Goal: Information Seeking & Learning: Learn about a topic

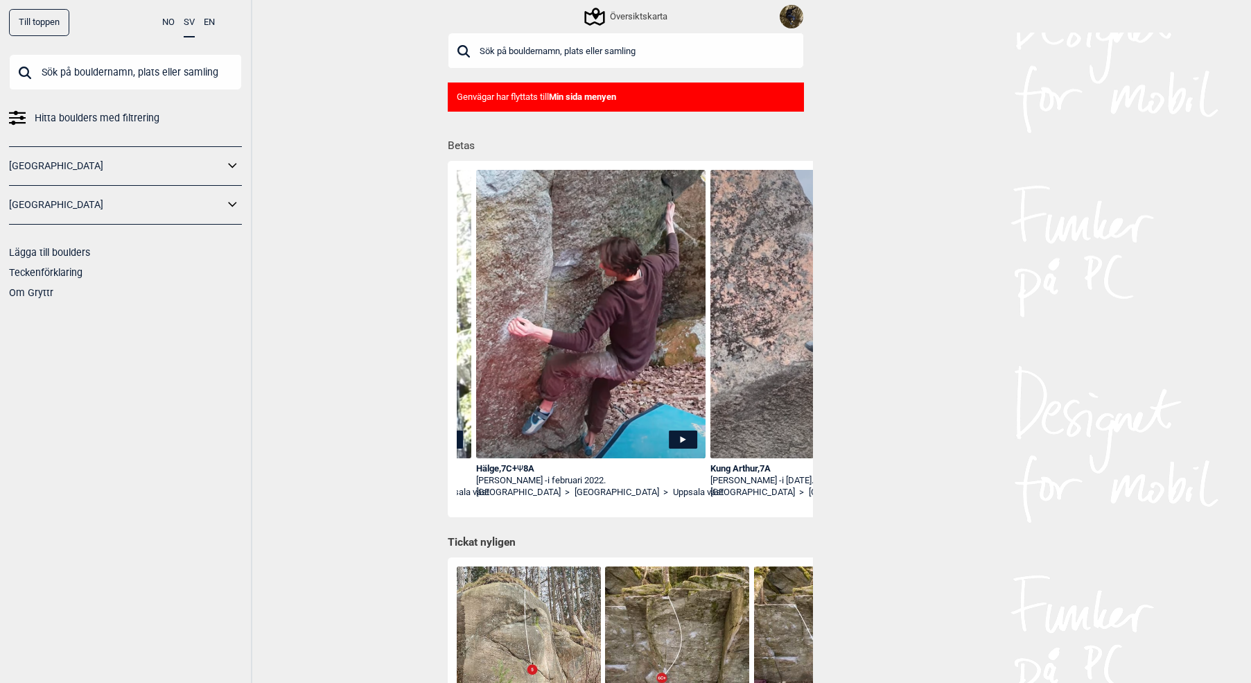
click at [573, 48] on input "text" at bounding box center [626, 51] width 356 height 36
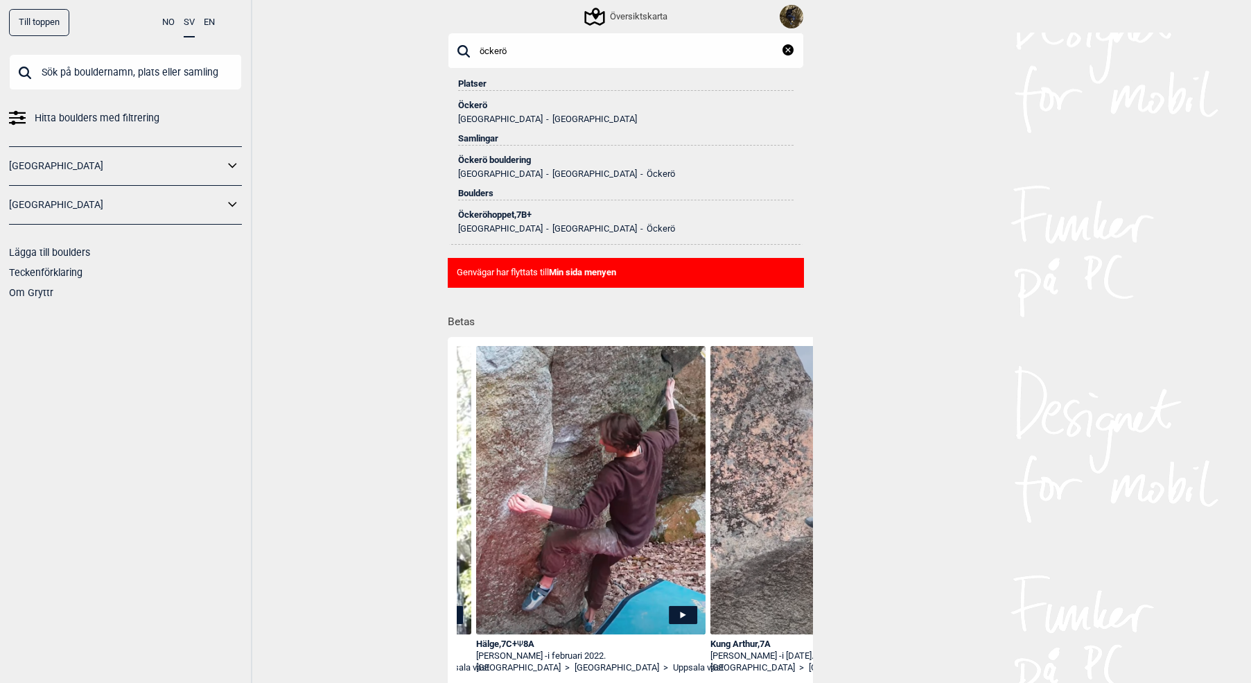
type input "öckerö"
click at [474, 105] on div "Öckerö" at bounding box center [626, 106] width 336 height 10
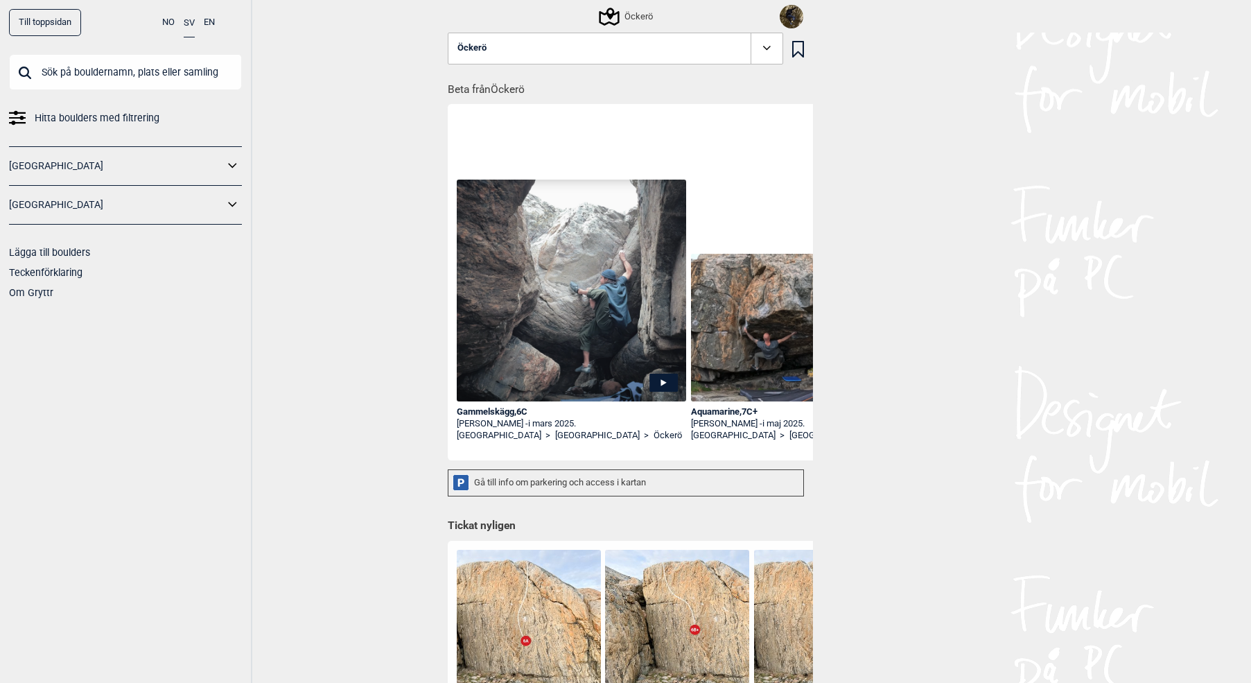
click at [638, 20] on div "Öckerö" at bounding box center [627, 16] width 52 height 17
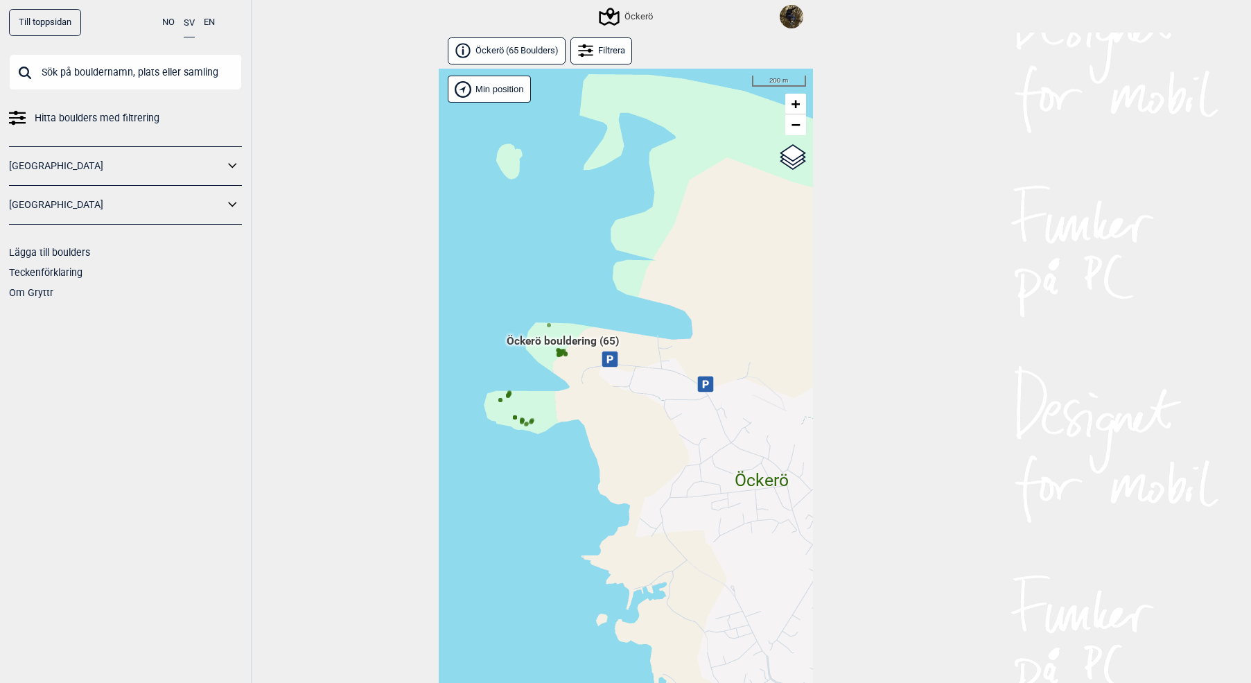
drag, startPoint x: 587, startPoint y: 392, endPoint x: 659, endPoint y: 418, distance: 76.5
click at [659, 418] on div "Hallingdal Gol Ål Stange Kolomoen Vallset Tangen Sørli Åsbygda Buskerud syd Kon…" at bounding box center [626, 391] width 374 height 645
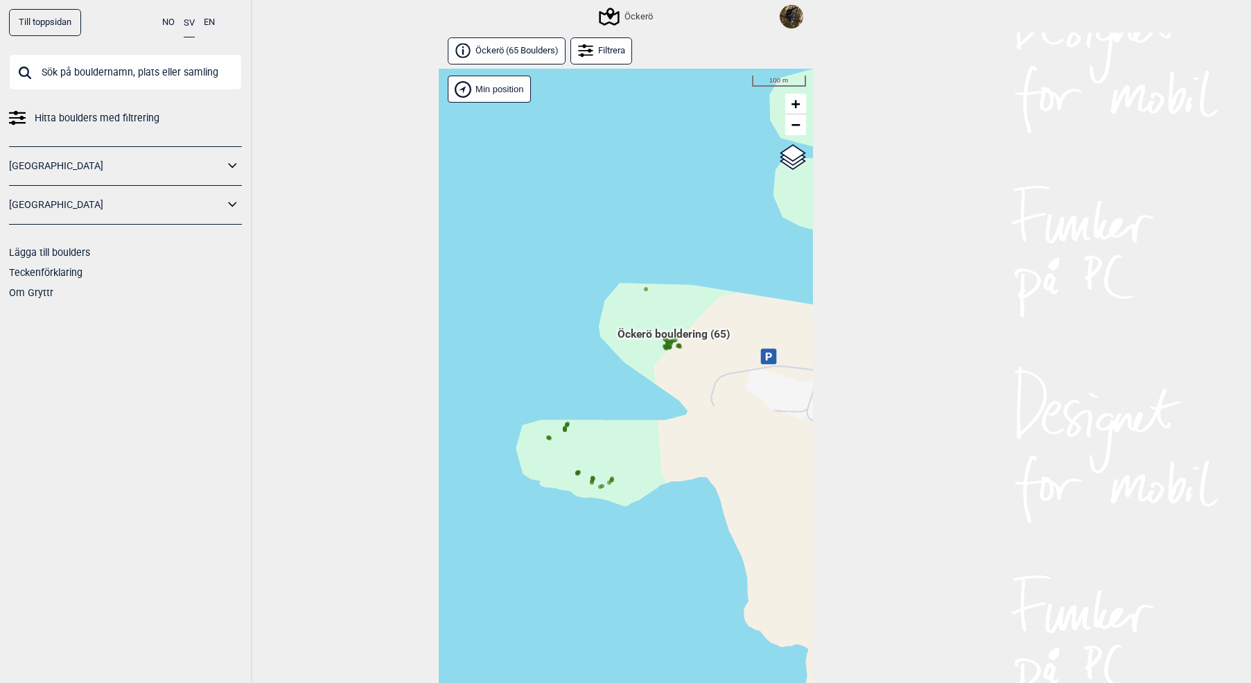
drag, startPoint x: 621, startPoint y: 402, endPoint x: 652, endPoint y: 379, distance: 38.1
click at [654, 381] on div "Hallingdal Gol Ål Stange Kolomoen Vallset Tangen Sørli Åsbygda Buskerud syd Kon…" at bounding box center [626, 391] width 374 height 645
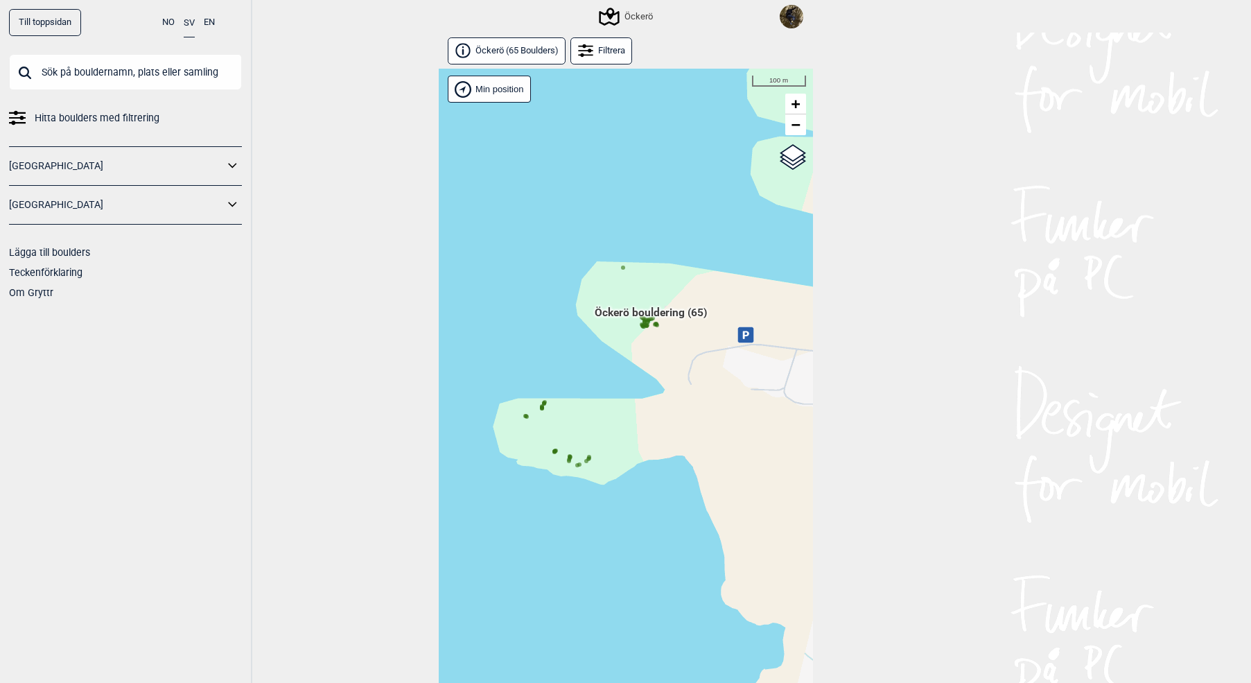
click at [645, 320] on span "Öckerö bouldering (65)" at bounding box center [651, 318] width 112 height 26
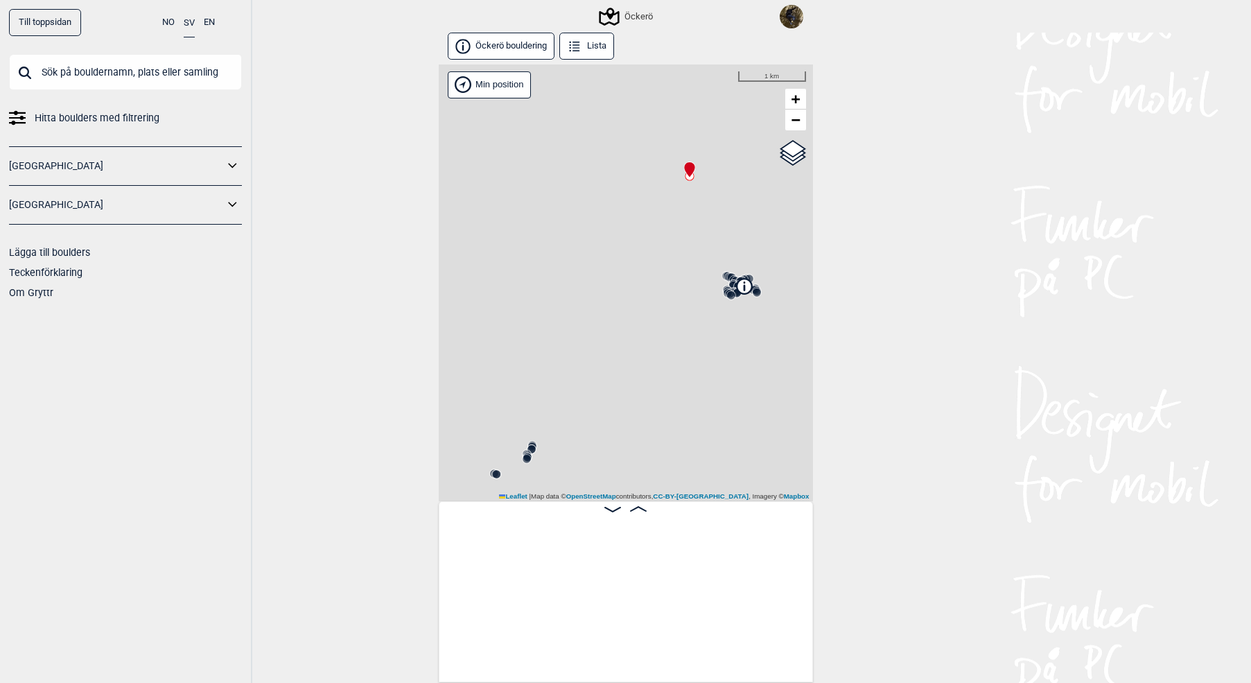
scroll to position [0, 109]
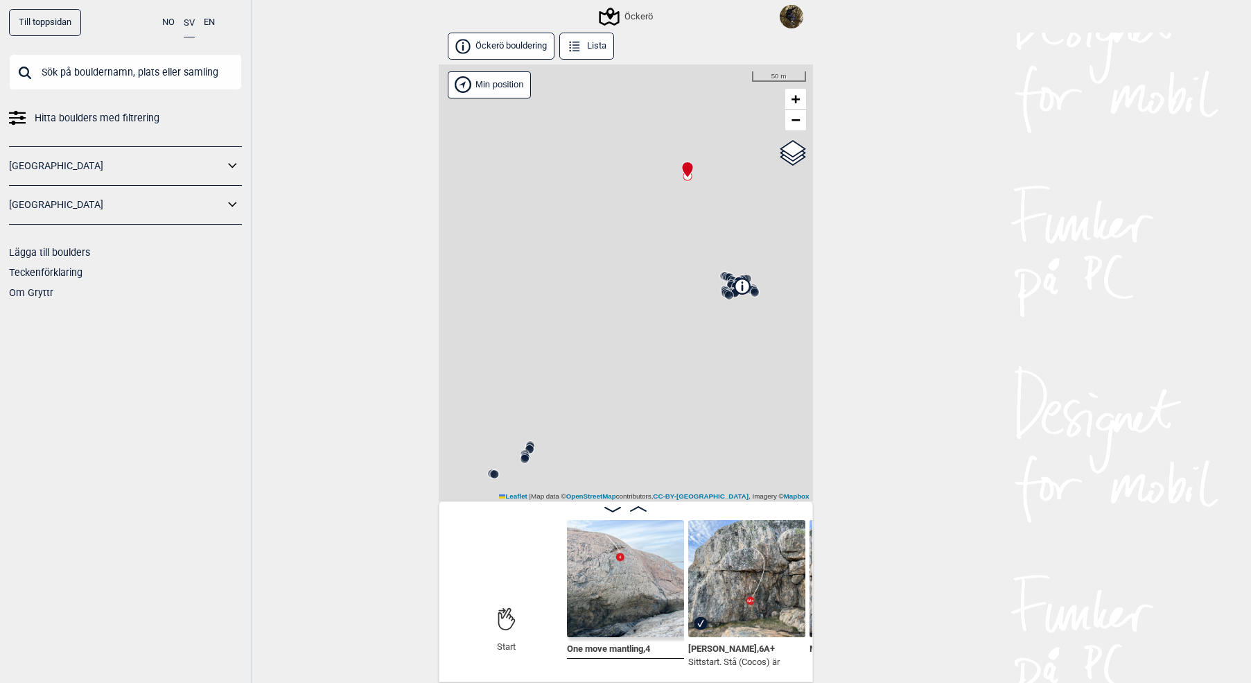
drag, startPoint x: 645, startPoint y: 397, endPoint x: 482, endPoint y: 385, distance: 164.1
click at [482, 385] on div "Öckerö Min position 50 m + − OpenStreetMap Google satellite Leaflet" at bounding box center [626, 282] width 374 height 437
drag, startPoint x: 675, startPoint y: 306, endPoint x: 521, endPoint y: 320, distance: 153.8
click at [521, 320] on div "Öckerö Brukerens posisjon 50 m +" at bounding box center [626, 282] width 374 height 437
drag, startPoint x: 701, startPoint y: 361, endPoint x: 654, endPoint y: 329, distance: 56.7
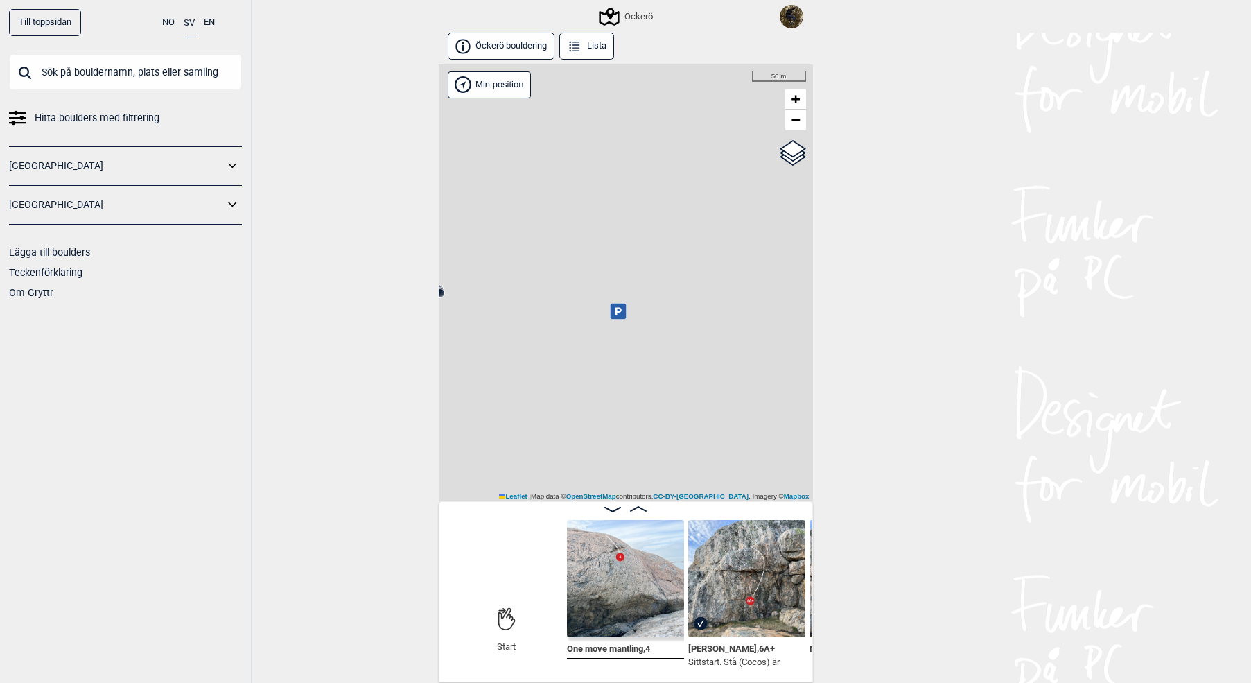
click at [654, 329] on div "Öckerö Brukerens posisjon 50 m +" at bounding box center [626, 282] width 374 height 437
drag, startPoint x: 685, startPoint y: 340, endPoint x: 623, endPoint y: 347, distance: 62.1
click at [623, 347] on div "Öckerö Brukerens posisjon 50 m +" at bounding box center [626, 282] width 374 height 437
drag, startPoint x: 600, startPoint y: 346, endPoint x: 719, endPoint y: 363, distance: 120.4
click at [719, 363] on div "Öckerö Brukerens posisjon 200 m" at bounding box center [626, 282] width 374 height 437
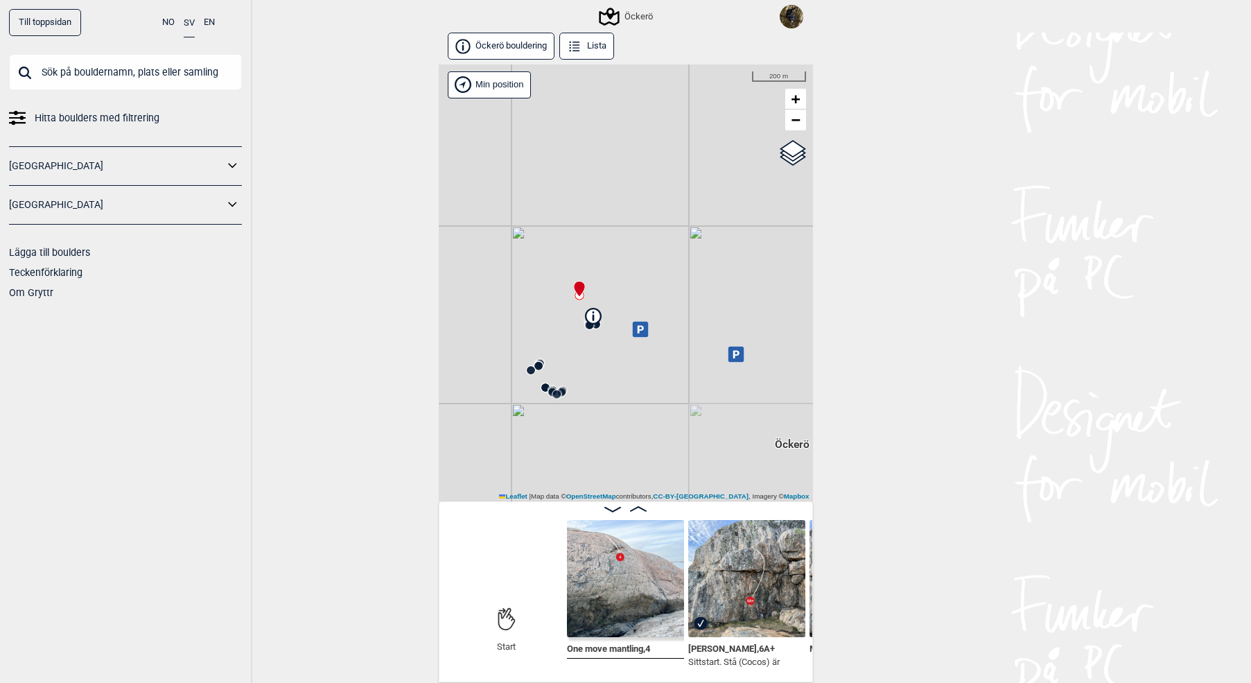
drag, startPoint x: 726, startPoint y: 238, endPoint x: 650, endPoint y: 251, distance: 77.3
click at [650, 251] on div "Öckerö Brukerens posisjon 200 m" at bounding box center [626, 282] width 374 height 437
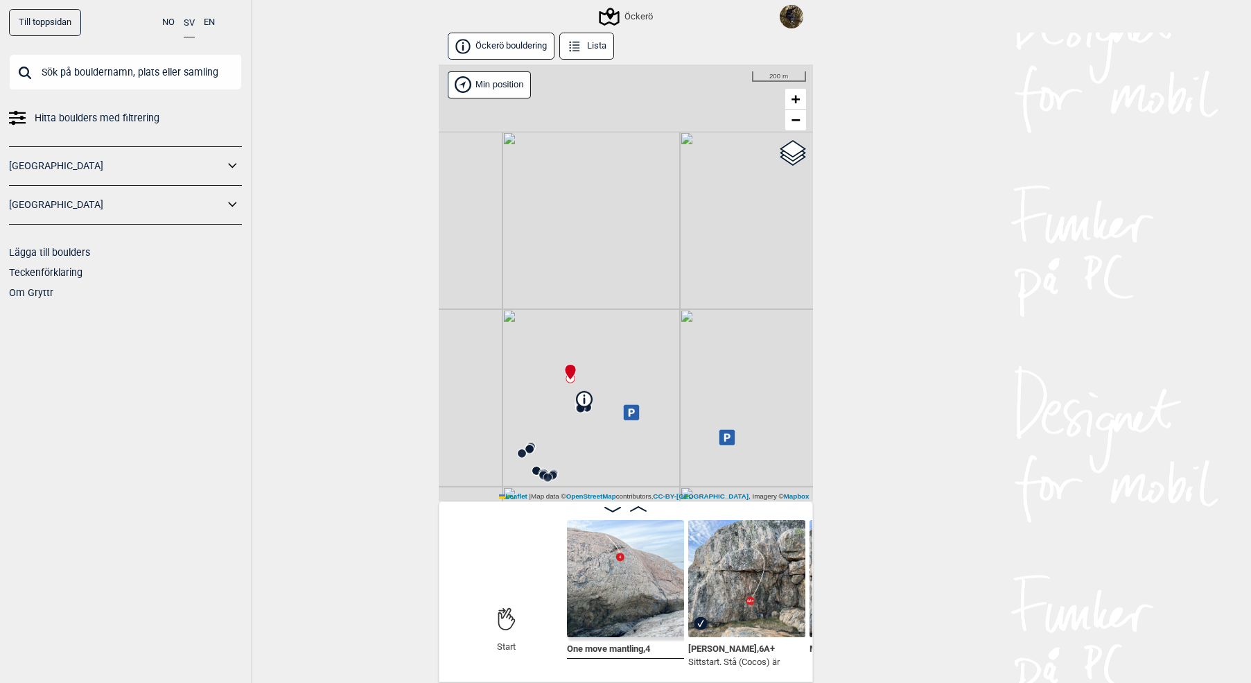
drag, startPoint x: 649, startPoint y: 238, endPoint x: 590, endPoint y: 471, distance: 240.3
click at [590, 476] on div "Öckerö Brukerens posisjon 200 m" at bounding box center [626, 282] width 374 height 437
drag, startPoint x: 654, startPoint y: 297, endPoint x: 592, endPoint y: 317, distance: 64.7
click at [592, 317] on div "Öckerö Brukerens posisjon 500 m" at bounding box center [626, 282] width 374 height 437
drag, startPoint x: 611, startPoint y: 266, endPoint x: 545, endPoint y: 308, distance: 78.6
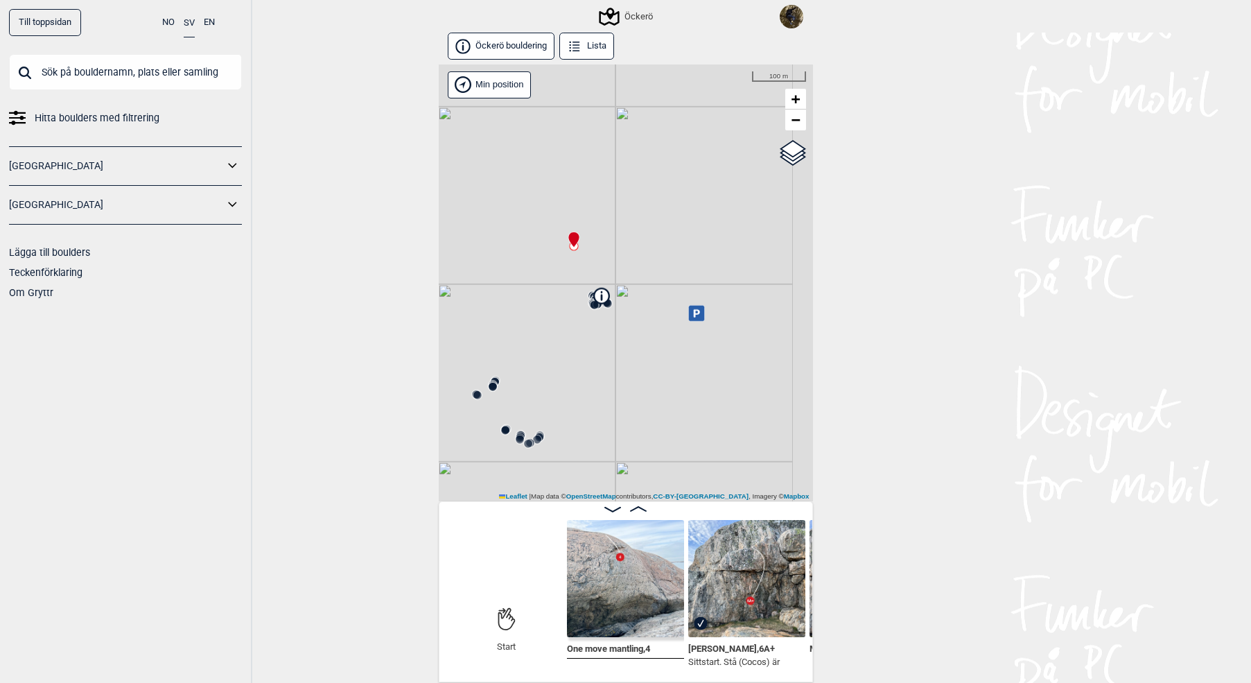
click at [546, 309] on div "Öckerö Min position 100 m + − OpenStreetMap Google satellite Leaflet" at bounding box center [626, 282] width 374 height 437
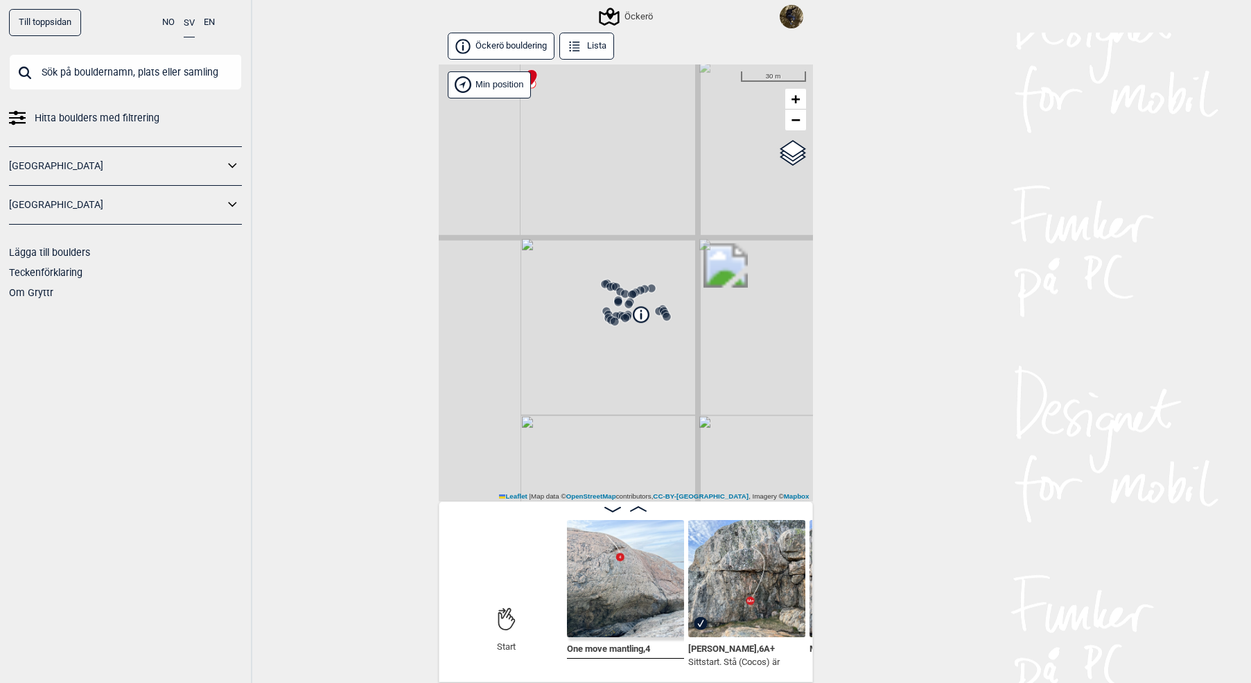
click at [621, 291] on circle at bounding box center [624, 293] width 9 height 9
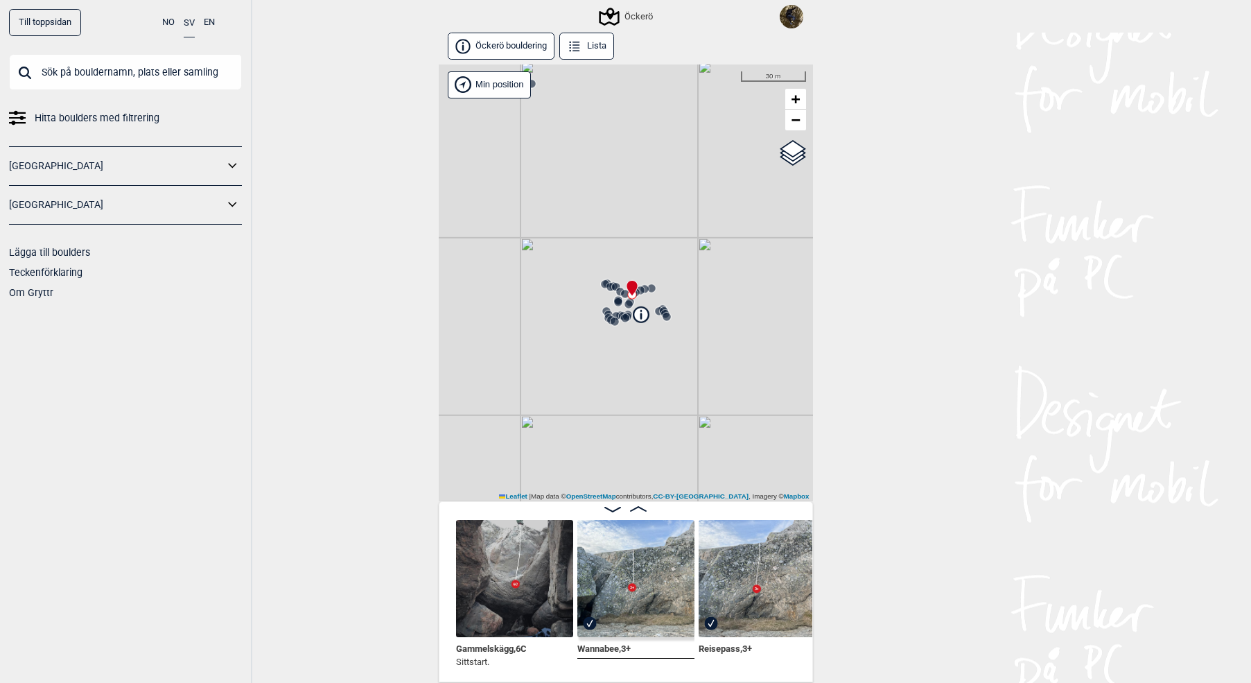
scroll to position [0, 1190]
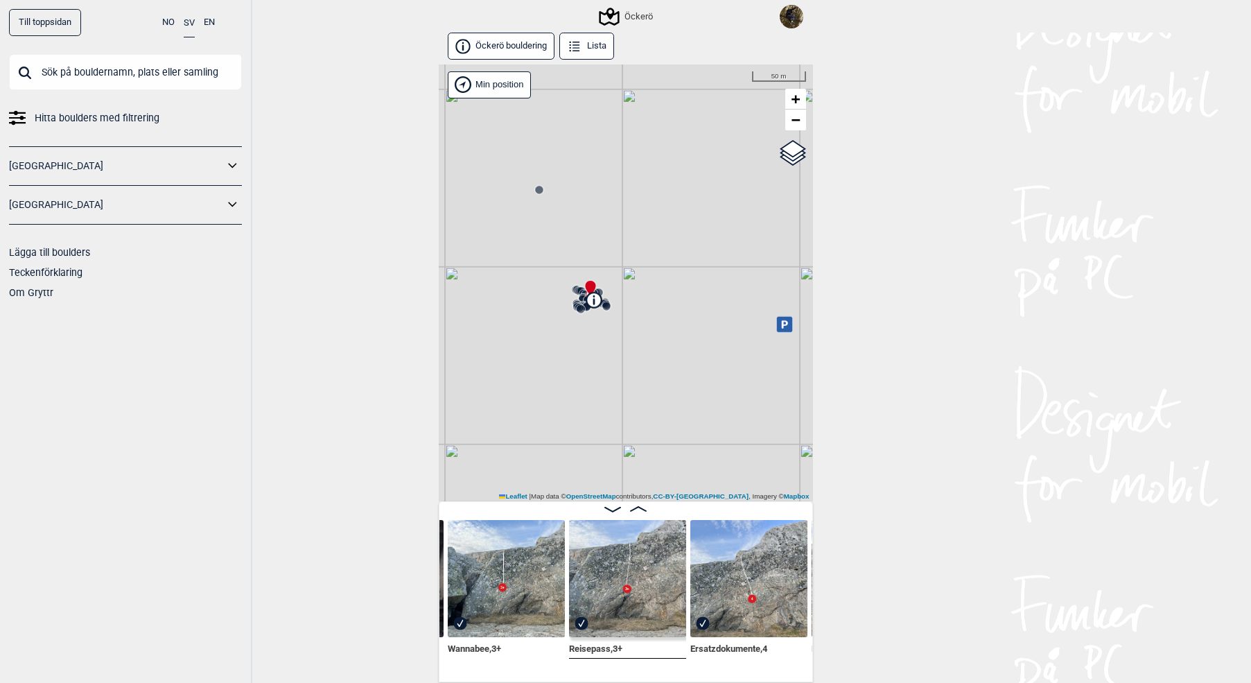
drag, startPoint x: 532, startPoint y: 337, endPoint x: 632, endPoint y: 261, distance: 125.6
click at [630, 263] on div "Öckerö Brukerens posisjon 50 m +" at bounding box center [626, 282] width 374 height 437
drag, startPoint x: 585, startPoint y: 354, endPoint x: 532, endPoint y: 404, distance: 73.1
click at [532, 404] on div "Öckerö Brukerens posisjon 100 m" at bounding box center [626, 282] width 374 height 437
drag, startPoint x: 626, startPoint y: 228, endPoint x: 623, endPoint y: 260, distance: 32.1
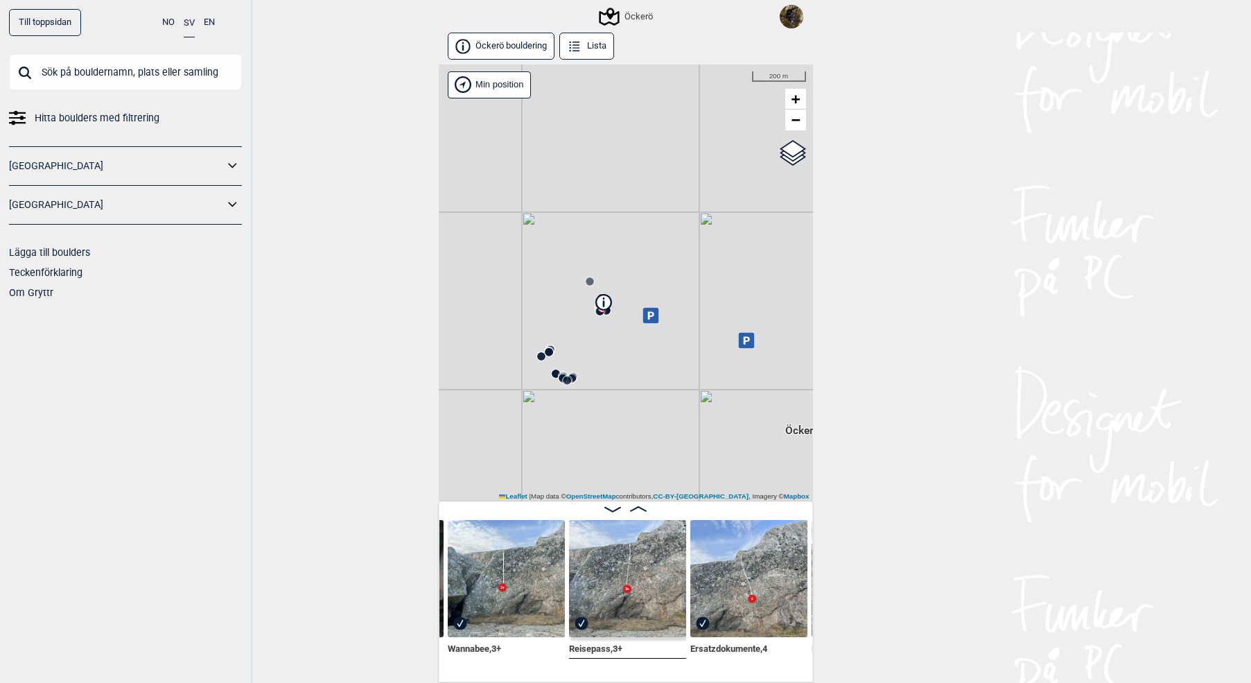
click at [623, 260] on div "Öckerö Brukerens posisjon 200 m" at bounding box center [626, 282] width 374 height 437
click at [581, 162] on icon at bounding box center [585, 167] width 11 height 11
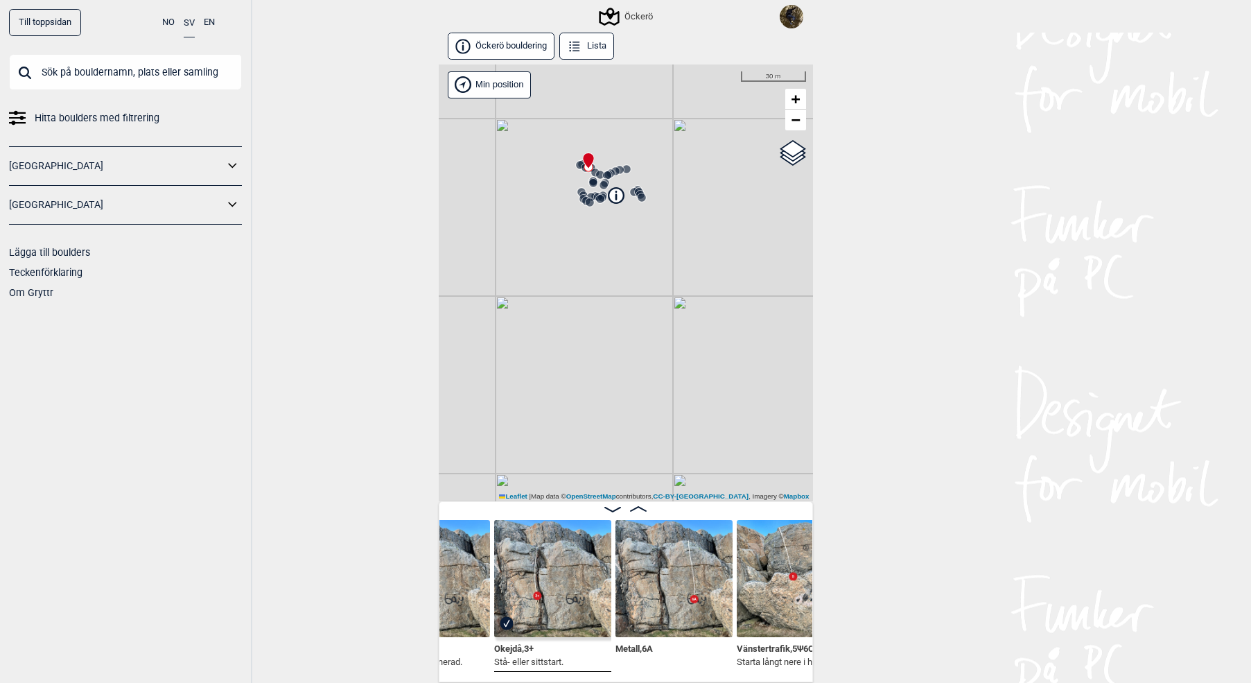
scroll to position [0, 704]
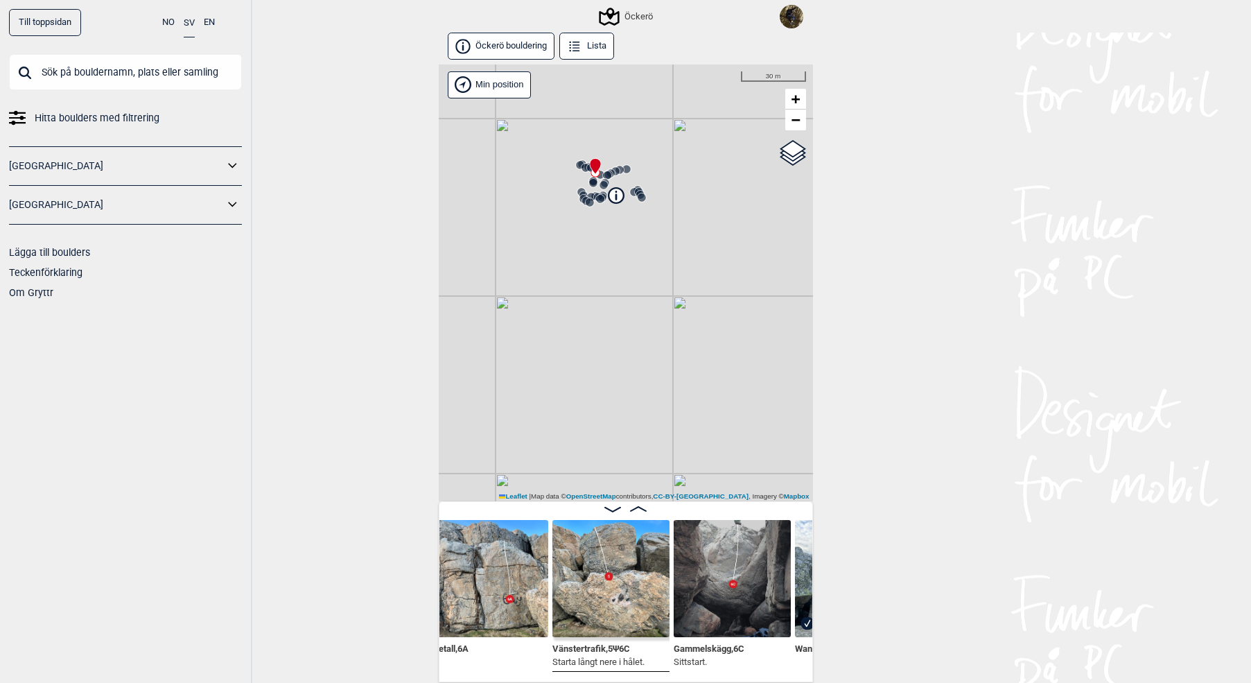
scroll to position [0, 879]
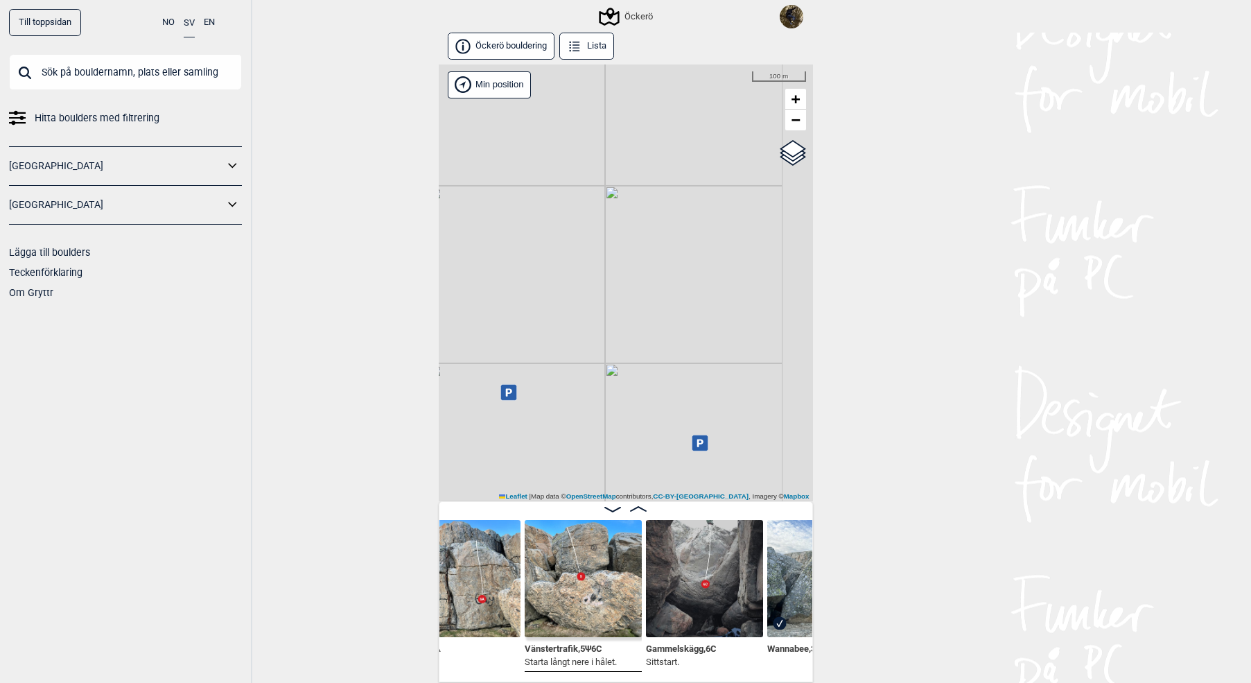
drag, startPoint x: 621, startPoint y: 175, endPoint x: 451, endPoint y: 279, distance: 199.2
click at [419, 293] on div "Till toppsidan NO SV EN Hitta boulders med filtrering Norge Sverige Lägga till …" at bounding box center [625, 341] width 1251 height 683
drag, startPoint x: 627, startPoint y: 253, endPoint x: 668, endPoint y: 344, distance: 99.6
click at [668, 344] on div "Öckerö Brukerens posisjon 200 m" at bounding box center [626, 282] width 374 height 437
drag, startPoint x: 586, startPoint y: 462, endPoint x: 627, endPoint y: 407, distance: 68.9
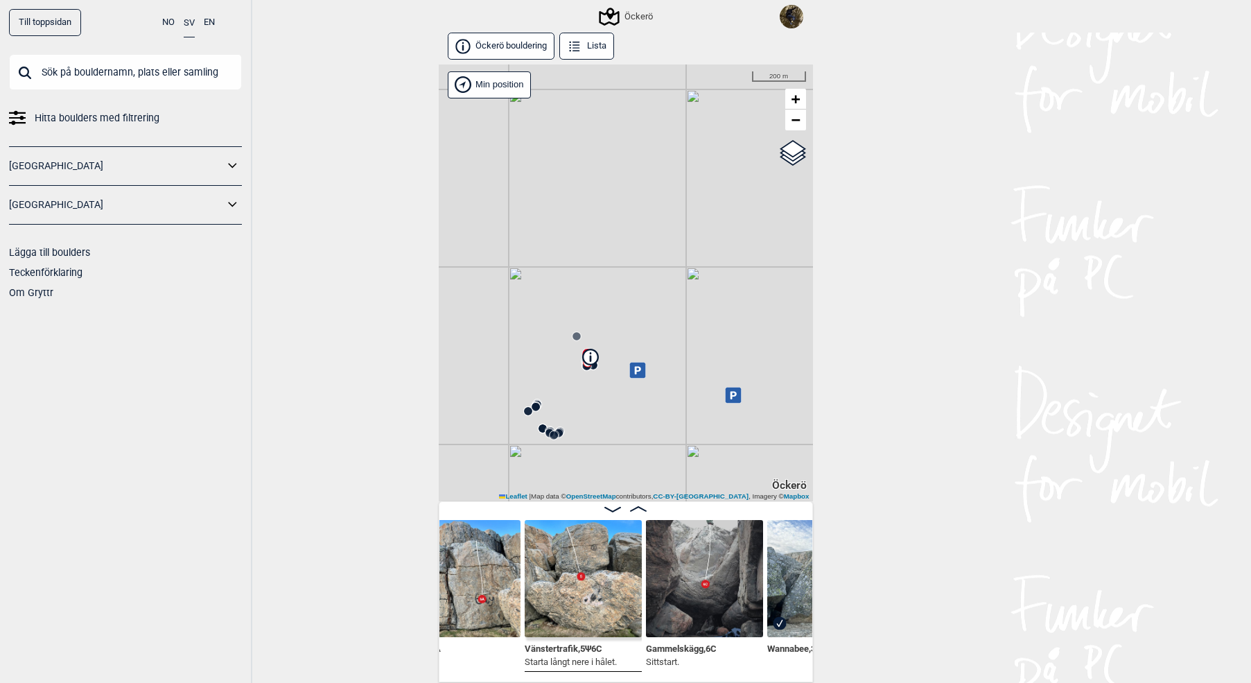
click at [627, 407] on div "Öckerö Min position 200 m + − OpenStreetMap Google satellite Leaflet" at bounding box center [626, 282] width 374 height 437
drag, startPoint x: 614, startPoint y: 408, endPoint x: 798, endPoint y: 401, distance: 184.5
click at [799, 401] on div "Öckerö Min position 50 m + − OpenStreetMap Google satellite Leaflet" at bounding box center [626, 282] width 374 height 437
click at [620, 439] on icon at bounding box center [614, 440] width 11 height 11
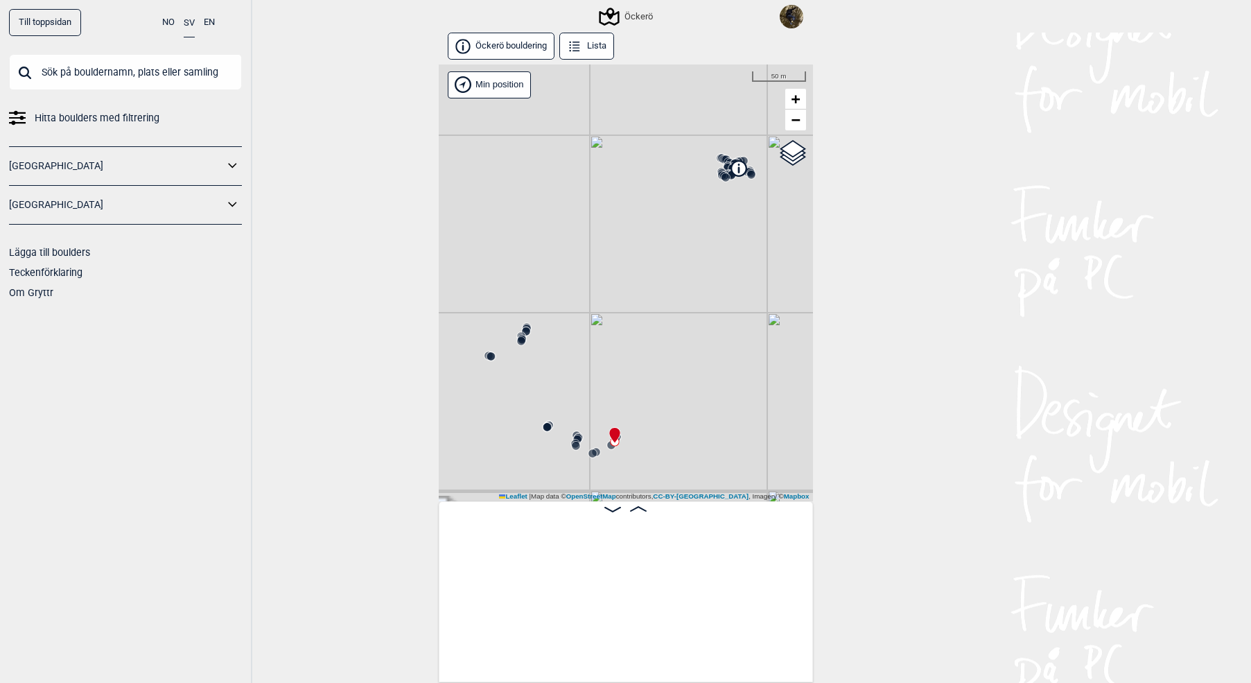
scroll to position [0, 7431]
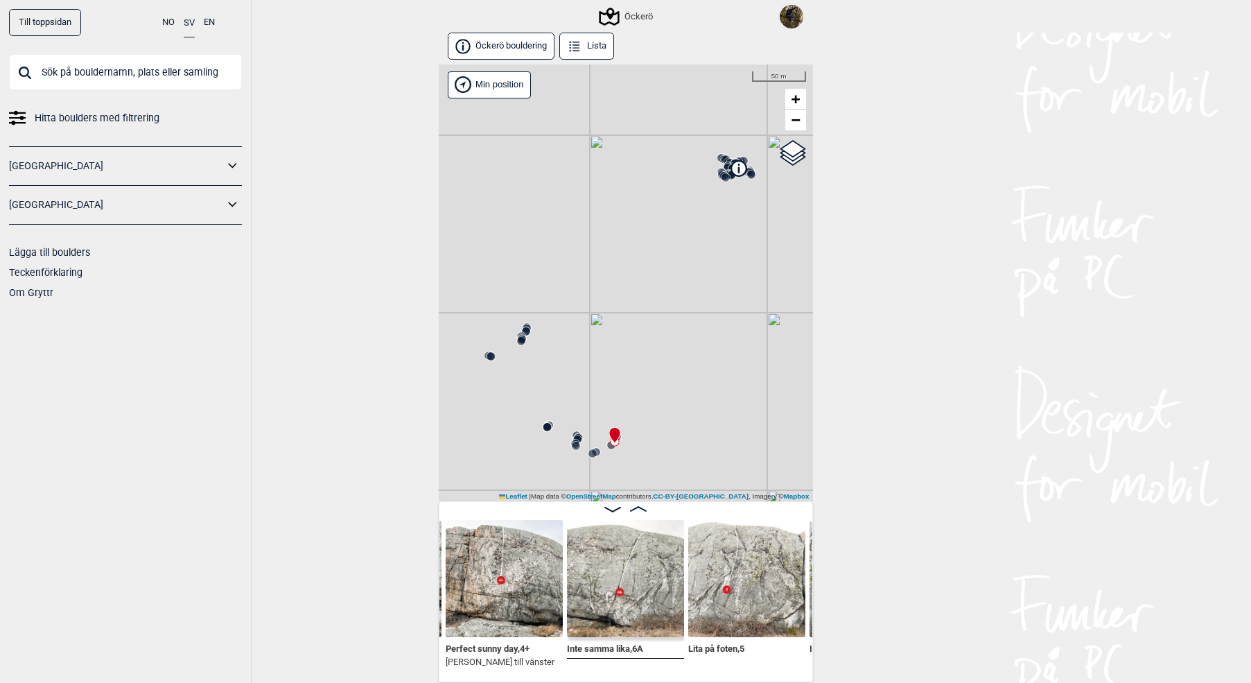
click at [523, 332] on icon at bounding box center [521, 336] width 11 height 11
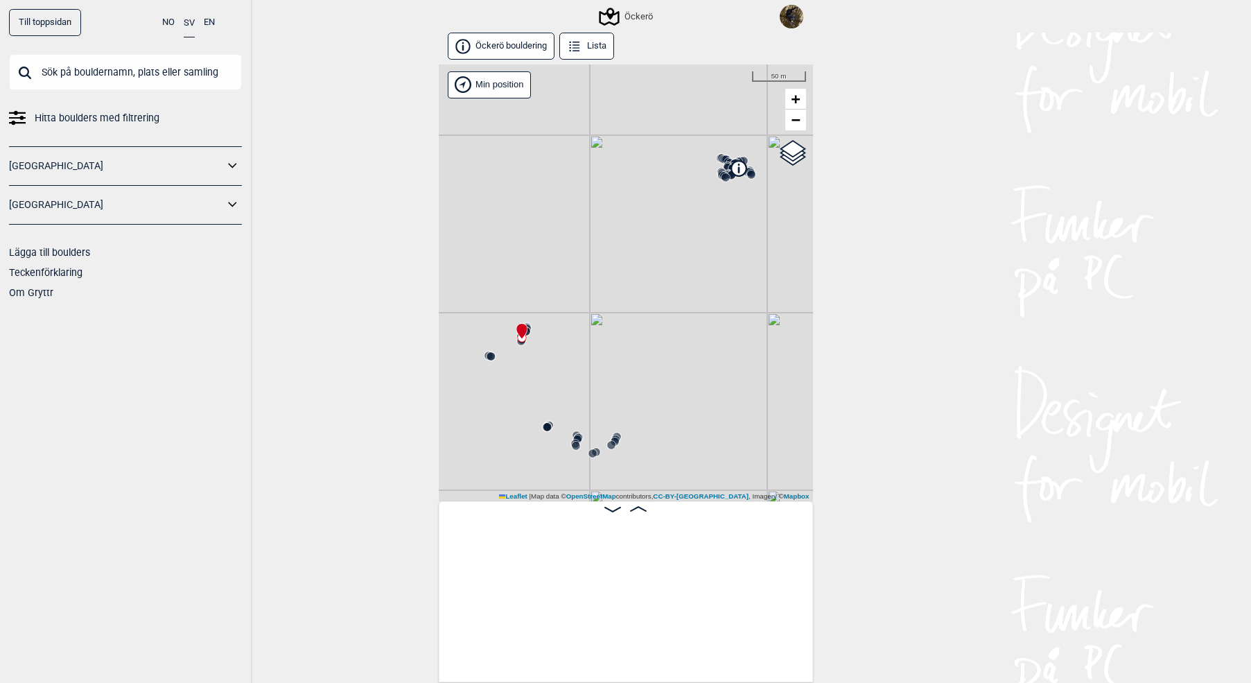
scroll to position [0, 4619]
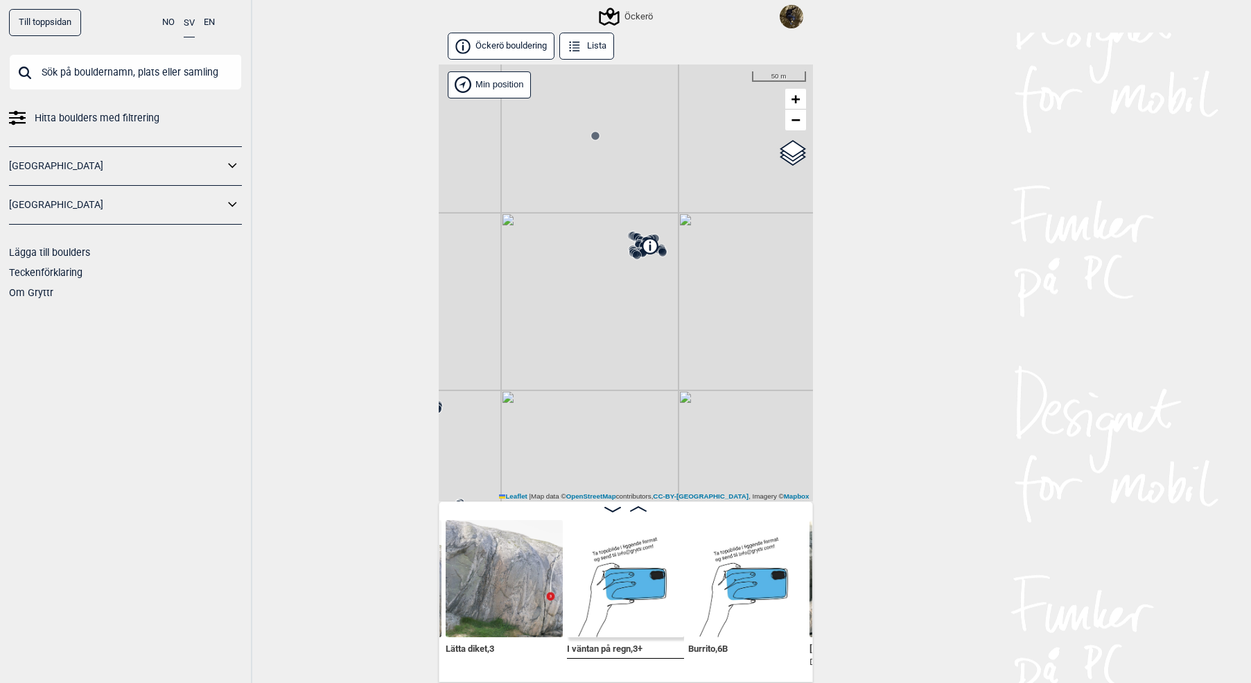
drag, startPoint x: 665, startPoint y: 279, endPoint x: 566, endPoint y: 366, distance: 132.1
click at [566, 366] on div "Öckerö Brukerens posisjon 50 m +" at bounding box center [626, 282] width 374 height 437
drag, startPoint x: 633, startPoint y: 266, endPoint x: 630, endPoint y: 356, distance: 90.2
click at [632, 372] on div "Öckerö Brukerens posisjon 10 m +" at bounding box center [626, 282] width 374 height 437
click at [695, 301] on circle at bounding box center [697, 303] width 8 height 8
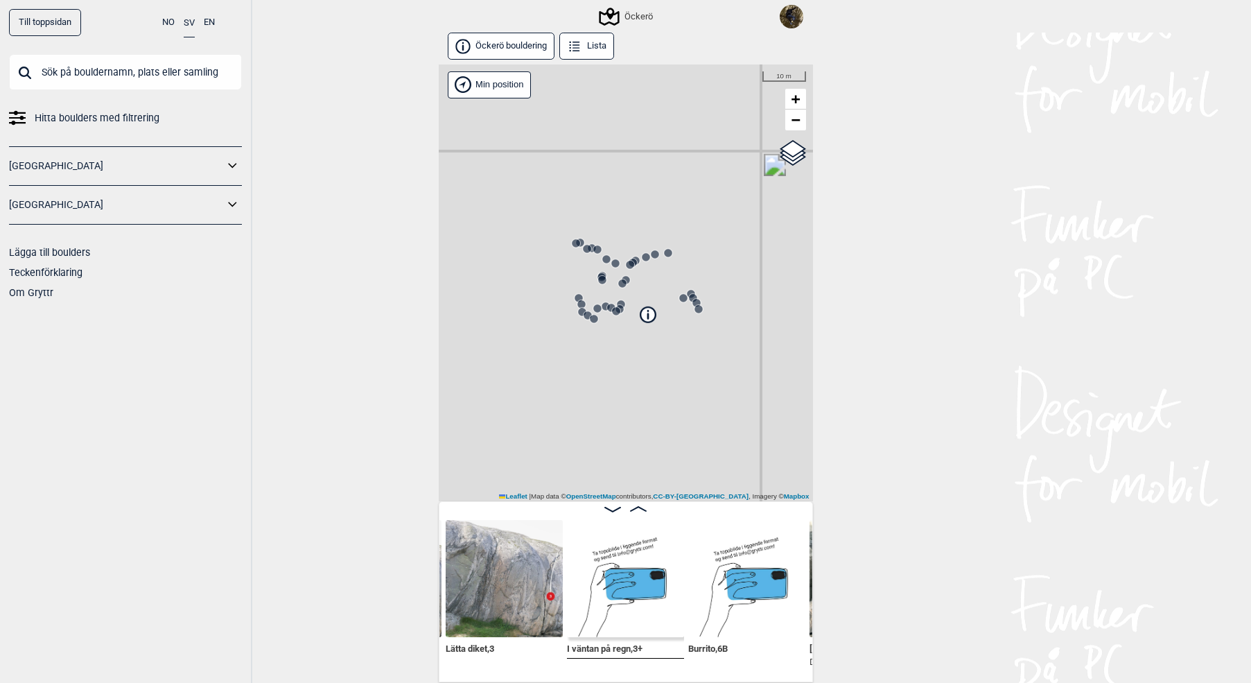
scroll to position [0, 4033]
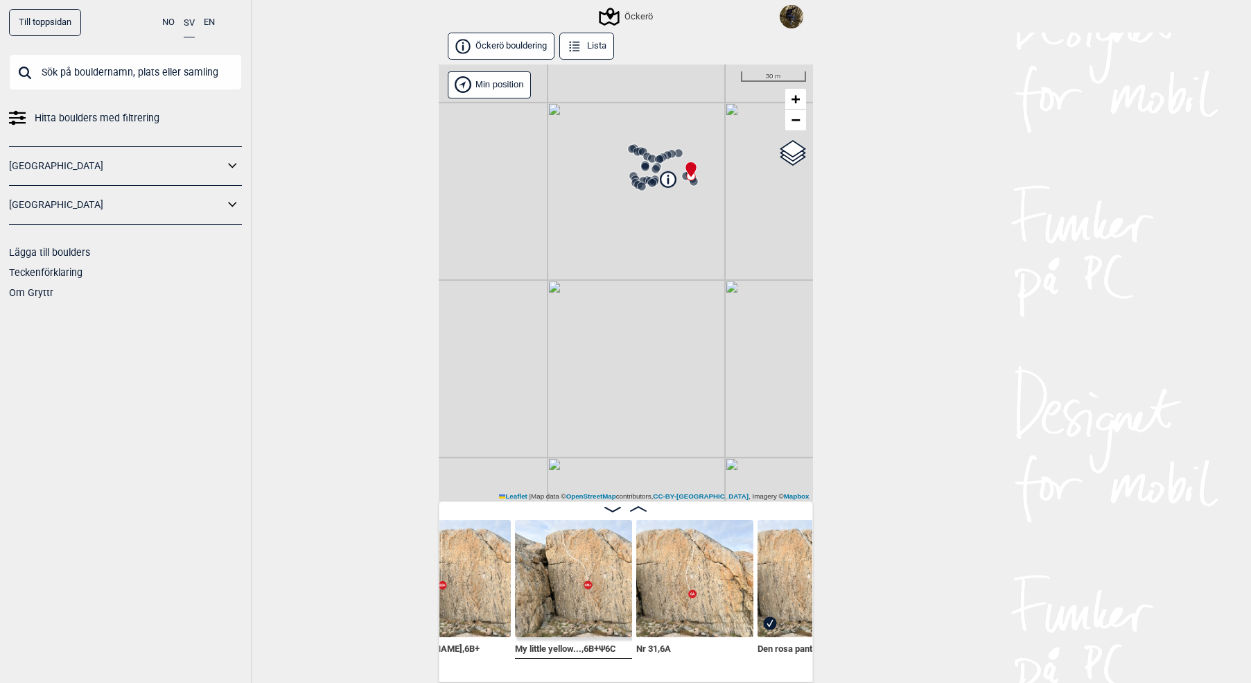
click at [599, 595] on img at bounding box center [573, 578] width 117 height 117
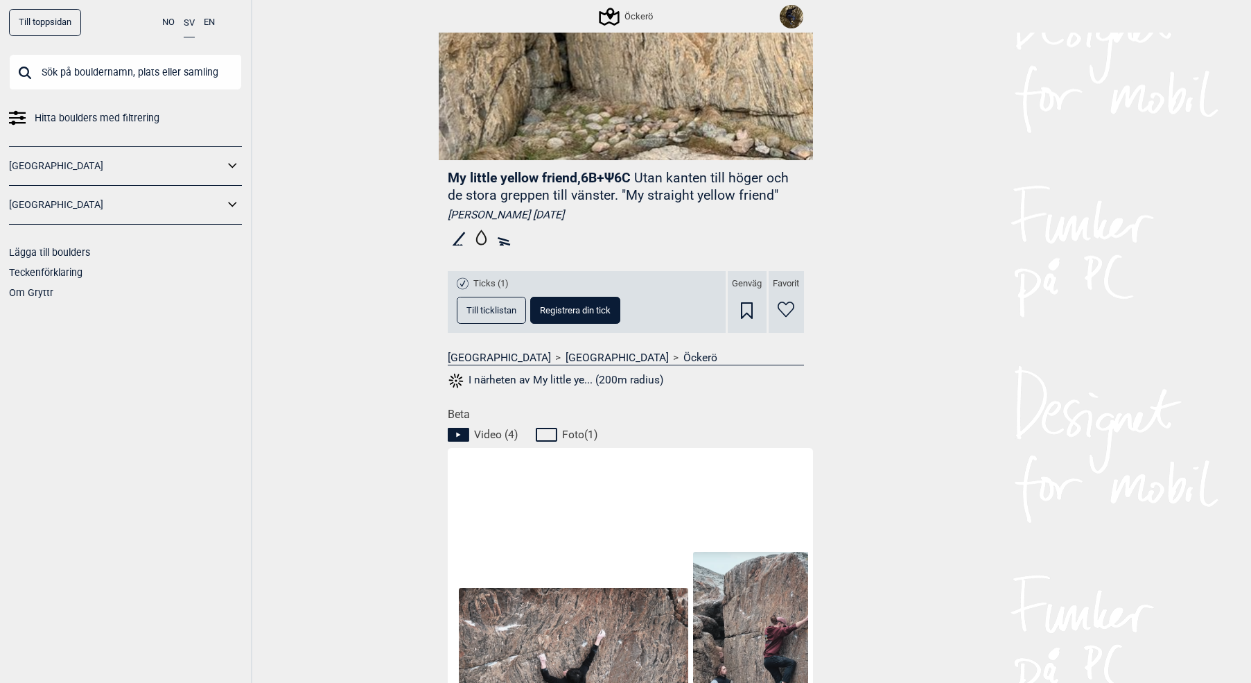
scroll to position [277, 0]
click at [617, 378] on button "I närheten av My little ye... (200m radius)" at bounding box center [556, 382] width 216 height 18
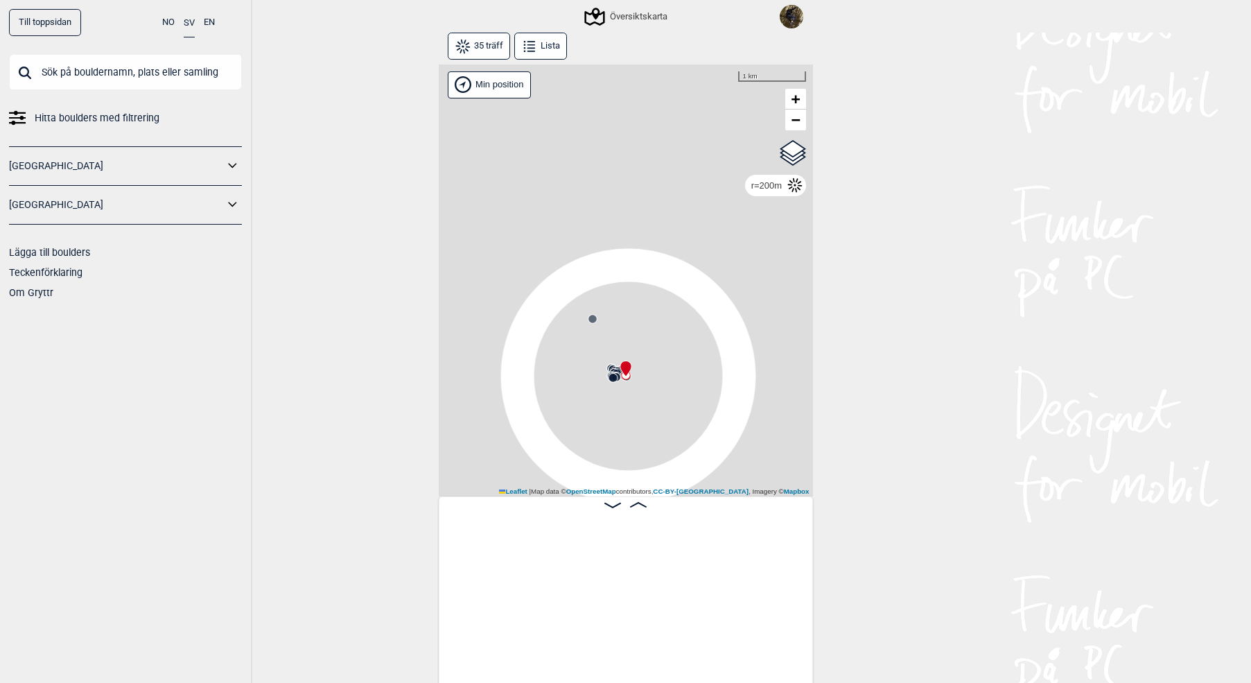
scroll to position [0, 2460]
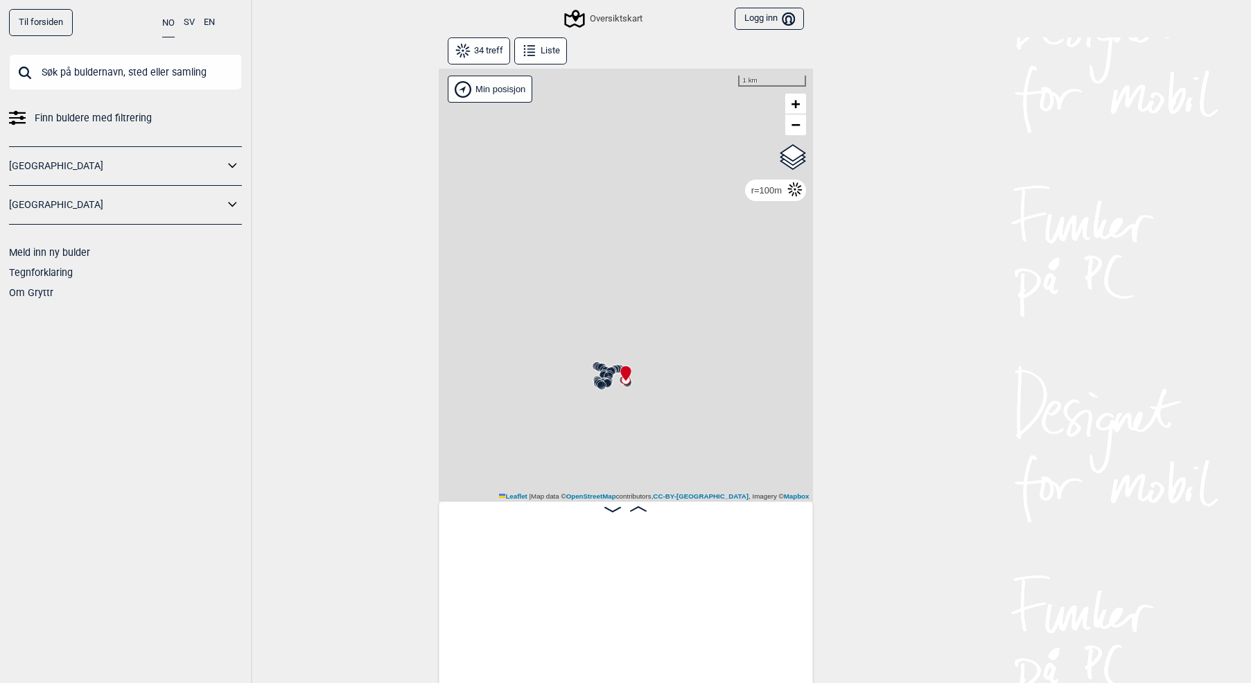
scroll to position [0, 2343]
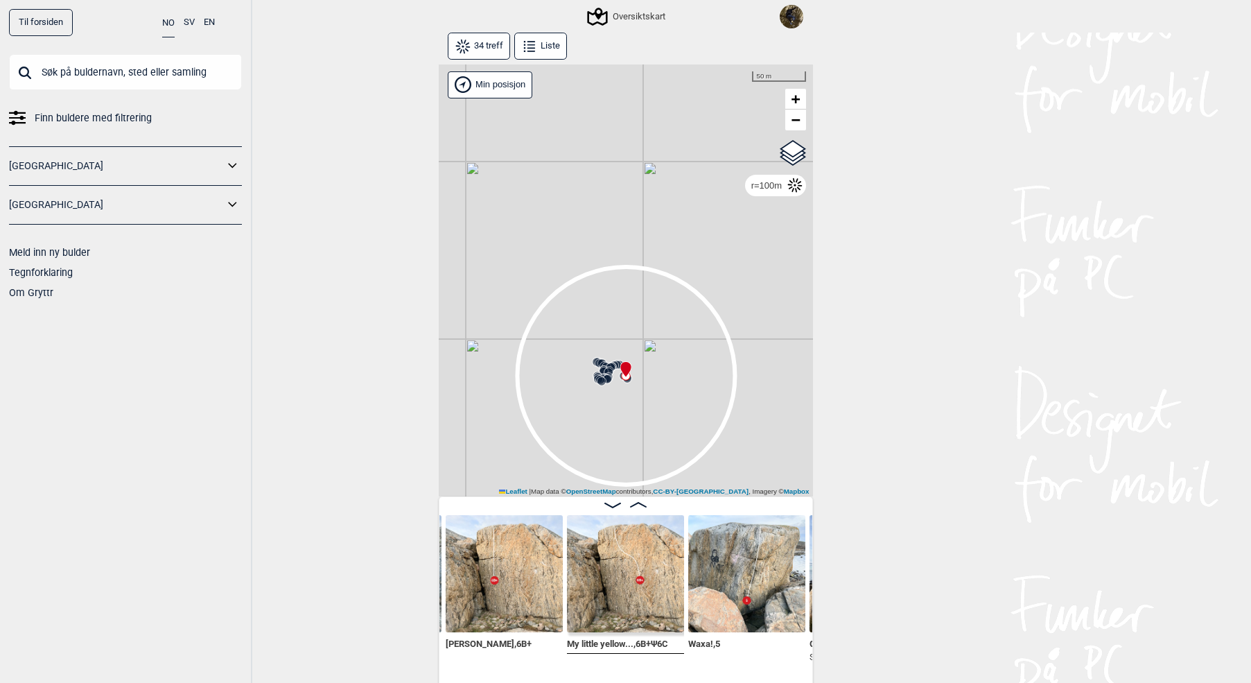
drag, startPoint x: 650, startPoint y: 676, endPoint x: 658, endPoint y: 673, distance: 8.8
click at [658, 673] on div "Häng inte läpp , 6B+ Sittstart. Nyfiken Gul , 6B+ My little yellow... , 6B+ Ψ 6…" at bounding box center [626, 595] width 373 height 161
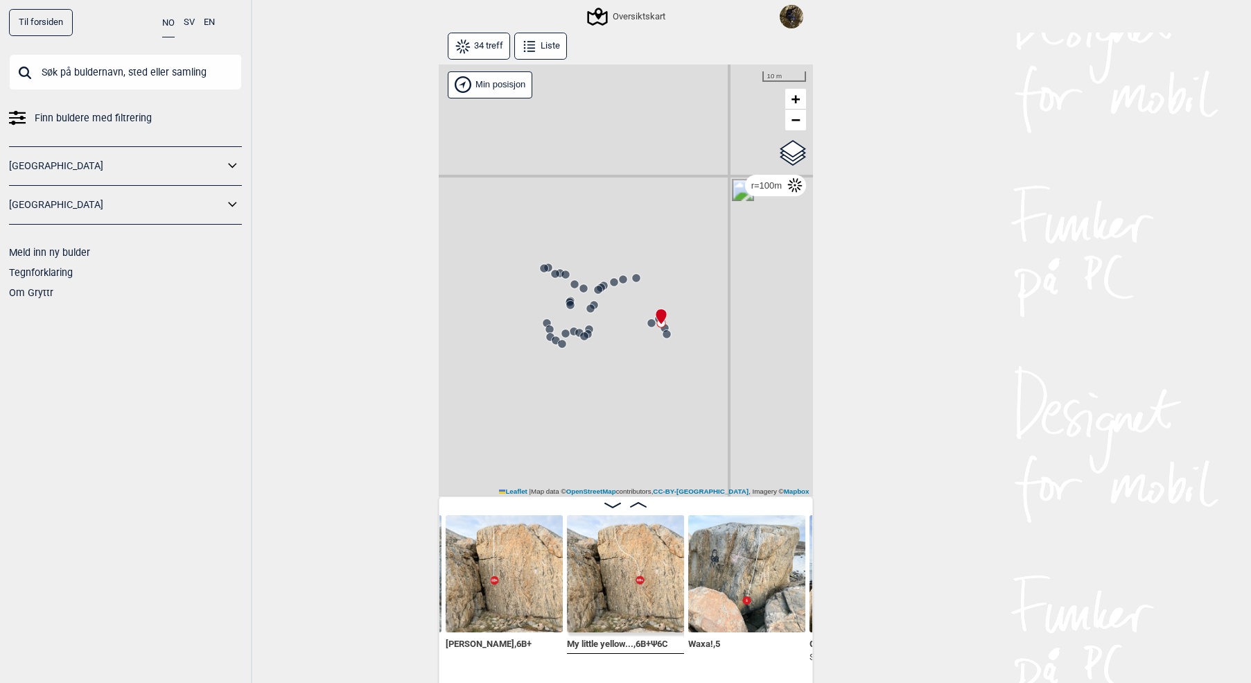
drag, startPoint x: 607, startPoint y: 387, endPoint x: 636, endPoint y: 430, distance: 51.5
click at [636, 418] on div "Gol [GEOGRAPHIC_DATA] Kolomoen [GEOGRAPHIC_DATA] [GEOGRAPHIC_DATA] [GEOGRAPHIC_…" at bounding box center [626, 280] width 374 height 433
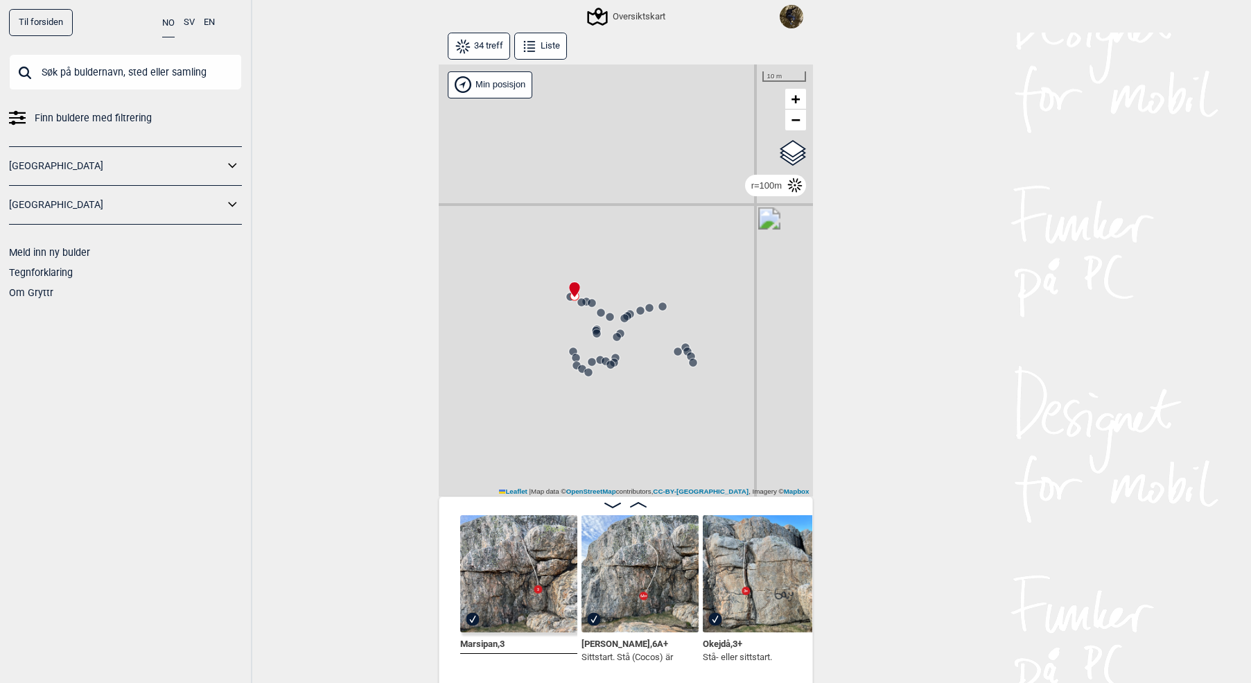
scroll to position [0, 261]
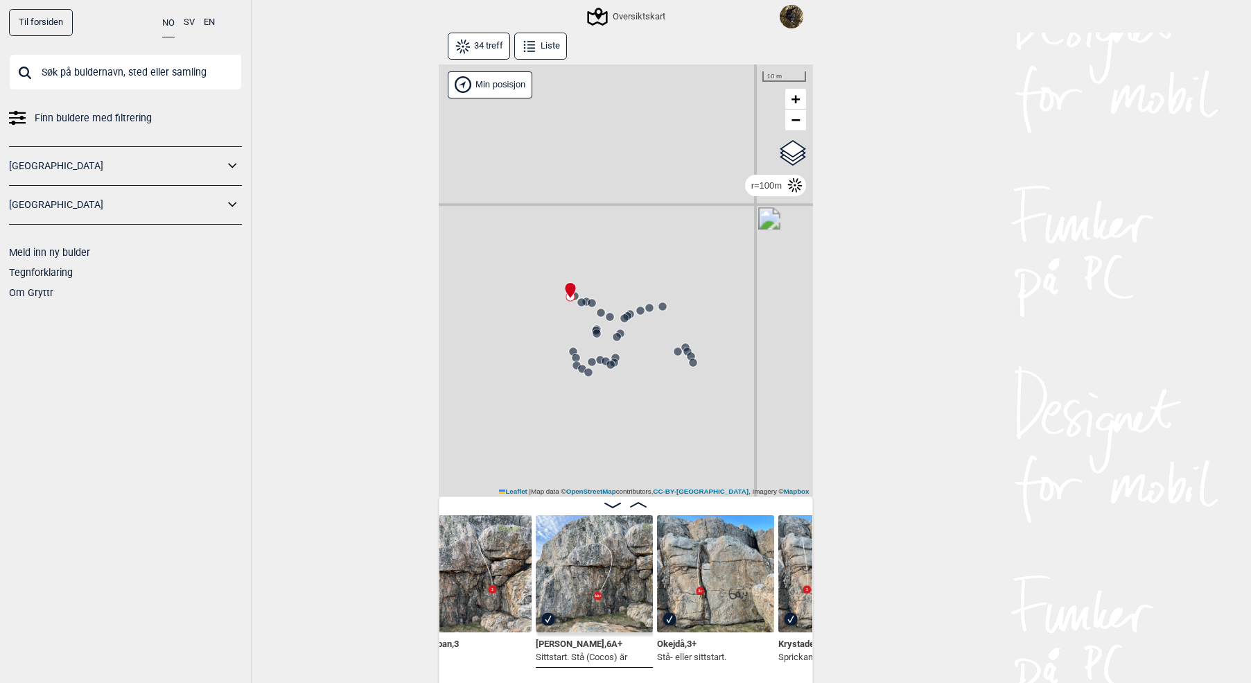
click at [797, 22] on img at bounding box center [792, 17] width 24 height 24
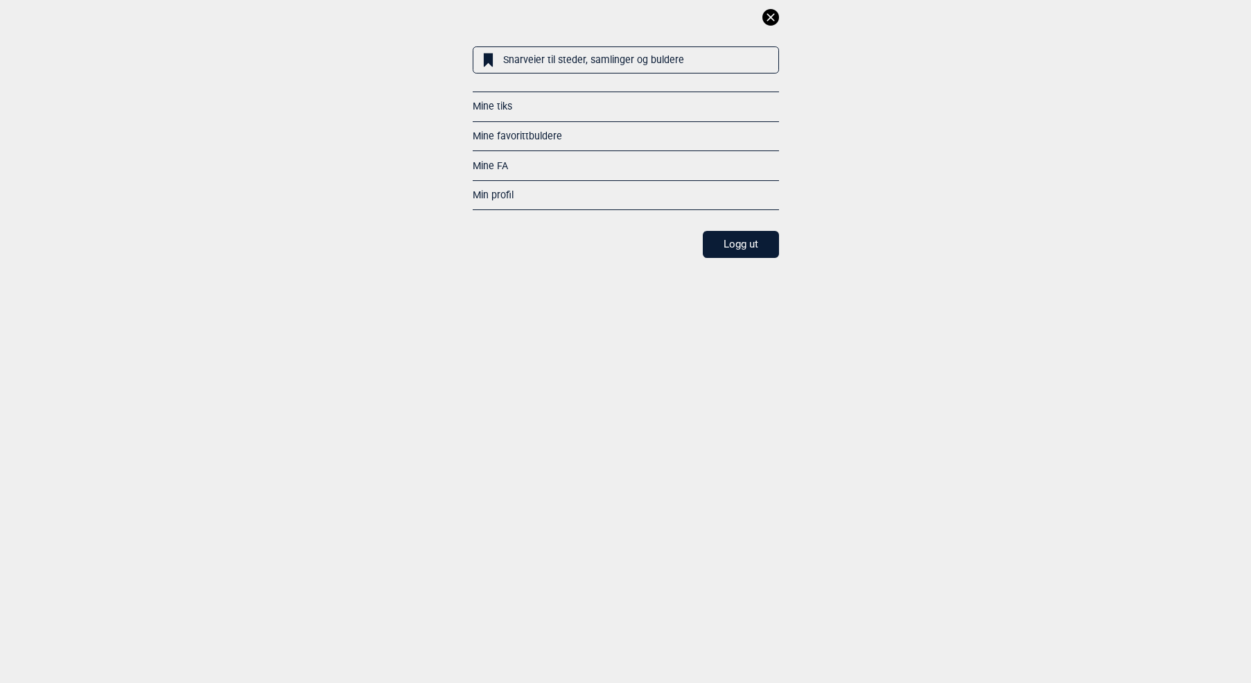
click at [771, 21] on icon at bounding box center [771, 17] width 17 height 17
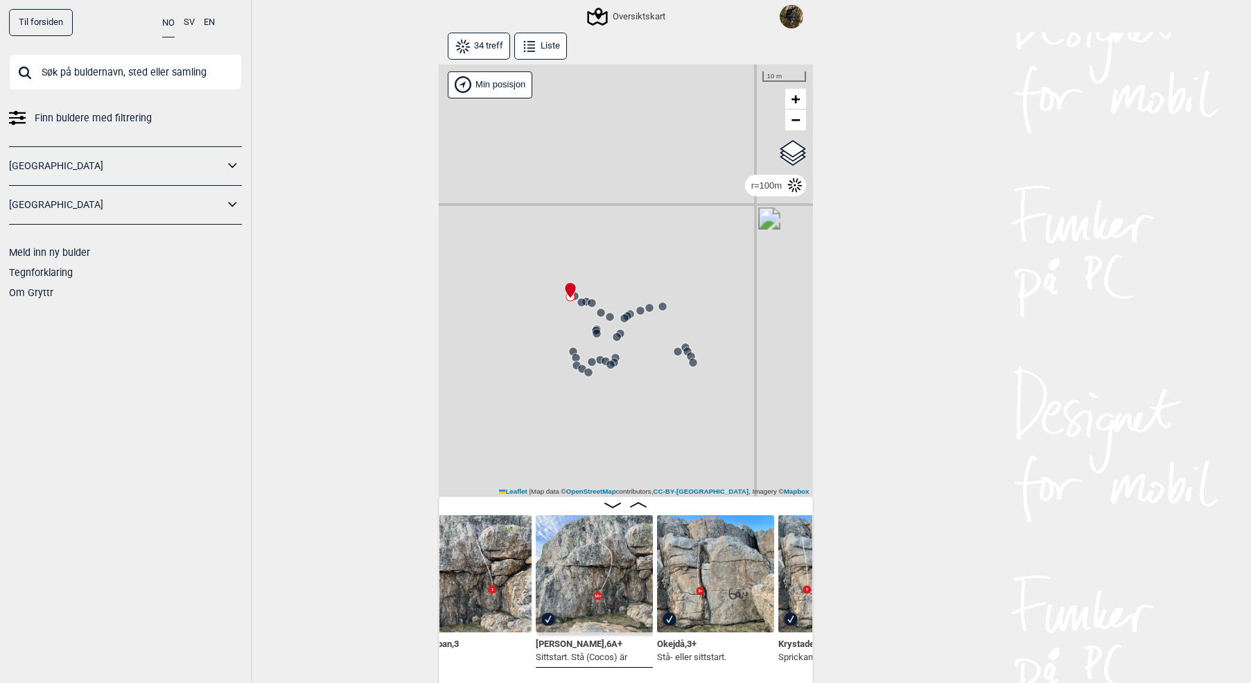
click at [193, 24] on button "SV" at bounding box center [189, 22] width 11 height 27
click at [695, 363] on circle at bounding box center [693, 362] width 8 height 8
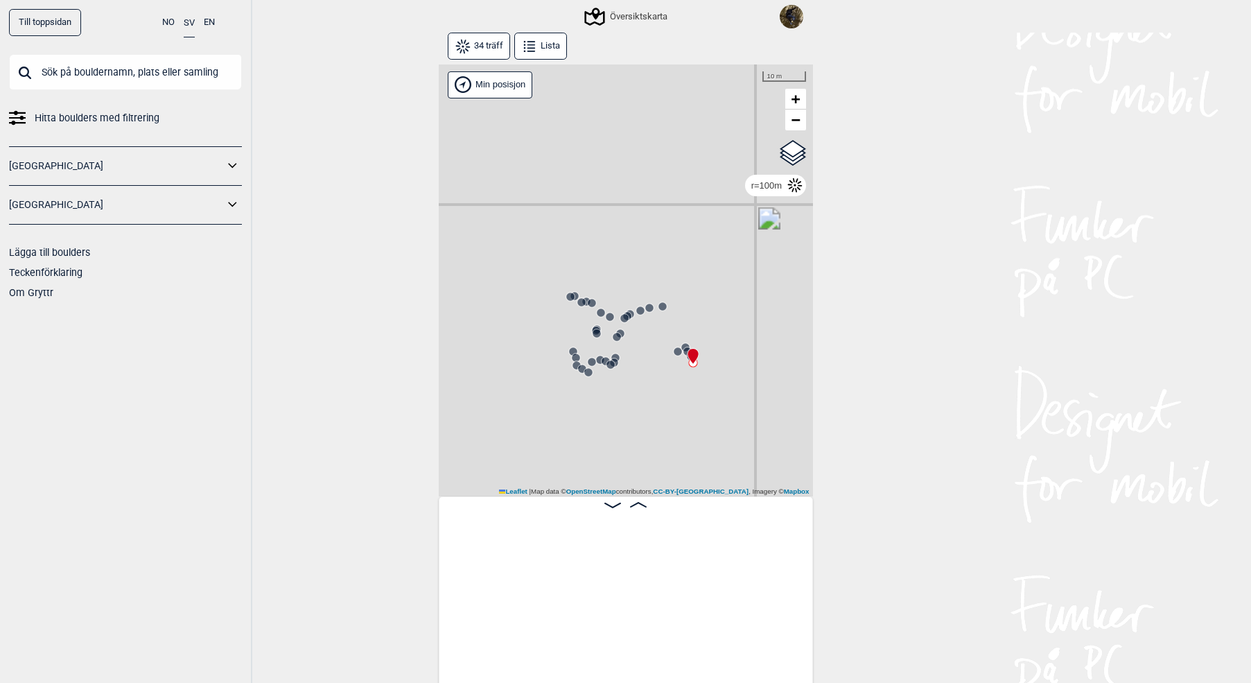
scroll to position [0, 3489]
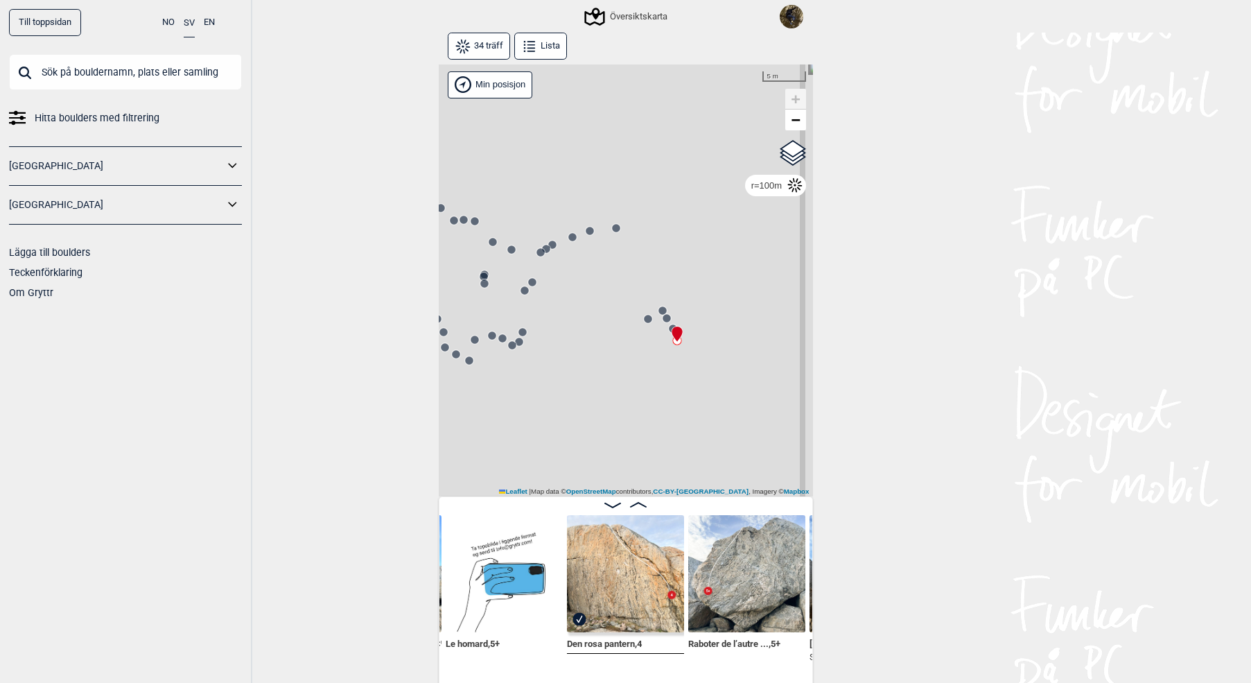
drag, startPoint x: 679, startPoint y: 349, endPoint x: 617, endPoint y: 342, distance: 62.1
click at [617, 342] on div "Gol [GEOGRAPHIC_DATA] Kolomoen [GEOGRAPHIC_DATA] [GEOGRAPHIC_DATA] [GEOGRAPHIC_…" at bounding box center [626, 280] width 374 height 433
click at [647, 327] on div "Gol [GEOGRAPHIC_DATA] Kolomoen [GEOGRAPHIC_DATA] [GEOGRAPHIC_DATA] [GEOGRAPHIC_…" at bounding box center [626, 280] width 374 height 433
click at [649, 319] on circle at bounding box center [648, 319] width 8 height 8
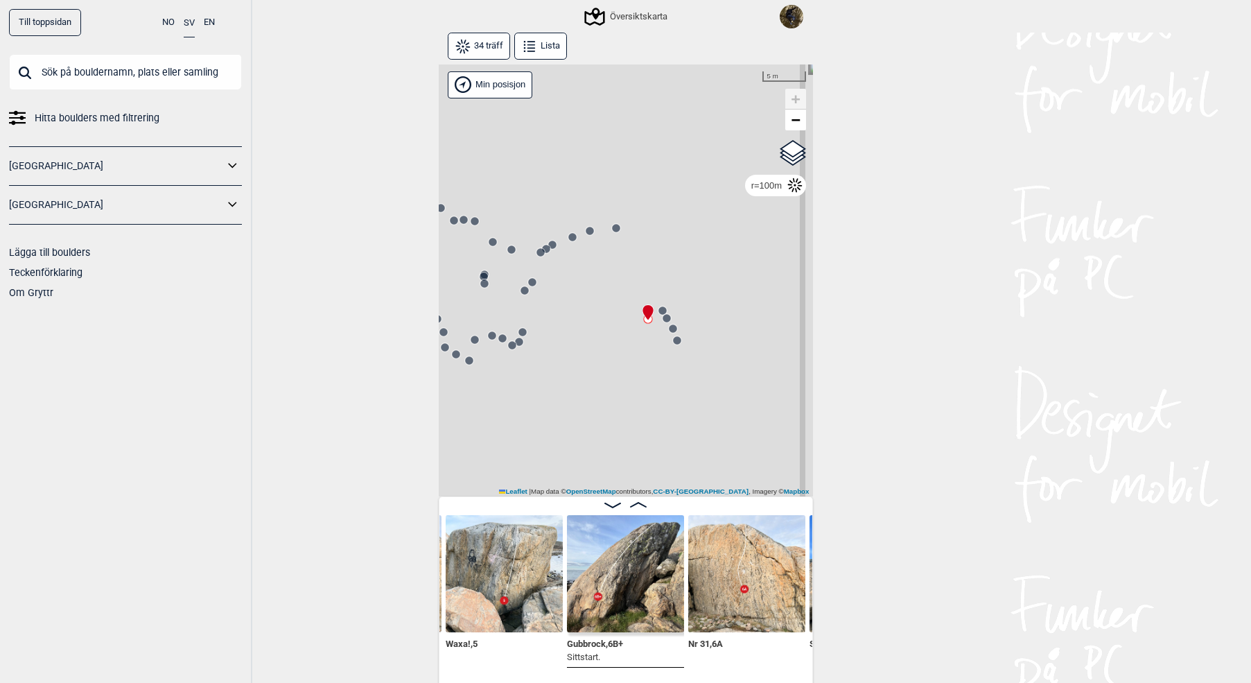
click at [661, 307] on circle at bounding box center [663, 310] width 8 height 8
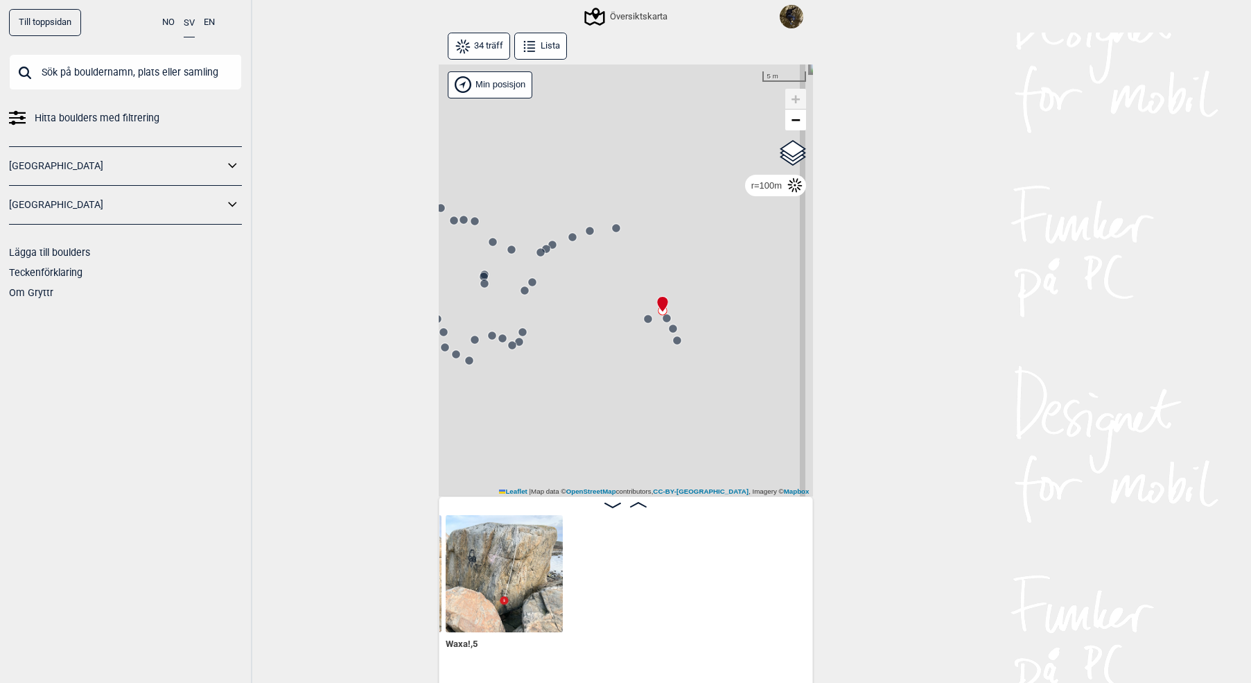
scroll to position [0, 2293]
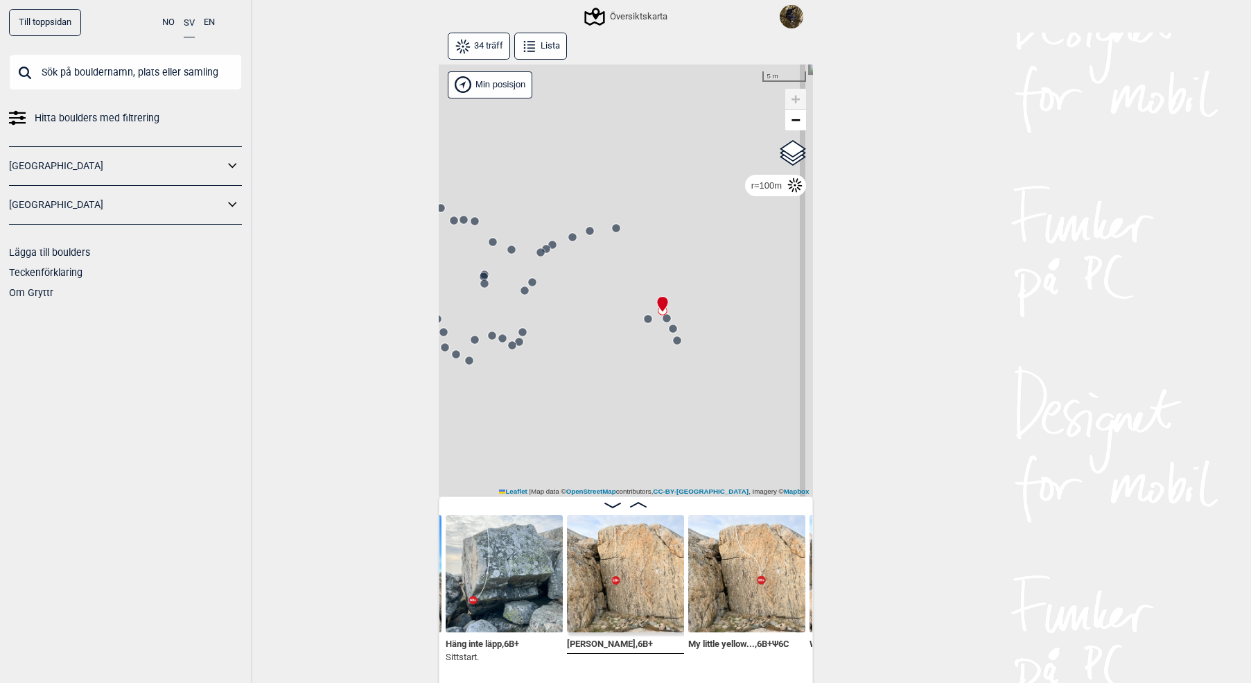
click at [670, 320] on circle at bounding box center [667, 318] width 8 height 8
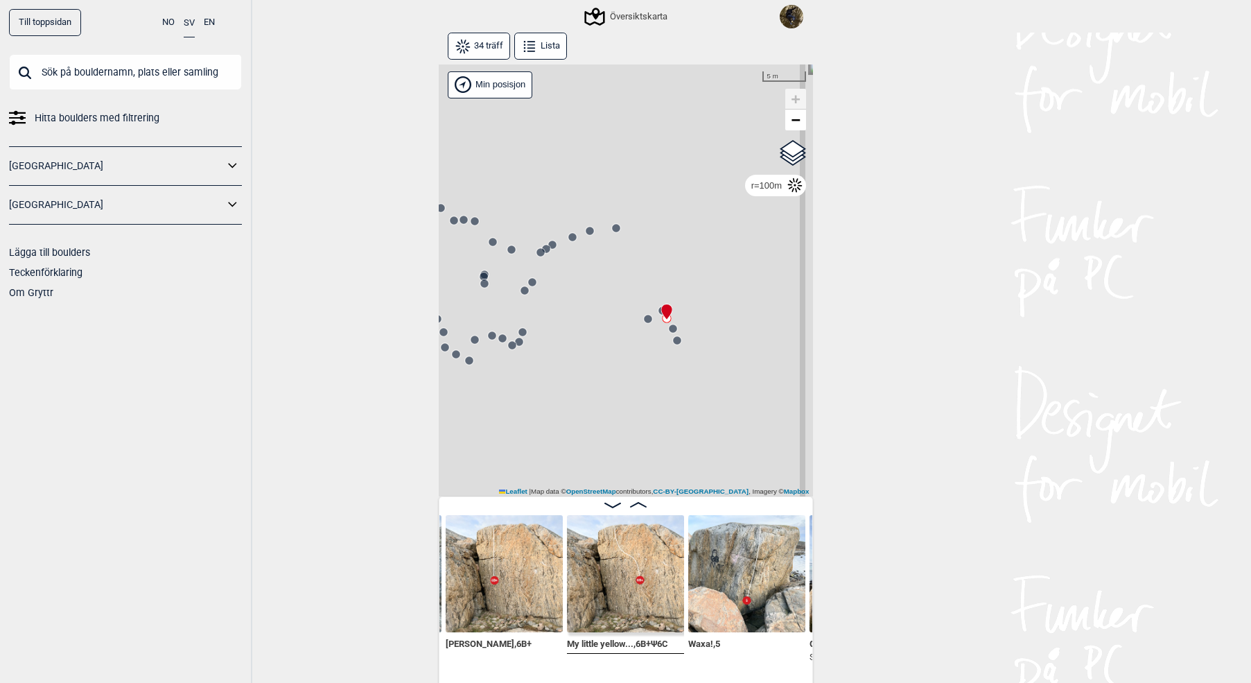
click at [675, 330] on circle at bounding box center [673, 328] width 8 height 8
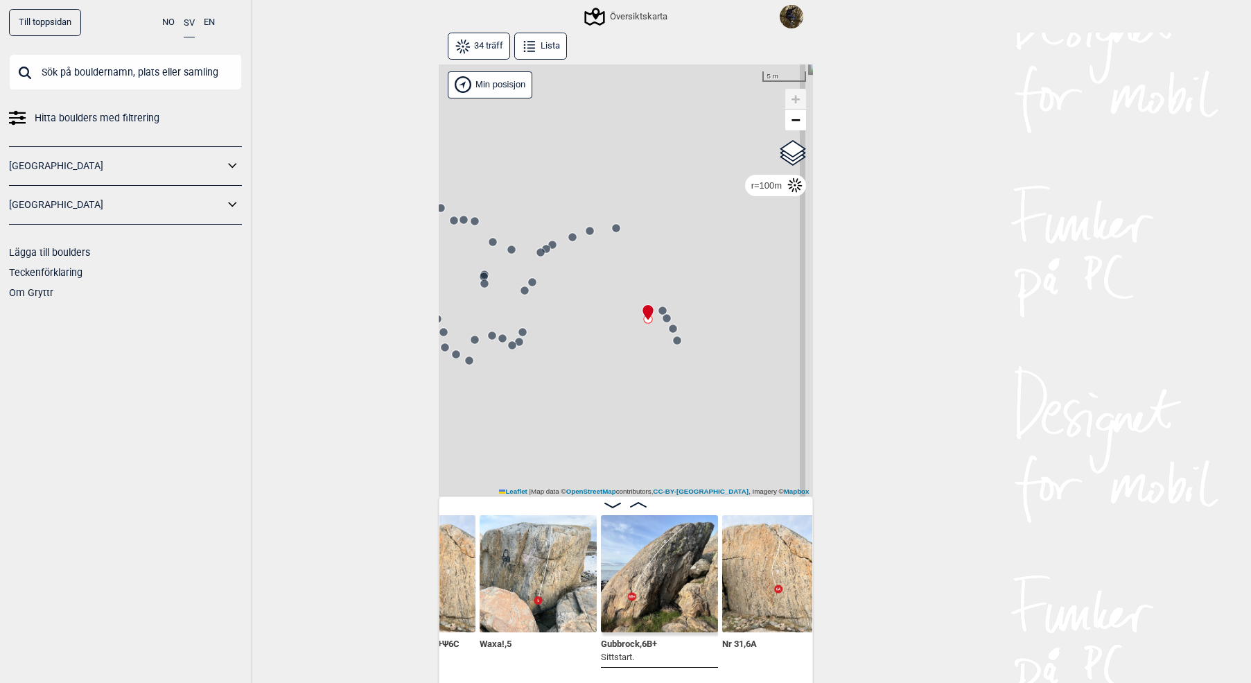
scroll to position [0, 2650]
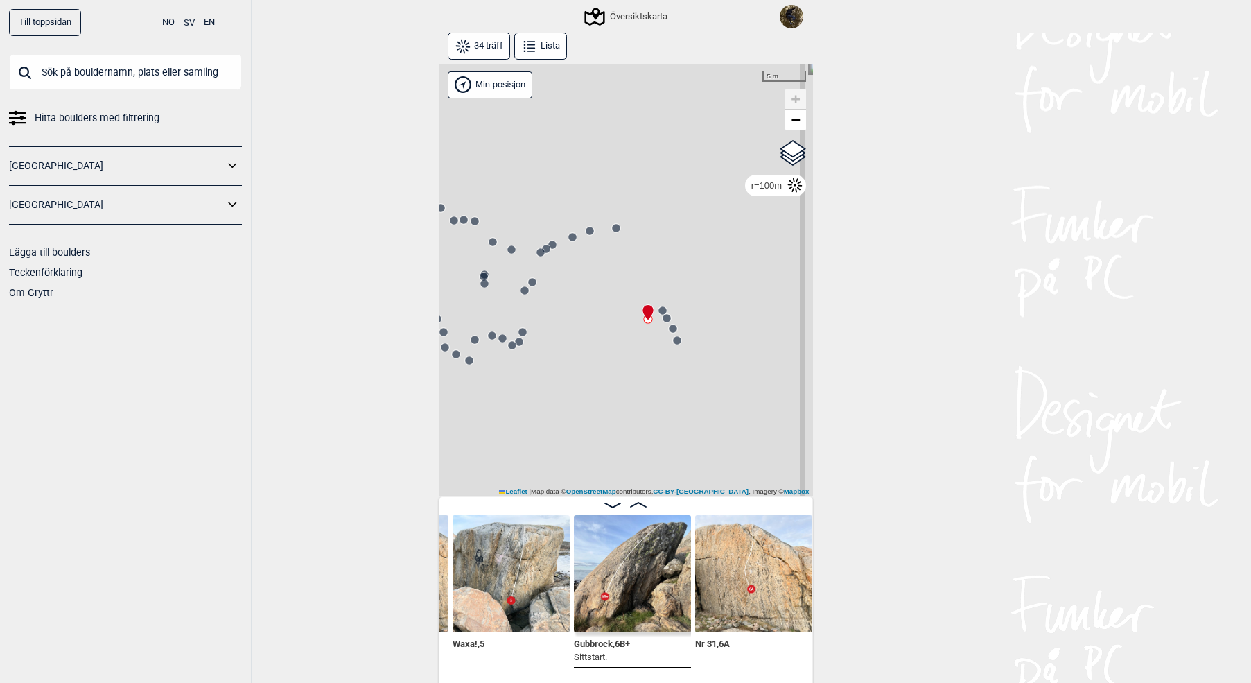
click at [628, 582] on img at bounding box center [632, 573] width 117 height 117
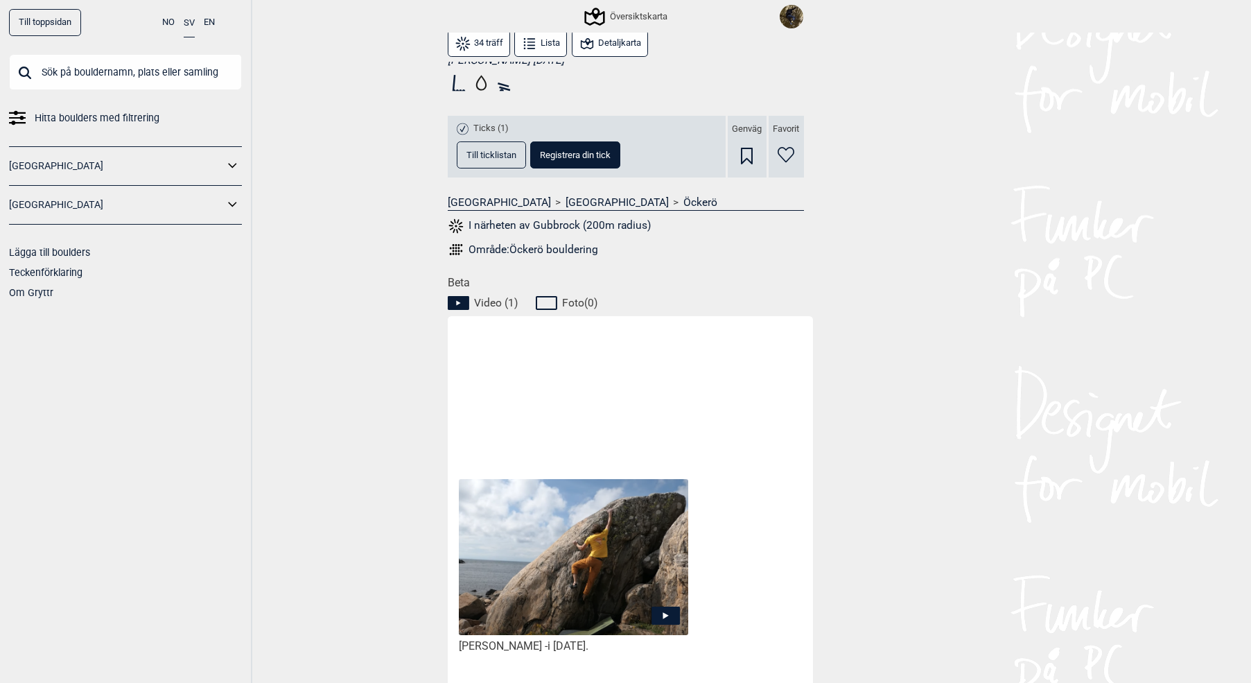
scroll to position [485, 0]
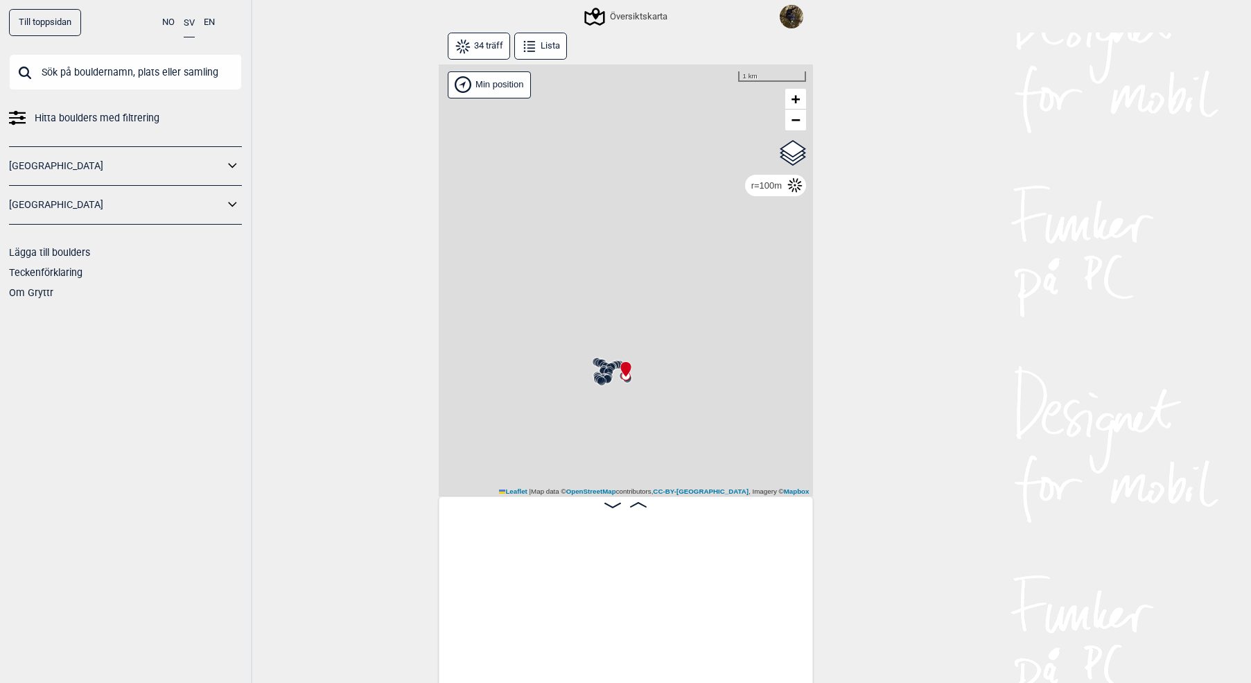
scroll to position [0, 2343]
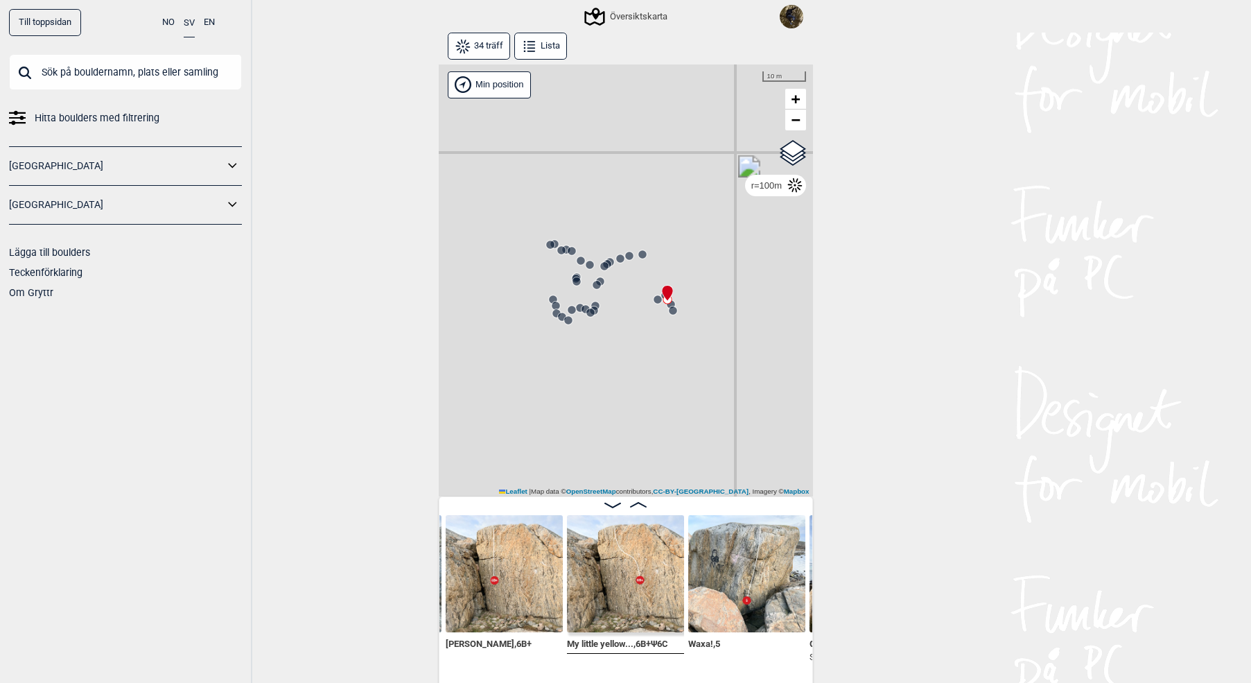
drag, startPoint x: 608, startPoint y: 295, endPoint x: 609, endPoint y: 354, distance: 58.2
click at [609, 354] on div "Gol [GEOGRAPHIC_DATA] Kolomoen [GEOGRAPHIC_DATA] [GEOGRAPHIC_DATA] [GEOGRAPHIC_…" at bounding box center [626, 280] width 374 height 433
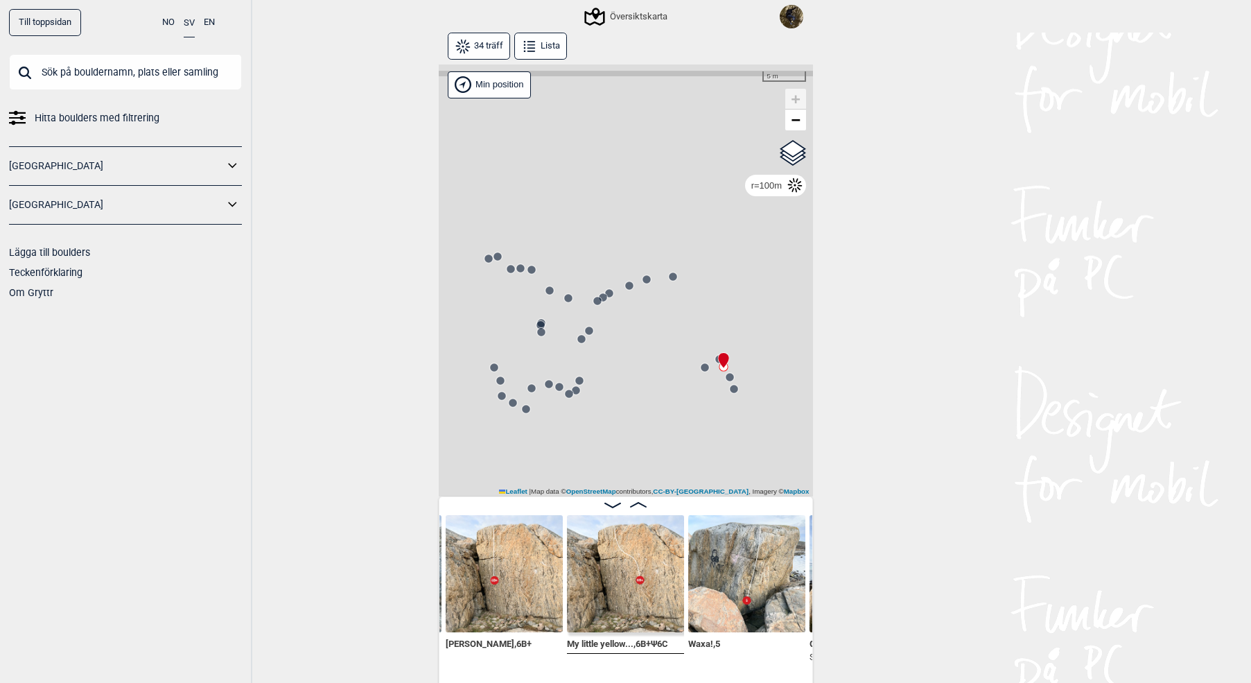
click at [679, 276] on div "Gol [GEOGRAPHIC_DATA] Kolomoen [GEOGRAPHIC_DATA] [GEOGRAPHIC_DATA] [GEOGRAPHIC_…" at bounding box center [626, 280] width 374 height 433
click at [676, 272] on icon at bounding box center [673, 276] width 11 height 11
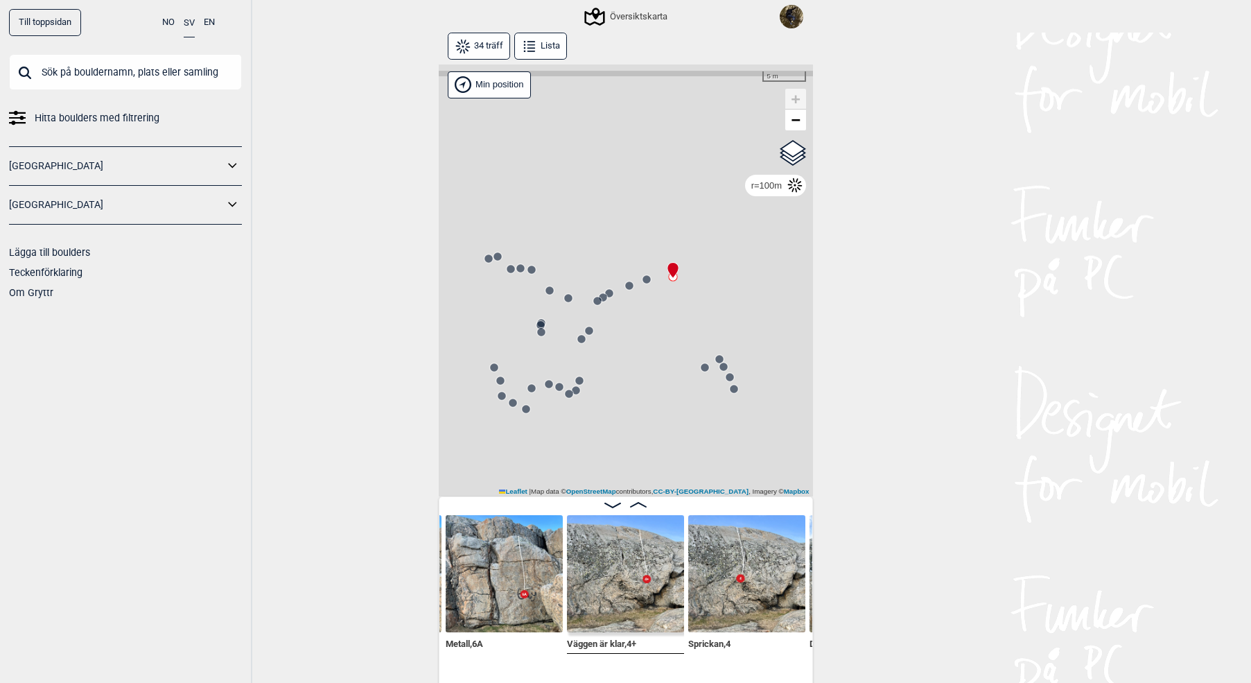
click at [651, 281] on icon at bounding box center [646, 279] width 11 height 11
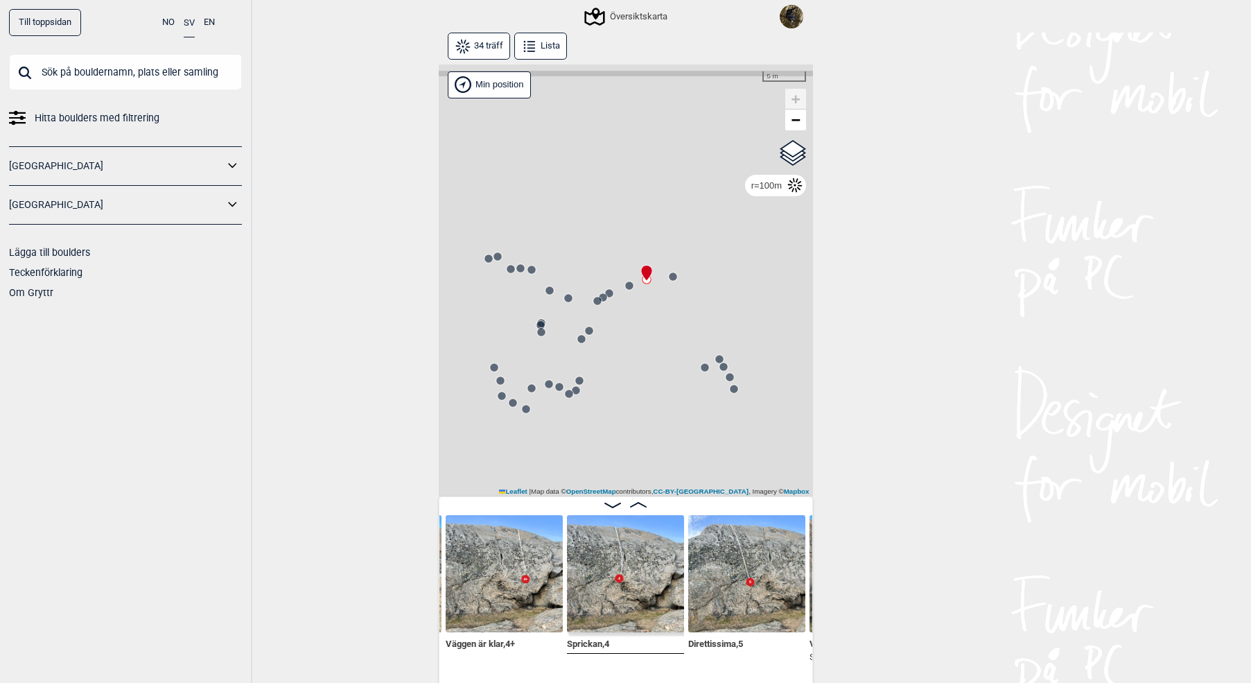
click at [623, 290] on div "Gol [GEOGRAPHIC_DATA] Kolomoen [GEOGRAPHIC_DATA] [GEOGRAPHIC_DATA] [GEOGRAPHIC_…" at bounding box center [626, 280] width 374 height 433
click at [633, 289] on icon at bounding box center [629, 285] width 11 height 11
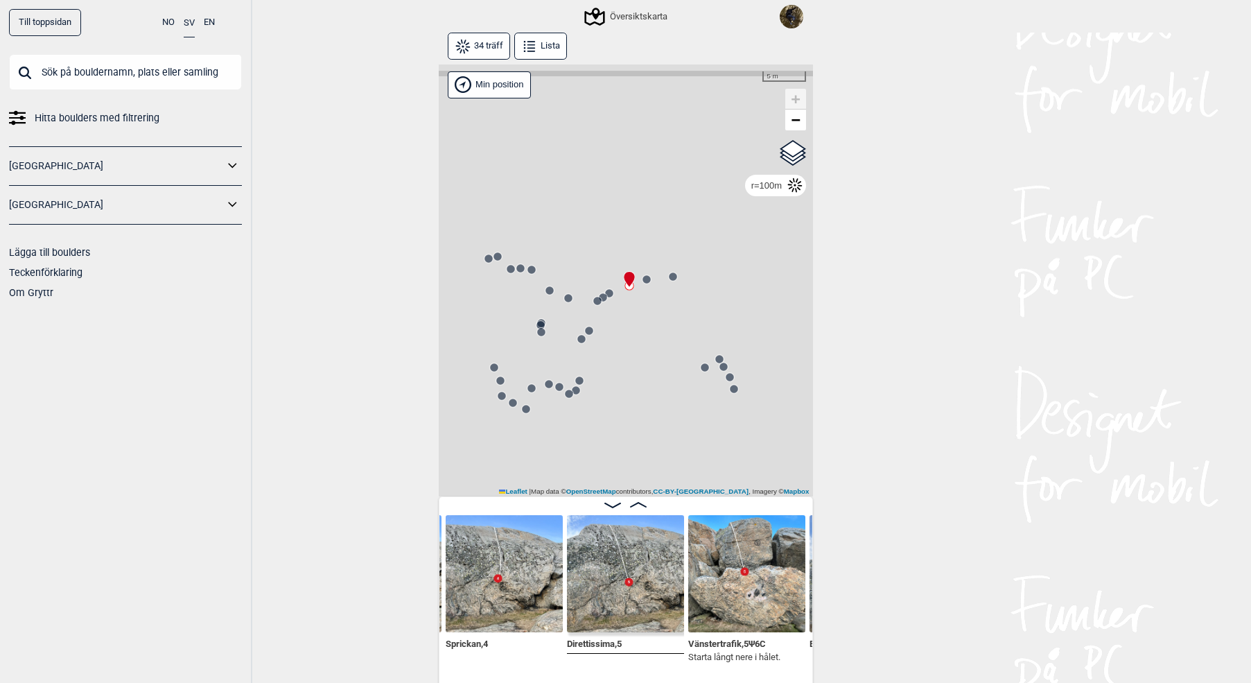
click at [612, 293] on circle at bounding box center [609, 293] width 8 height 8
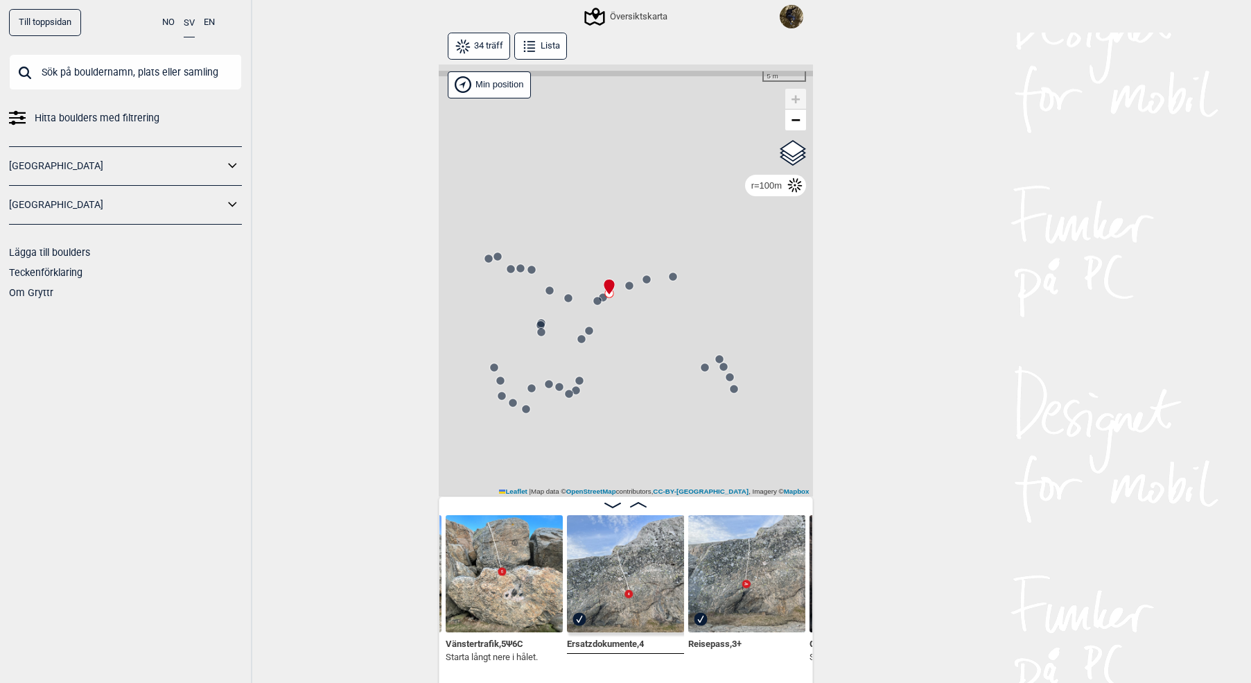
click at [605, 296] on icon at bounding box center [609, 293] width 11 height 11
click at [600, 295] on icon at bounding box center [597, 300] width 11 height 11
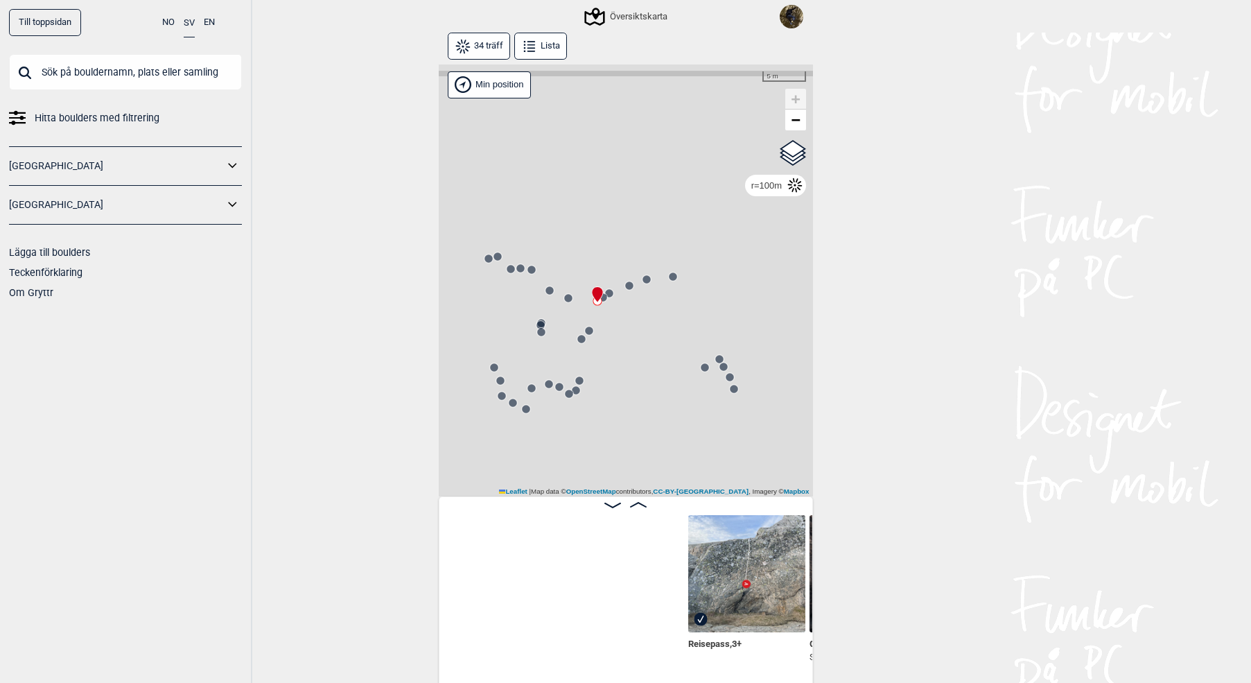
scroll to position [0, 1552]
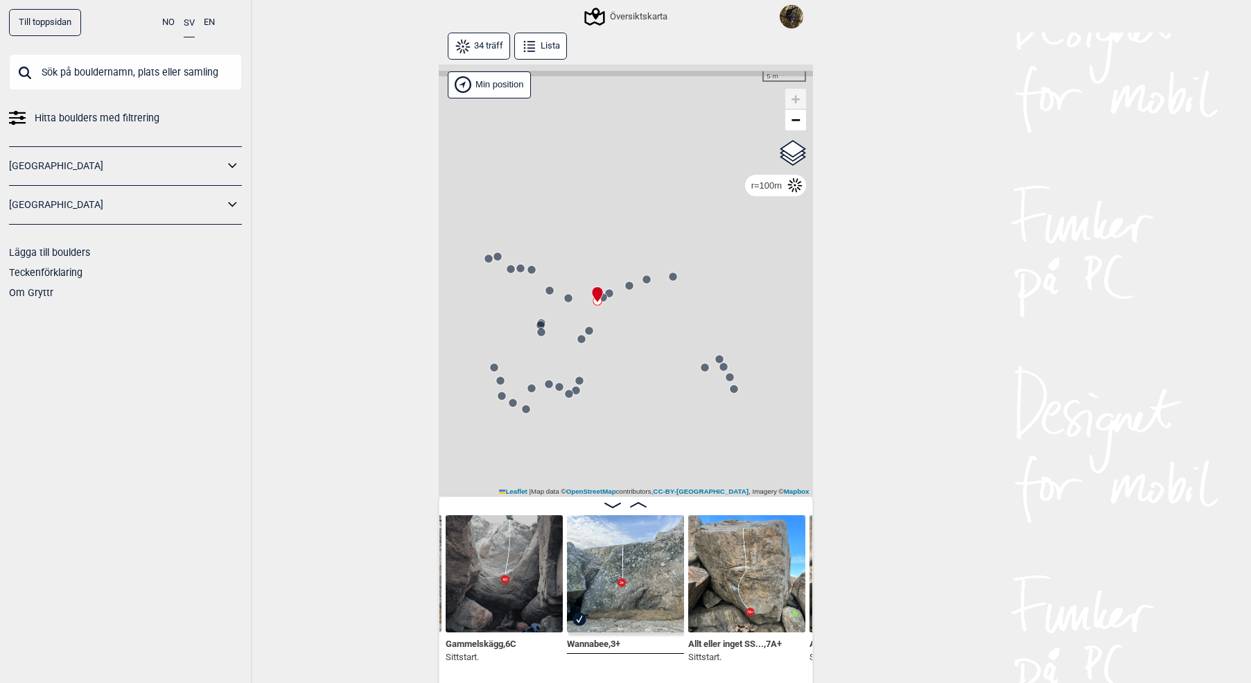
click at [605, 299] on circle at bounding box center [603, 297] width 8 height 8
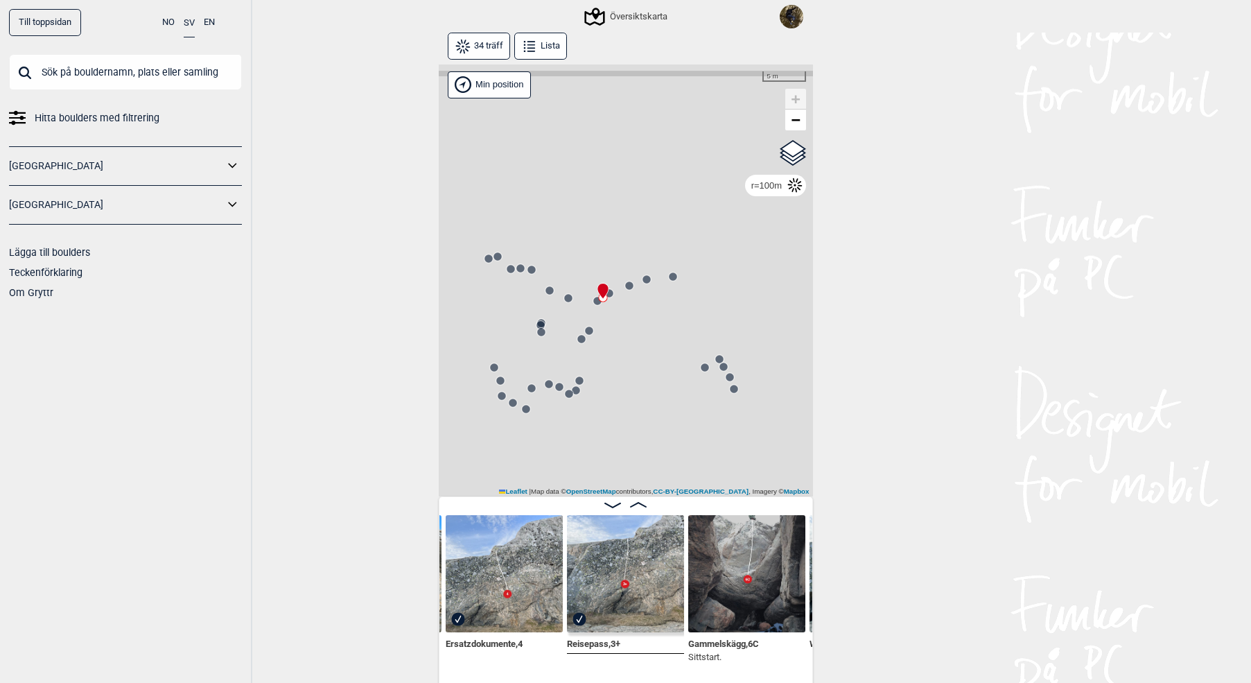
click at [592, 301] on icon at bounding box center [597, 300] width 11 height 11
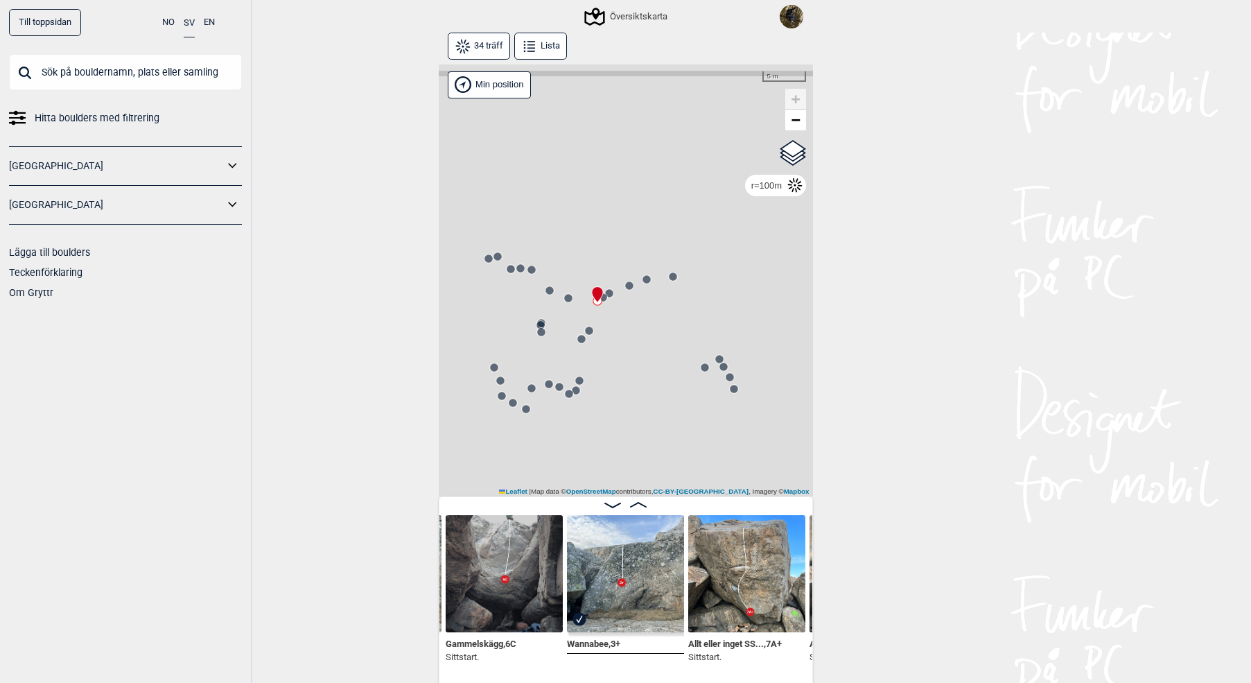
scroll to position [0, 1444]
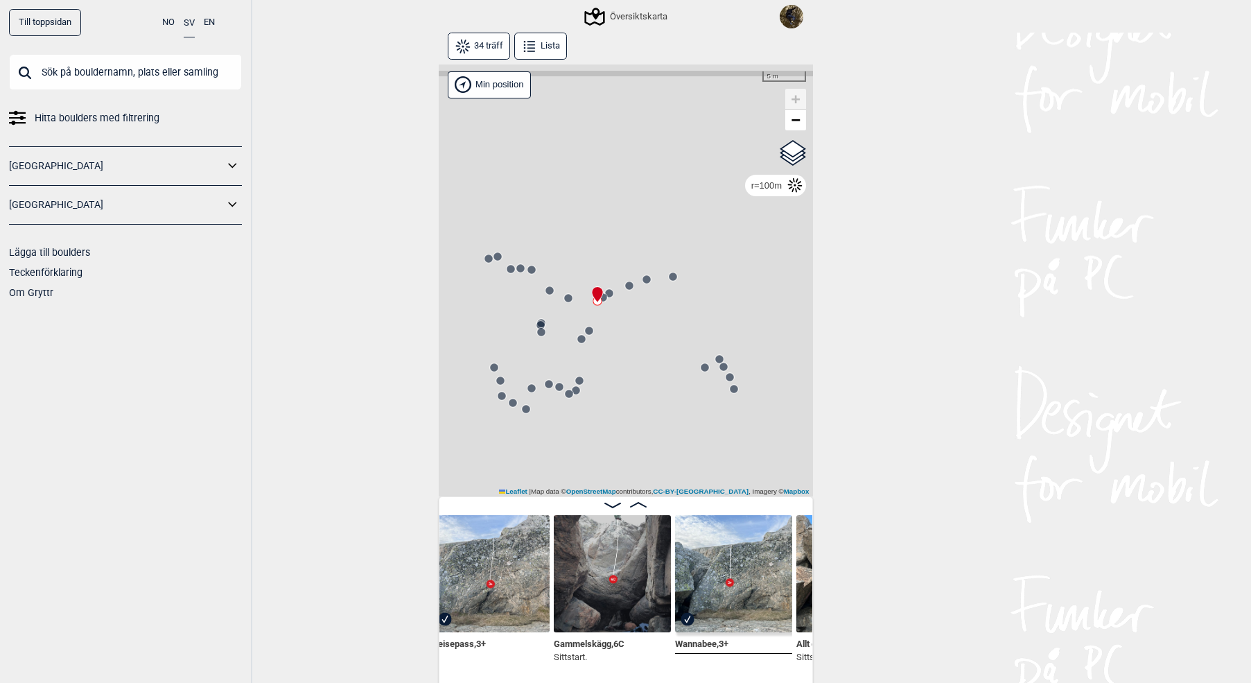
click at [616, 593] on img at bounding box center [612, 573] width 117 height 117
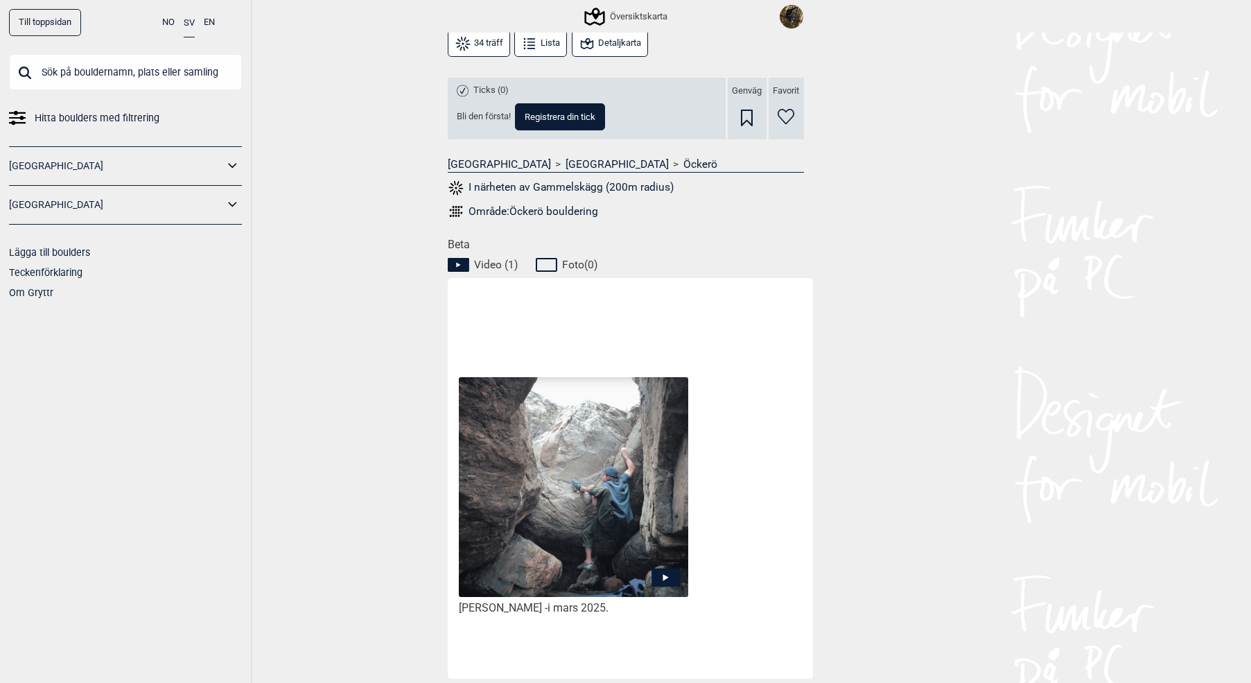
scroll to position [485, 0]
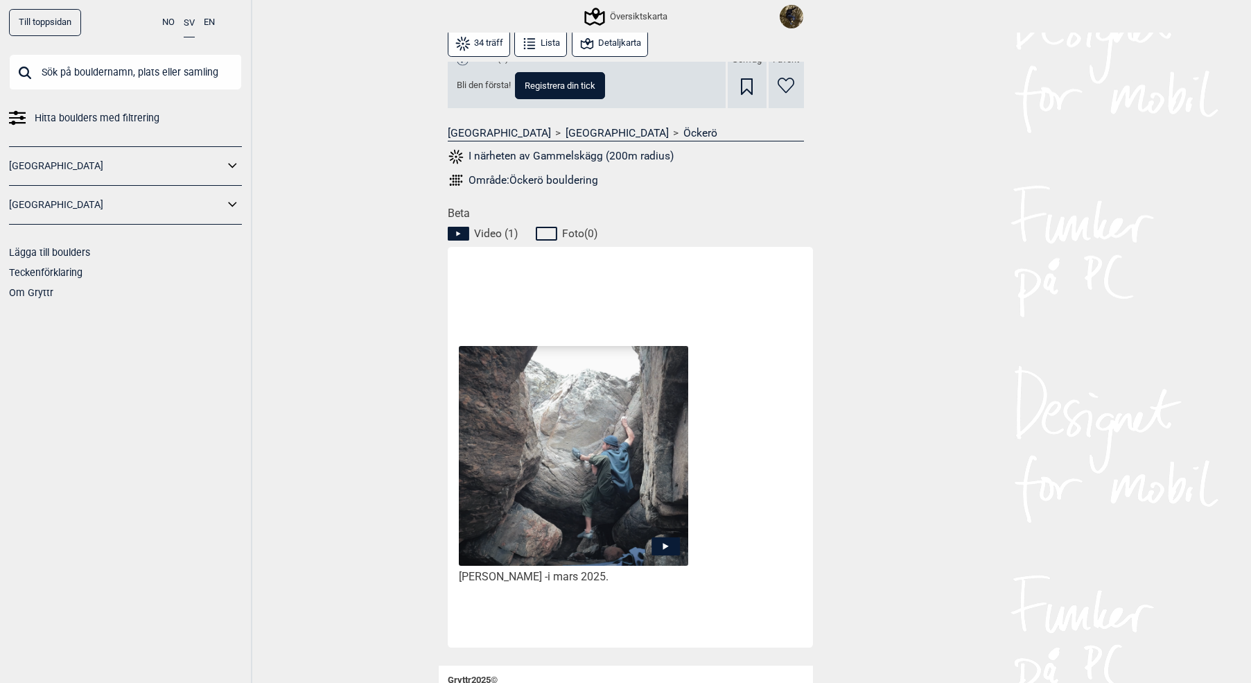
click at [666, 546] on icon at bounding box center [666, 546] width 6 height 7
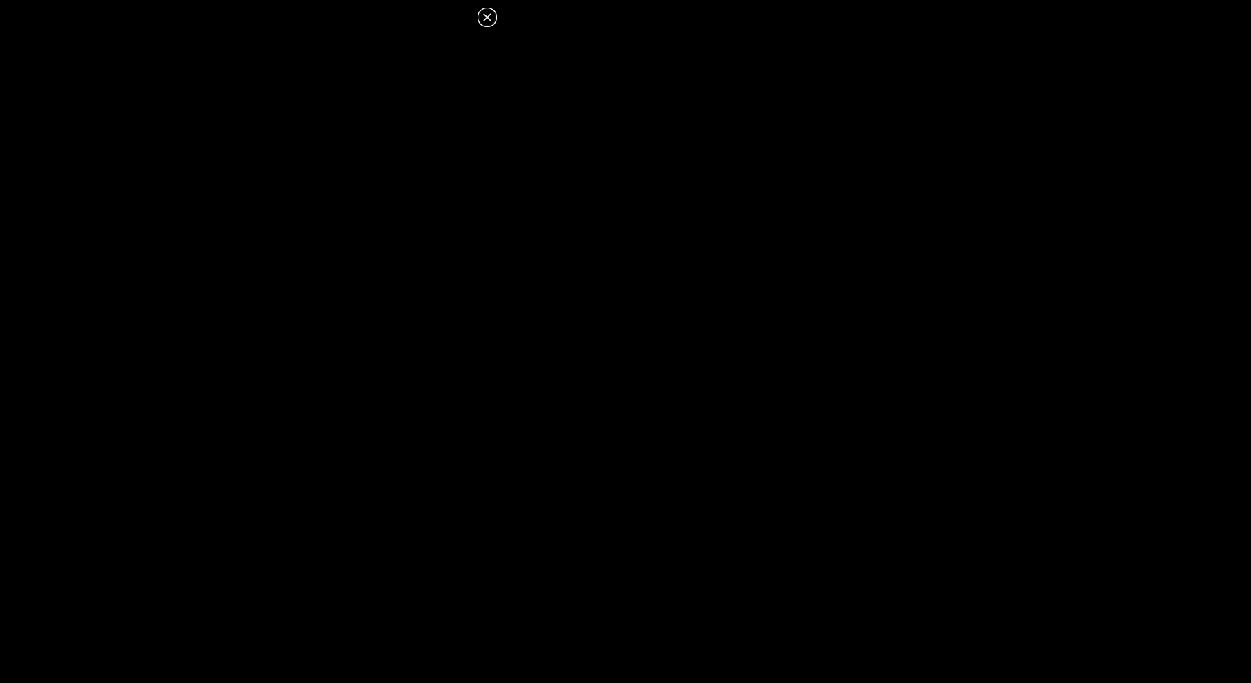
click at [489, 19] on icon at bounding box center [487, 17] width 8 height 8
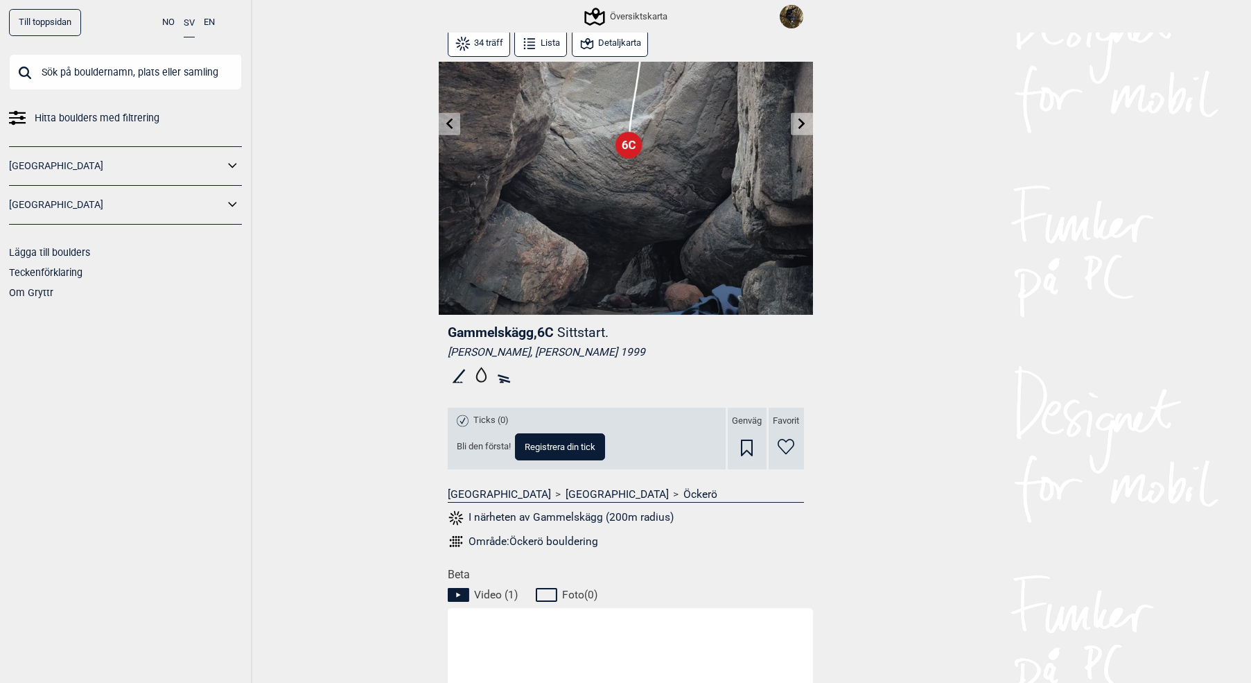
scroll to position [69, 0]
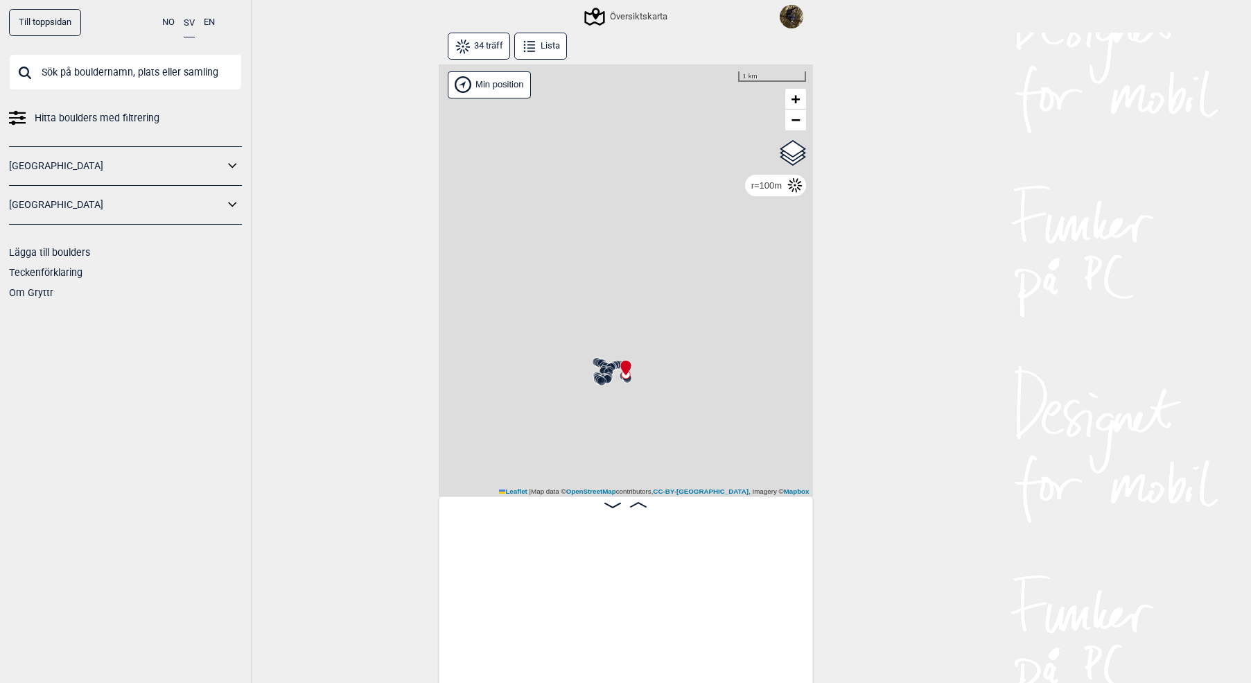
scroll to position [0, 2343]
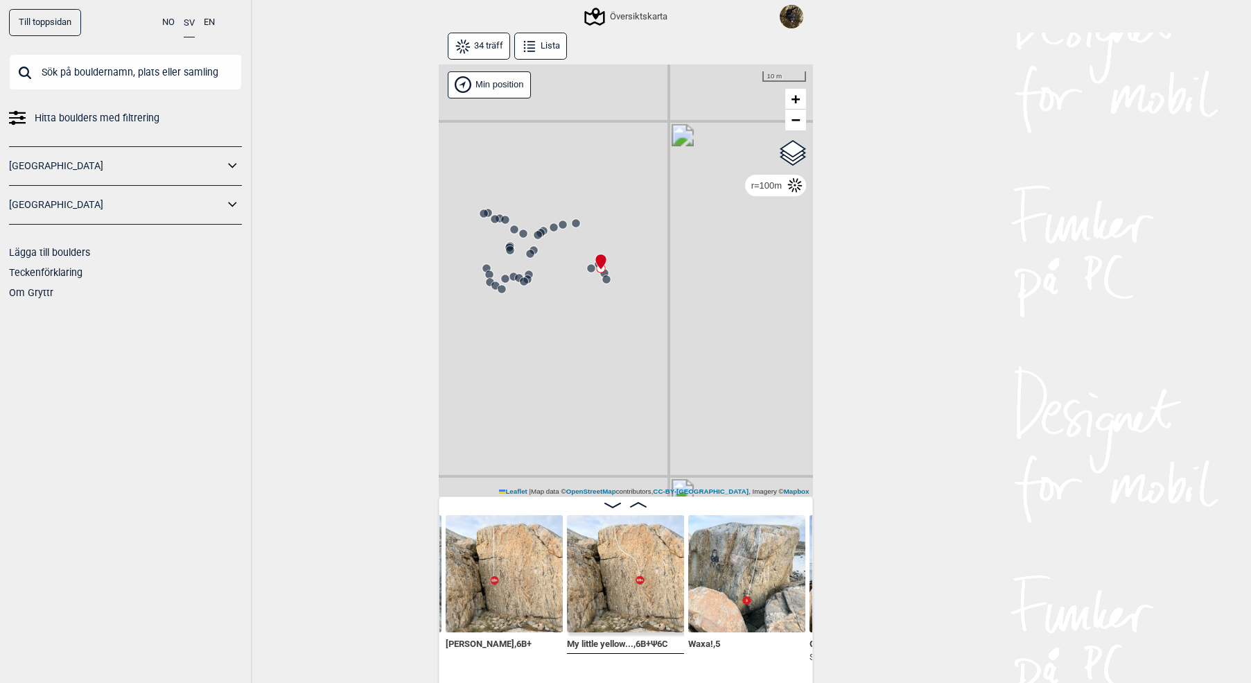
drag, startPoint x: 571, startPoint y: 312, endPoint x: 632, endPoint y: 385, distance: 95.5
click at [632, 385] on div "Gol [GEOGRAPHIC_DATA] Kolomoen [GEOGRAPHIC_DATA] [GEOGRAPHIC_DATA] [GEOGRAPHIC_…" at bounding box center [626, 280] width 374 height 433
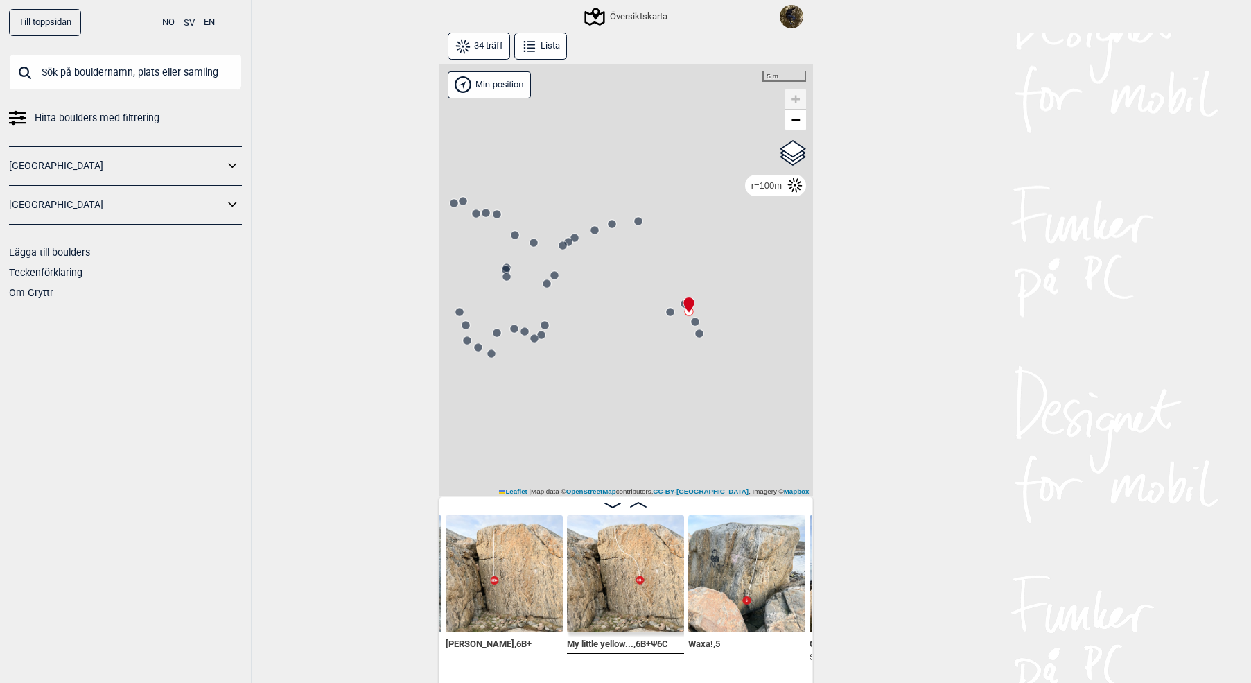
click at [637, 217] on icon at bounding box center [638, 221] width 11 height 11
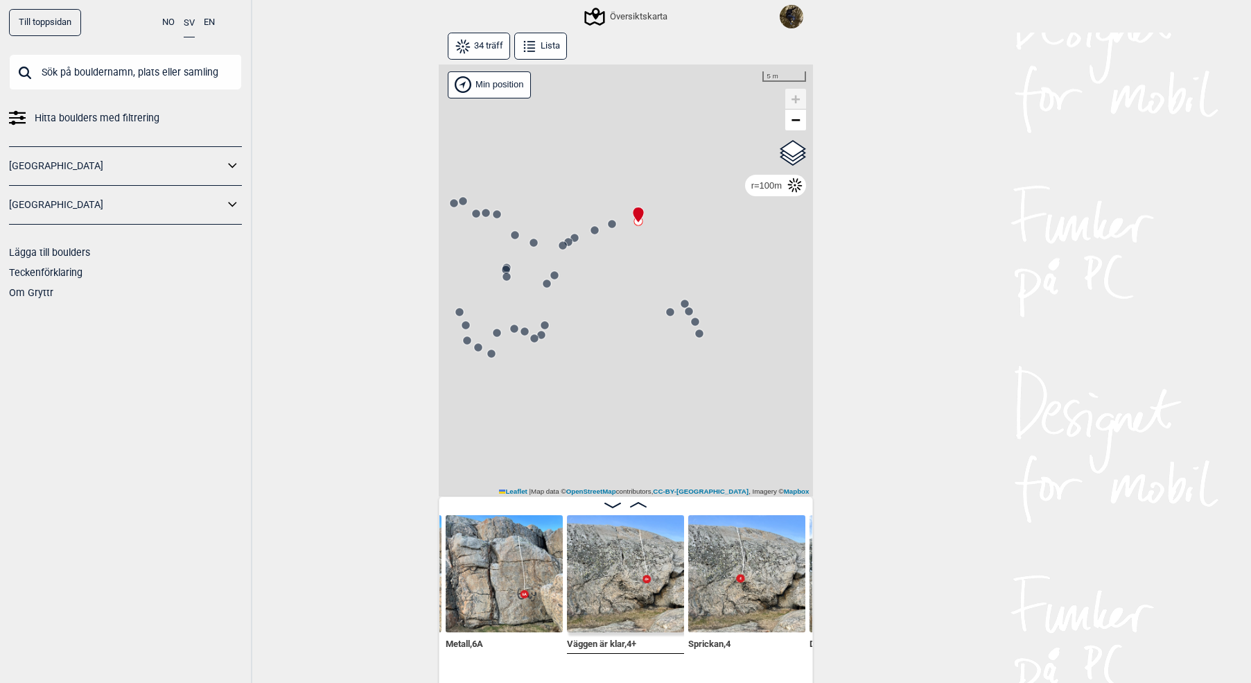
click at [616, 223] on circle at bounding box center [612, 224] width 8 height 8
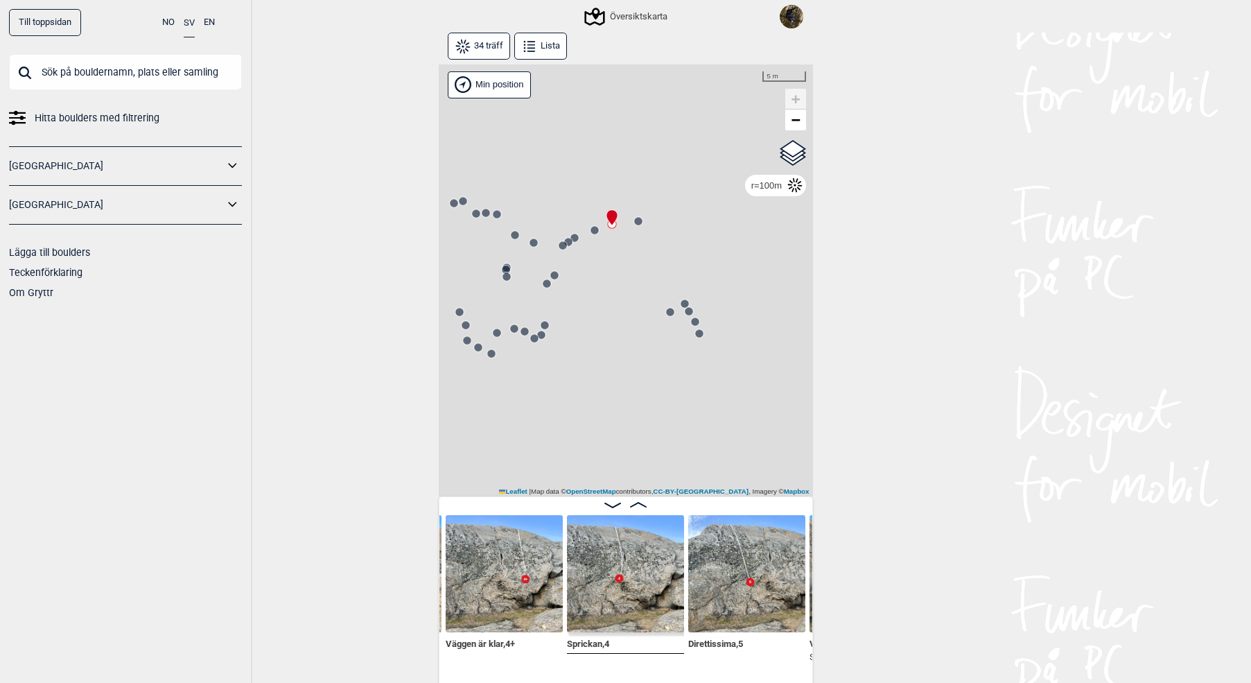
click at [593, 227] on circle at bounding box center [595, 230] width 8 height 8
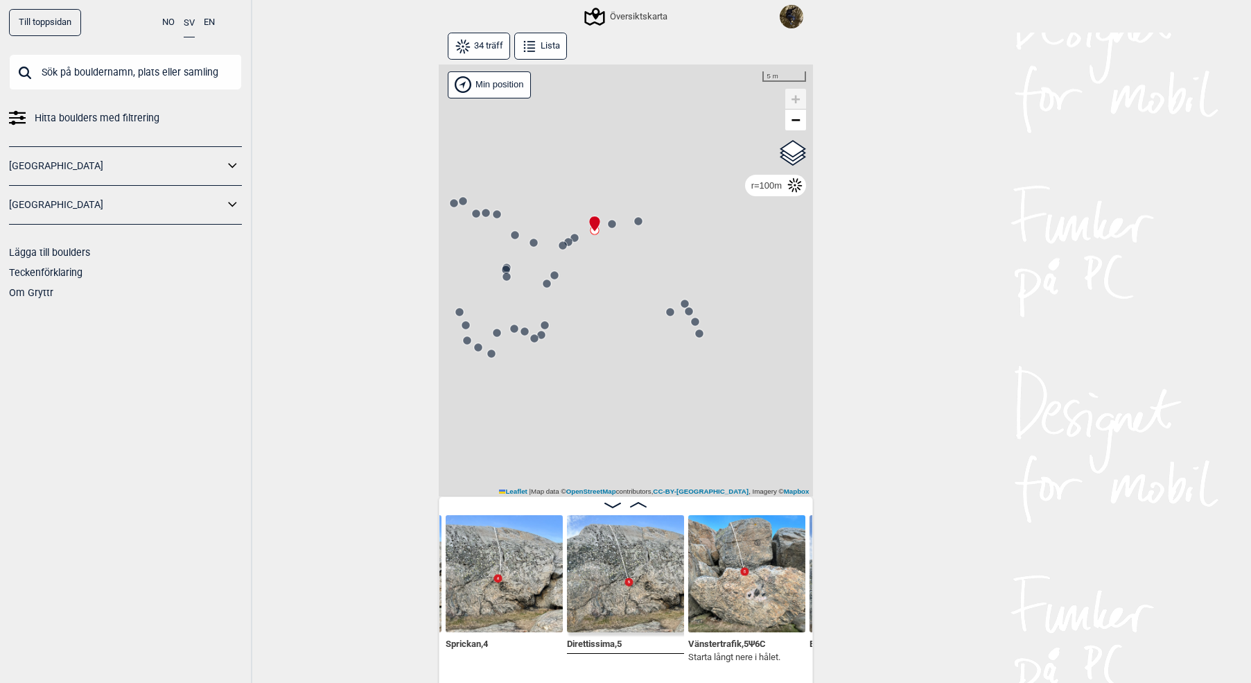
click at [578, 238] on circle at bounding box center [575, 238] width 8 height 8
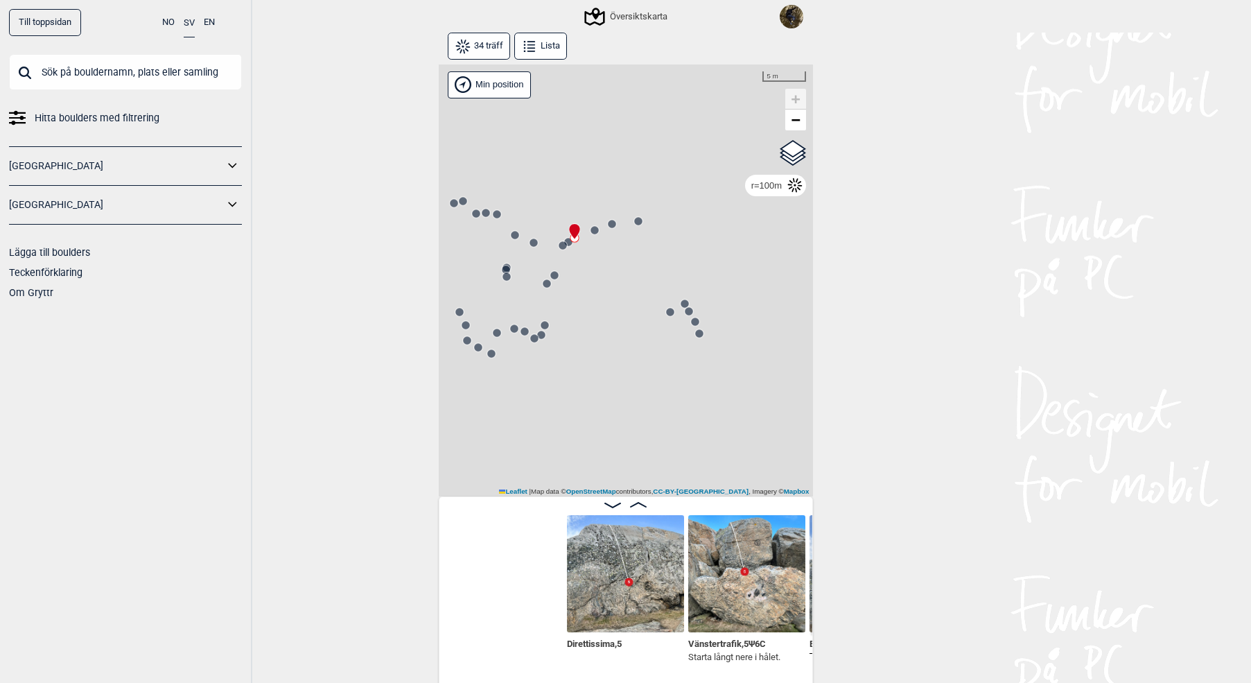
scroll to position [0, 1188]
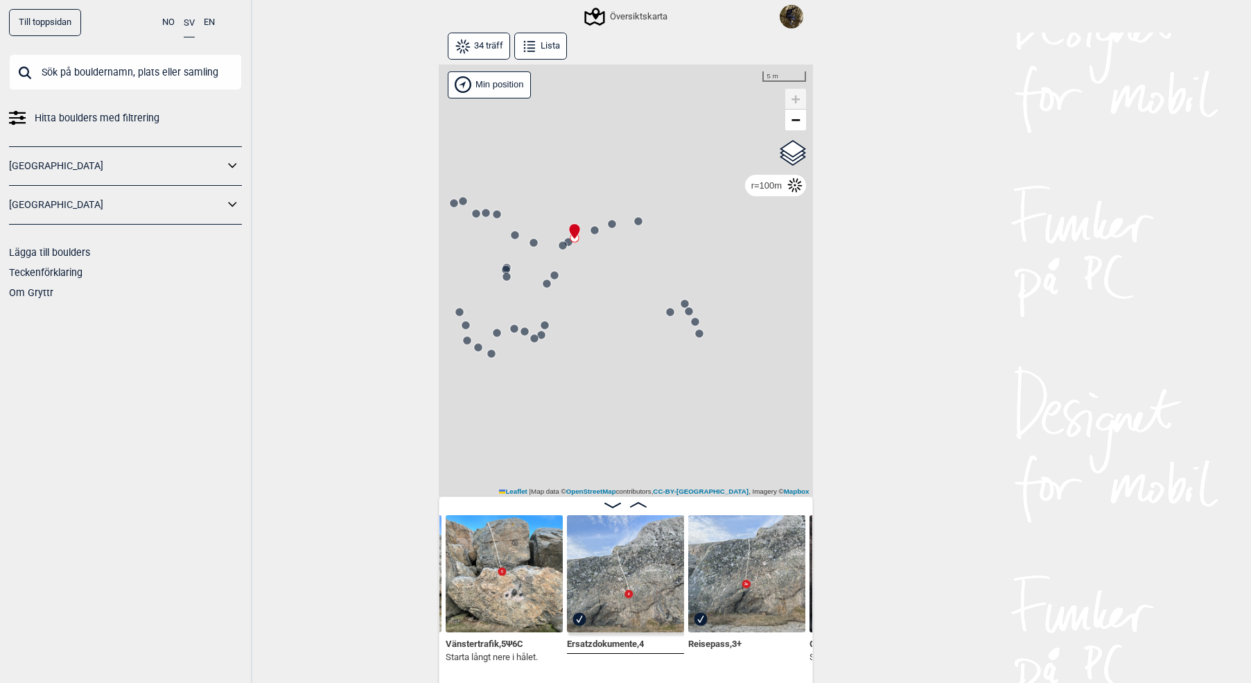
click at [566, 241] on icon at bounding box center [562, 245] width 11 height 11
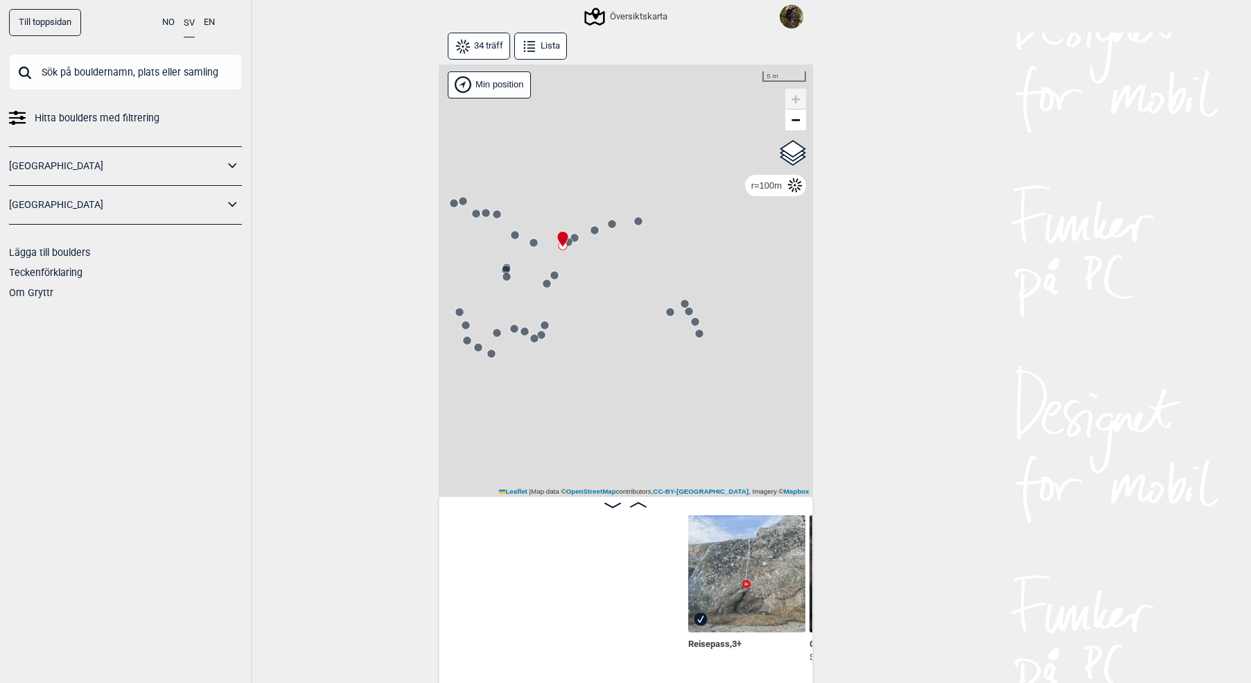
scroll to position [0, 1552]
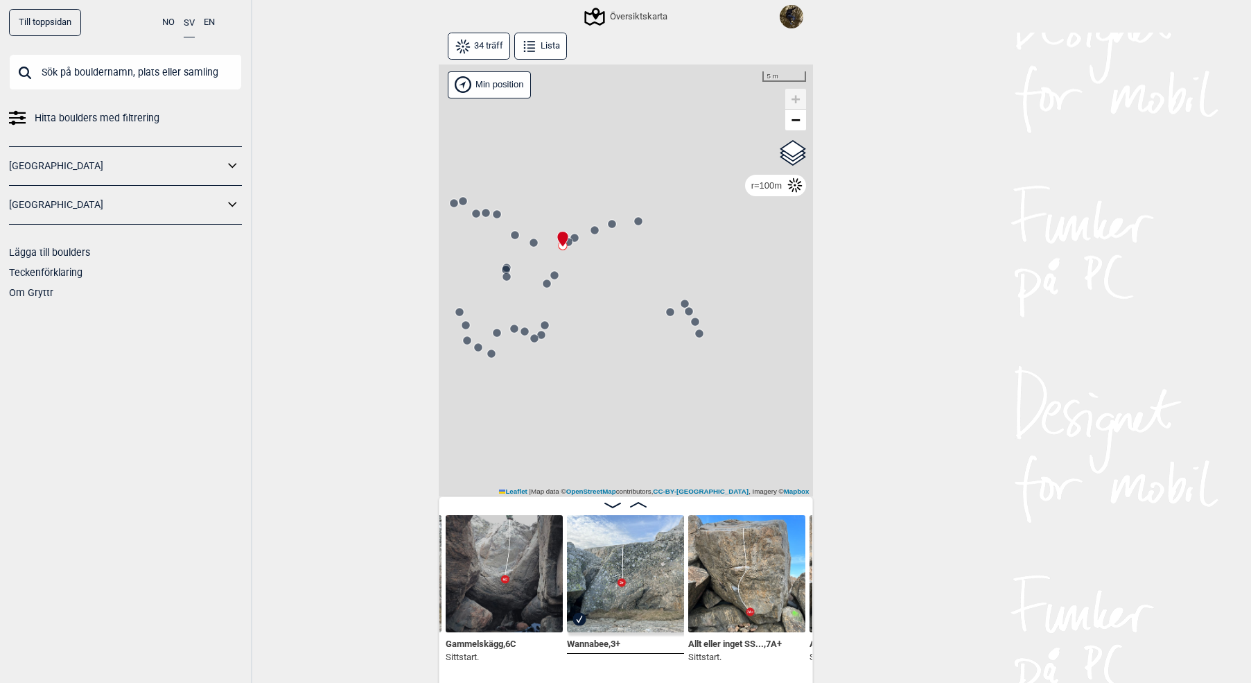
click at [568, 242] on icon at bounding box center [563, 239] width 12 height 17
click at [572, 242] on circle at bounding box center [570, 242] width 8 height 8
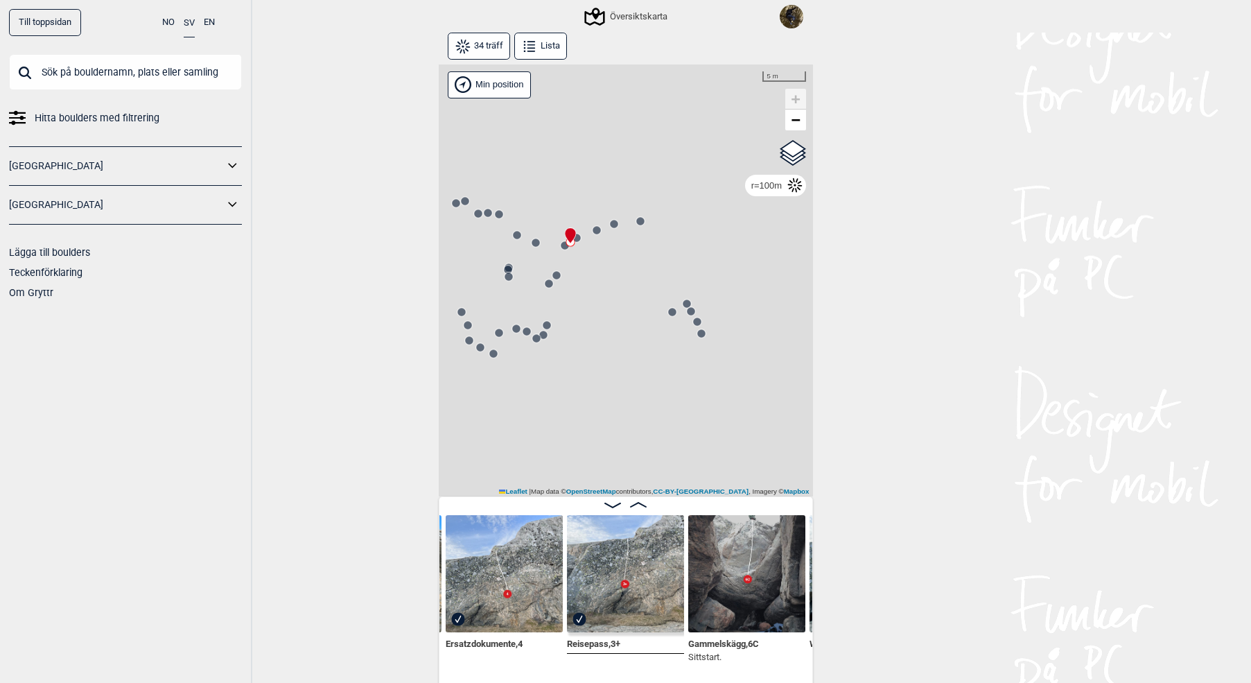
click at [557, 272] on circle at bounding box center [557, 275] width 8 height 8
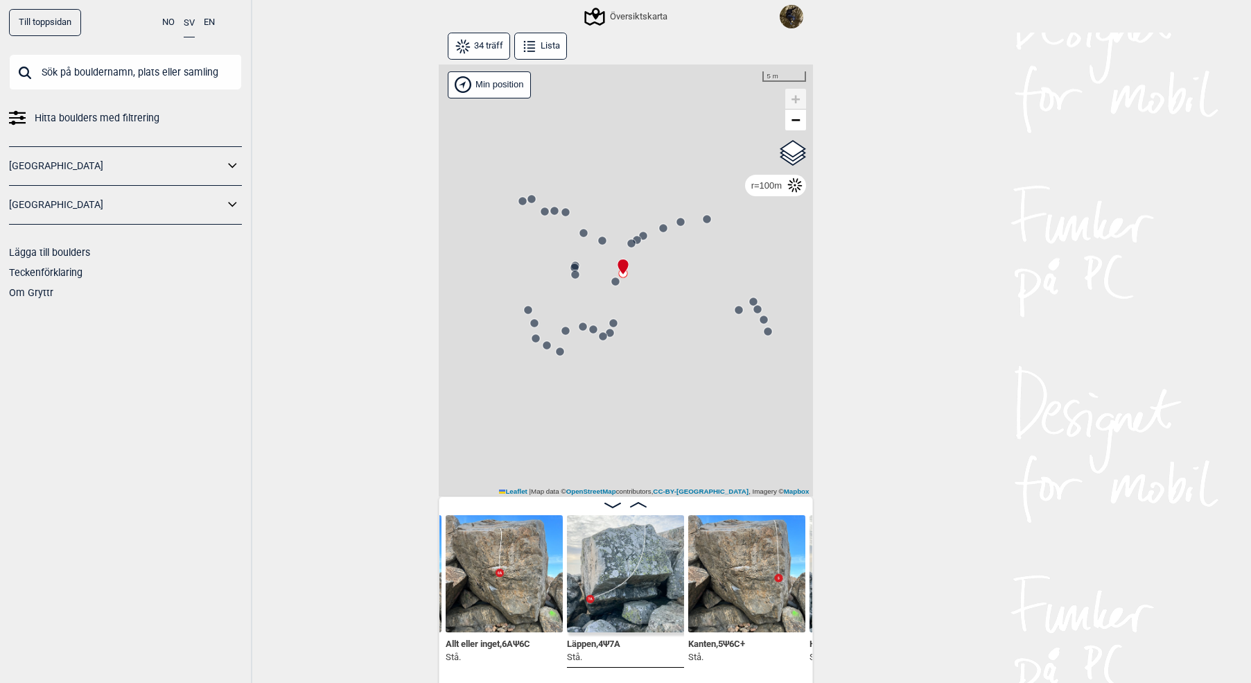
drag, startPoint x: 571, startPoint y: 300, endPoint x: 636, endPoint y: 298, distance: 65.9
click at [636, 298] on div "Gol [GEOGRAPHIC_DATA] Kolomoen [GEOGRAPHIC_DATA] [GEOGRAPHIC_DATA] [GEOGRAPHIC_…" at bounding box center [626, 280] width 374 height 433
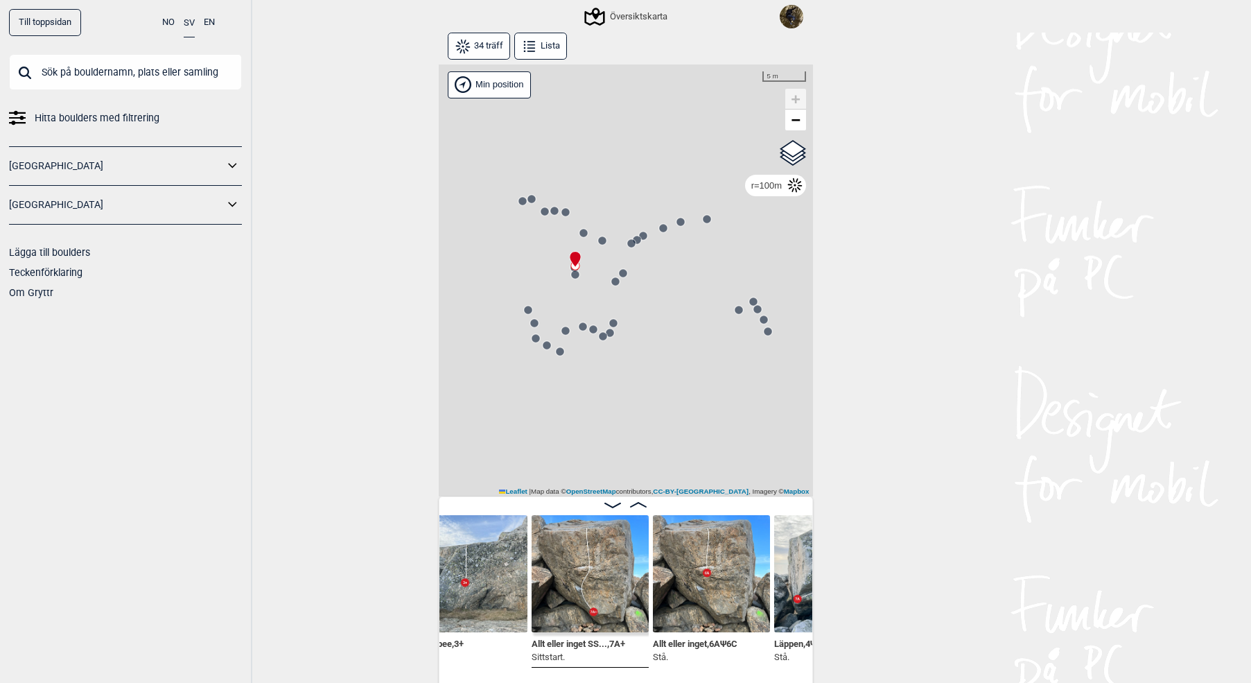
scroll to position [0, 1700]
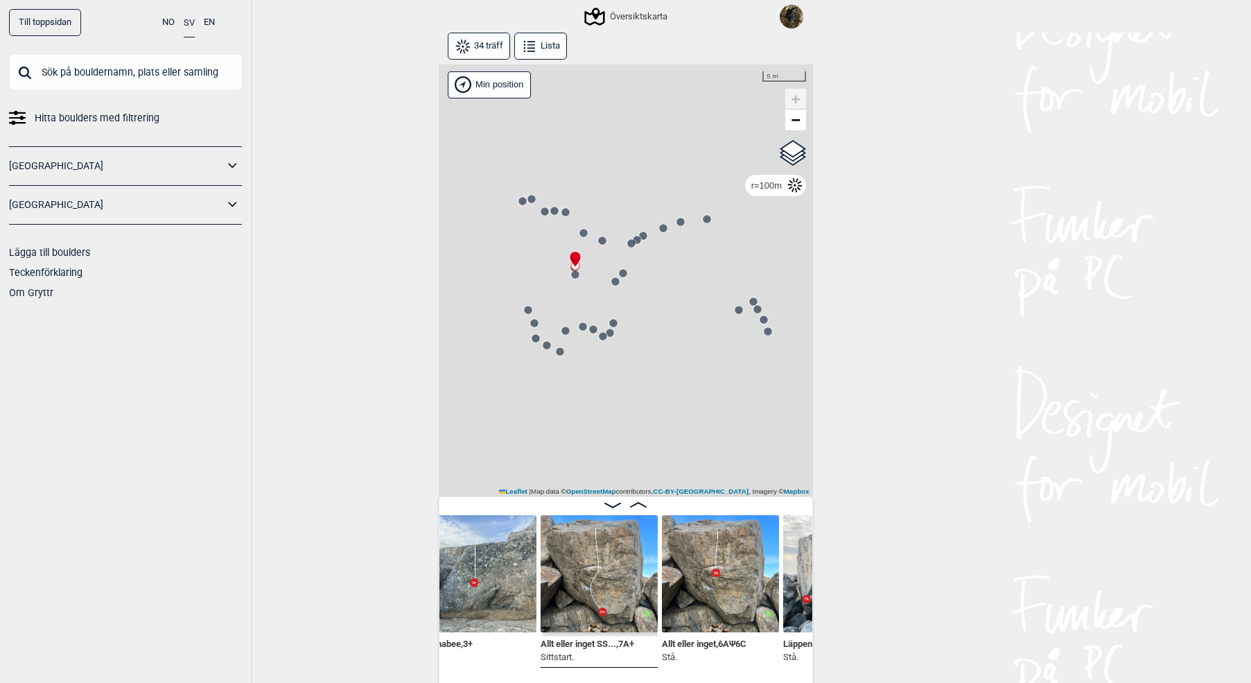
click at [711, 589] on img at bounding box center [720, 573] width 117 height 117
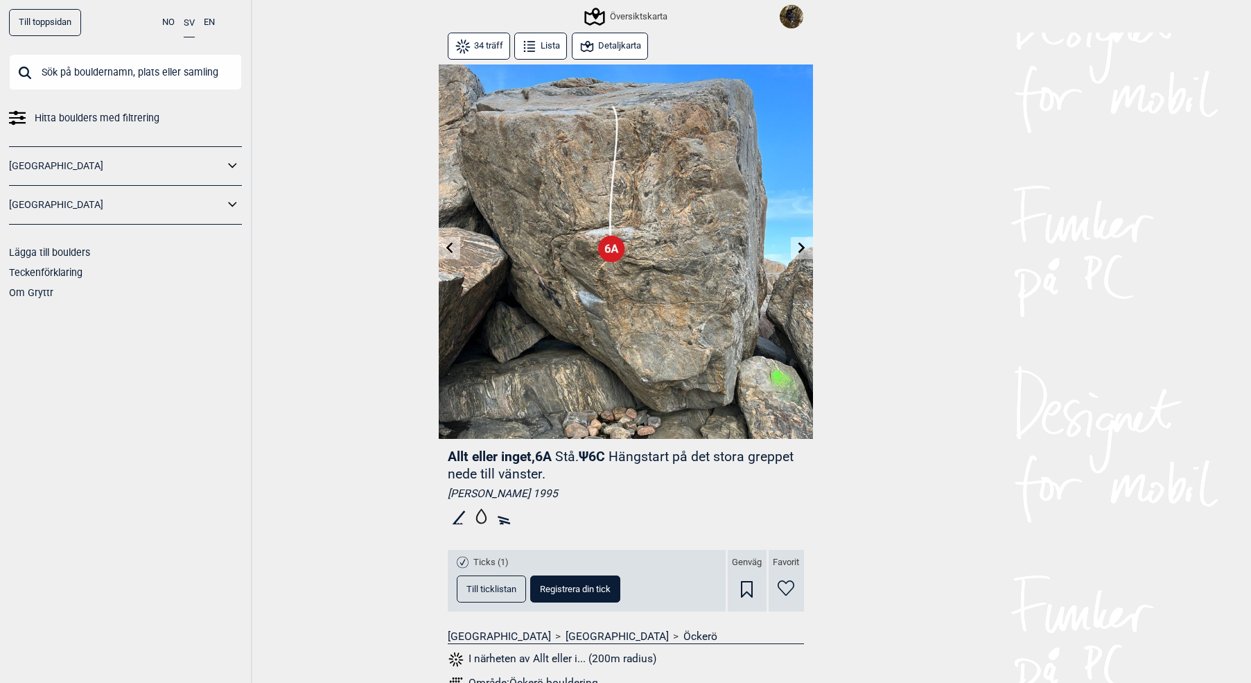
click at [450, 251] on icon at bounding box center [449, 247] width 7 height 11
drag, startPoint x: 633, startPoint y: 424, endPoint x: 637, endPoint y: 399, distance: 25.3
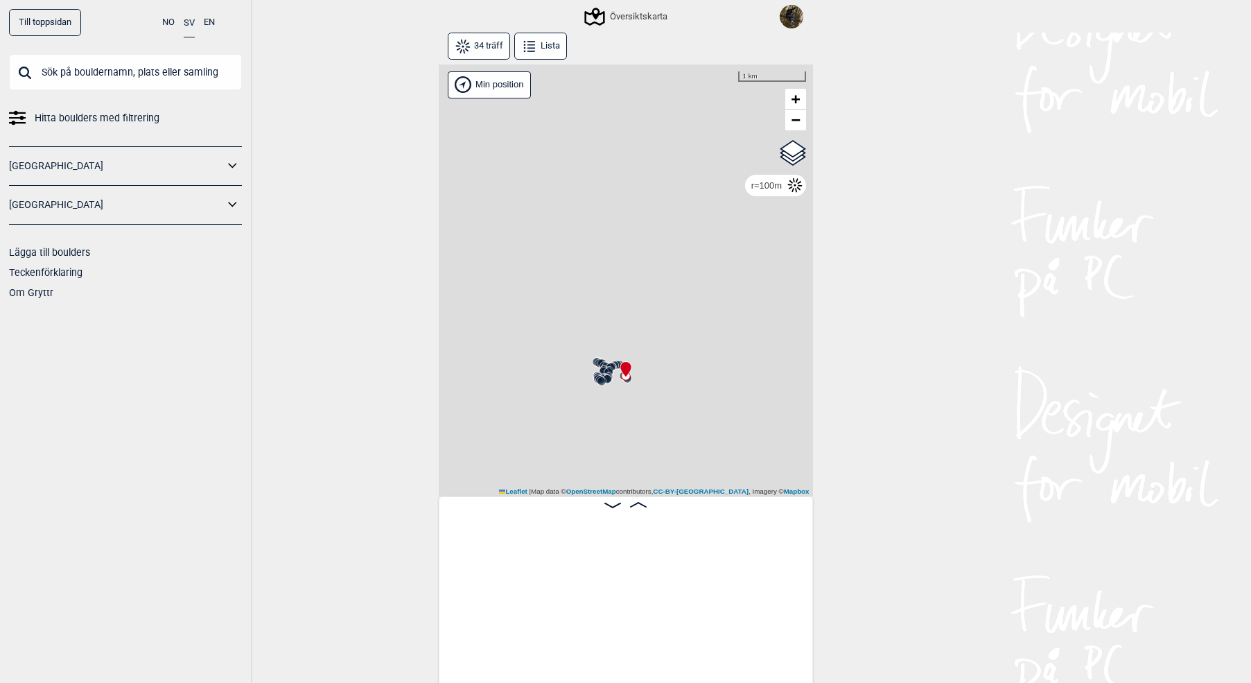
scroll to position [0, 2343]
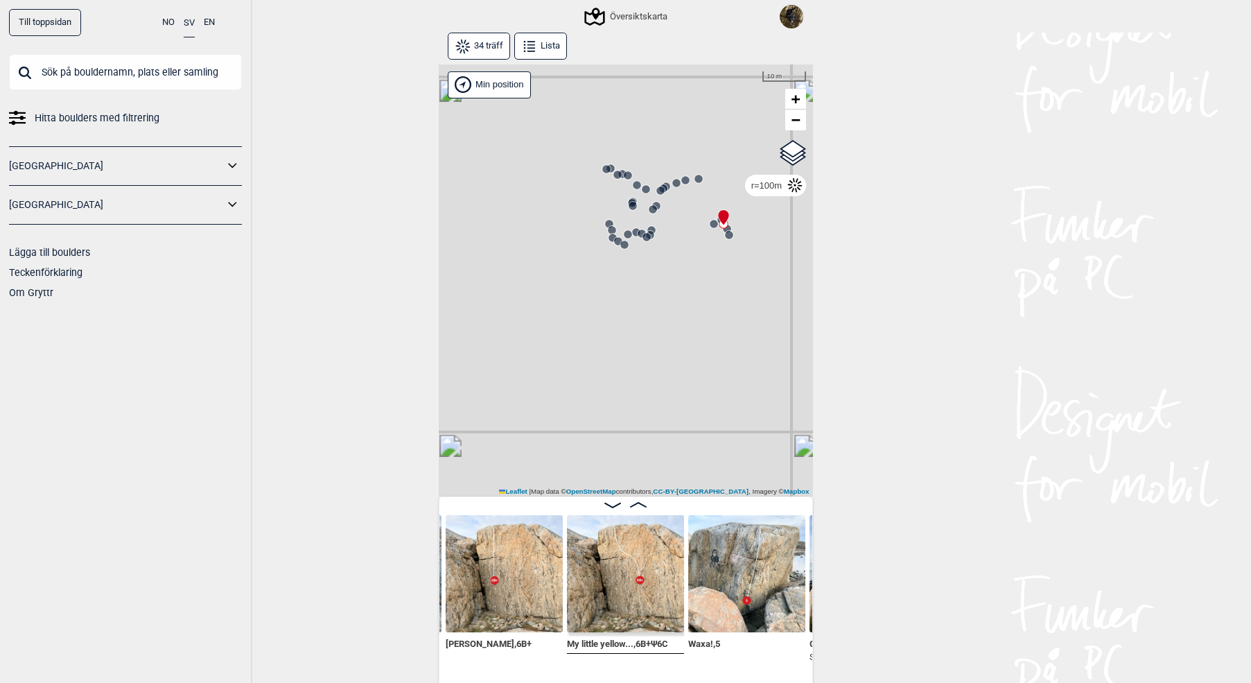
drag, startPoint x: 640, startPoint y: 286, endPoint x: 567, endPoint y: 437, distance: 168.4
click at [567, 437] on div "Gol [GEOGRAPHIC_DATA] Kolomoen [GEOGRAPHIC_DATA] [GEOGRAPHIC_DATA] [GEOGRAPHIC_…" at bounding box center [626, 280] width 374 height 433
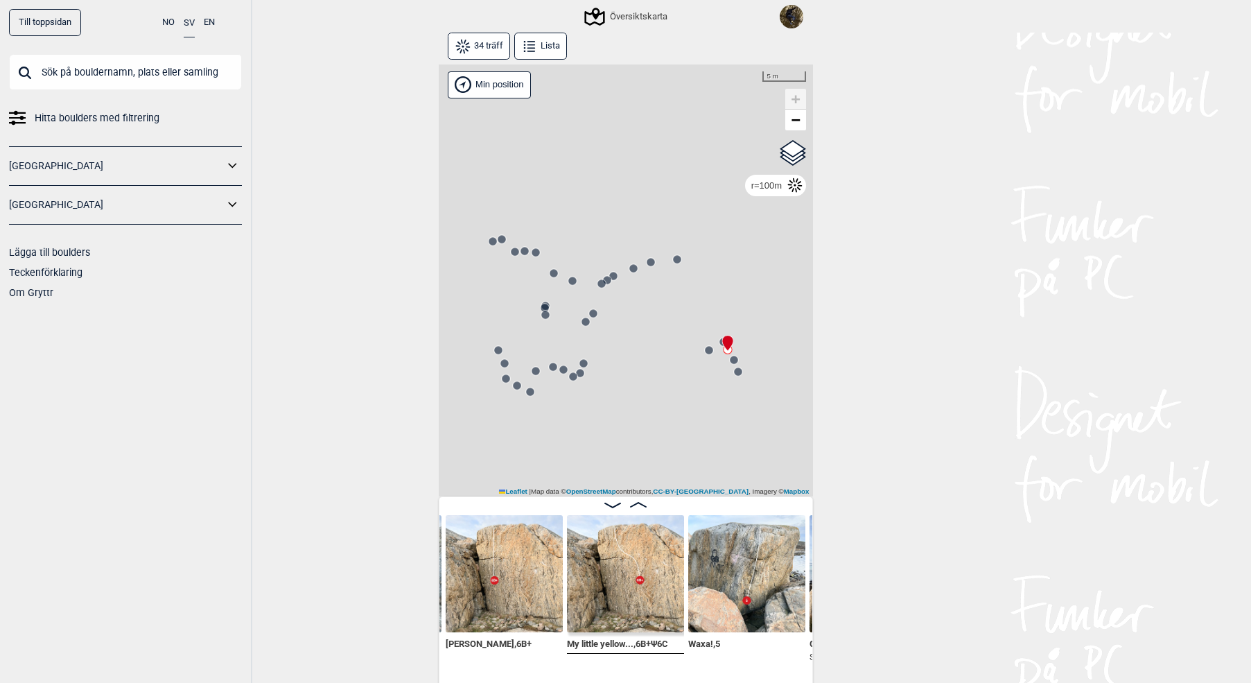
click at [603, 283] on circle at bounding box center [602, 283] width 8 height 8
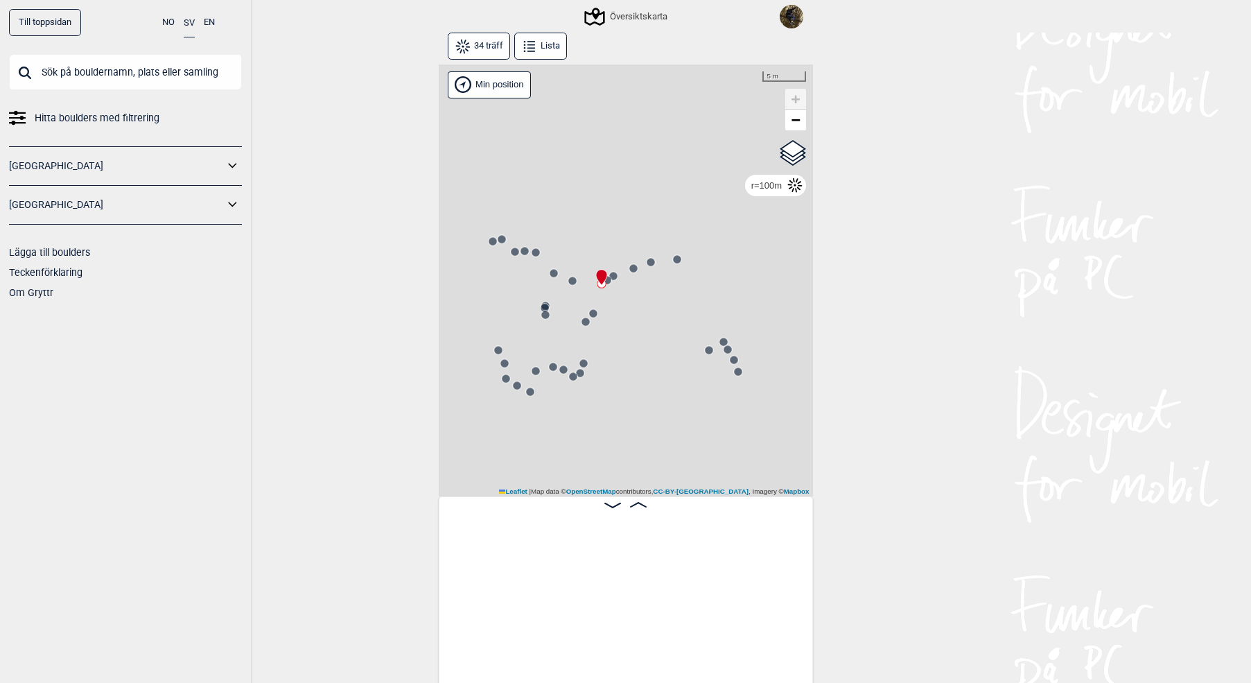
scroll to position [0, 1523]
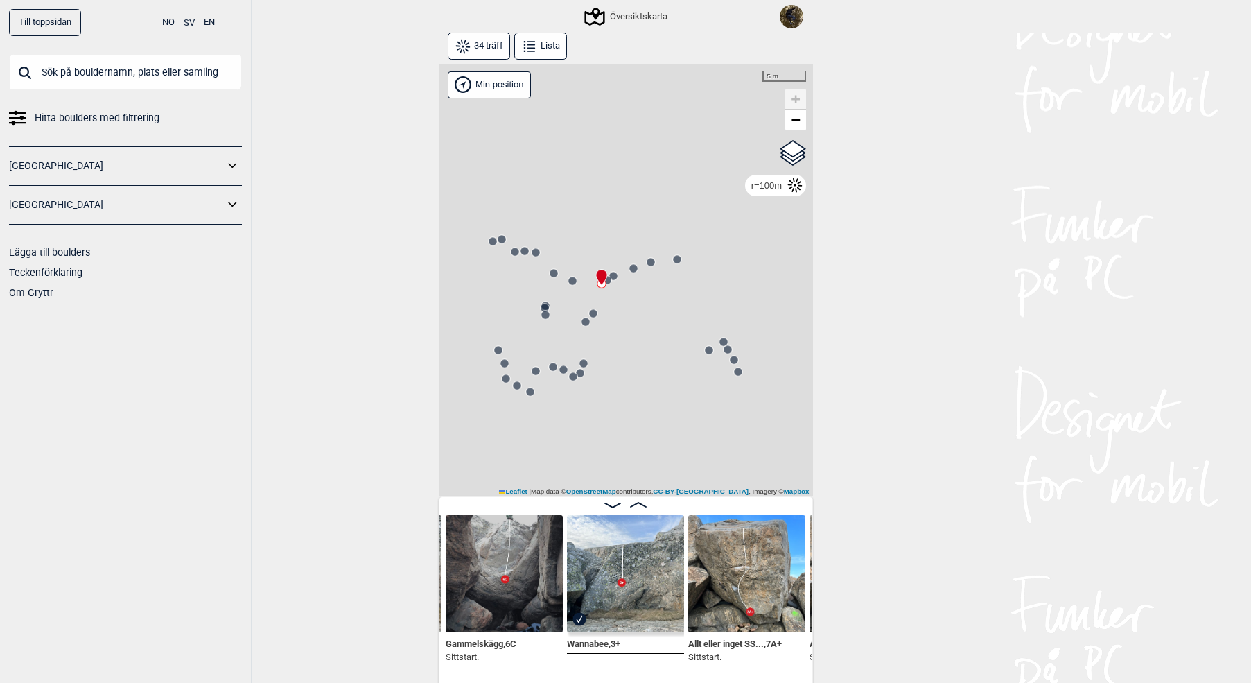
click at [592, 313] on circle at bounding box center [593, 313] width 8 height 8
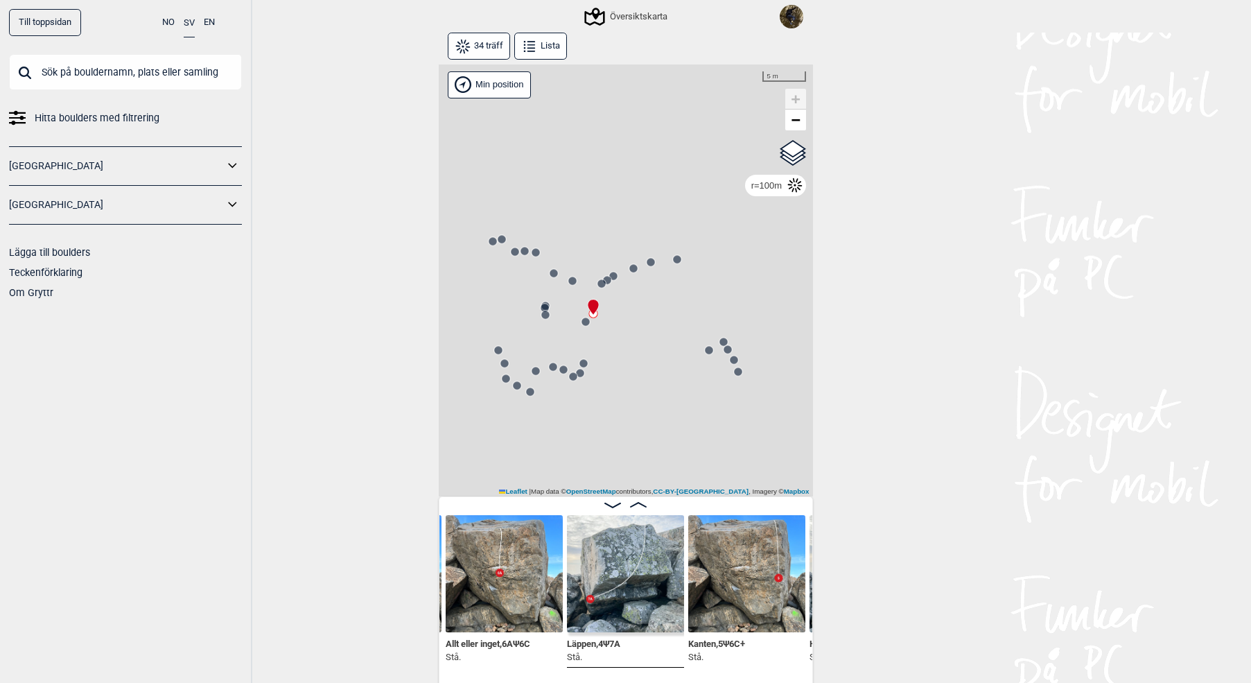
click at [582, 327] on div "Gol [GEOGRAPHIC_DATA] Kolomoen [GEOGRAPHIC_DATA] [GEOGRAPHIC_DATA] [GEOGRAPHIC_…" at bounding box center [626, 280] width 374 height 433
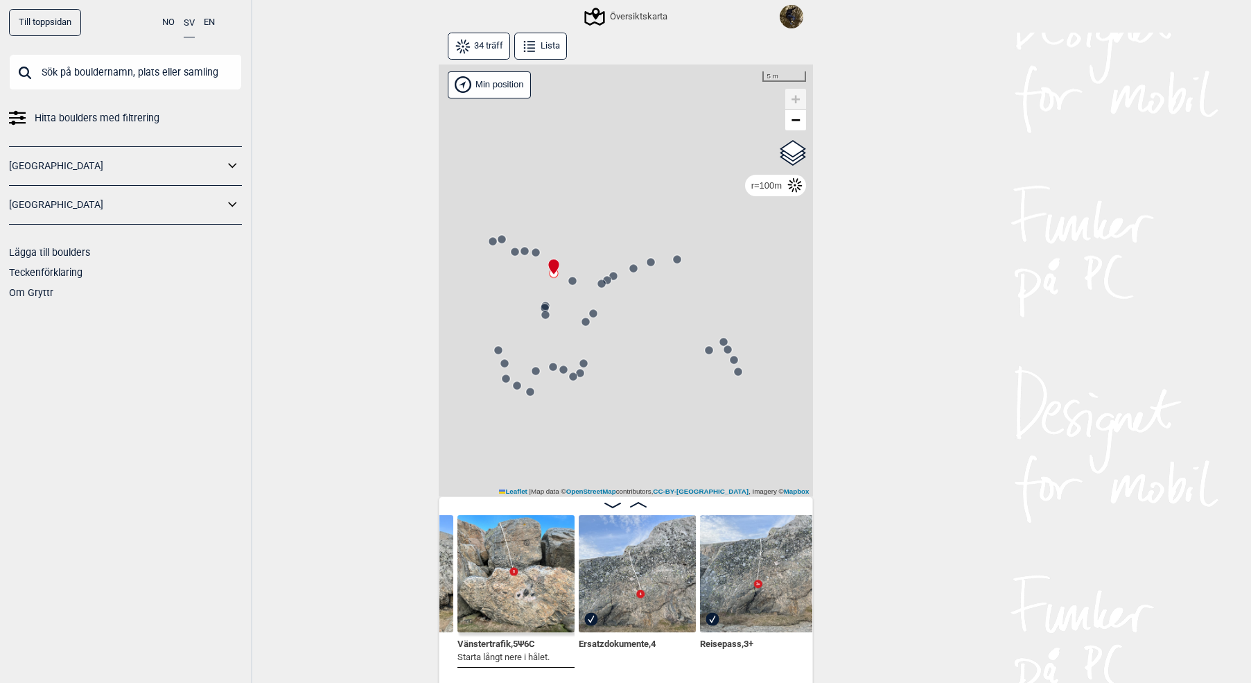
scroll to position [0, 1155]
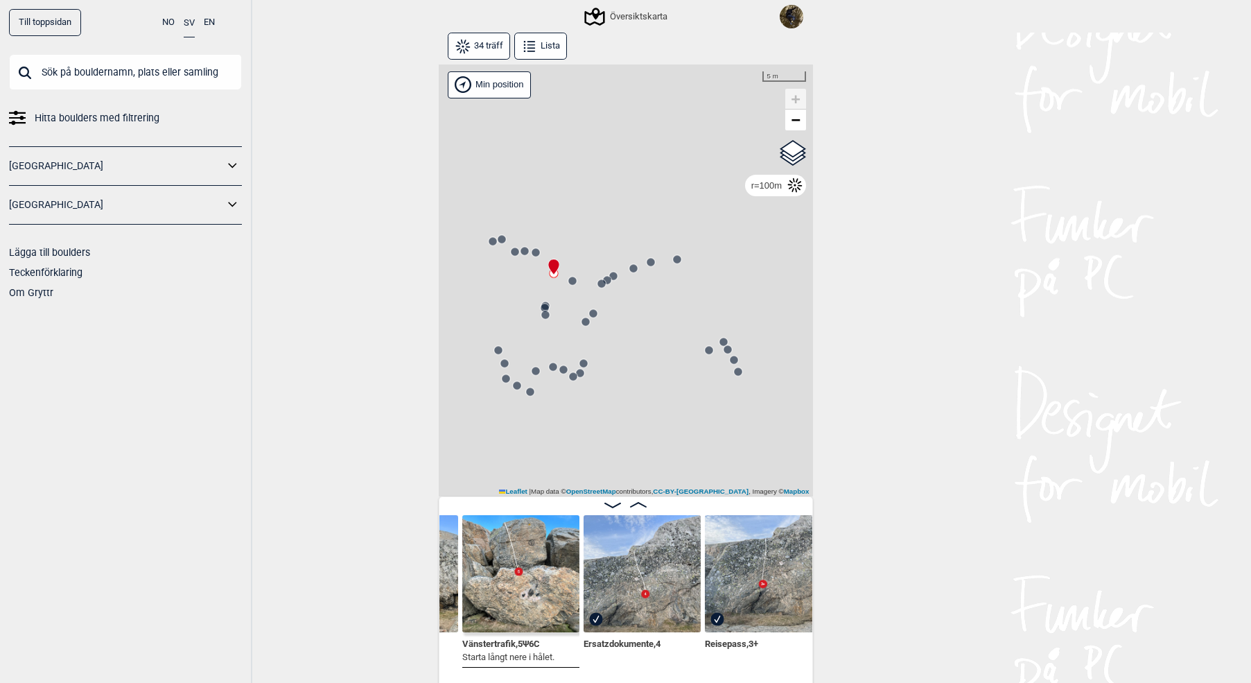
click at [530, 253] on icon at bounding box center [535, 252] width 11 height 11
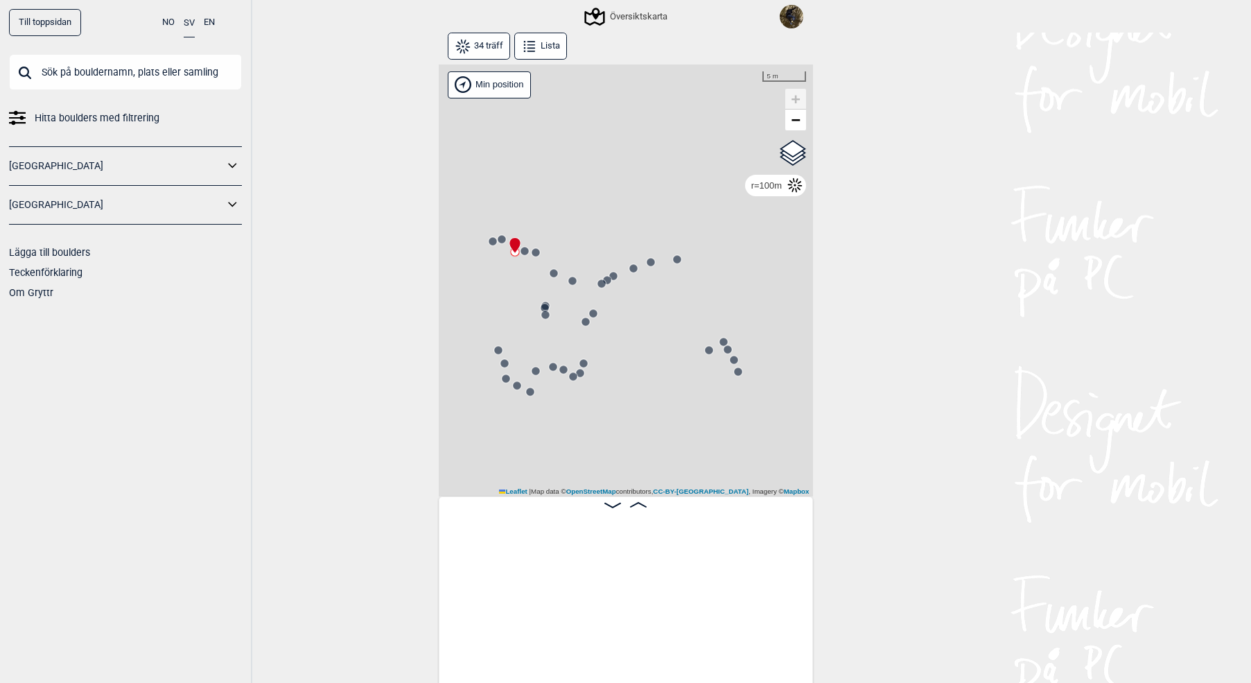
scroll to position [0, 586]
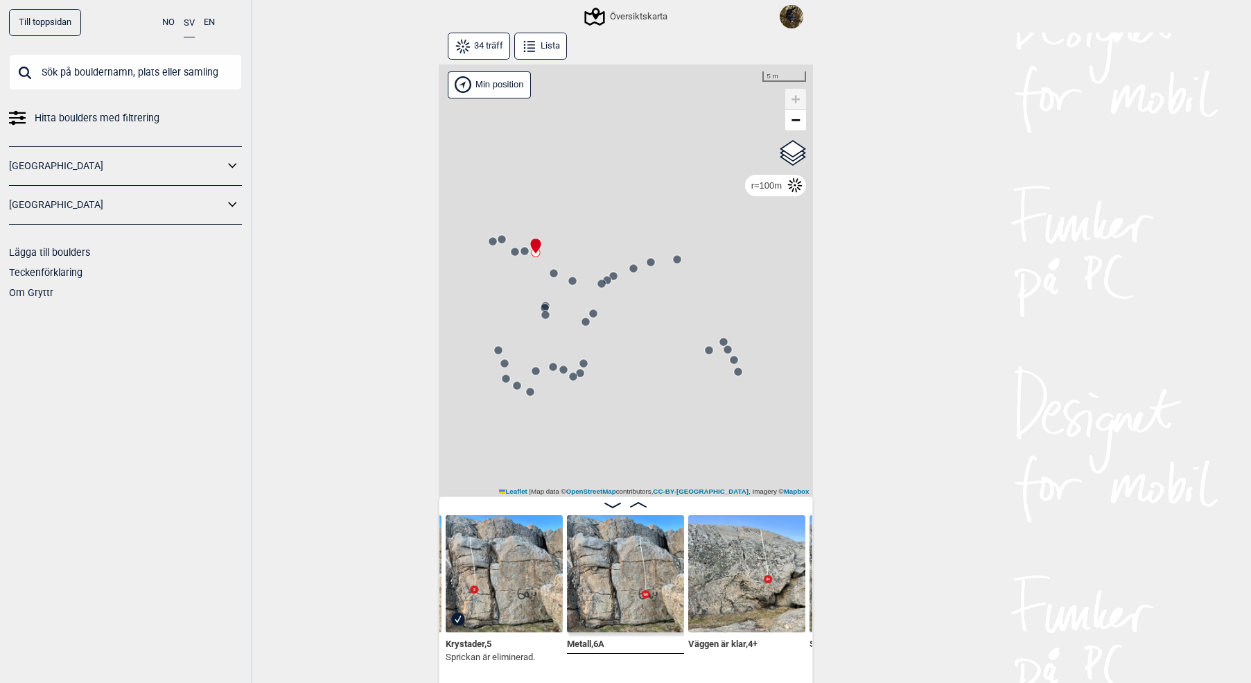
click at [523, 252] on circle at bounding box center [525, 251] width 8 height 8
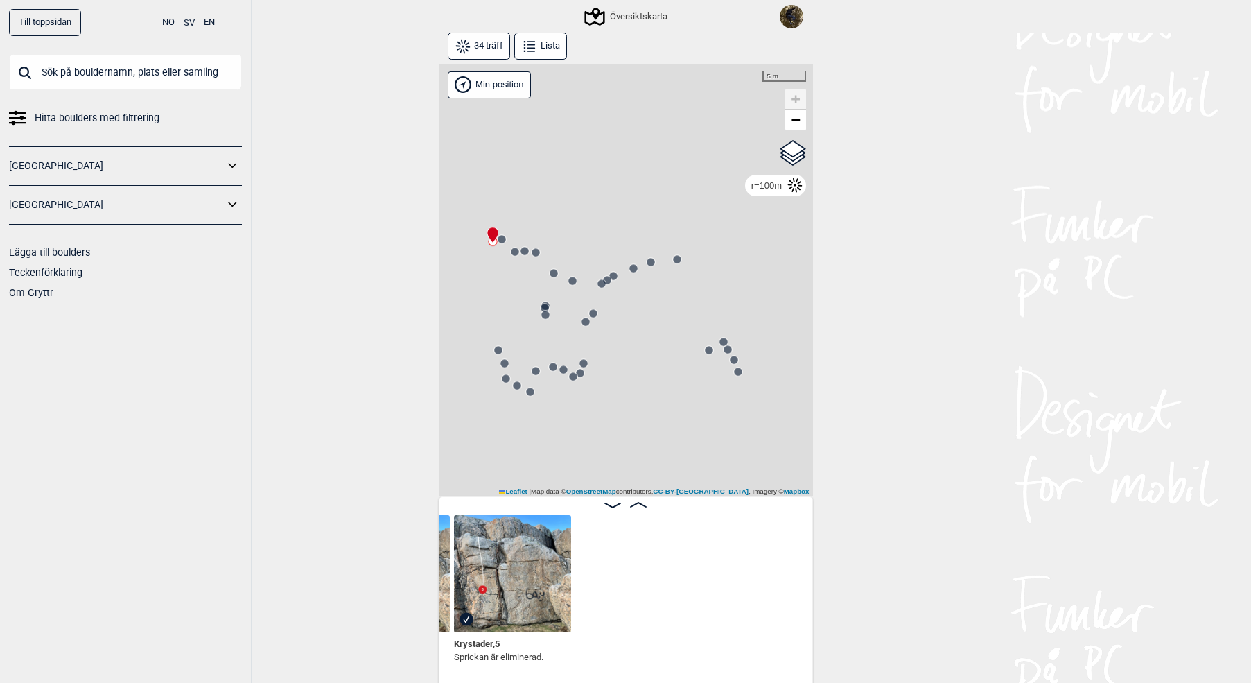
scroll to position [0, 351]
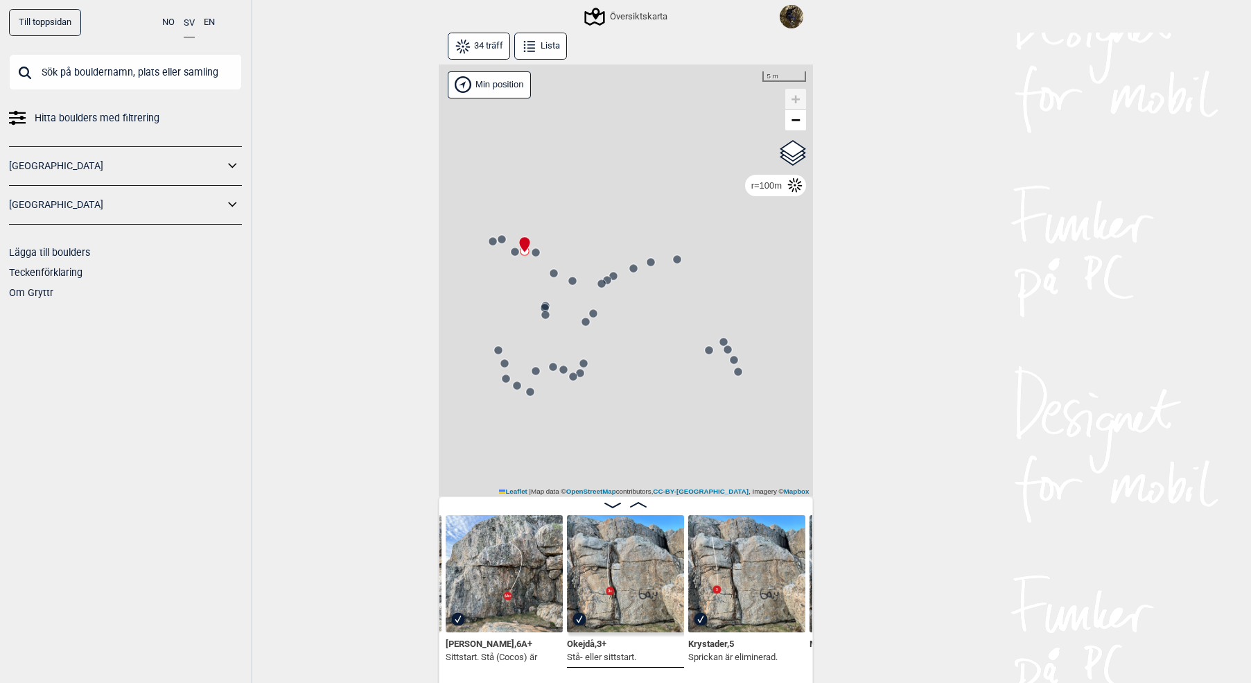
click at [512, 251] on circle at bounding box center [515, 251] width 8 height 8
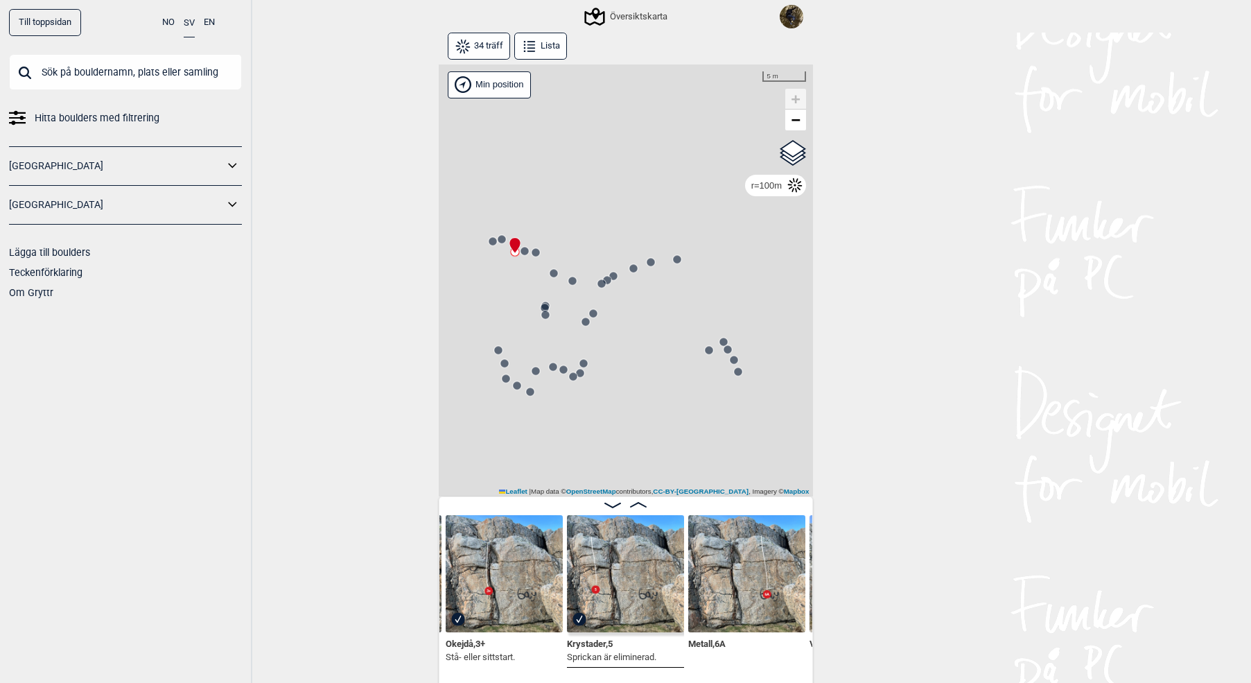
click at [501, 236] on circle at bounding box center [502, 239] width 8 height 8
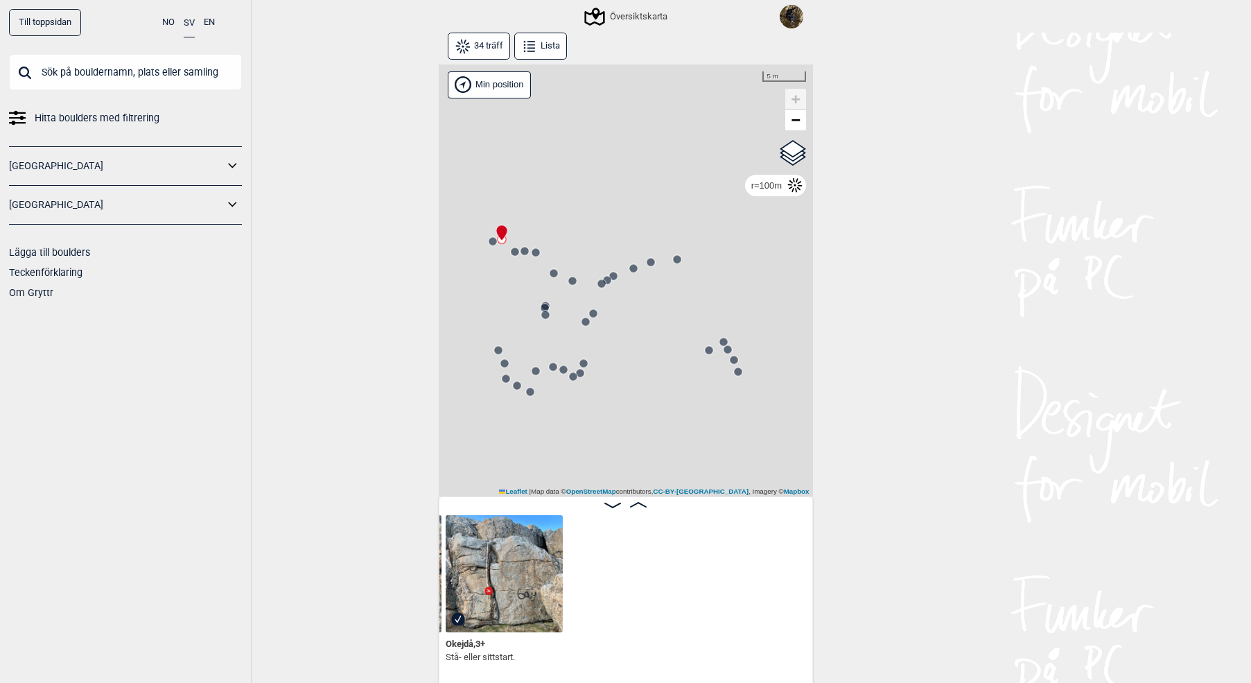
scroll to position [0, 109]
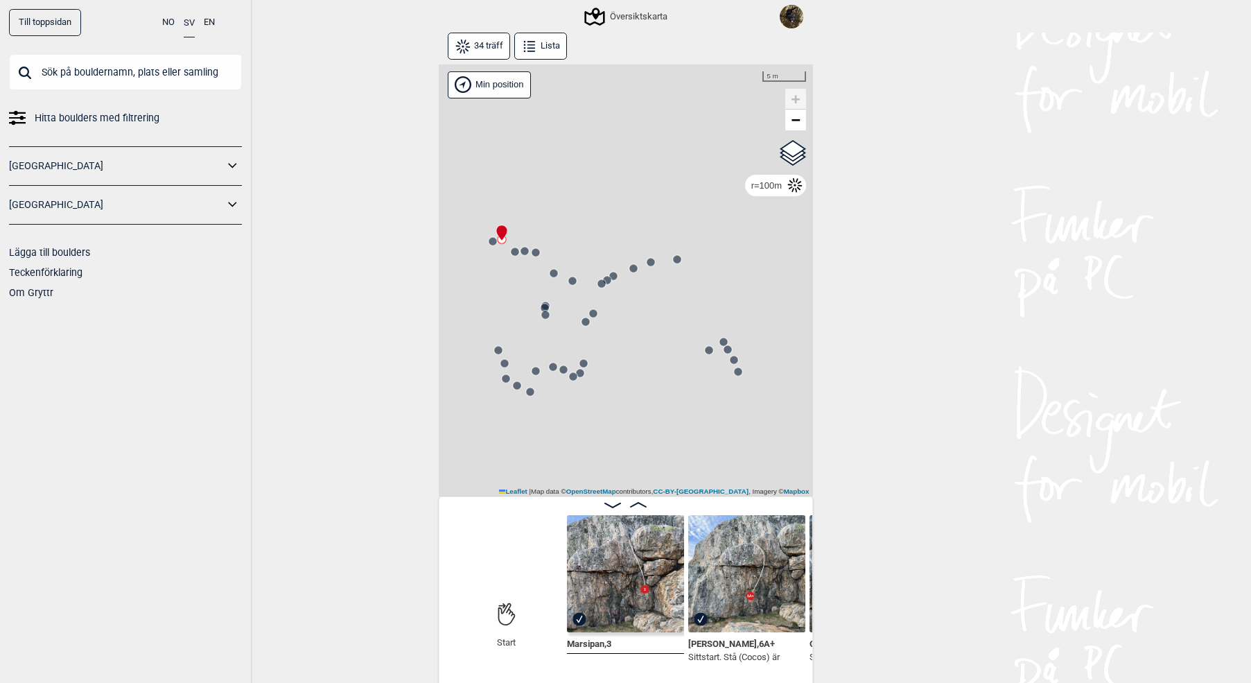
click at [485, 241] on div "Gol [GEOGRAPHIC_DATA] Kolomoen [GEOGRAPHIC_DATA] [GEOGRAPHIC_DATA] [GEOGRAPHIC_…" at bounding box center [626, 280] width 374 height 433
click at [494, 248] on div "Gol [GEOGRAPHIC_DATA] Kolomoen [GEOGRAPHIC_DATA] [GEOGRAPHIC_DATA] [GEOGRAPHIC_…" at bounding box center [626, 280] width 374 height 433
click at [494, 243] on circle at bounding box center [493, 241] width 8 height 8
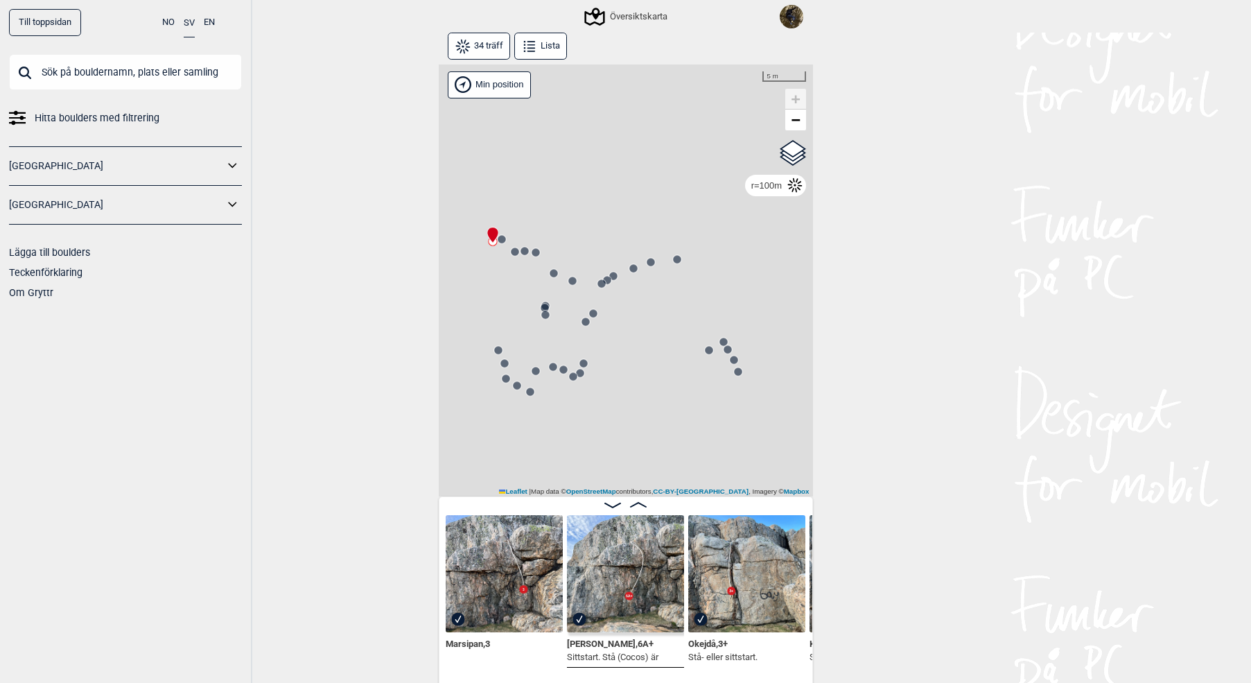
click at [591, 308] on icon at bounding box center [593, 313] width 11 height 11
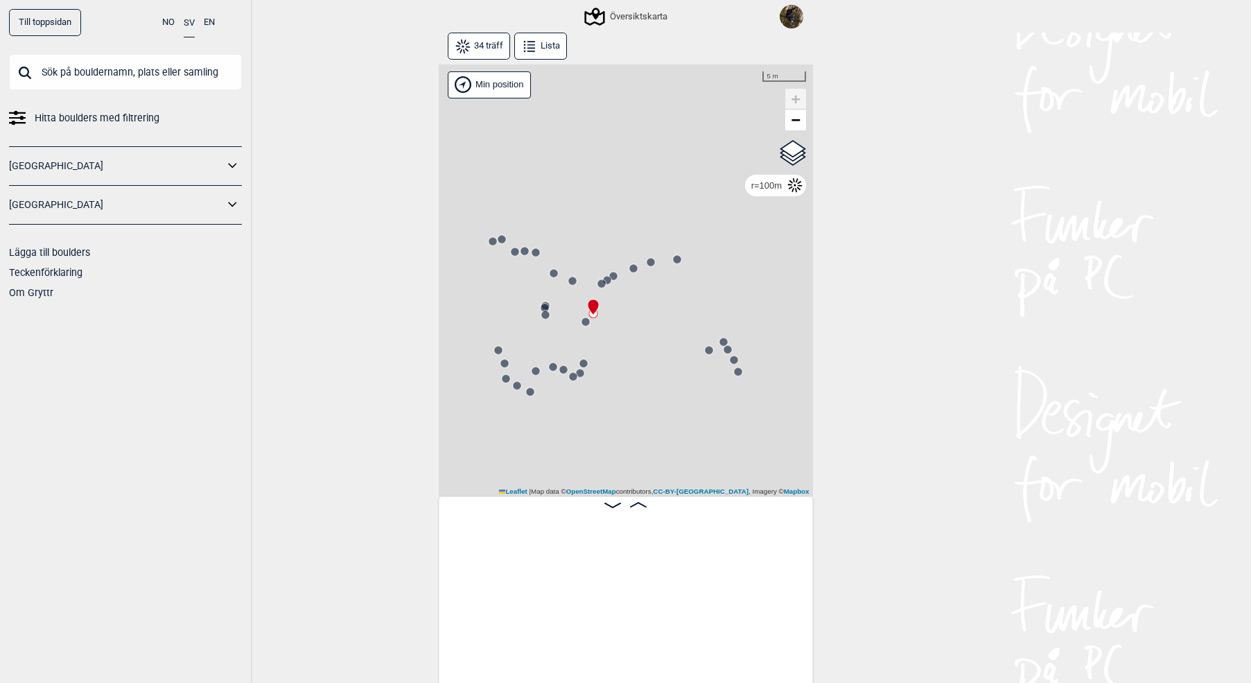
scroll to position [0, 1929]
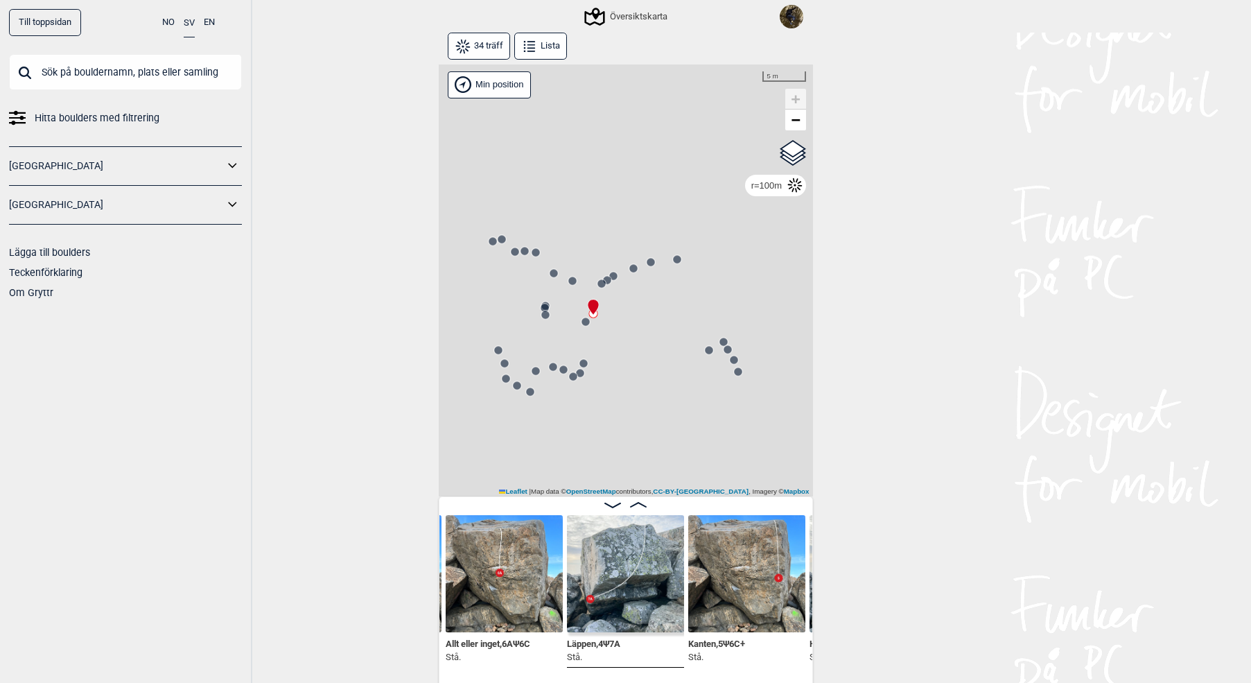
click at [582, 326] on icon at bounding box center [585, 321] width 11 height 11
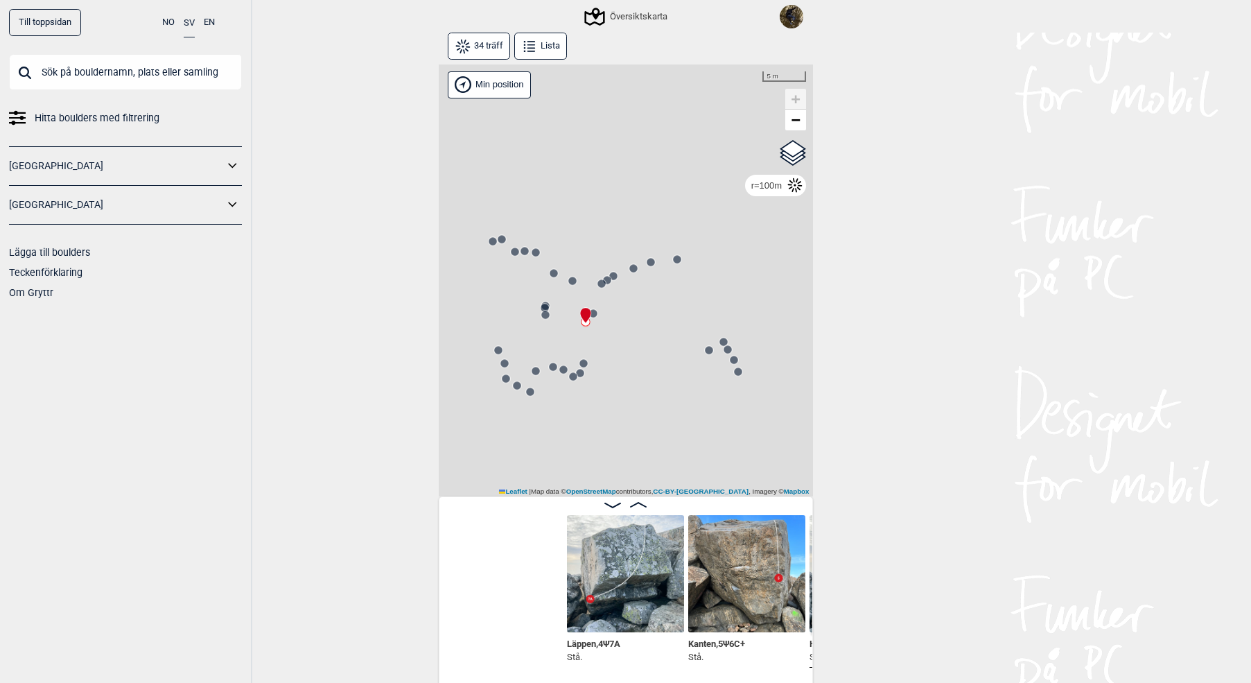
scroll to position [0, 2171]
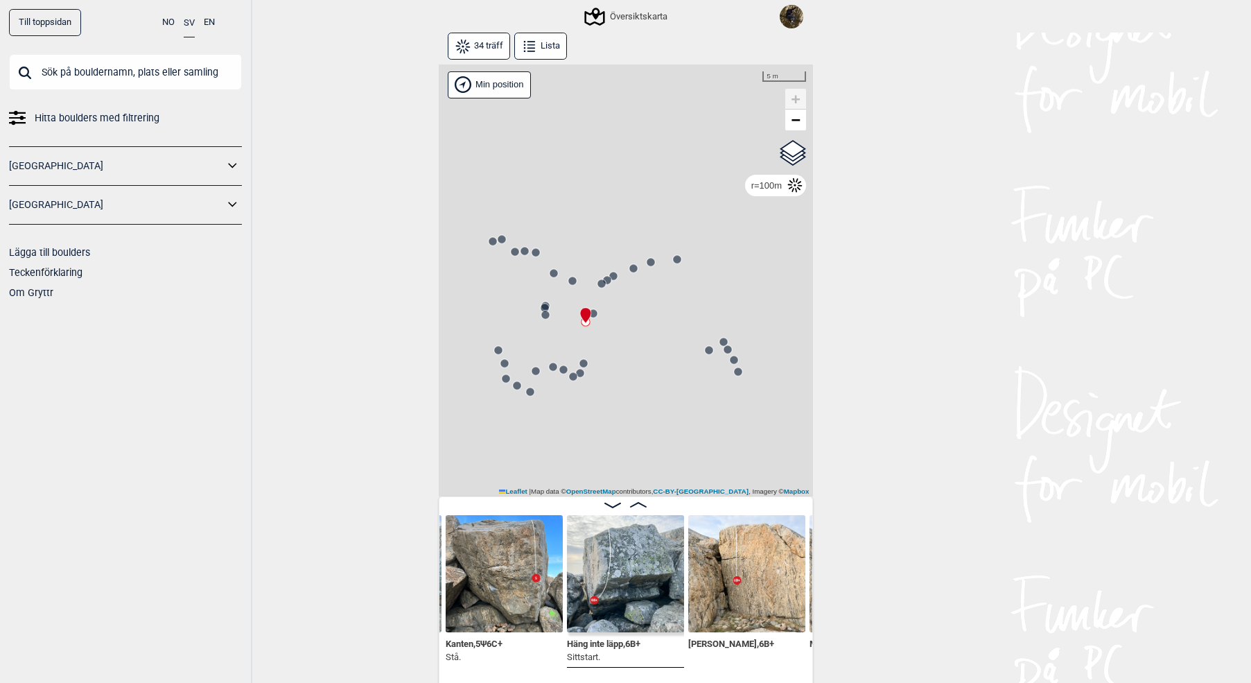
click at [726, 347] on circle at bounding box center [728, 349] width 8 height 8
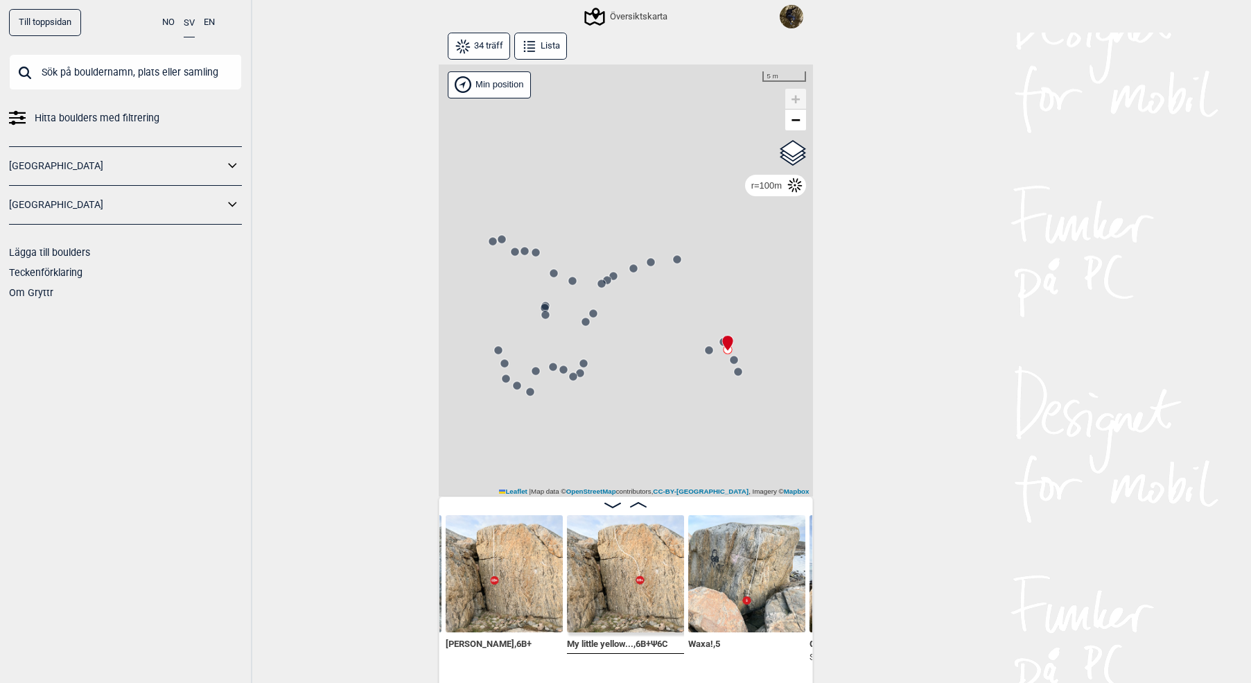
click at [548, 303] on icon at bounding box center [544, 307] width 11 height 11
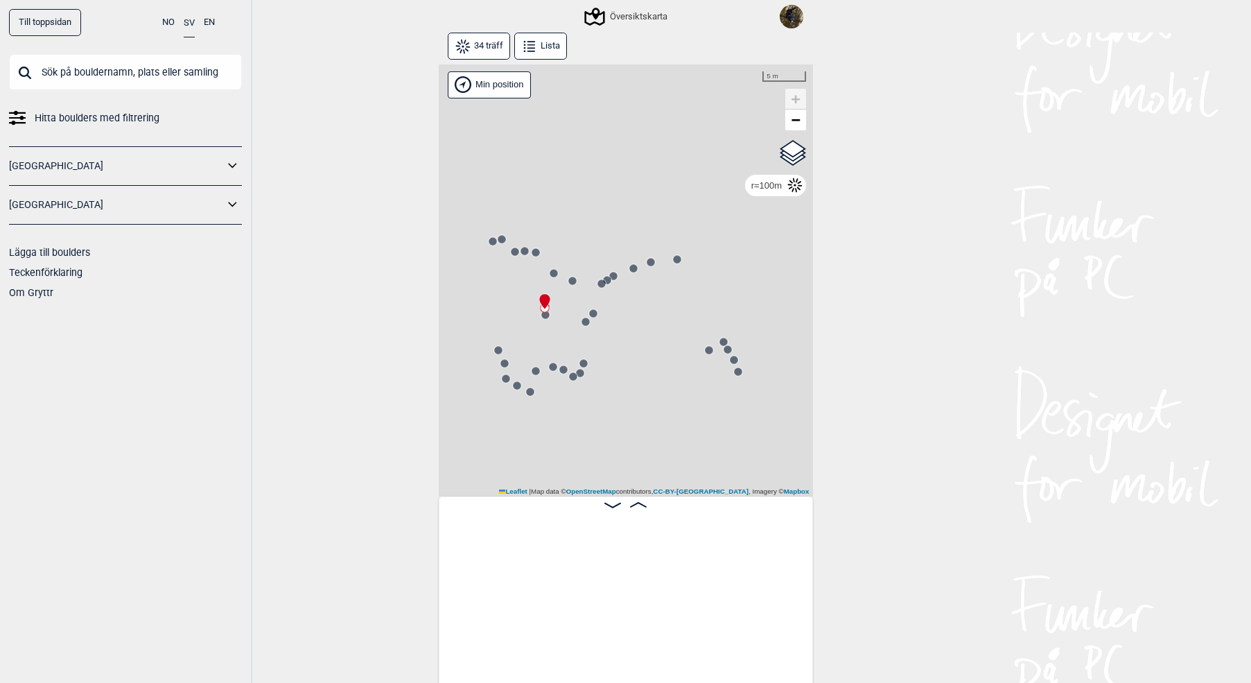
scroll to position [0, 1807]
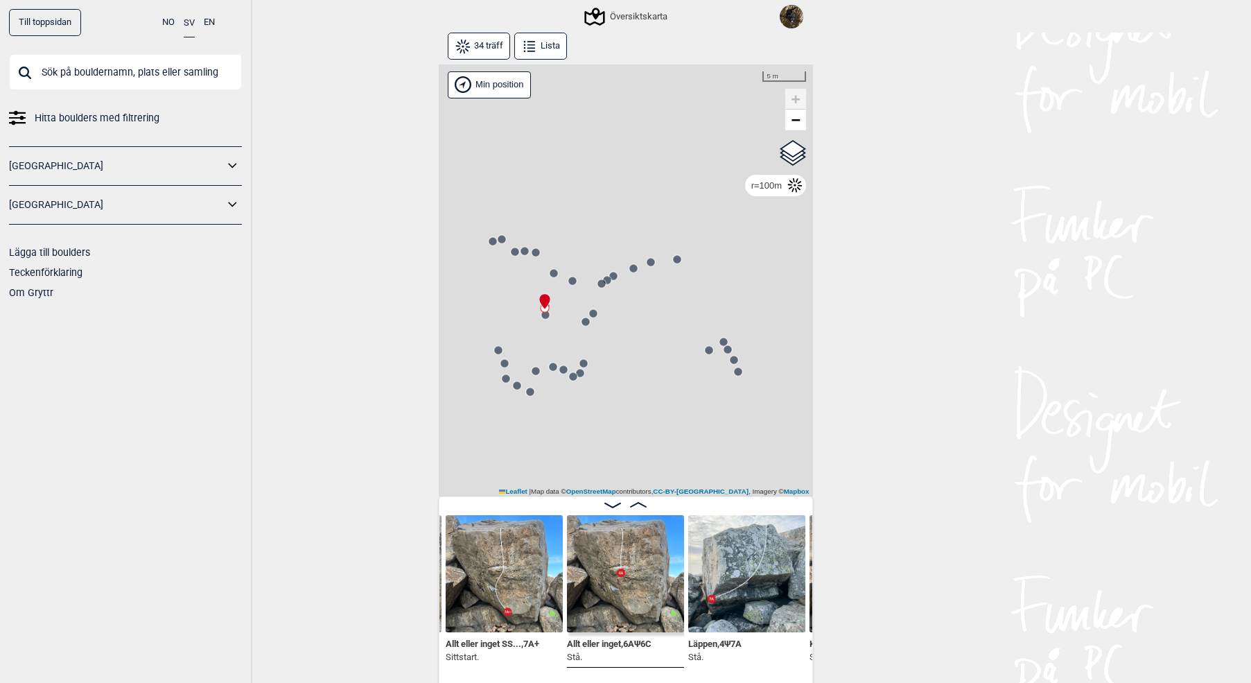
click at [577, 362] on div "Gol [GEOGRAPHIC_DATA] Kolomoen [GEOGRAPHIC_DATA] [GEOGRAPHIC_DATA] [GEOGRAPHIC_…" at bounding box center [626, 280] width 374 height 433
click at [586, 365] on circle at bounding box center [584, 363] width 8 height 8
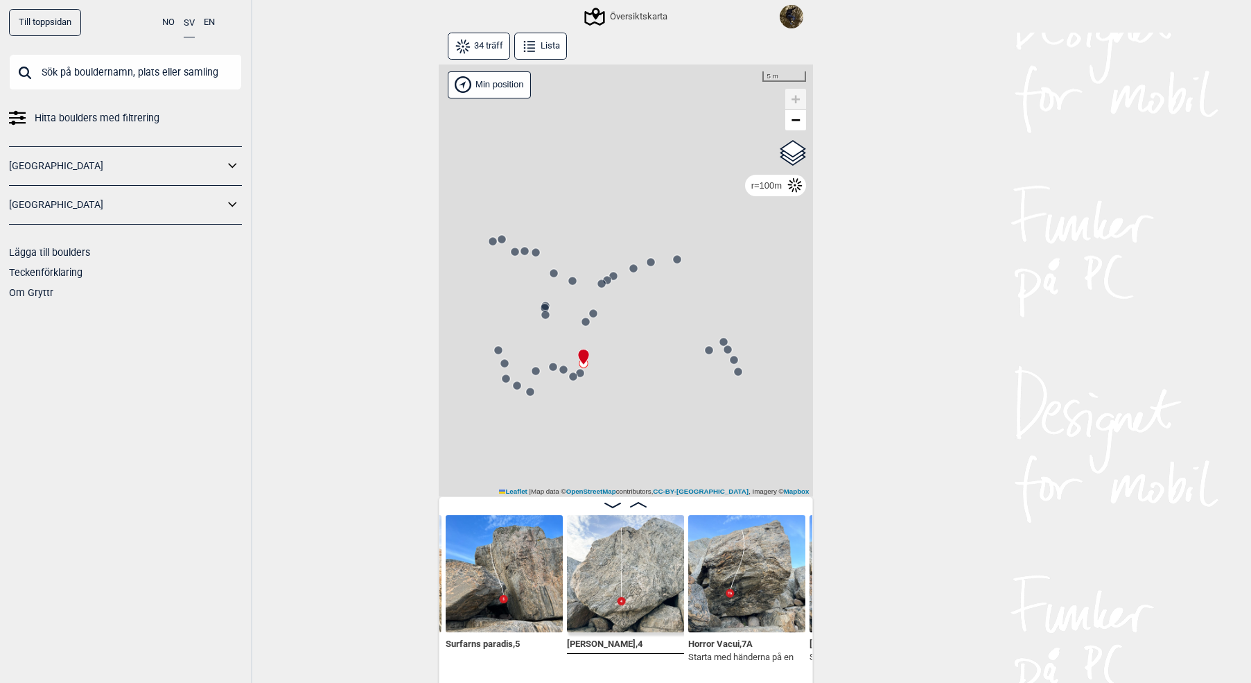
click at [581, 376] on circle at bounding box center [580, 373] width 8 height 8
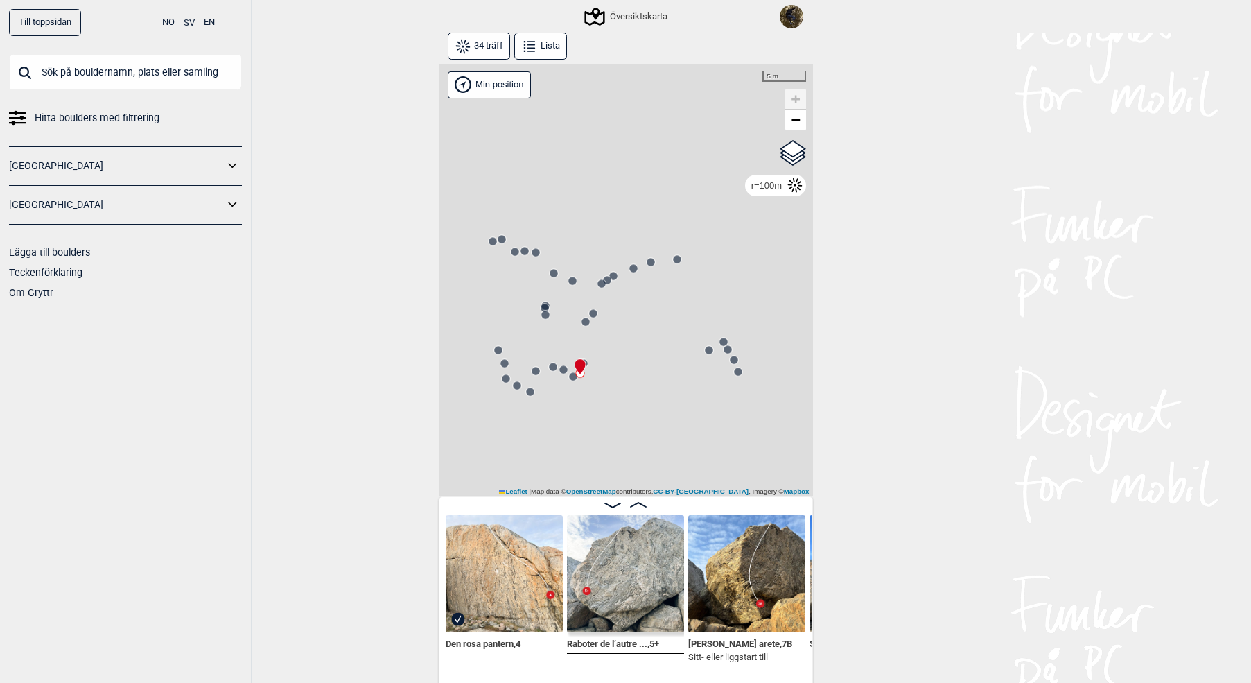
click at [571, 379] on circle at bounding box center [573, 376] width 8 height 8
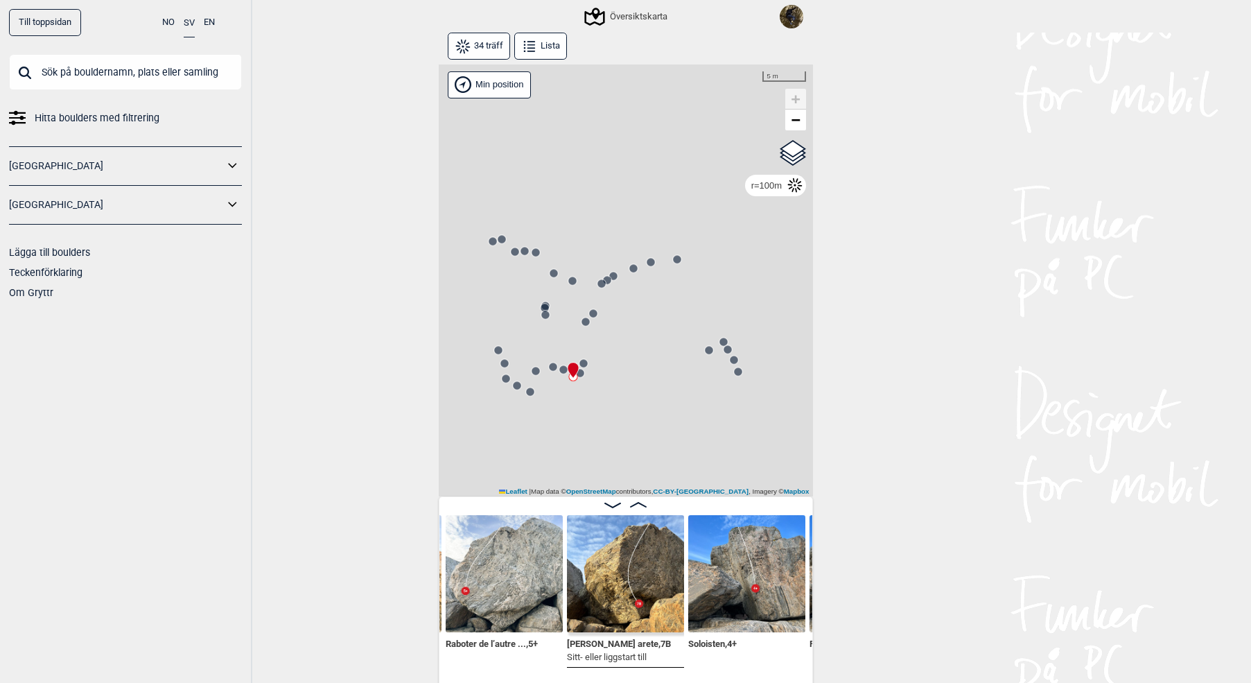
click at [562, 367] on circle at bounding box center [563, 369] width 8 height 8
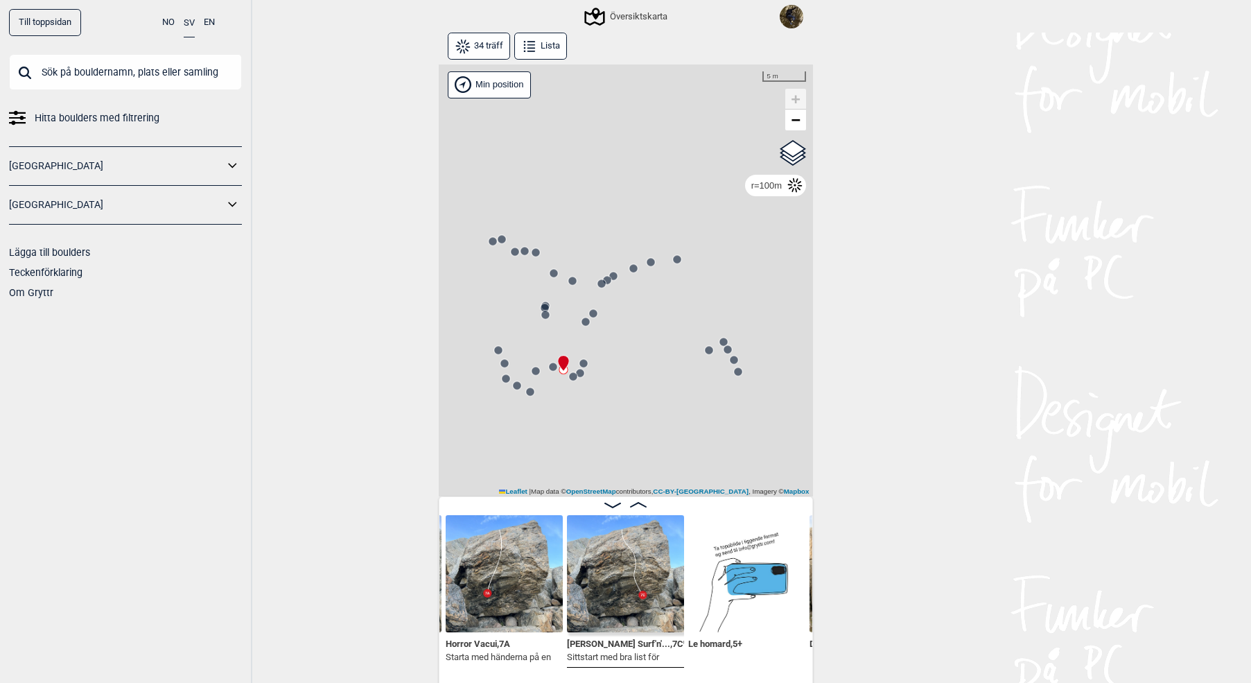
click at [555, 365] on circle at bounding box center [553, 367] width 8 height 8
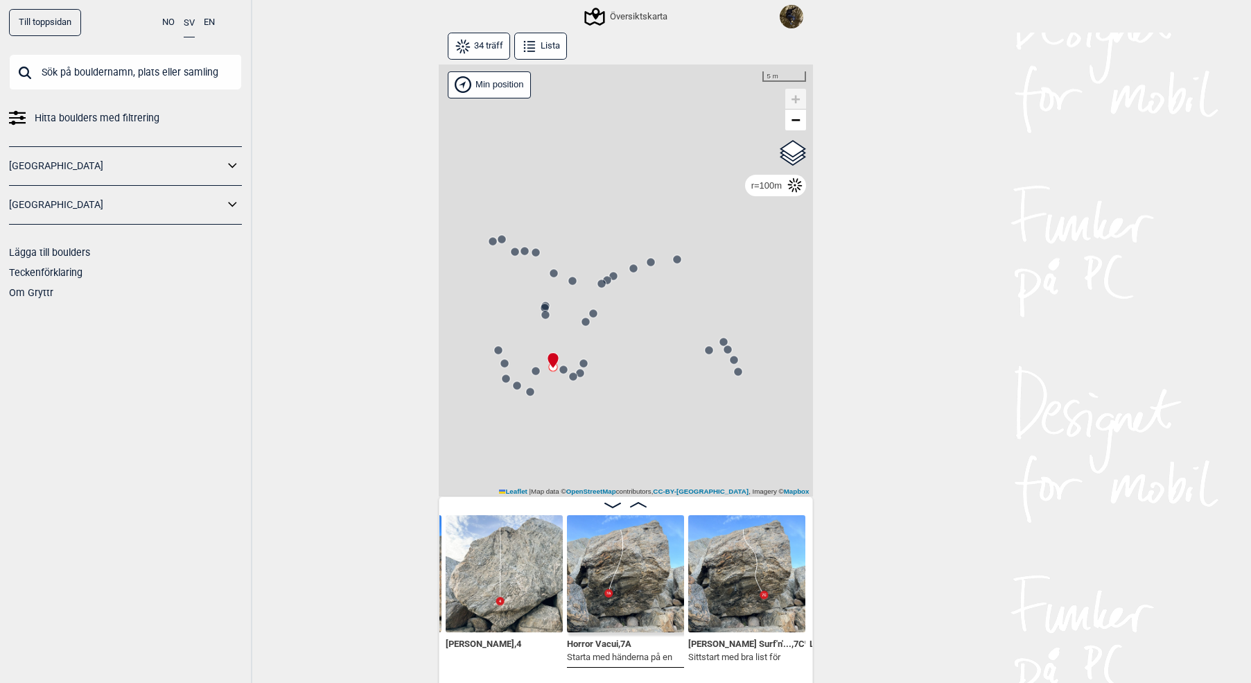
click at [535, 376] on icon at bounding box center [535, 370] width 11 height 11
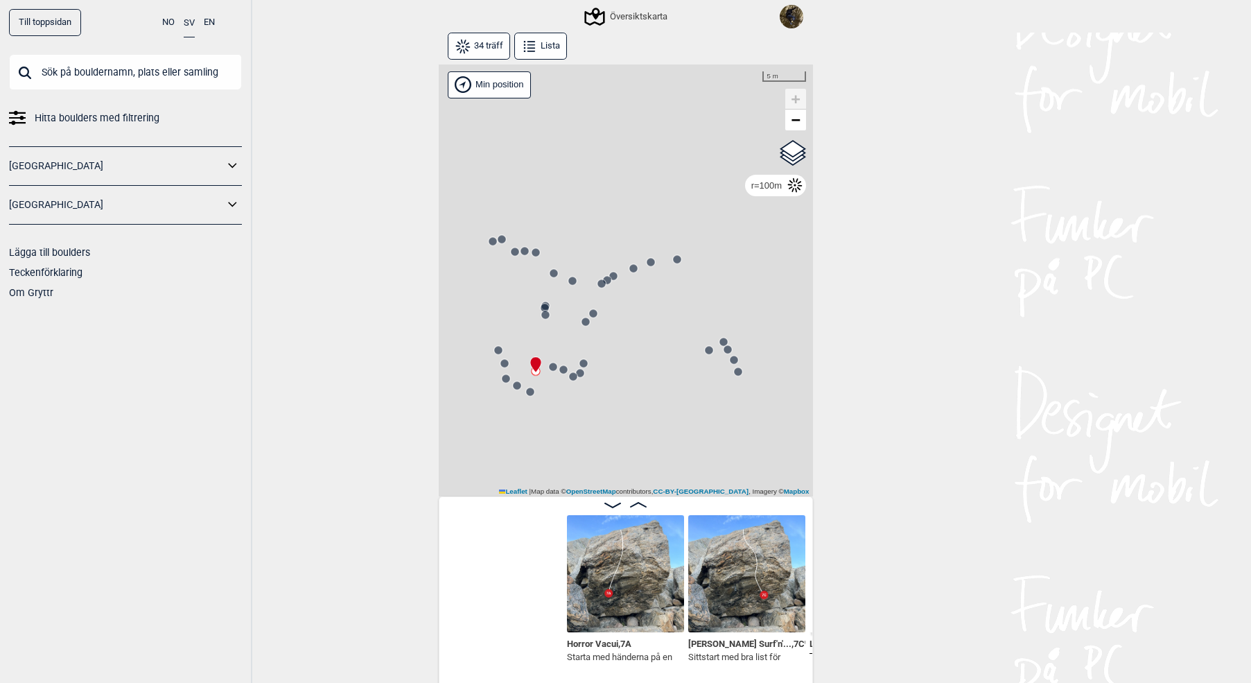
scroll to position [0, 3384]
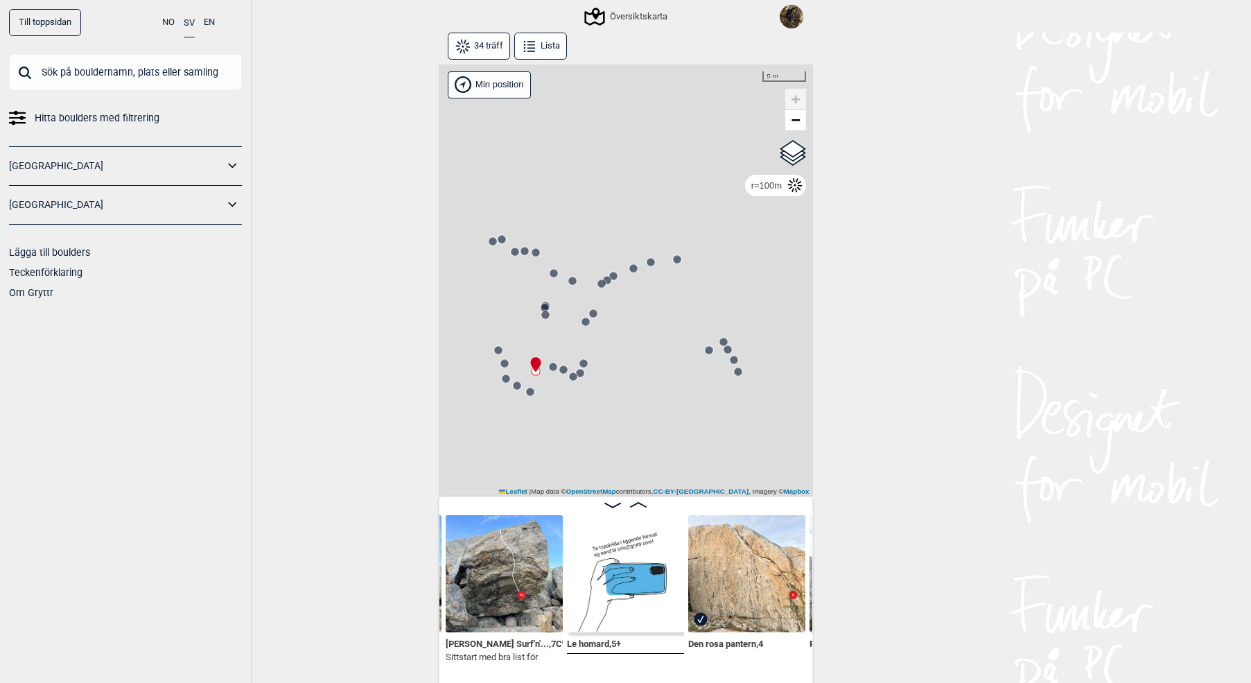
click at [534, 397] on icon at bounding box center [530, 391] width 11 height 11
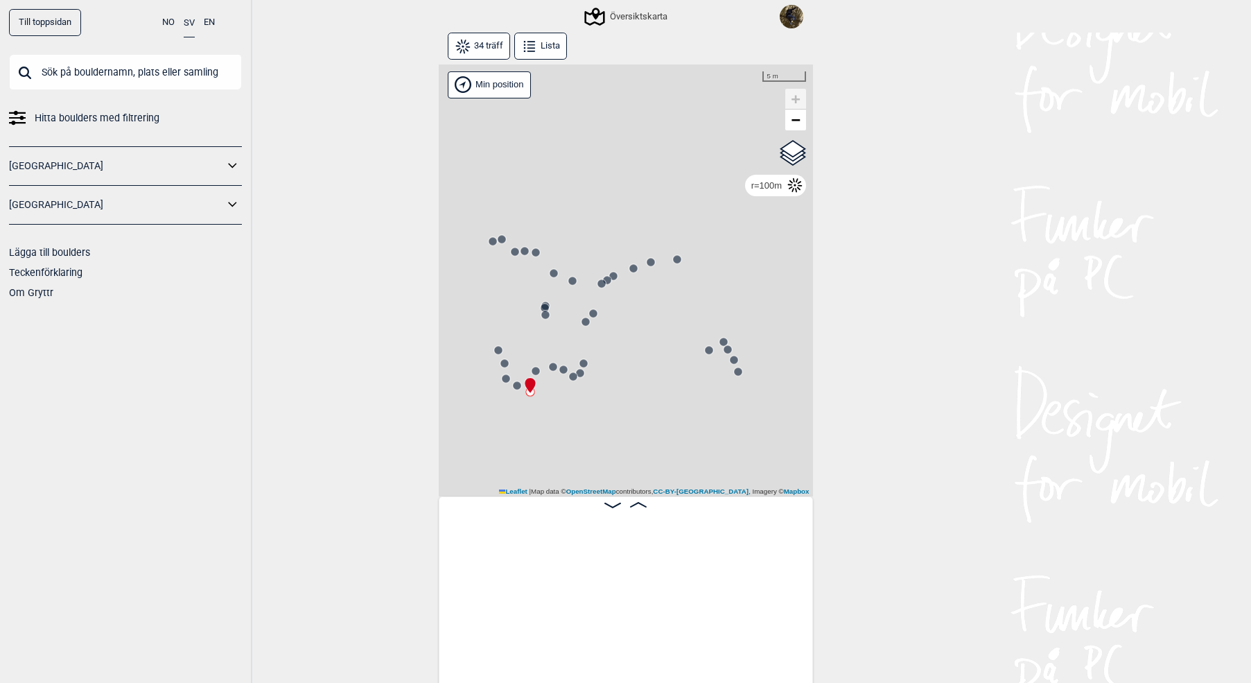
scroll to position [0, 4112]
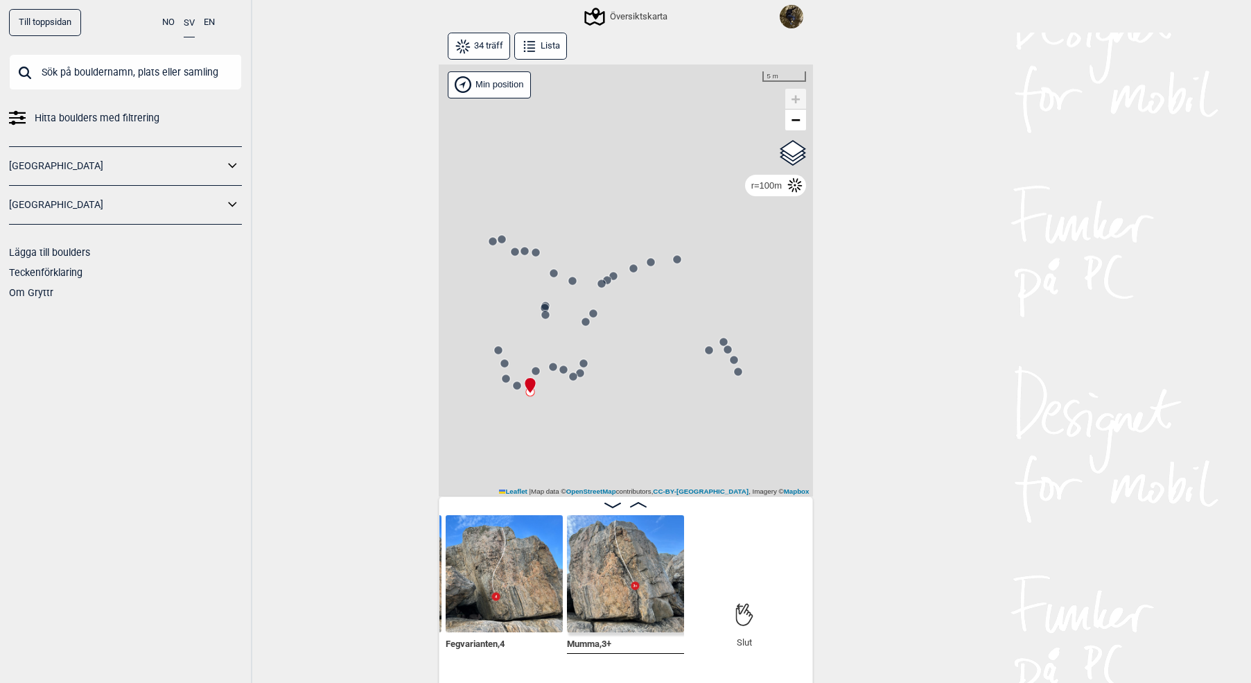
click at [520, 385] on circle at bounding box center [517, 385] width 8 height 8
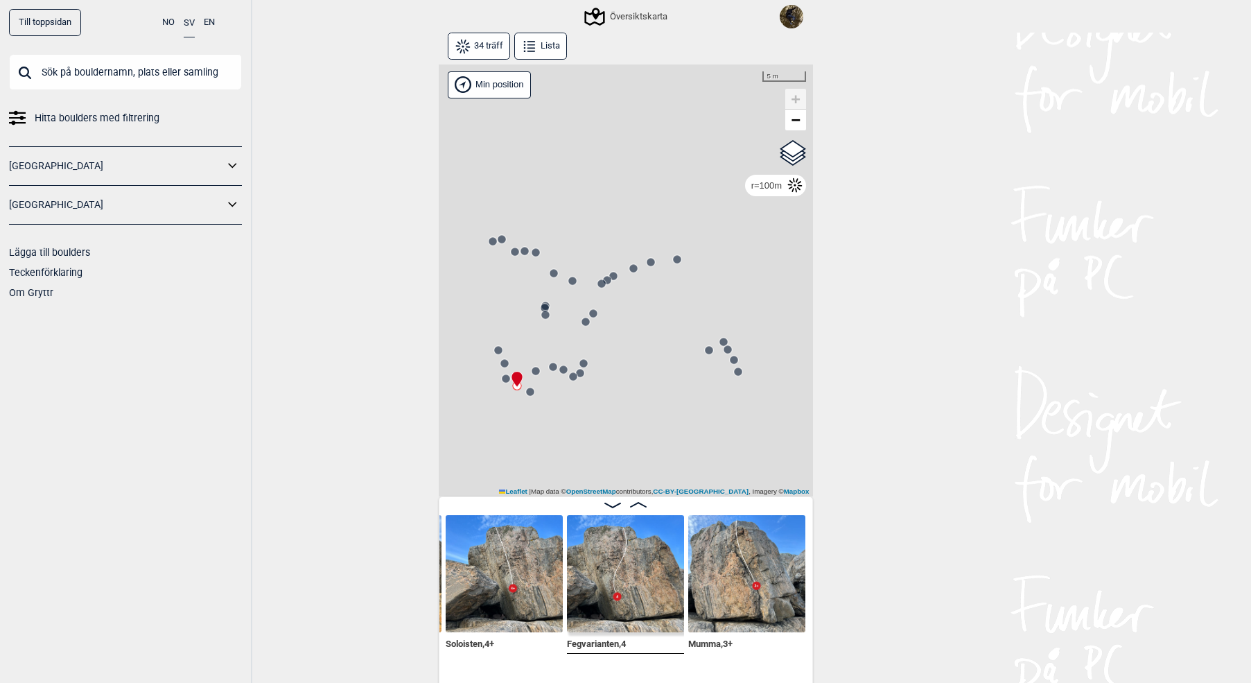
click at [505, 382] on circle at bounding box center [506, 378] width 8 height 8
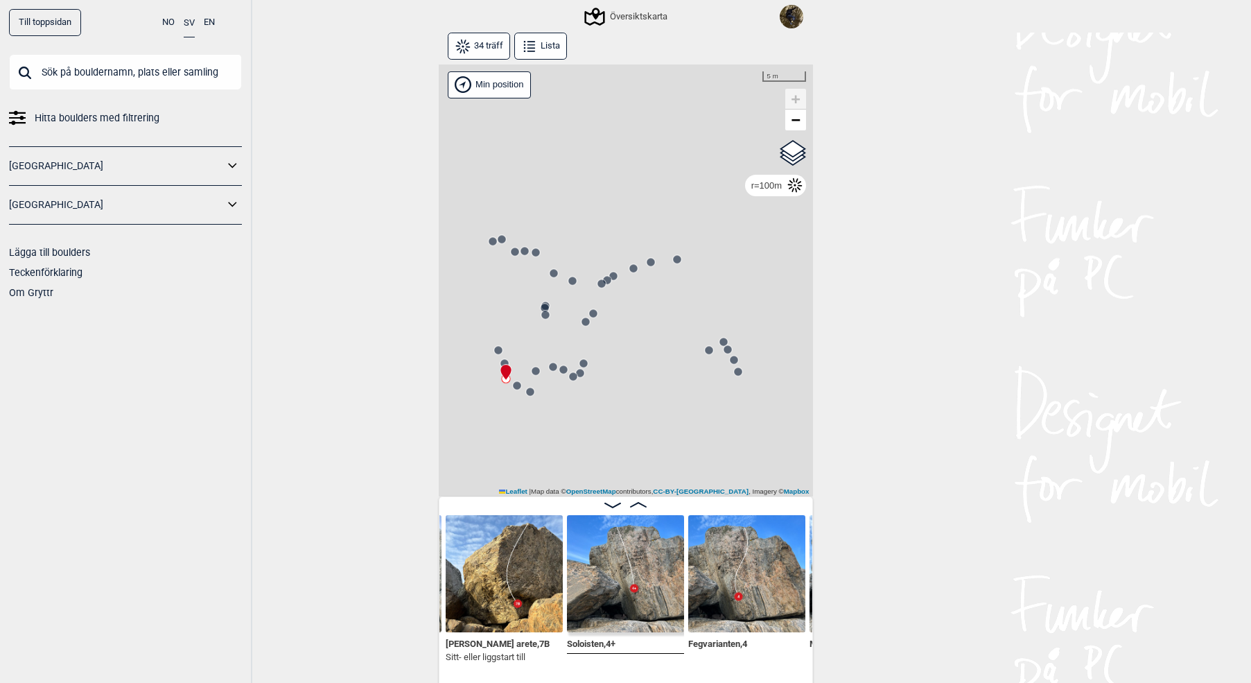
click at [518, 388] on circle at bounding box center [517, 385] width 8 height 8
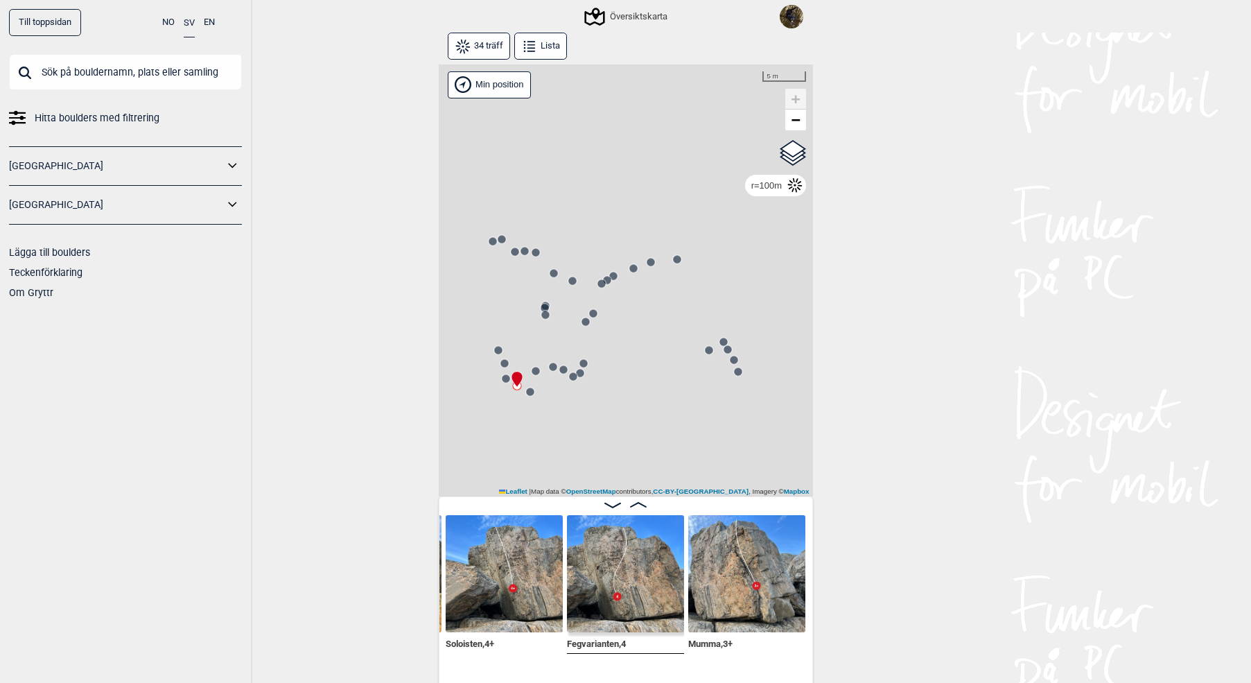
click at [507, 363] on circle at bounding box center [505, 363] width 8 height 8
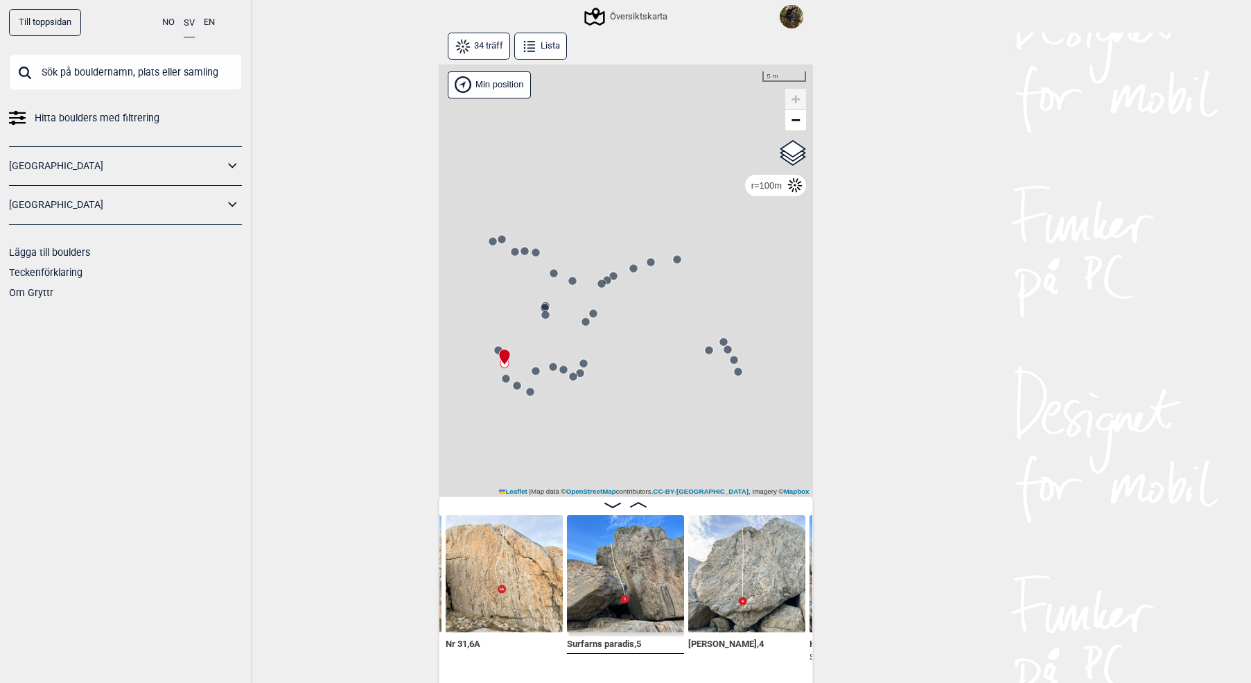
click at [497, 349] on div at bounding box center [501, 350] width 11 height 11
click at [496, 341] on div "Gol [GEOGRAPHIC_DATA] Kolomoen [GEOGRAPHIC_DATA] [GEOGRAPHIC_DATA] [GEOGRAPHIC_…" at bounding box center [626, 280] width 374 height 433
click at [496, 349] on div at bounding box center [501, 350] width 11 height 11
click at [496, 350] on div at bounding box center [501, 350] width 11 height 11
click at [494, 350] on circle at bounding box center [498, 350] width 8 height 8
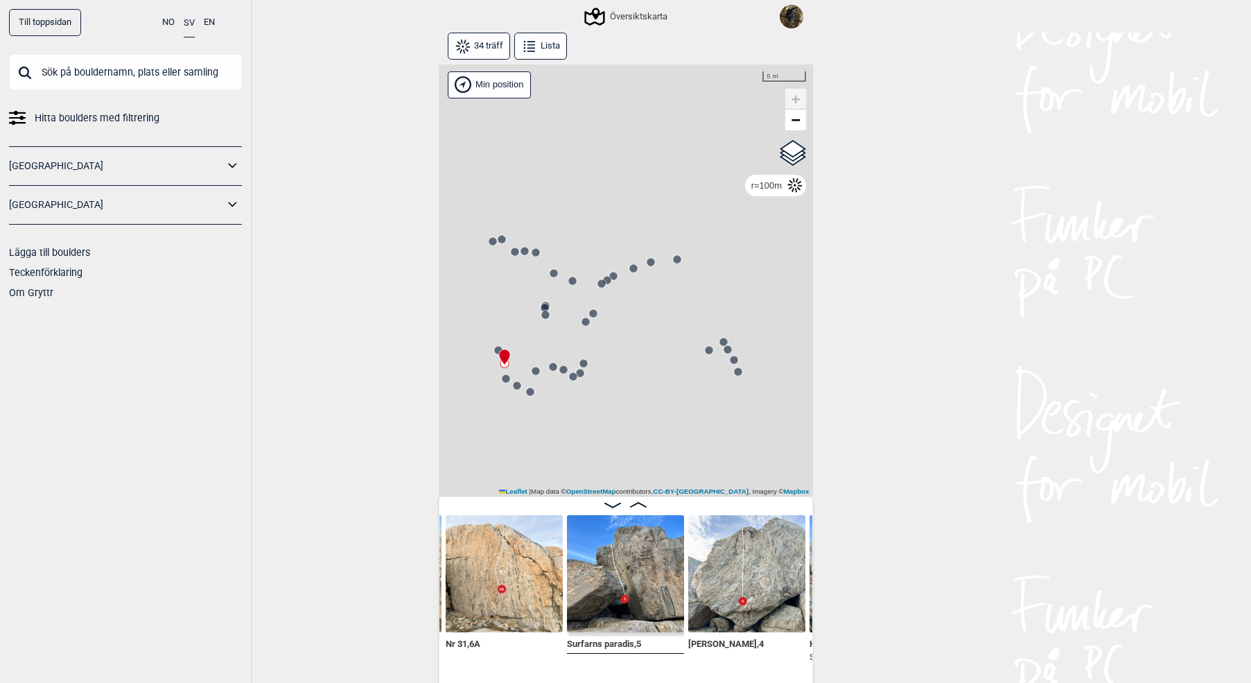
scroll to position [0, 2535]
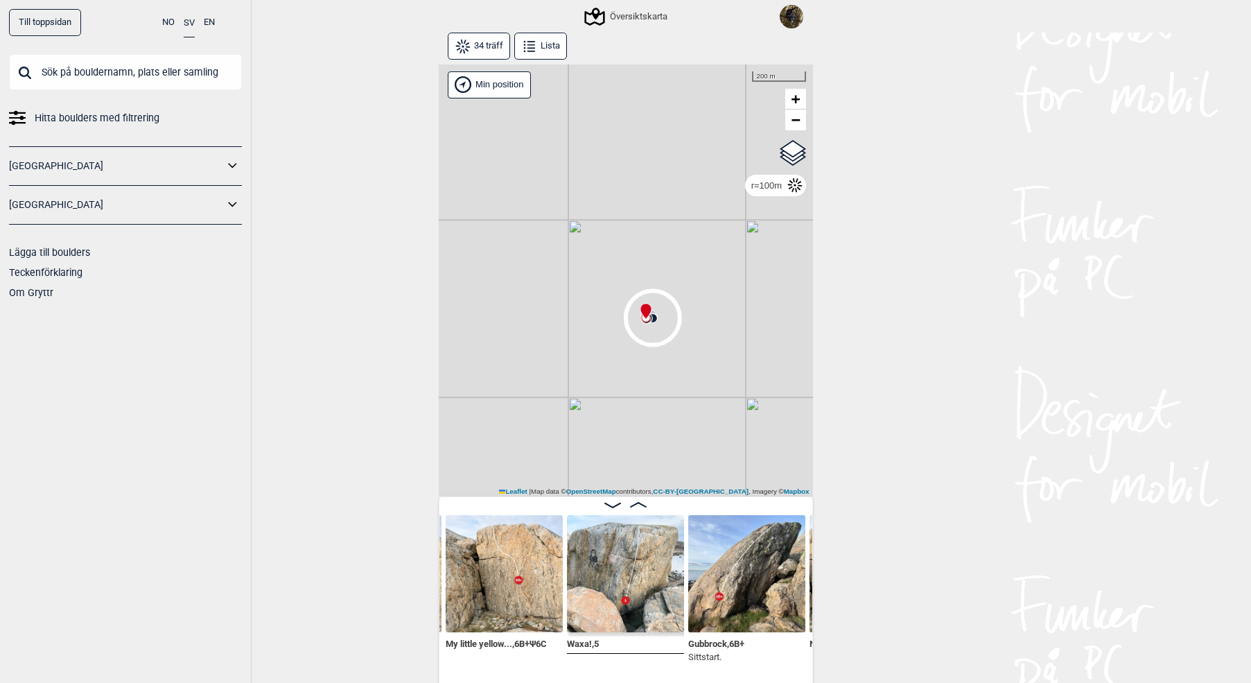
drag, startPoint x: 538, startPoint y: 321, endPoint x: 640, endPoint y: 329, distance: 102.2
click at [640, 329] on div "Gol [GEOGRAPHIC_DATA] Kolomoen [GEOGRAPHIC_DATA] [GEOGRAPHIC_DATA] [GEOGRAPHIC_…" at bounding box center [626, 280] width 374 height 433
click at [634, 15] on div "Översiktskarta" at bounding box center [626, 16] width 81 height 17
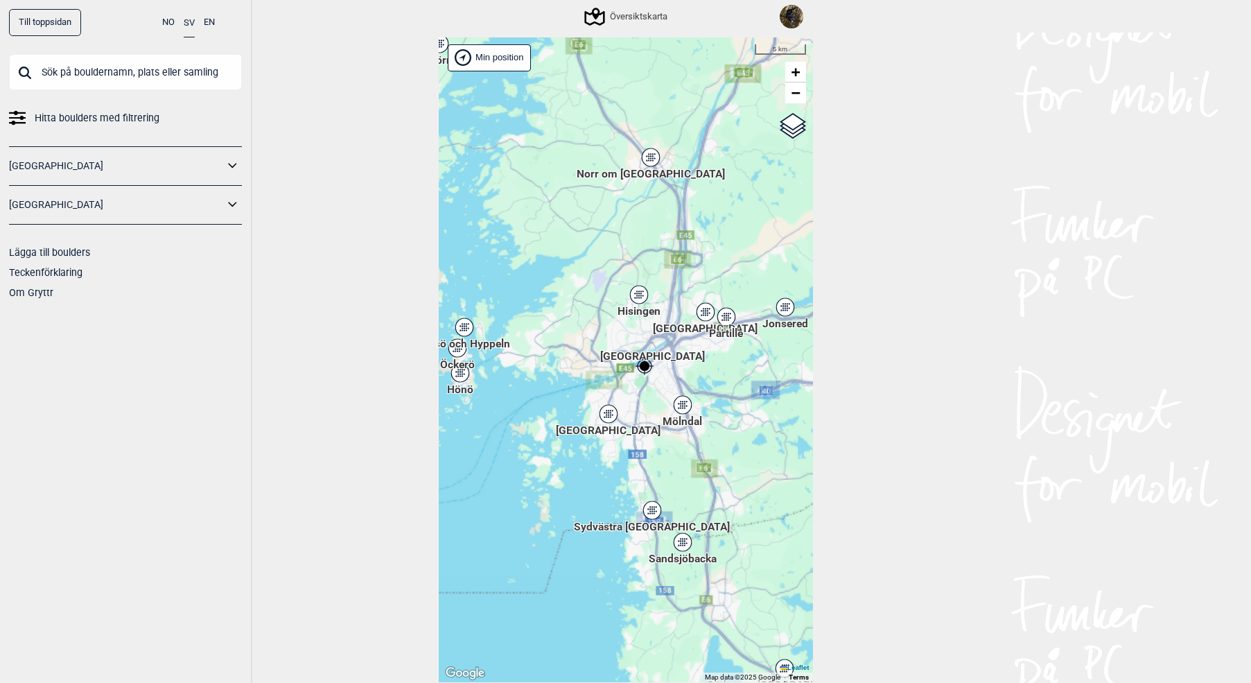
drag, startPoint x: 544, startPoint y: 358, endPoint x: 669, endPoint y: 380, distance: 127.3
click at [679, 379] on div "[PERSON_NAME] posisjon [GEOGRAPHIC_DATA] Stange [GEOGRAPHIC_DATA] syd [GEOGRAPH…" at bounding box center [626, 359] width 374 height 645
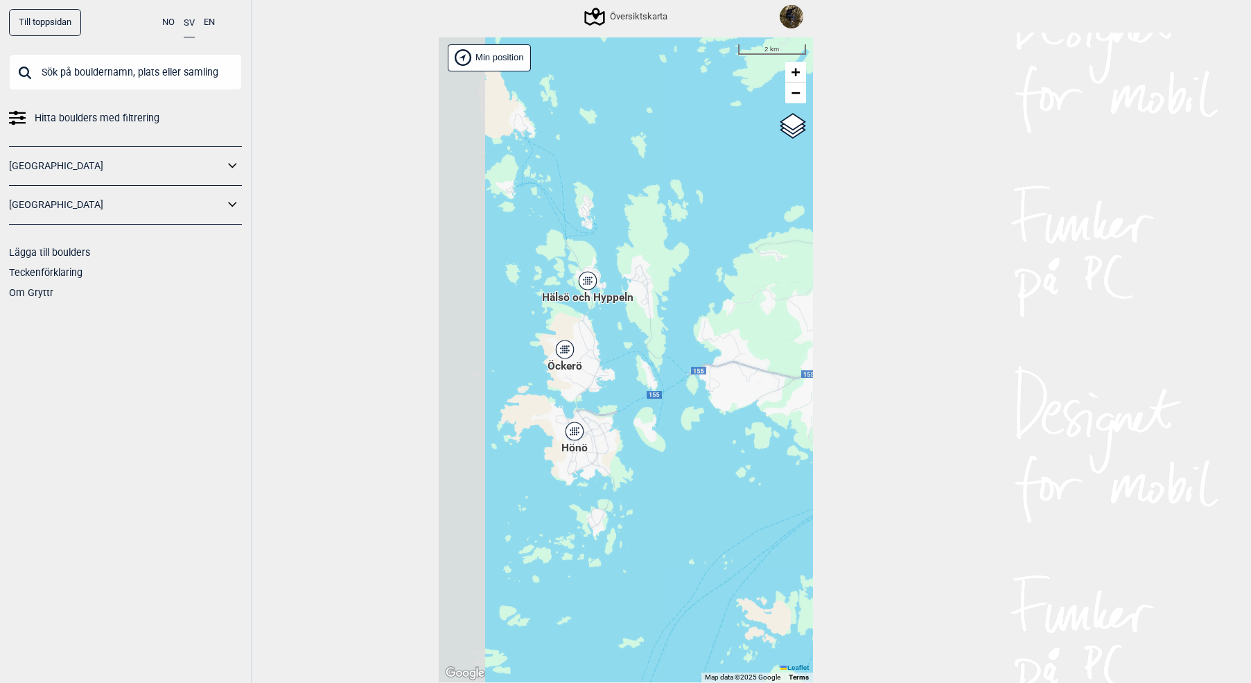
drag, startPoint x: 615, startPoint y: 385, endPoint x: 695, endPoint y: 404, distance: 82.6
click at [695, 404] on div "[PERSON_NAME] posisjon [GEOGRAPHIC_DATA] Stange [GEOGRAPHIC_DATA] syd [GEOGRAPH…" at bounding box center [626, 359] width 374 height 645
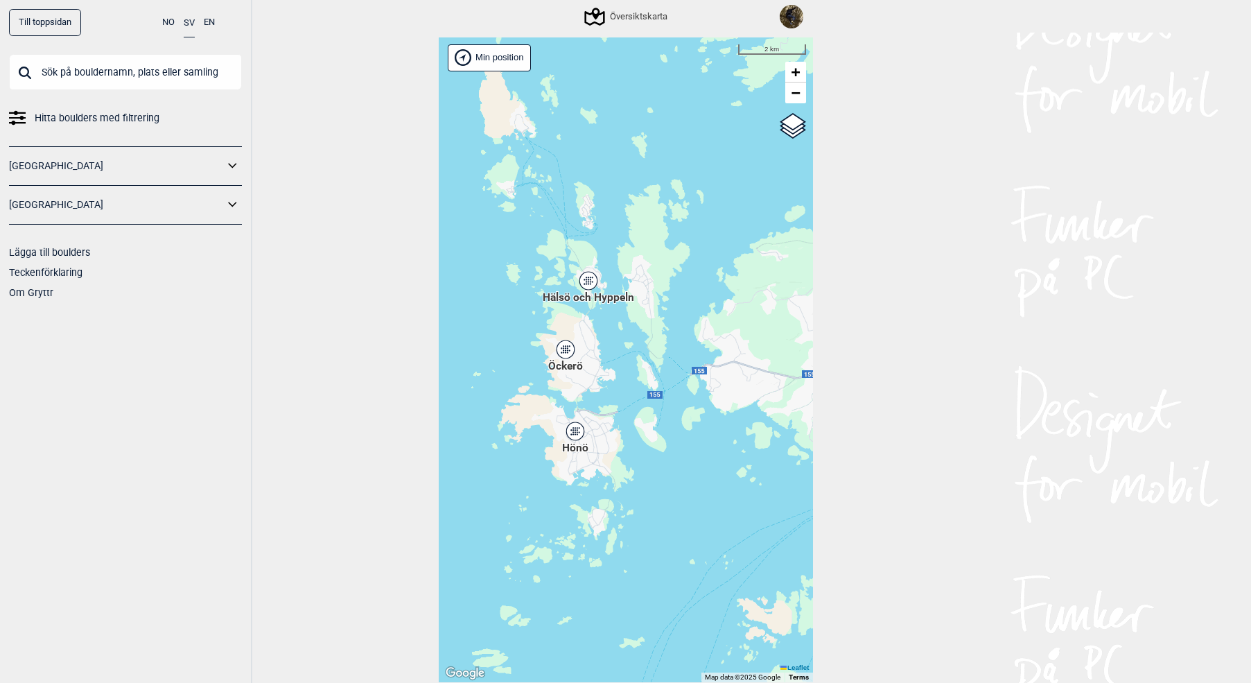
click at [581, 281] on icon at bounding box center [588, 281] width 17 height 18
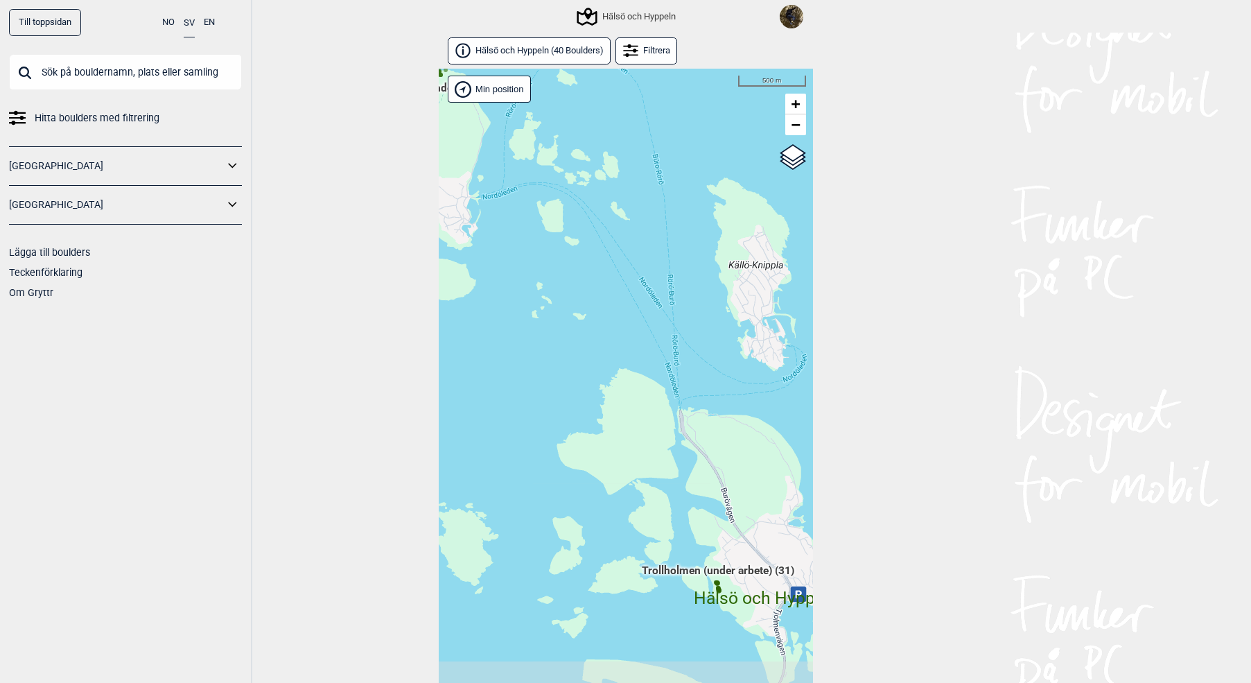
drag, startPoint x: 654, startPoint y: 364, endPoint x: 542, endPoint y: 205, distance: 195.0
click at [558, 218] on div "[PERSON_NAME] posisjon [GEOGRAPHIC_DATA] Stange [GEOGRAPHIC_DATA] syd [GEOGRAPH…" at bounding box center [626, 391] width 374 height 645
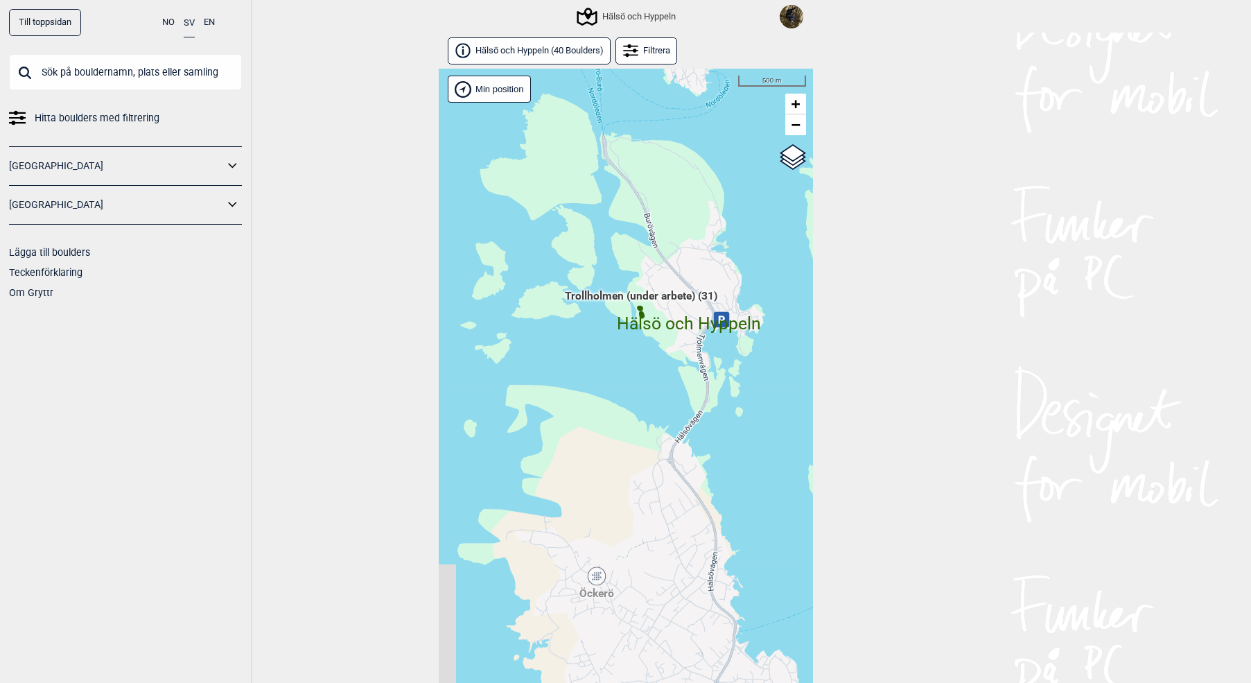
drag, startPoint x: 597, startPoint y: 526, endPoint x: 645, endPoint y: 370, distance: 163.2
click at [645, 372] on div "[PERSON_NAME] posisjon [GEOGRAPHIC_DATA] Stange [GEOGRAPHIC_DATA] syd [GEOGRAPH…" at bounding box center [626, 391] width 374 height 645
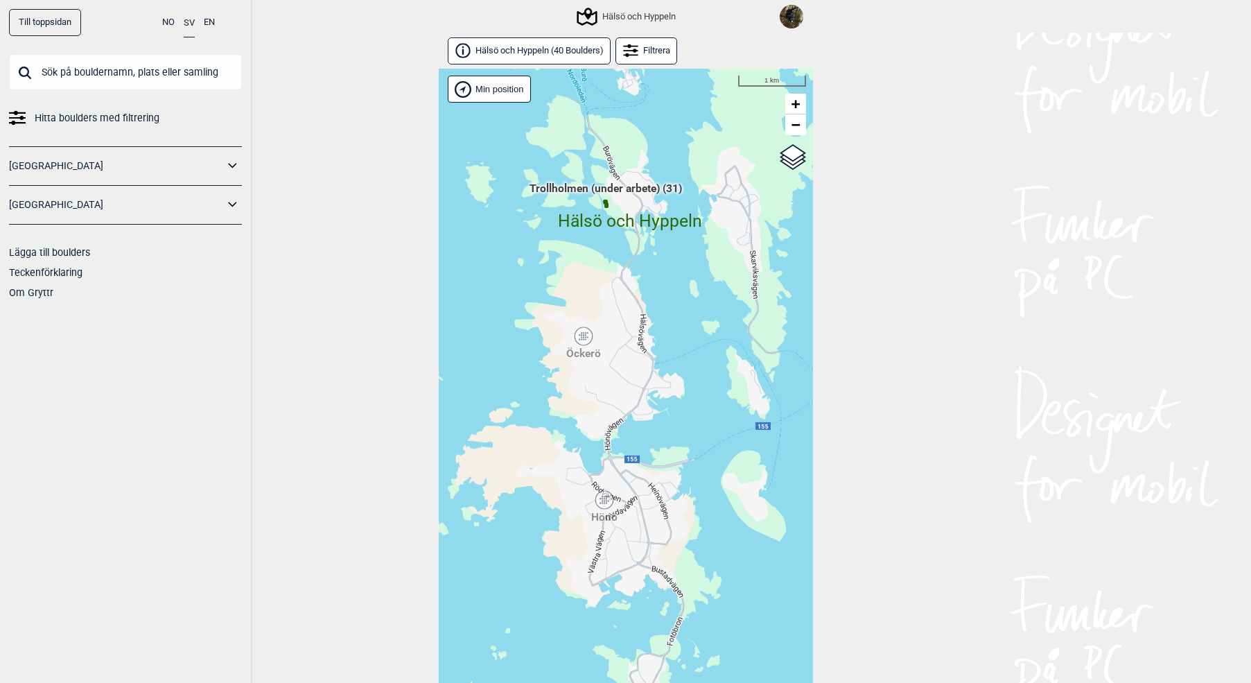
drag, startPoint x: 526, startPoint y: 297, endPoint x: 504, endPoint y: 155, distance: 143.8
click at [504, 155] on div "[PERSON_NAME] posisjon [GEOGRAPHIC_DATA] Stange [GEOGRAPHIC_DATA] syd [GEOGRAPH…" at bounding box center [626, 391] width 374 height 645
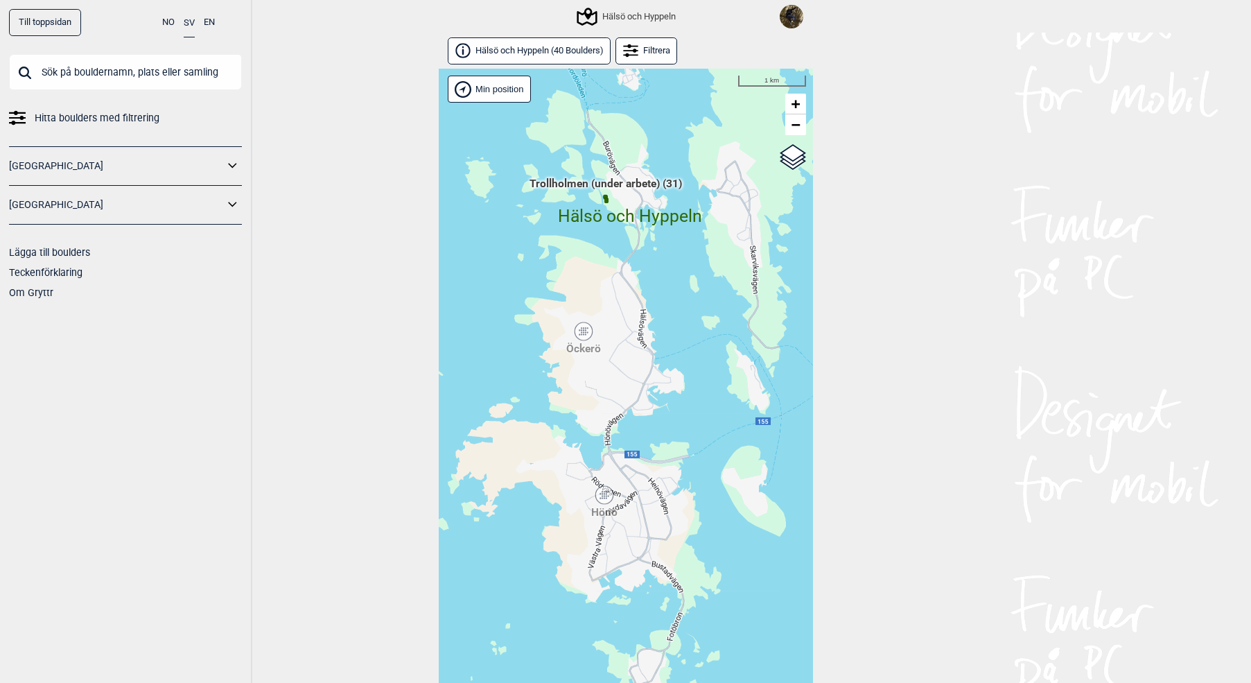
click at [589, 321] on div "[PERSON_NAME] posisjon [GEOGRAPHIC_DATA] Stange [GEOGRAPHIC_DATA] syd [GEOGRAPH…" at bounding box center [626, 391] width 374 height 645
click at [589, 333] on icon at bounding box center [583, 331] width 17 height 18
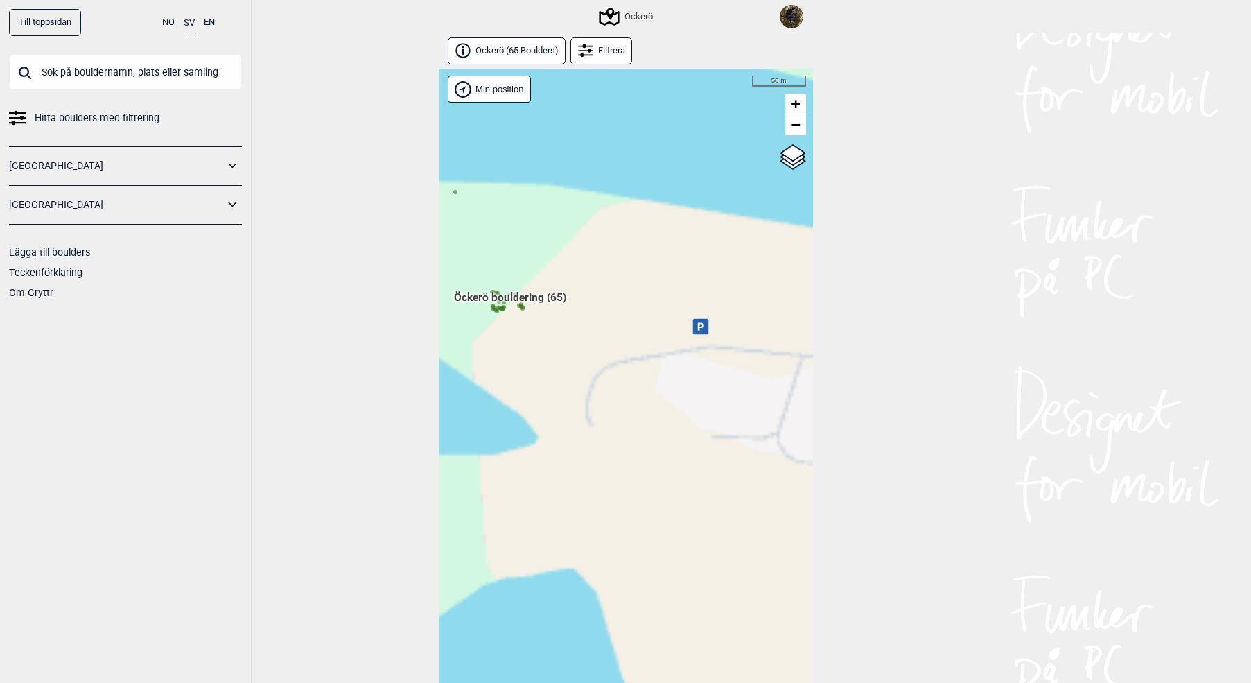
drag, startPoint x: 573, startPoint y: 360, endPoint x: 836, endPoint y: 268, distance: 278.2
click at [831, 272] on div "Till toppsidan NO SV EN Hitta boulders med filtrering [GEOGRAPHIC_DATA] [GEOGRA…" at bounding box center [625, 341] width 1251 height 683
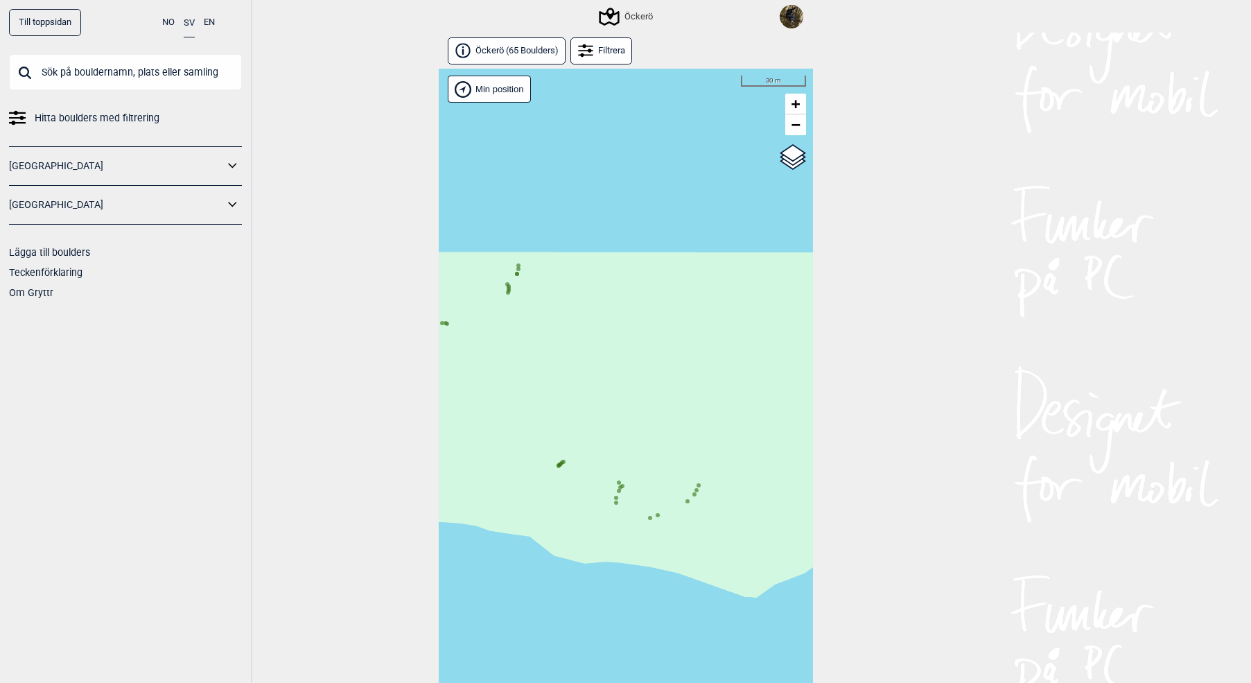
click at [508, 288] on icon at bounding box center [508, 290] width 7 height 7
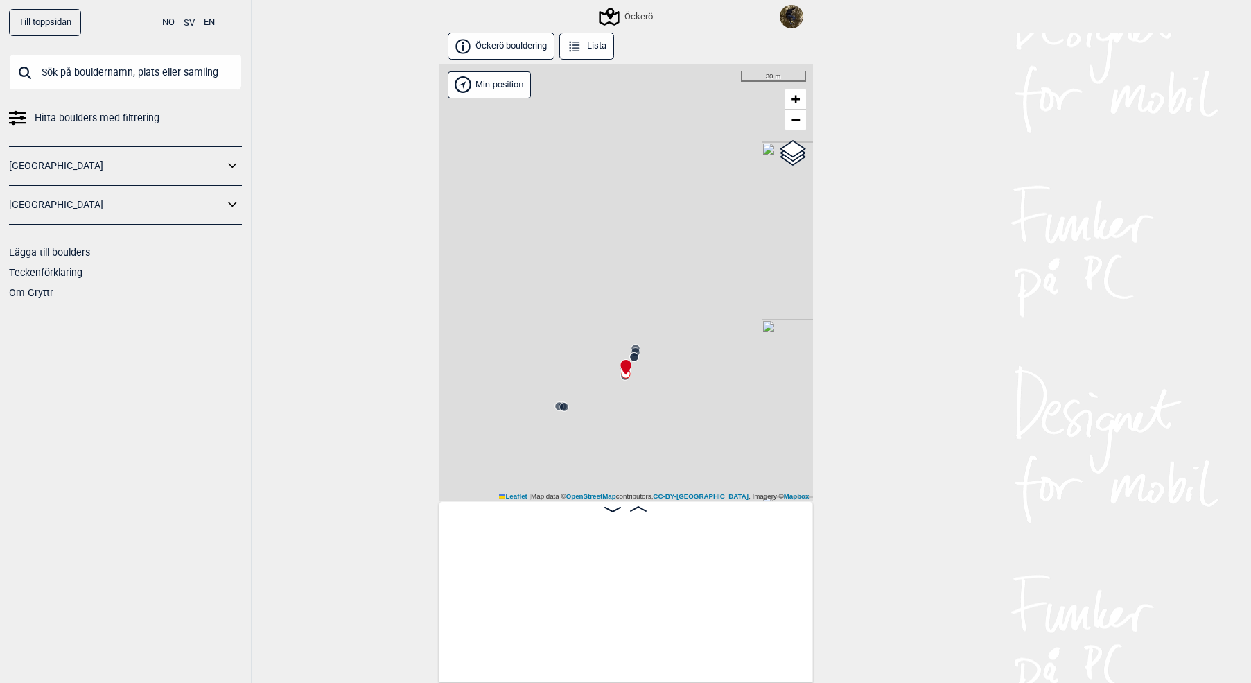
scroll to position [0, 4335]
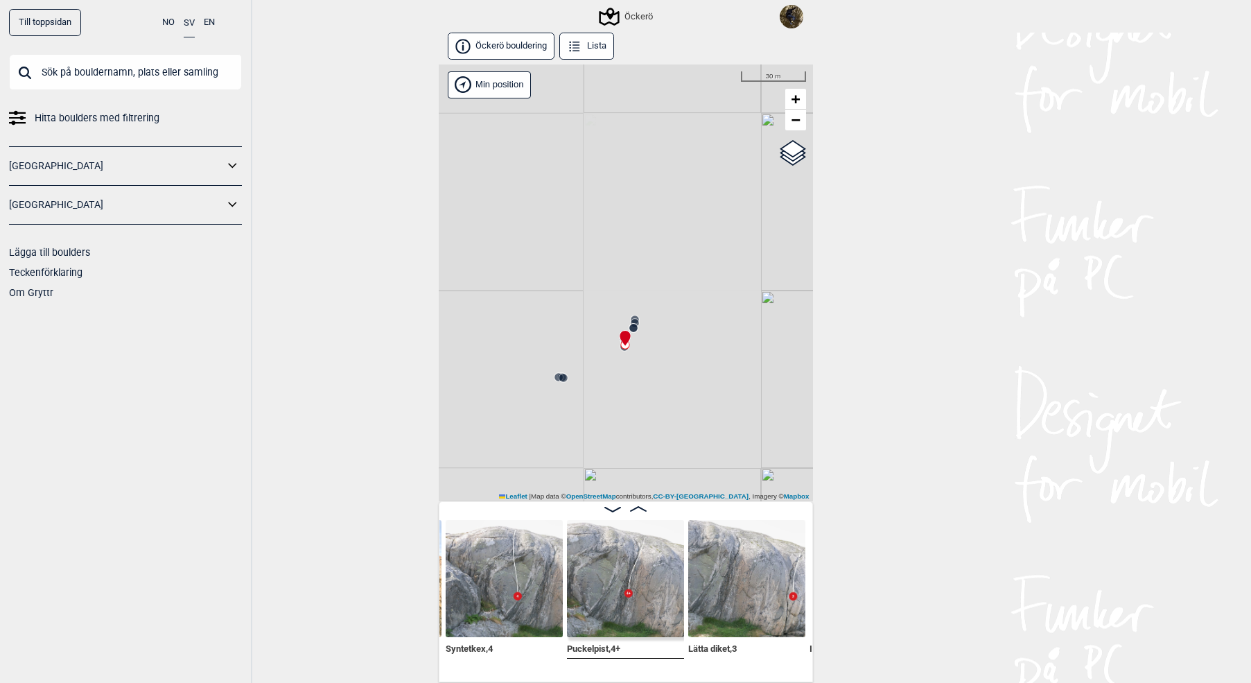
drag, startPoint x: 622, startPoint y: 426, endPoint x: 619, endPoint y: 365, distance: 61.1
click at [619, 363] on div "Öckerö Brukerens posisjon 30 m +" at bounding box center [626, 282] width 374 height 437
click at [634, 282] on circle at bounding box center [633, 286] width 8 height 8
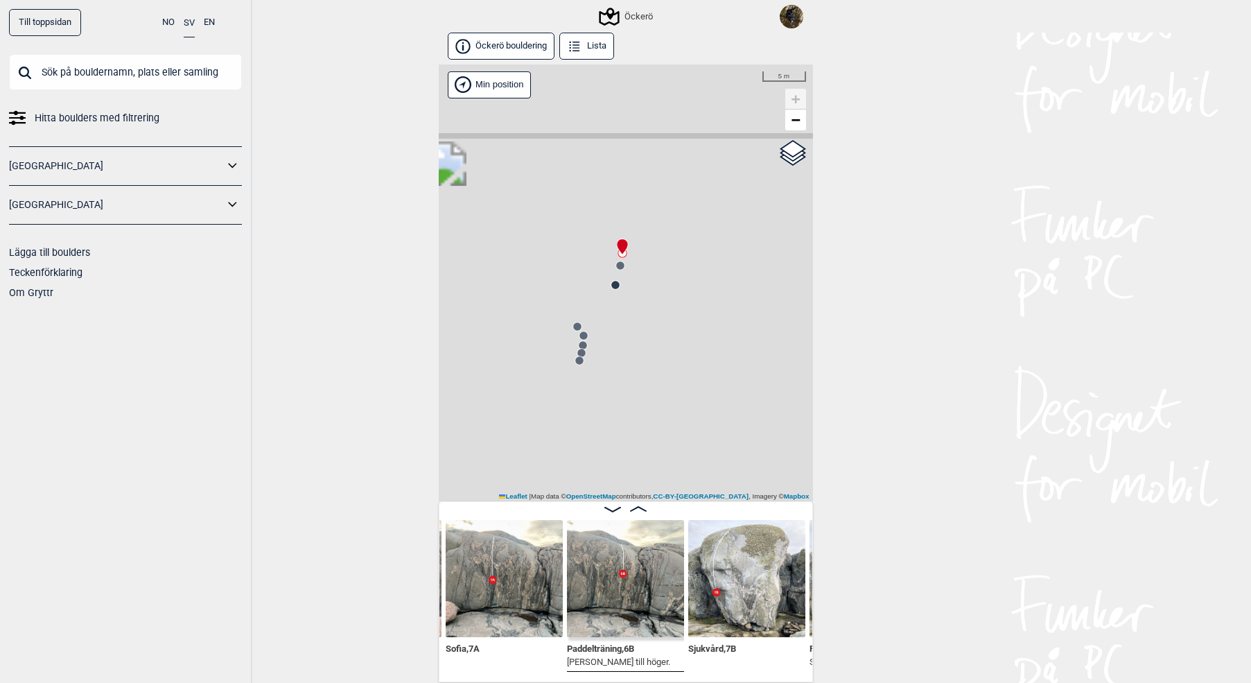
drag, startPoint x: 625, startPoint y: 367, endPoint x: 706, endPoint y: 370, distance: 81.9
click at [706, 370] on div "Öckerö Brukerens posisjon 5 m +" at bounding box center [626, 282] width 374 height 437
click at [594, 340] on circle at bounding box center [592, 337] width 8 height 8
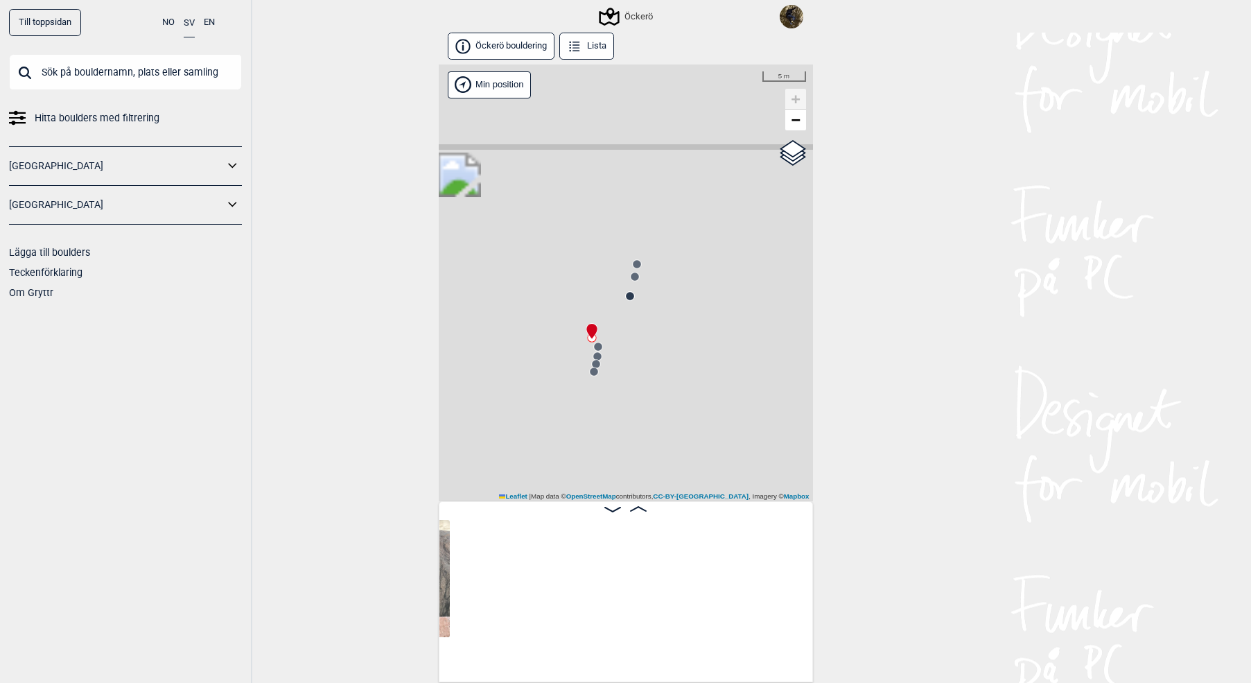
scroll to position [0, 4699]
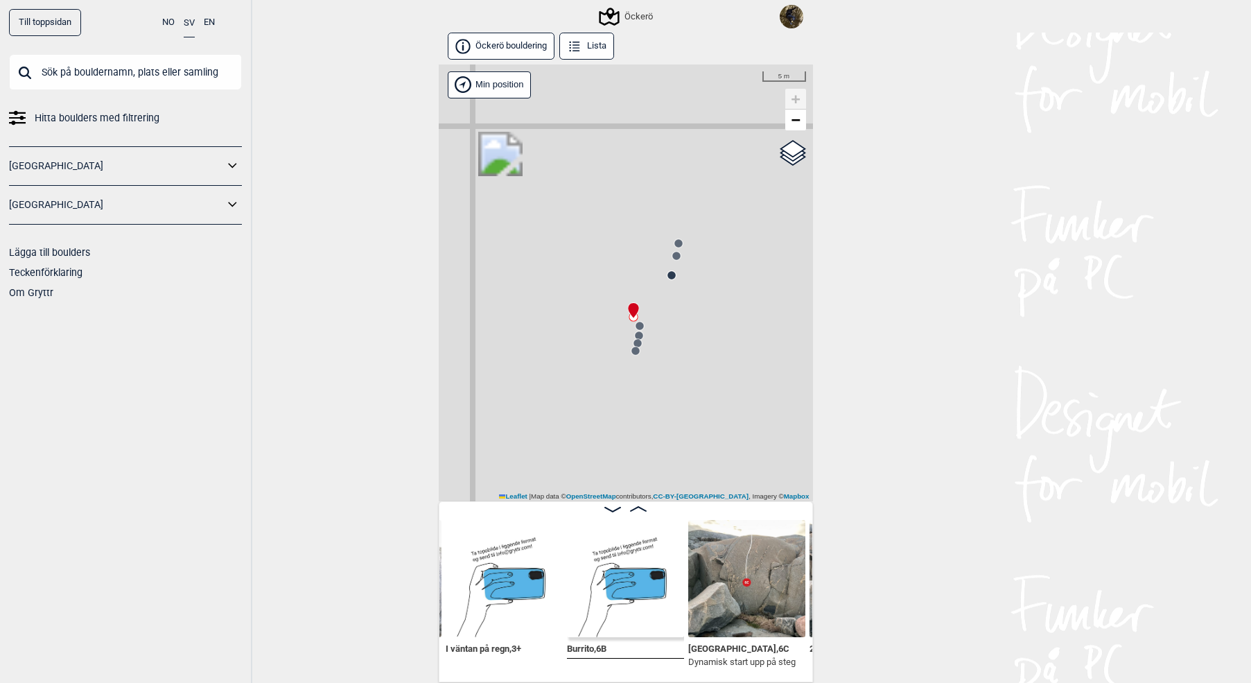
drag, startPoint x: 644, startPoint y: 360, endPoint x: 685, endPoint y: 340, distance: 45.9
click at [685, 340] on div "Öckerö Brukerens posisjon 5 m +" at bounding box center [626, 282] width 374 height 437
click at [638, 351] on circle at bounding box center [636, 351] width 8 height 8
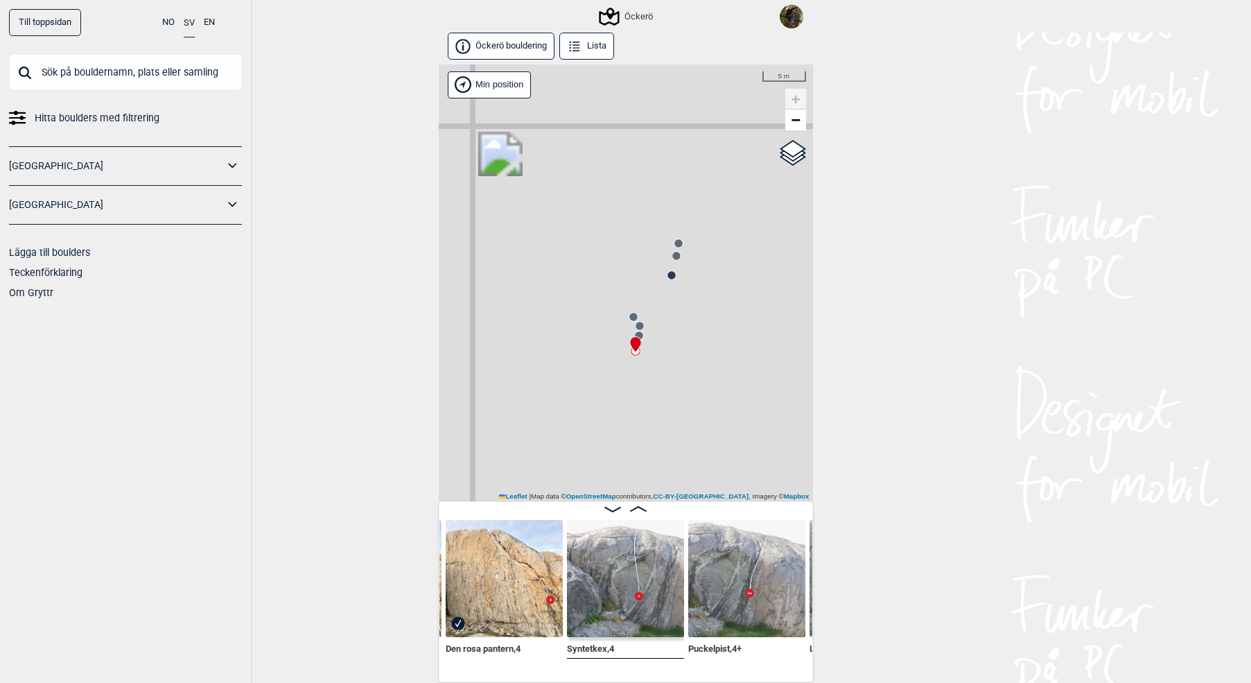
click at [641, 336] on icon at bounding box center [635, 344] width 12 height 17
click at [640, 329] on circle at bounding box center [640, 326] width 8 height 8
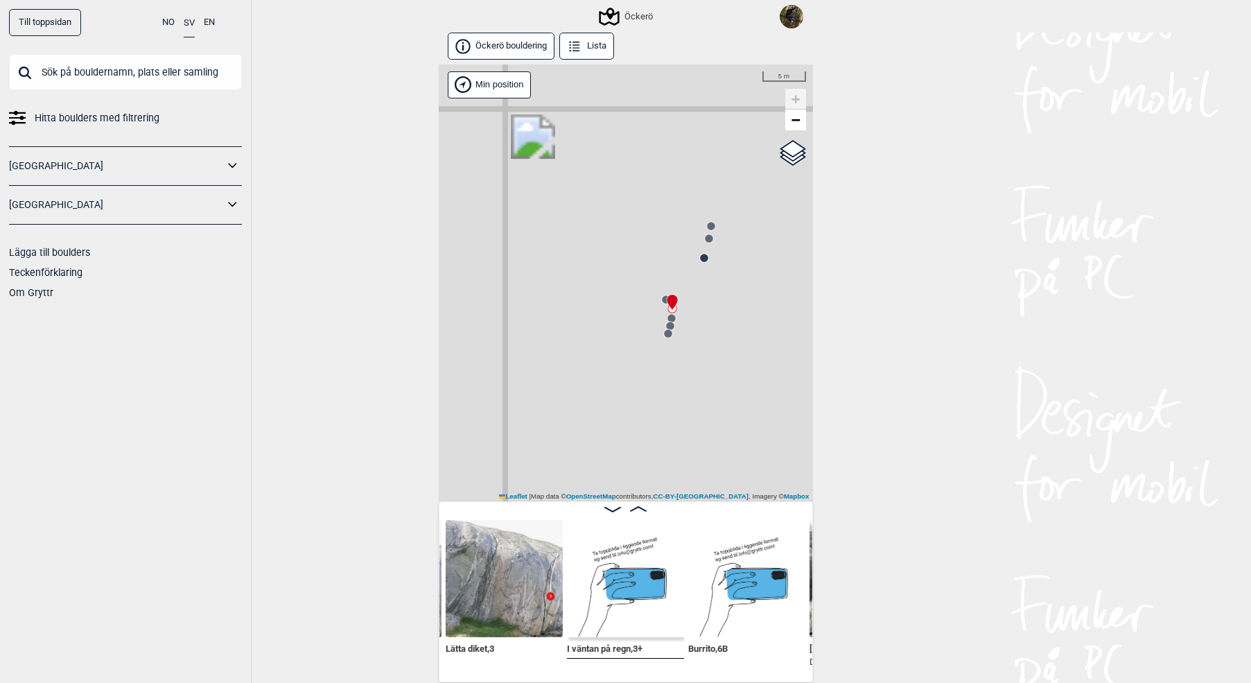
drag, startPoint x: 722, startPoint y: 360, endPoint x: 784, endPoint y: 329, distance: 69.5
click at [784, 329] on div "Öckerö Brukerens posisjon 5 m +" at bounding box center [626, 282] width 374 height 437
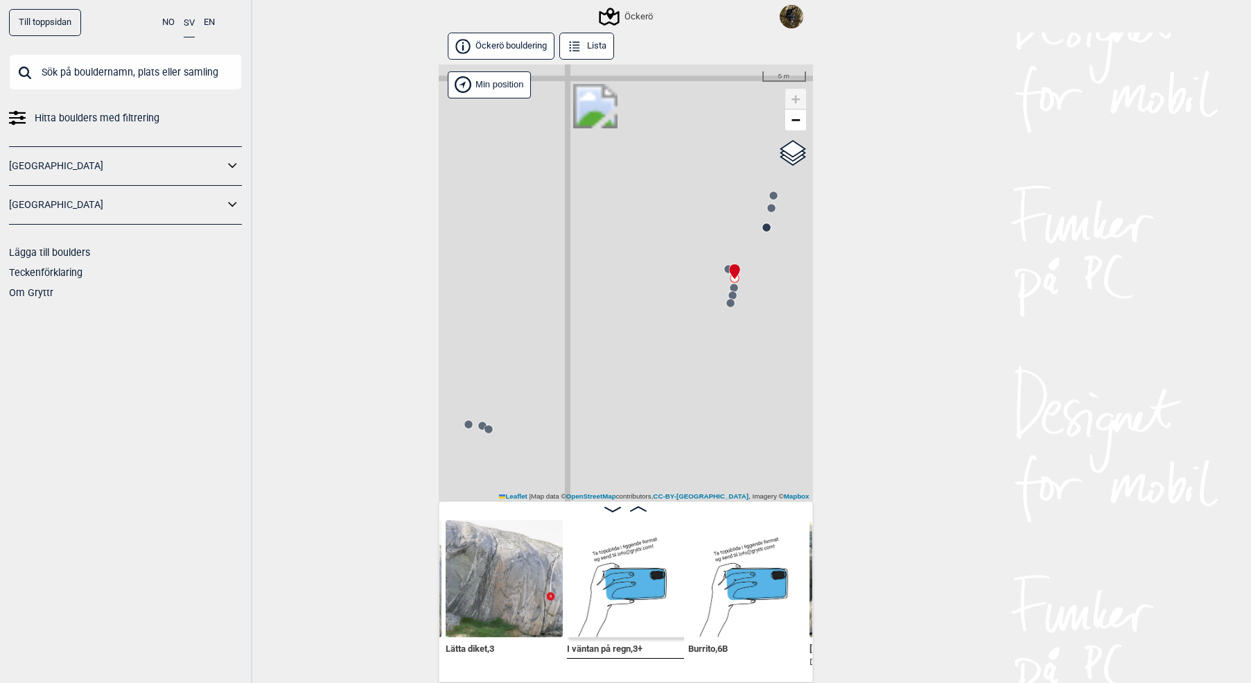
click at [465, 426] on circle at bounding box center [468, 424] width 8 height 8
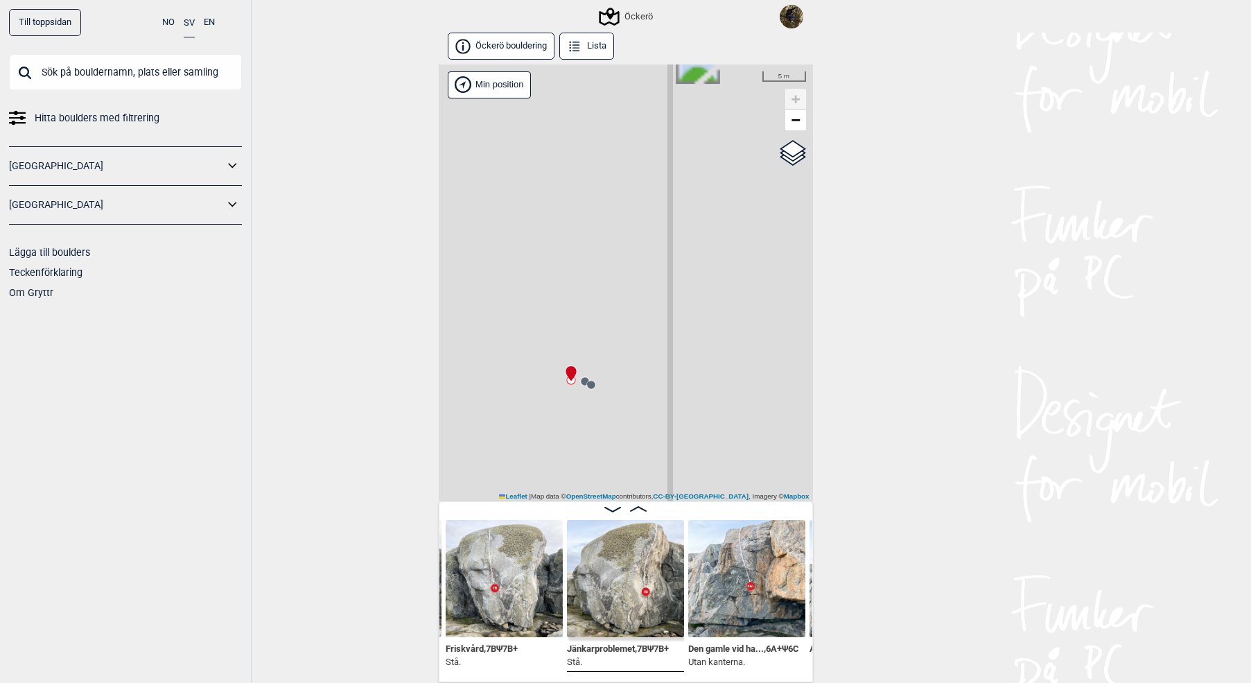
drag, startPoint x: 584, startPoint y: 397, endPoint x: 636, endPoint y: 367, distance: 60.5
click at [636, 367] on div "Öckerö Brukerens posisjon 5 m +" at bounding box center [626, 282] width 374 height 437
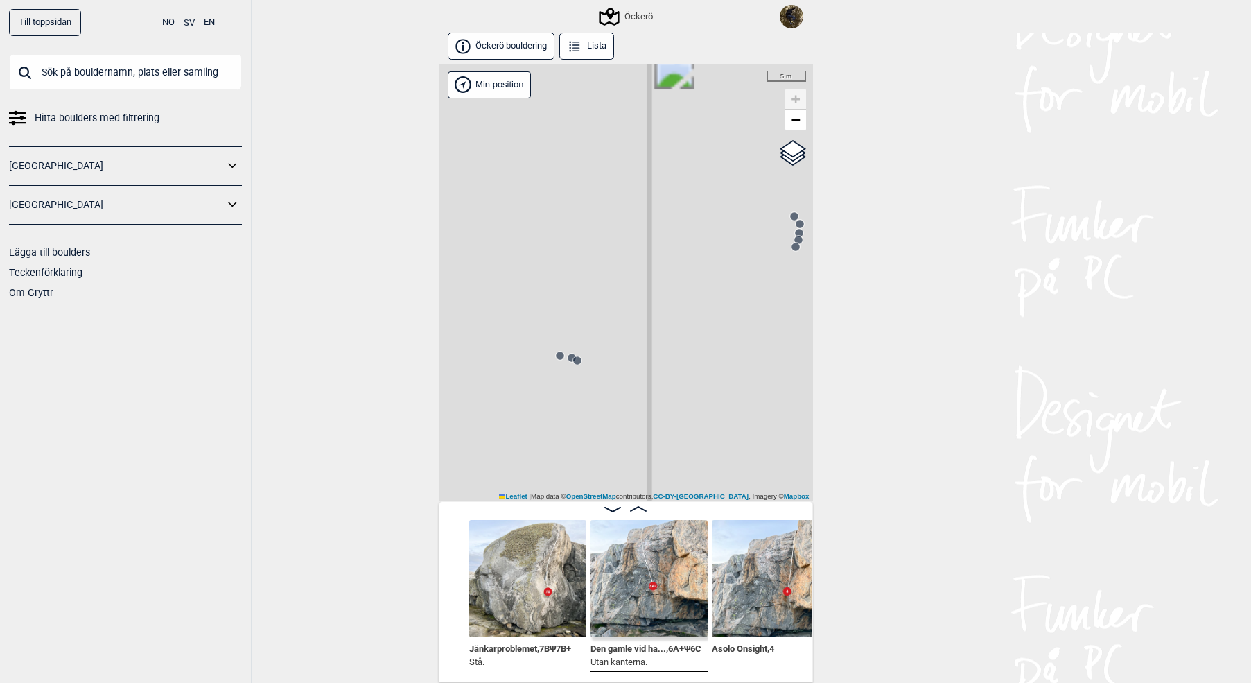
scroll to position [0, 5682]
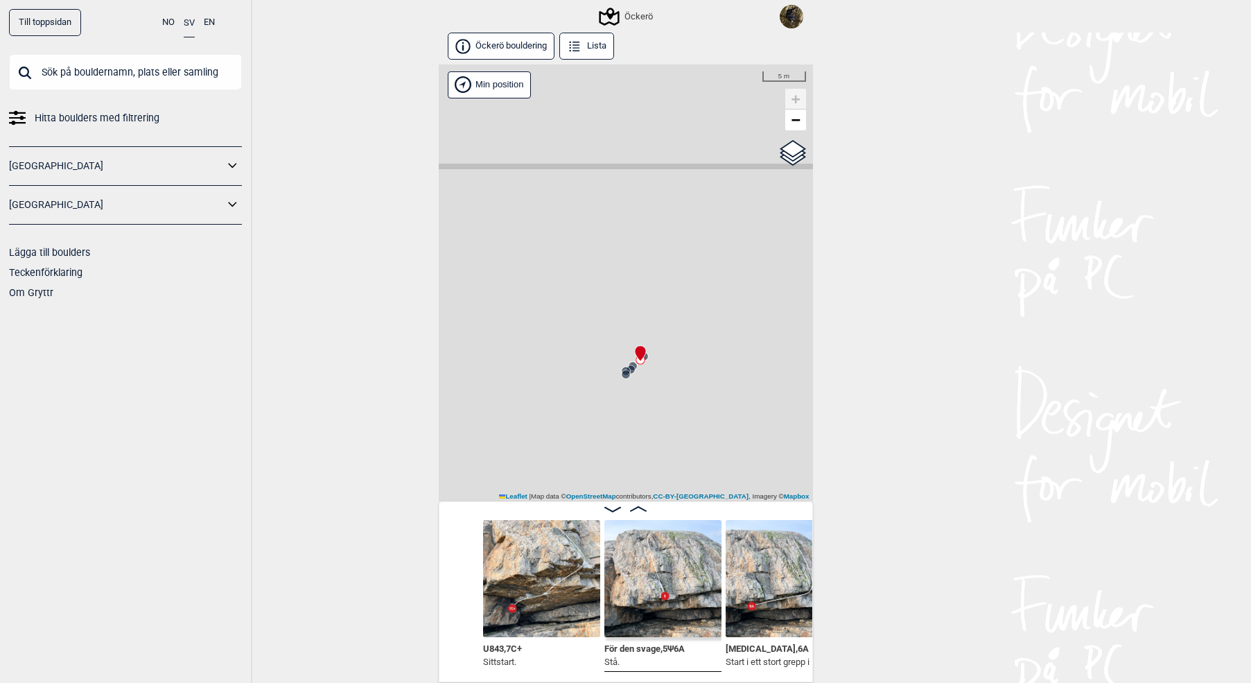
scroll to position [0, 6170]
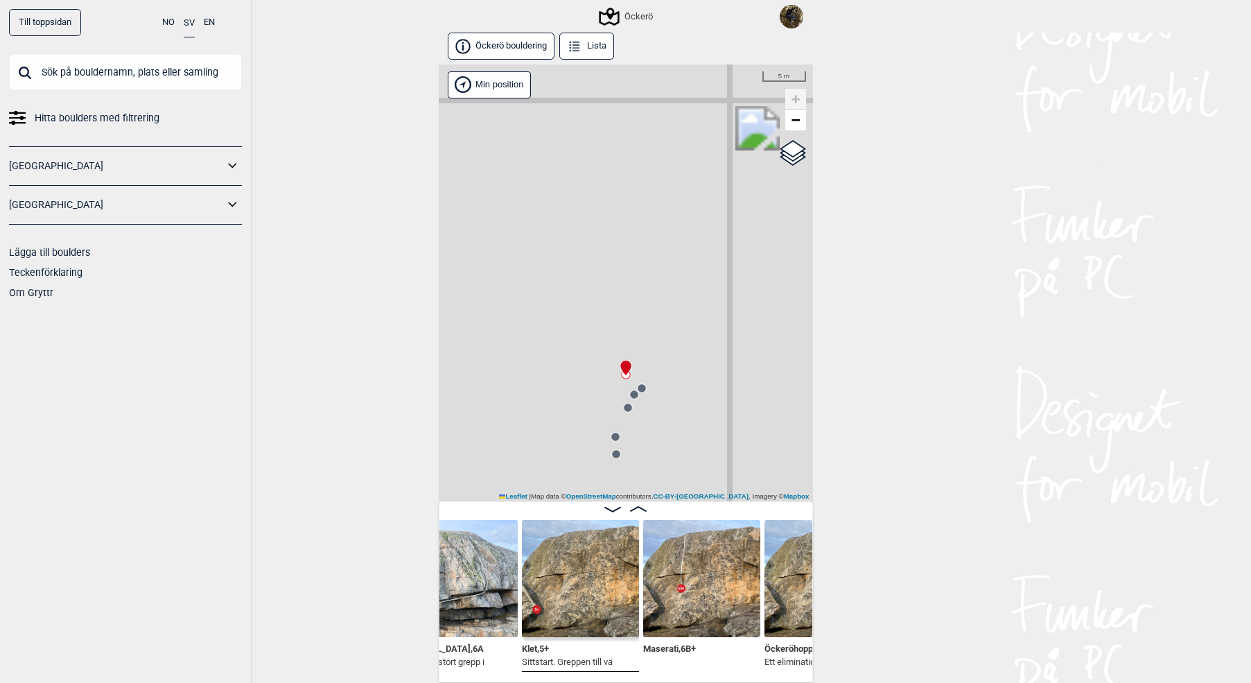
scroll to position [0, 6528]
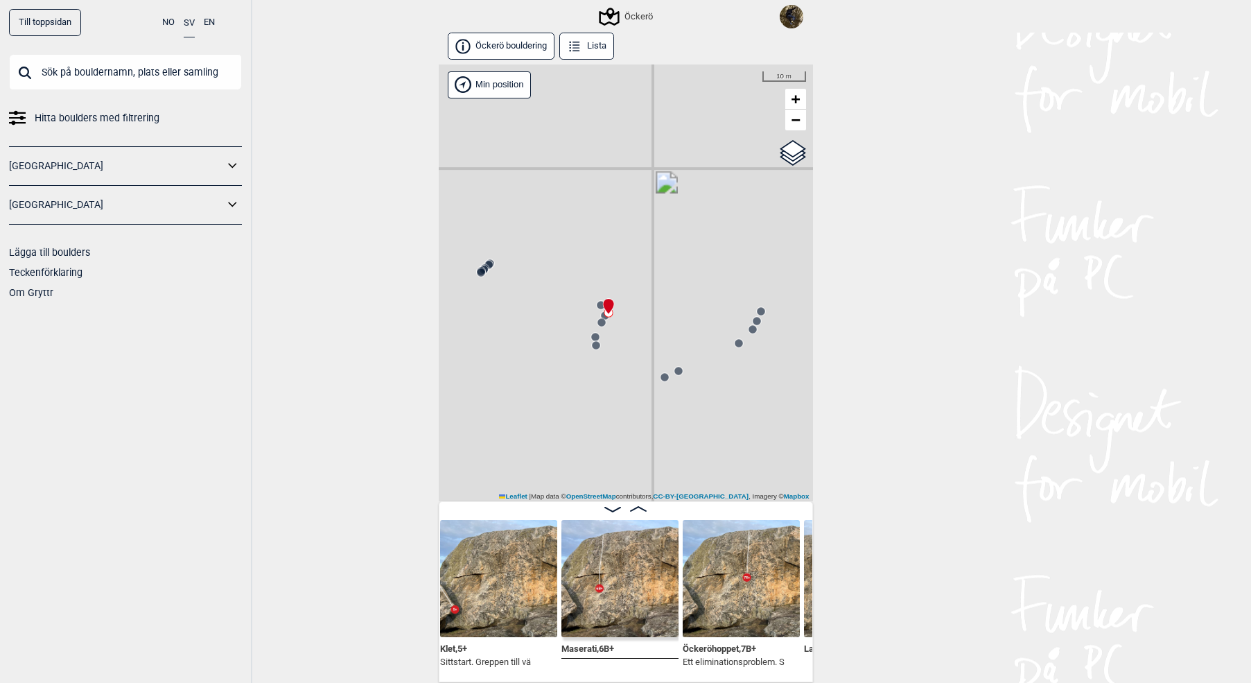
drag, startPoint x: 678, startPoint y: 431, endPoint x: 589, endPoint y: 314, distance: 146.8
click at [589, 314] on div "Öckerö Brukerens posisjon 10 m +" at bounding box center [626, 282] width 374 height 437
drag, startPoint x: 617, startPoint y: 363, endPoint x: 636, endPoint y: 394, distance: 35.8
click at [636, 394] on div "Öckerö Brukerens posisjon 10 m +" at bounding box center [626, 282] width 374 height 437
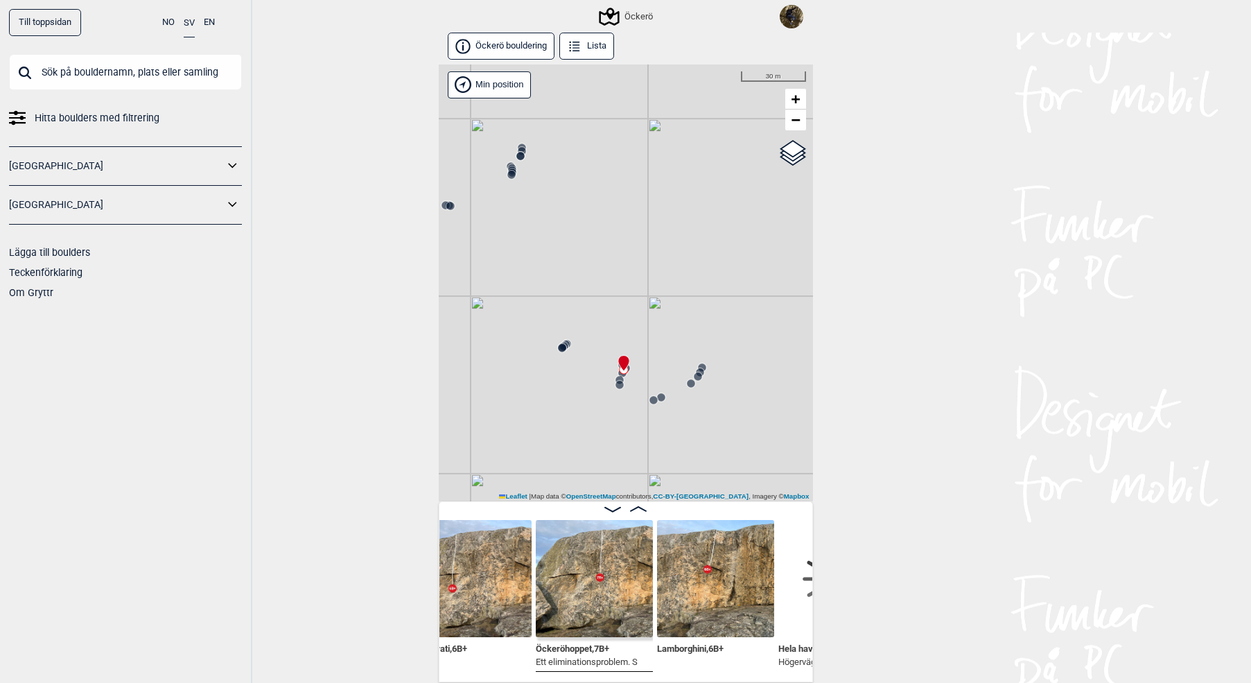
scroll to position [0, 6708]
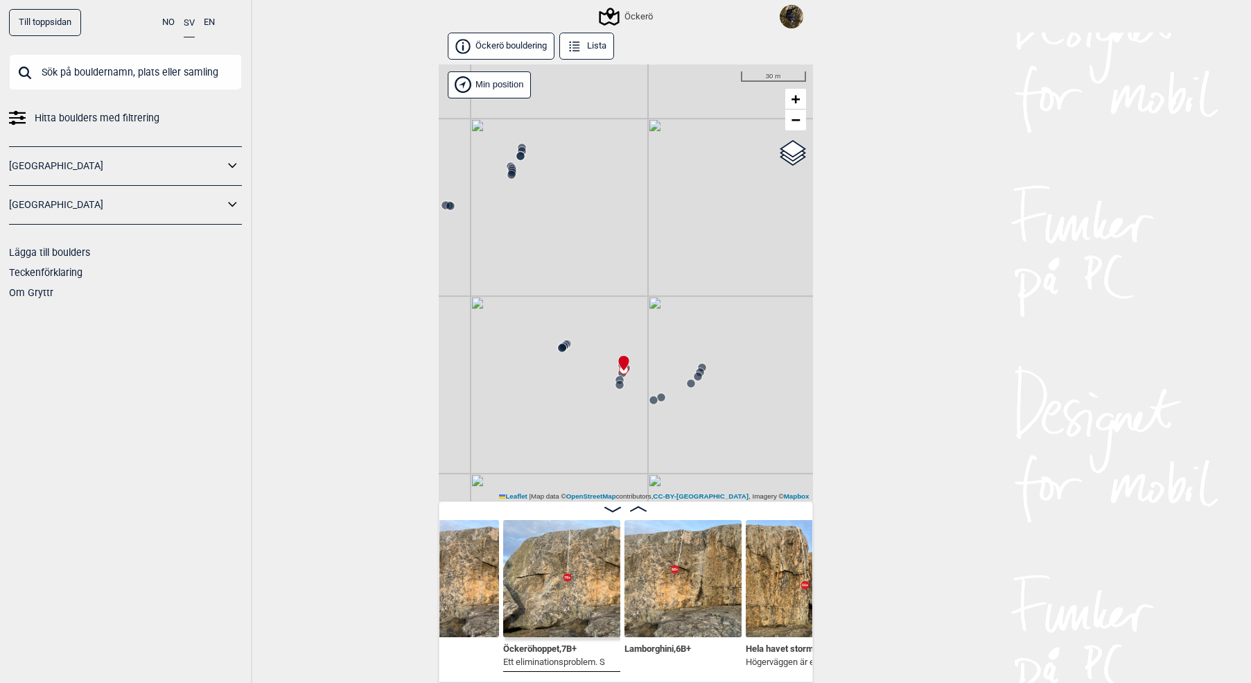
click at [679, 575] on img at bounding box center [683, 578] width 117 height 117
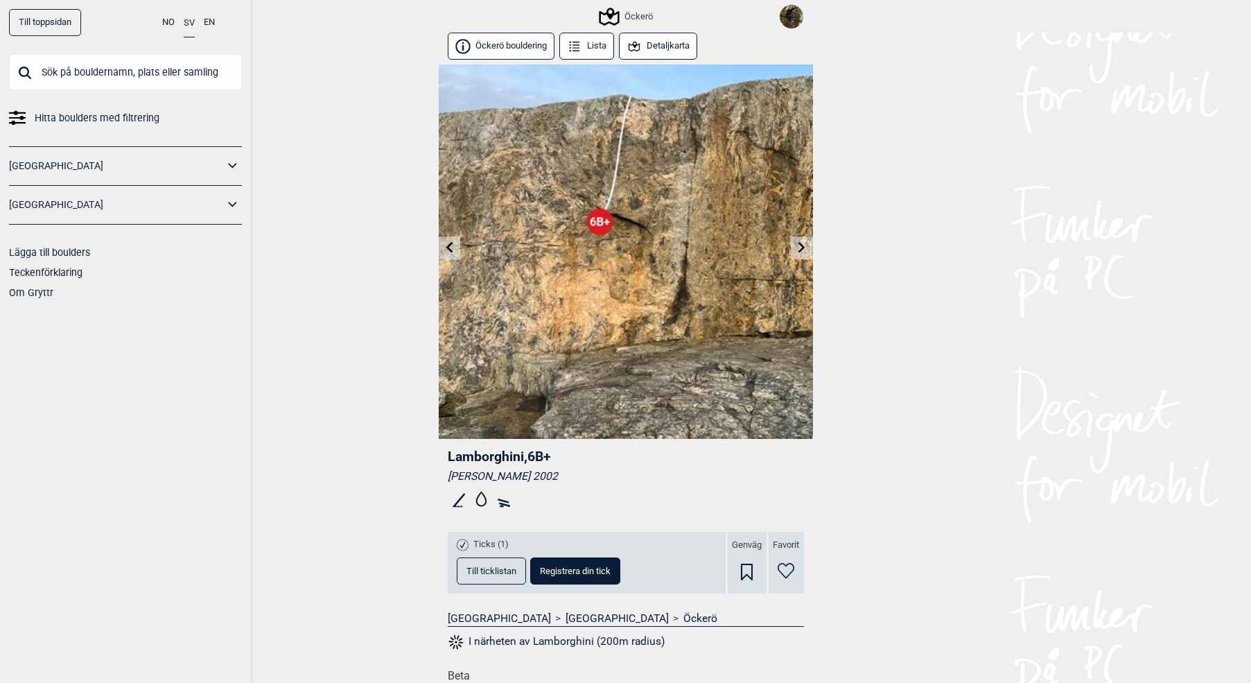
click at [805, 242] on icon at bounding box center [802, 247] width 11 height 11
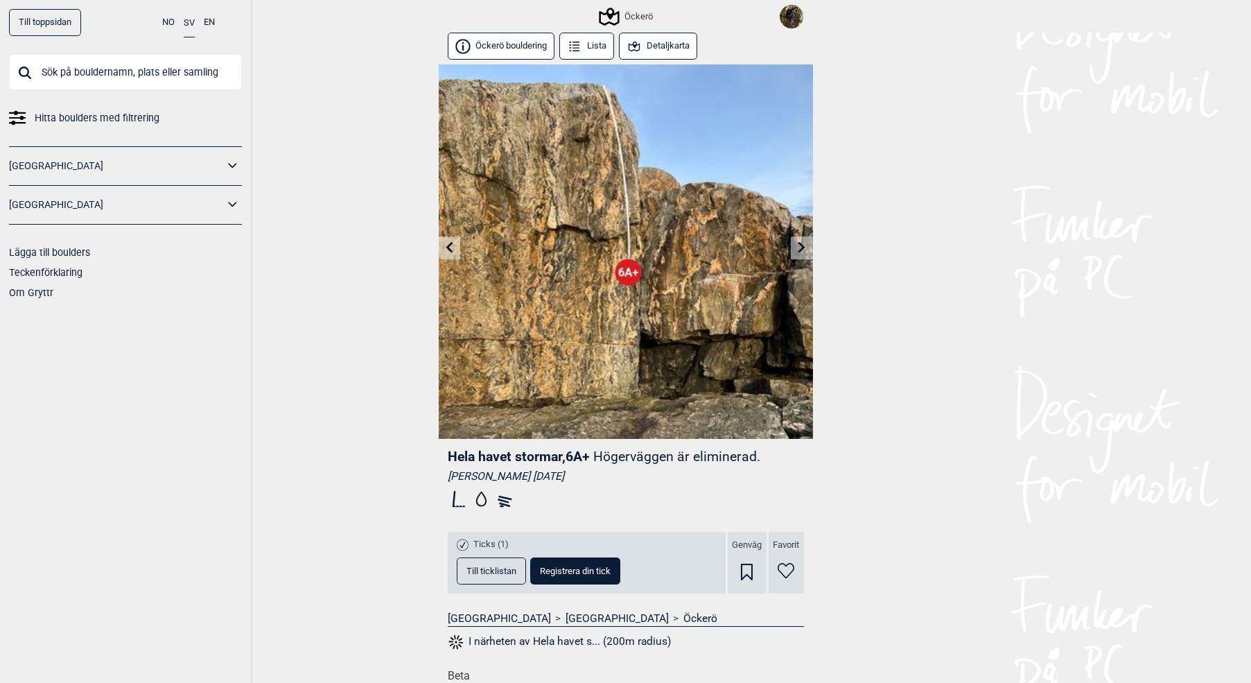
click at [805, 248] on icon at bounding box center [802, 247] width 11 height 11
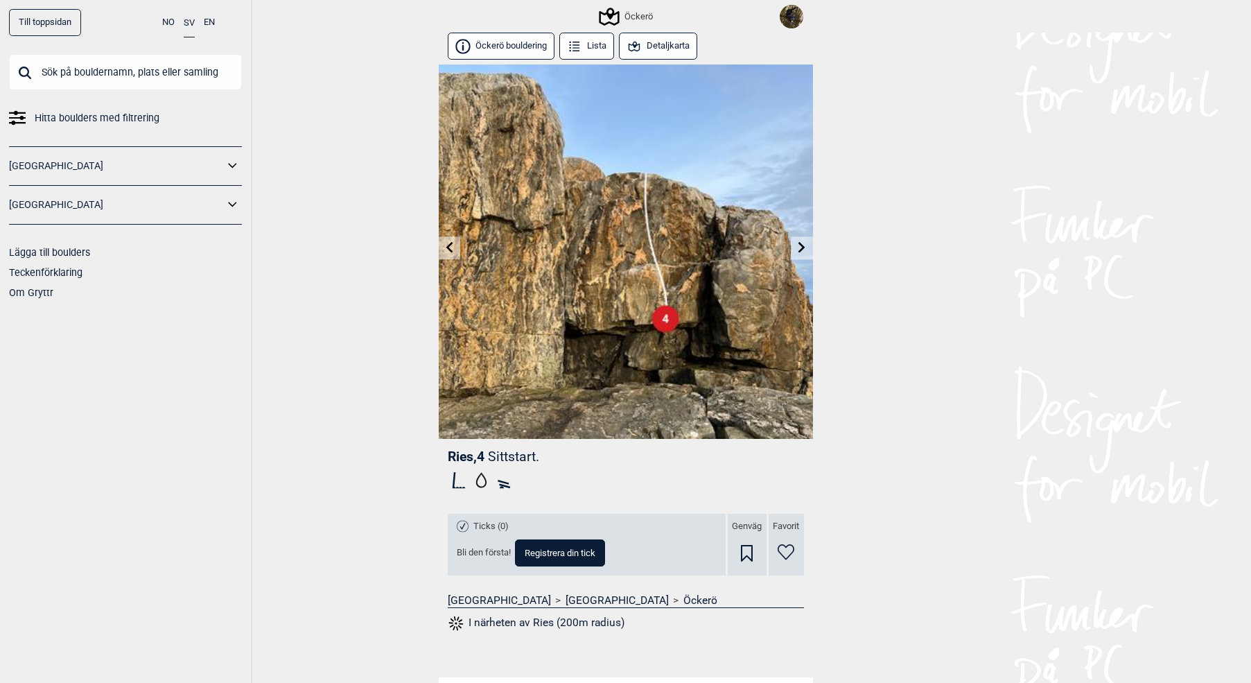
click at [805, 248] on icon at bounding box center [802, 247] width 11 height 11
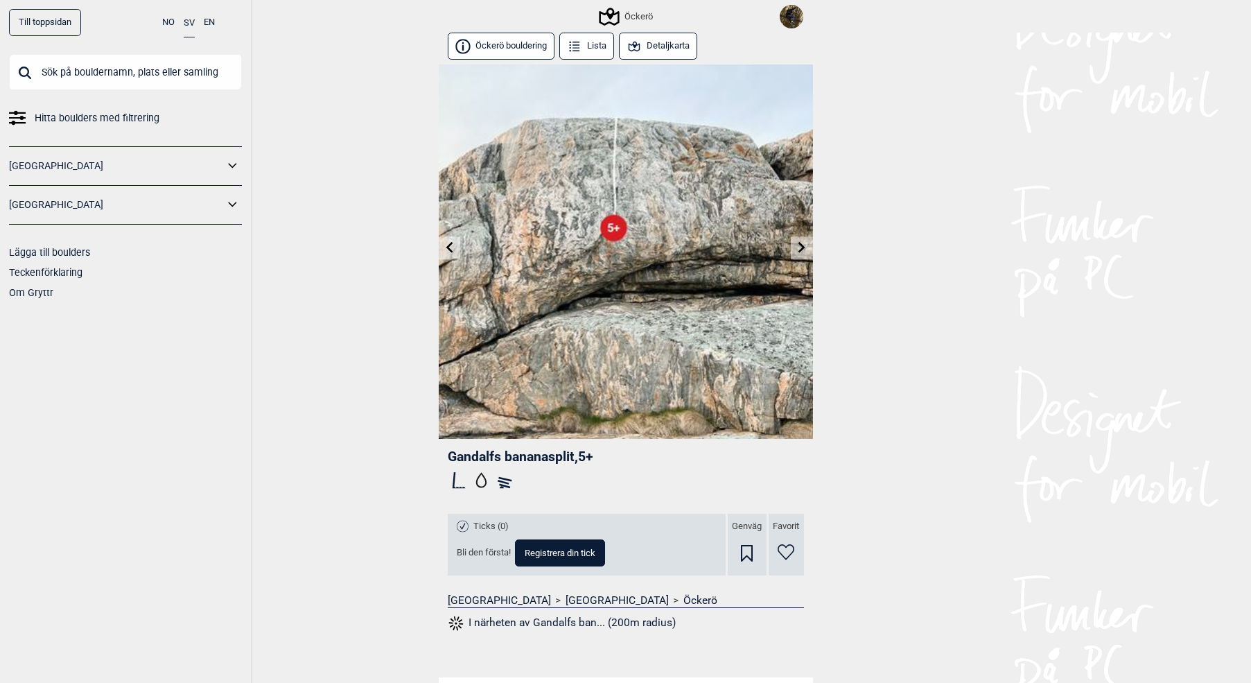
click at [658, 51] on button "Detaljkarta" at bounding box center [658, 46] width 79 height 27
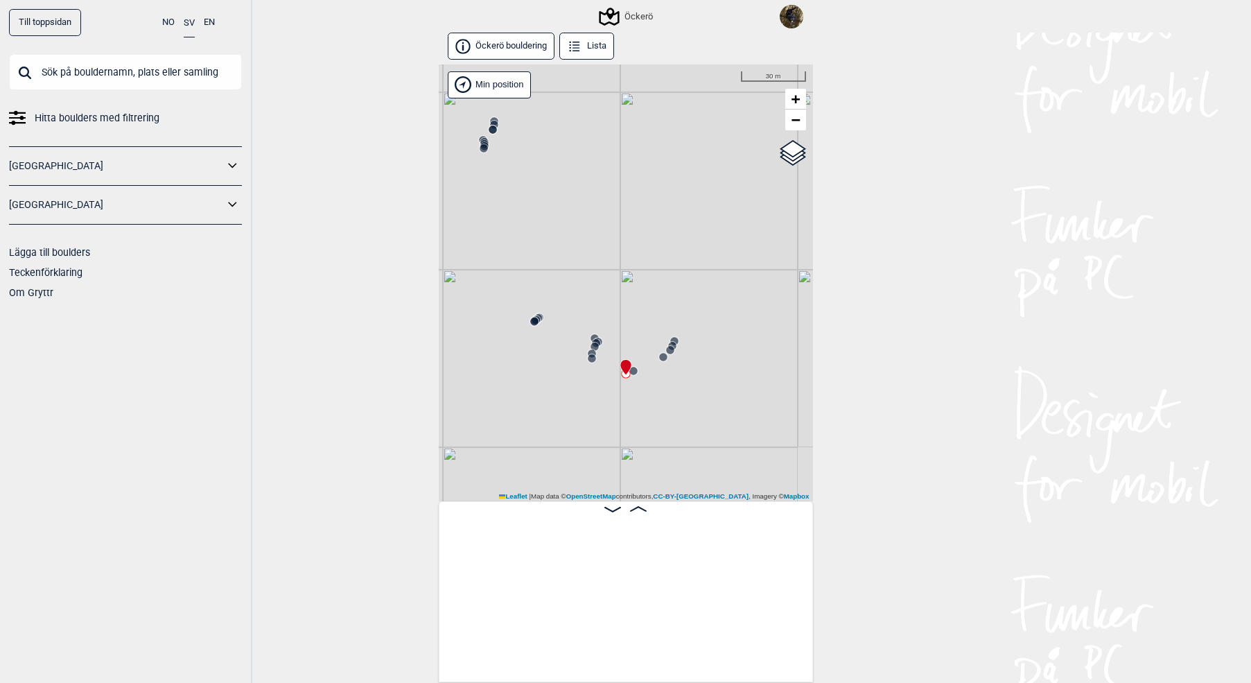
scroll to position [0, 7030]
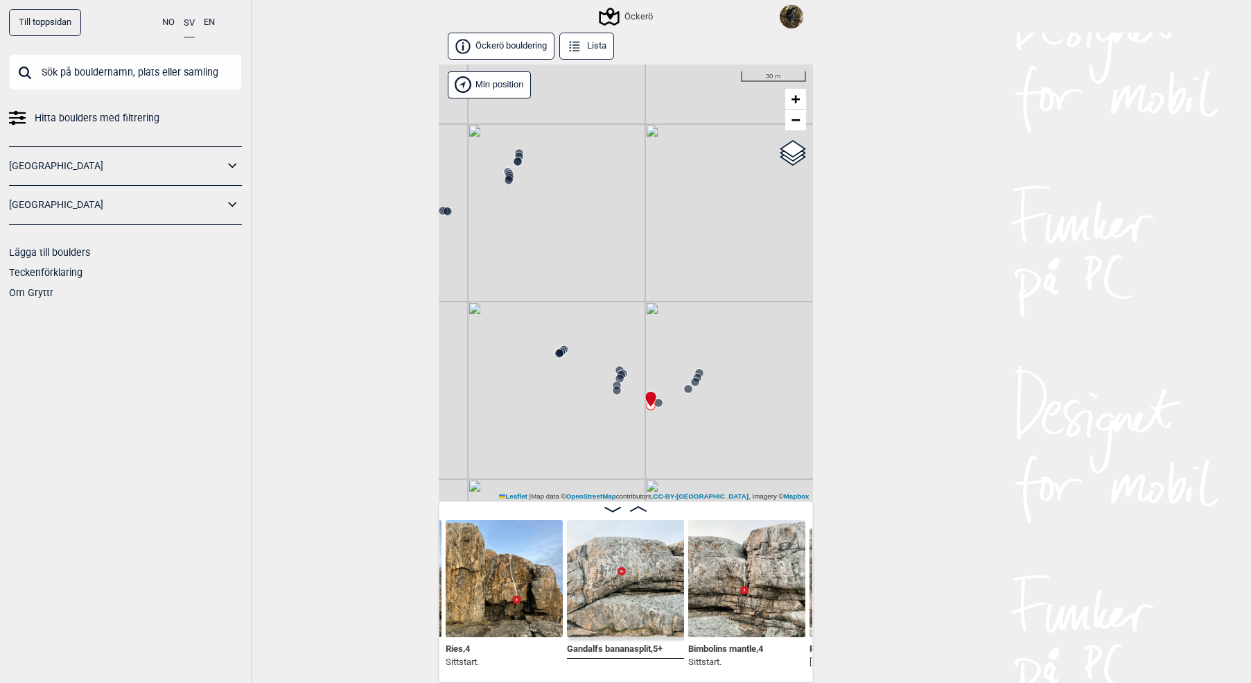
drag, startPoint x: 650, startPoint y: 440, endPoint x: 720, endPoint y: 435, distance: 70.2
click at [720, 435] on div "Öckerö Min position 30 m + − OpenStreetMap Google satellite Leaflet" at bounding box center [626, 282] width 374 height 437
click at [684, 378] on circle at bounding box center [682, 379] width 8 height 8
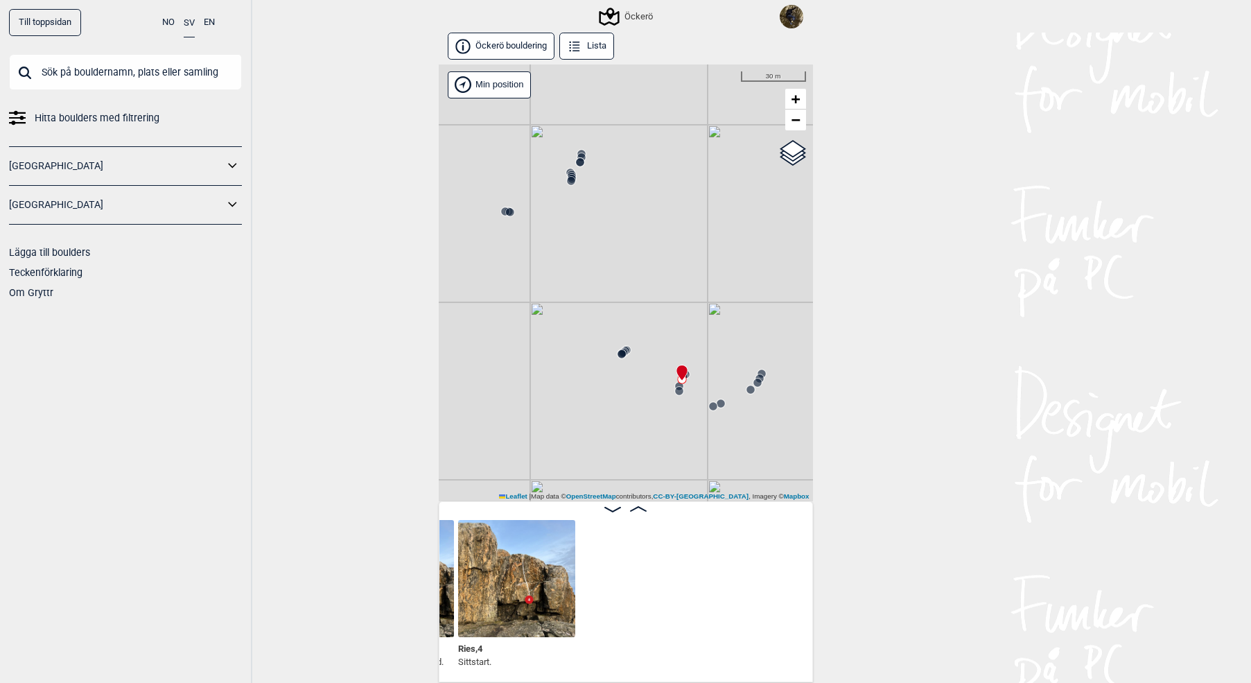
scroll to position [0, 6678]
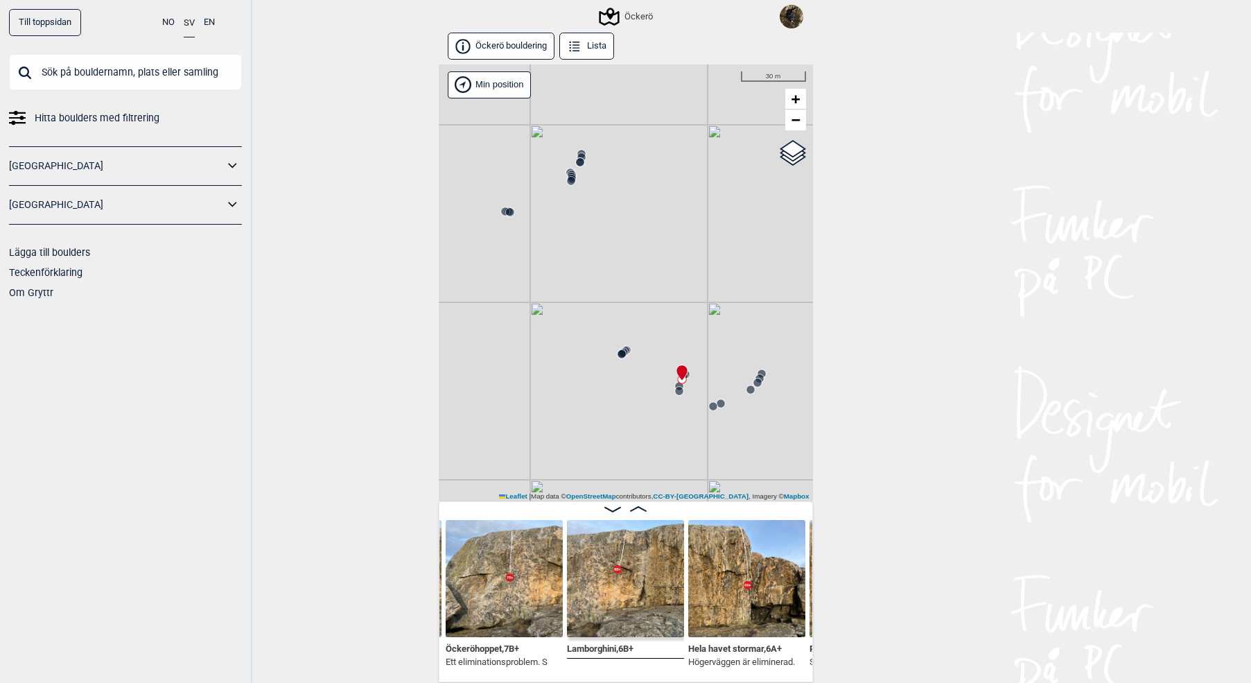
click at [619, 355] on circle at bounding box center [622, 354] width 8 height 8
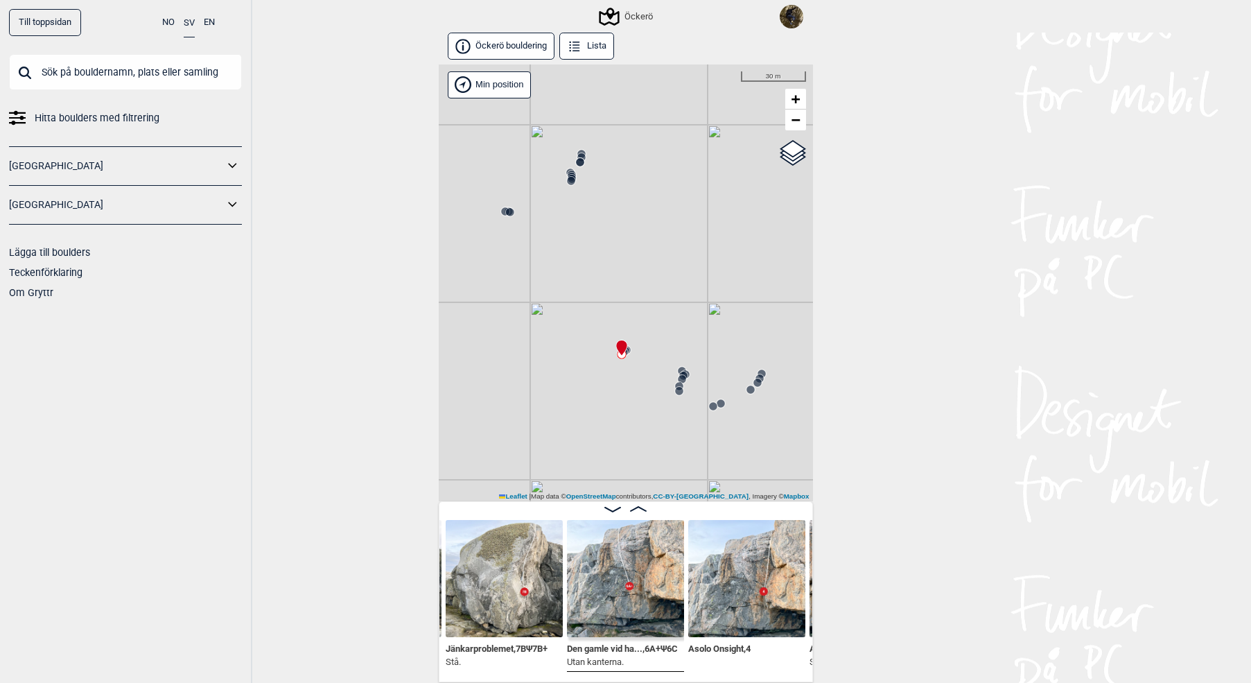
click at [629, 589] on img at bounding box center [625, 578] width 117 height 117
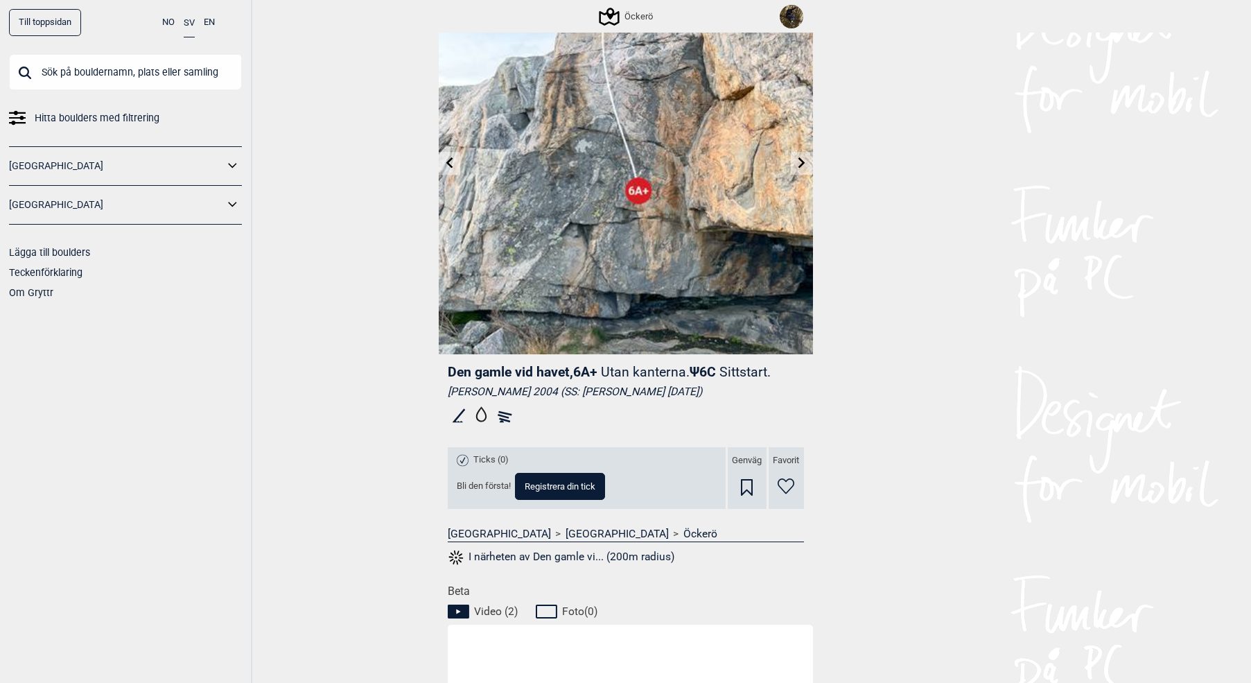
scroll to position [139, 0]
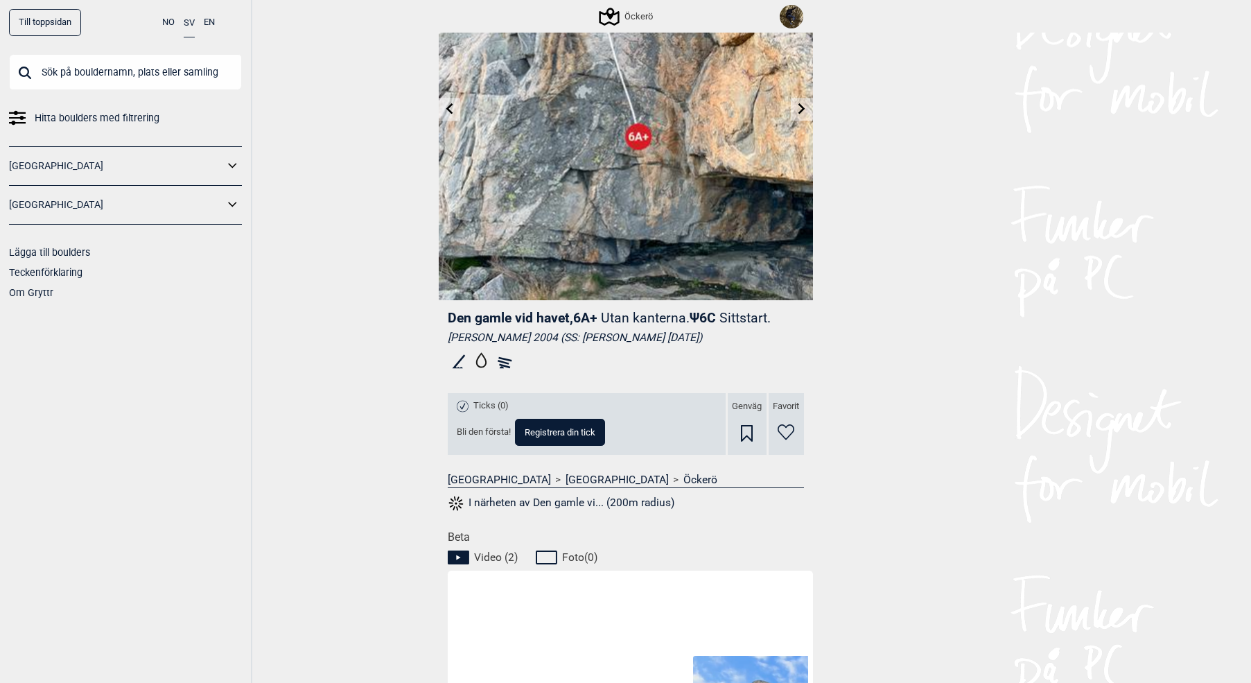
click at [584, 499] on button "I närheten av Den gamle vi... (200m radius)" at bounding box center [561, 503] width 227 height 18
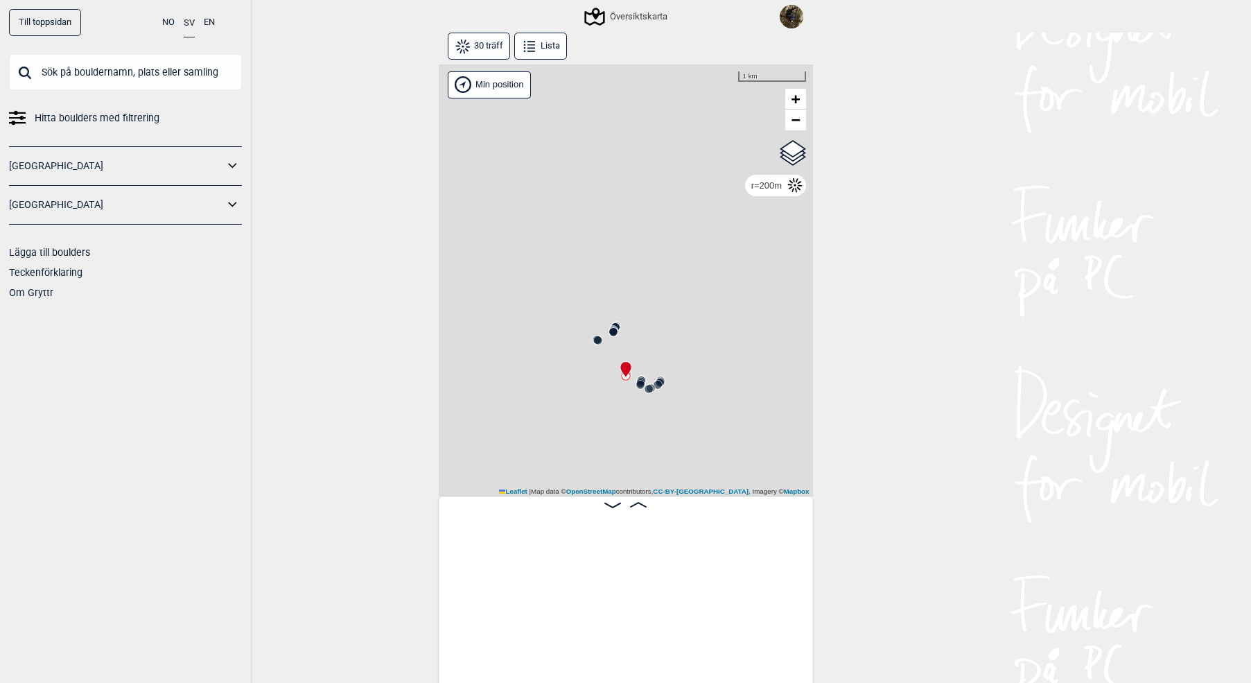
scroll to position [0, 2109]
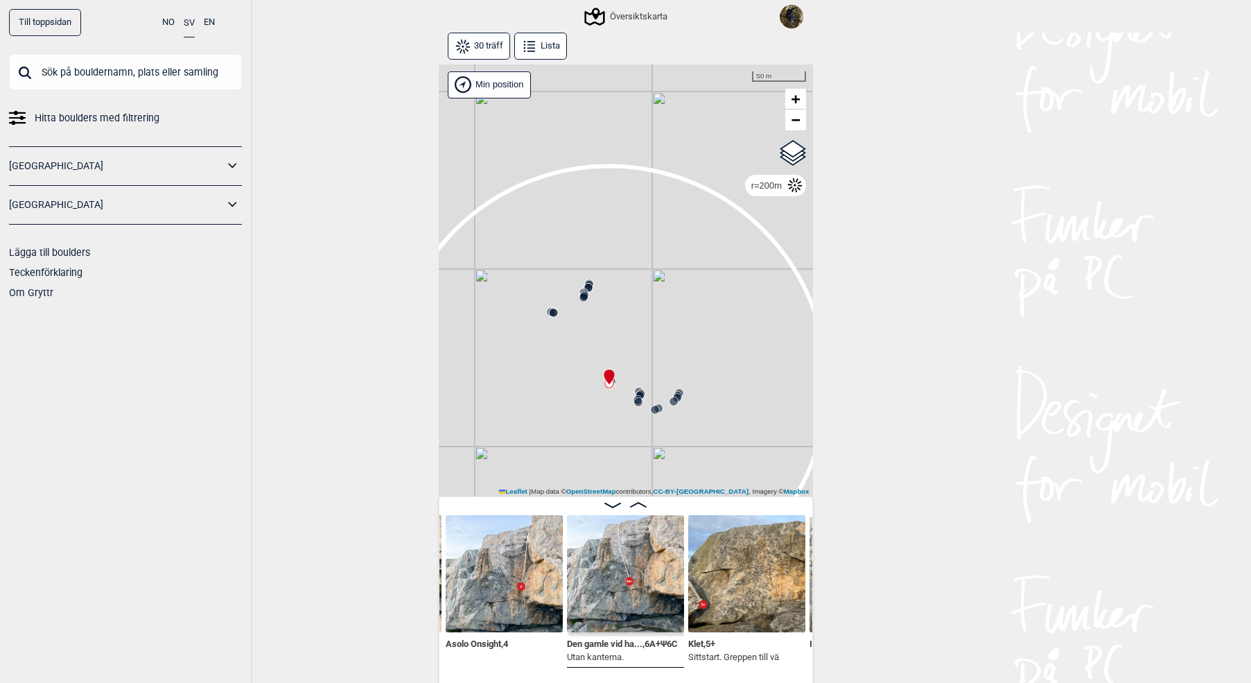
click at [675, 399] on circle at bounding box center [674, 401] width 8 height 8
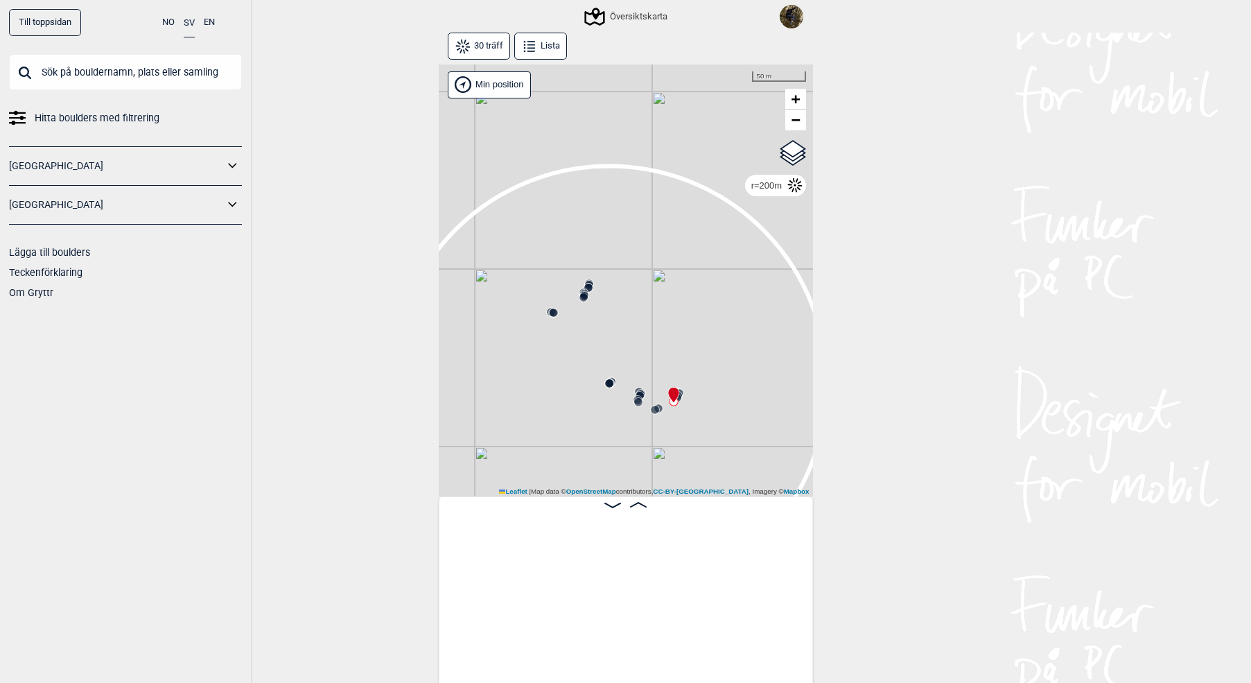
scroll to position [0, 3184]
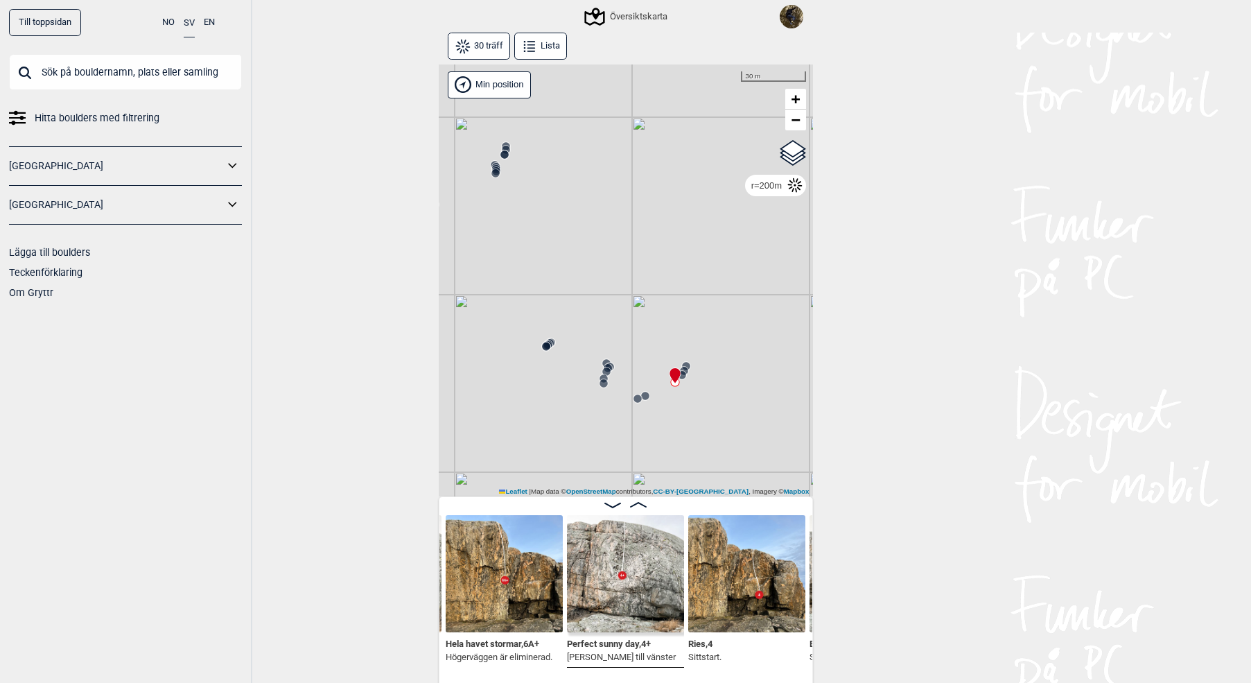
click at [613, 365] on icon at bounding box center [607, 368] width 11 height 11
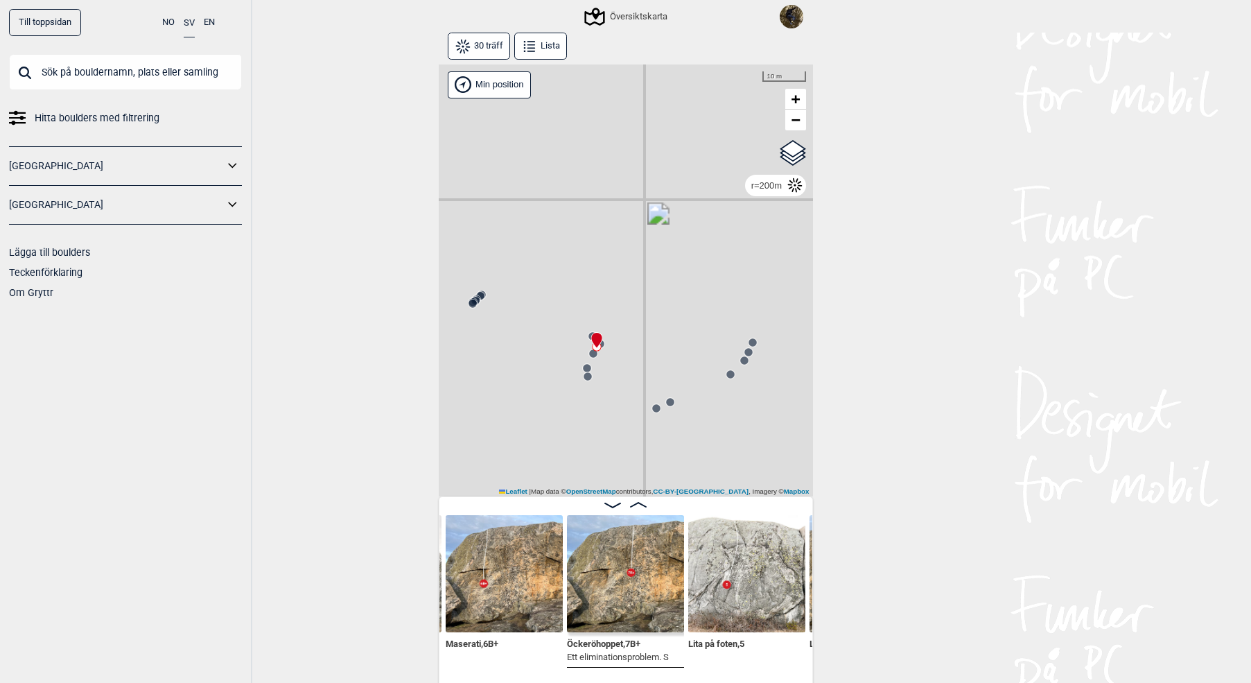
drag, startPoint x: 677, startPoint y: 403, endPoint x: 670, endPoint y: 401, distance: 7.5
click at [673, 401] on div "Gol [GEOGRAPHIC_DATA] Kolomoen [GEOGRAPHIC_DATA] [GEOGRAPHIC_DATA] [GEOGRAPHIC_…" at bounding box center [626, 280] width 374 height 433
click at [668, 400] on circle at bounding box center [665, 400] width 8 height 8
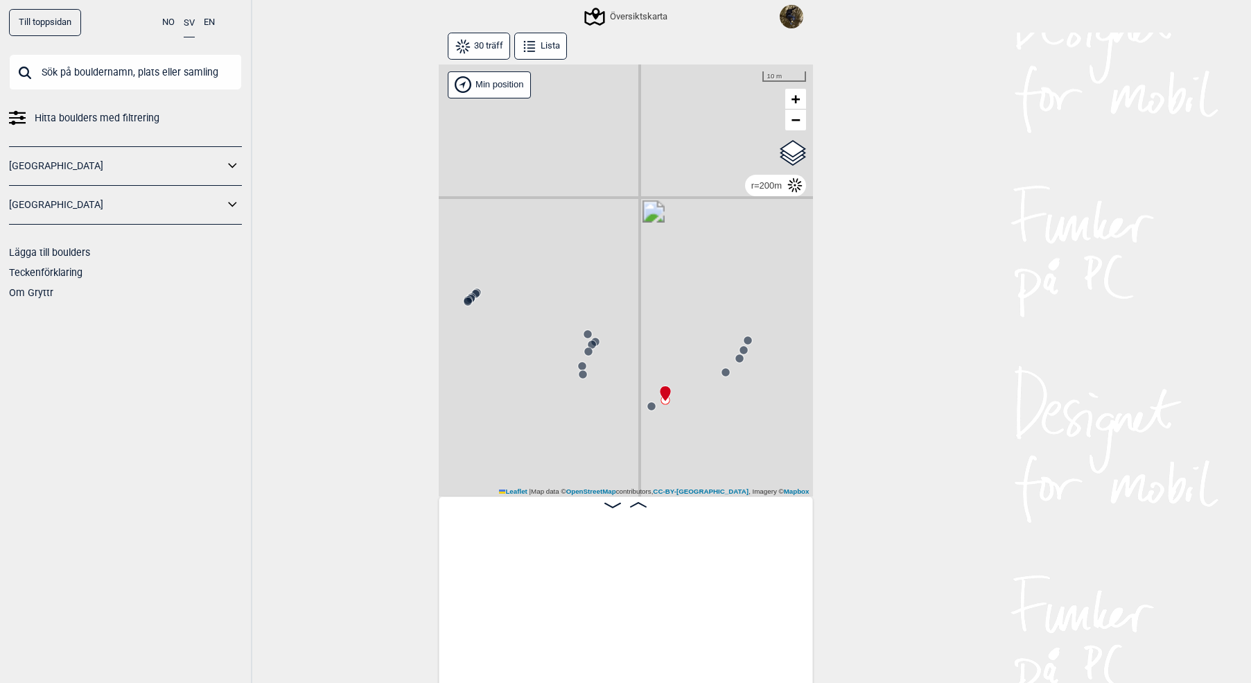
scroll to position [0, 3443]
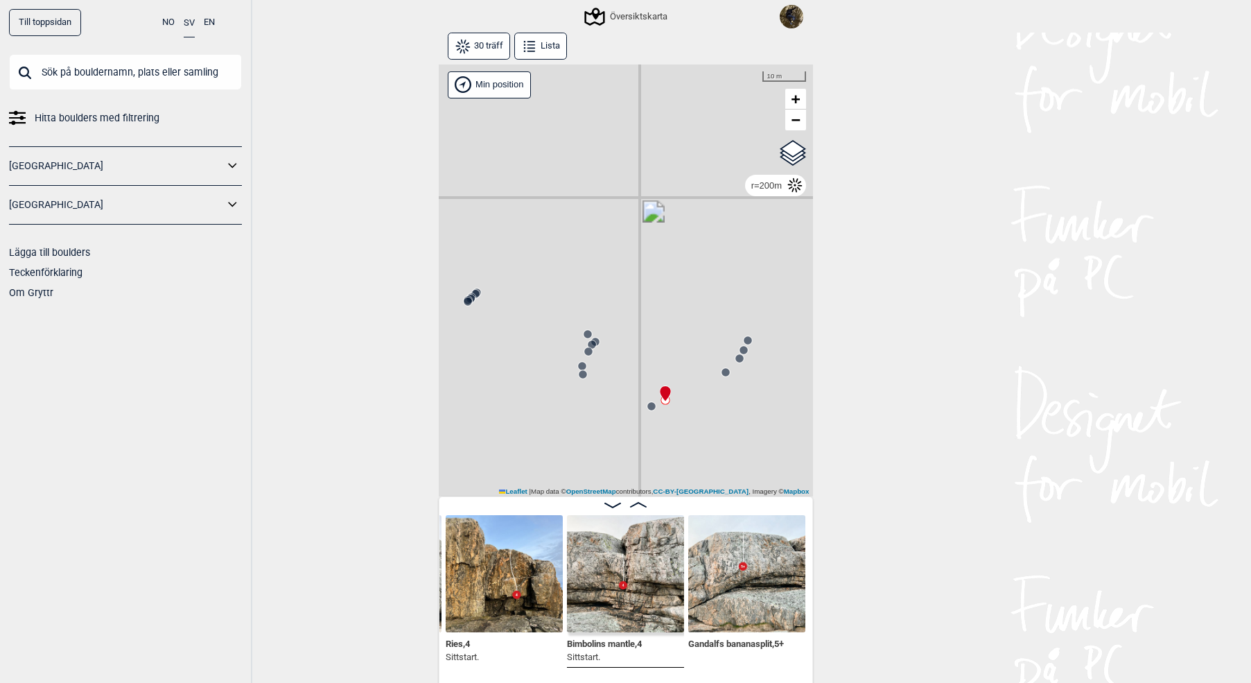
click at [598, 338] on icon at bounding box center [595, 341] width 11 height 11
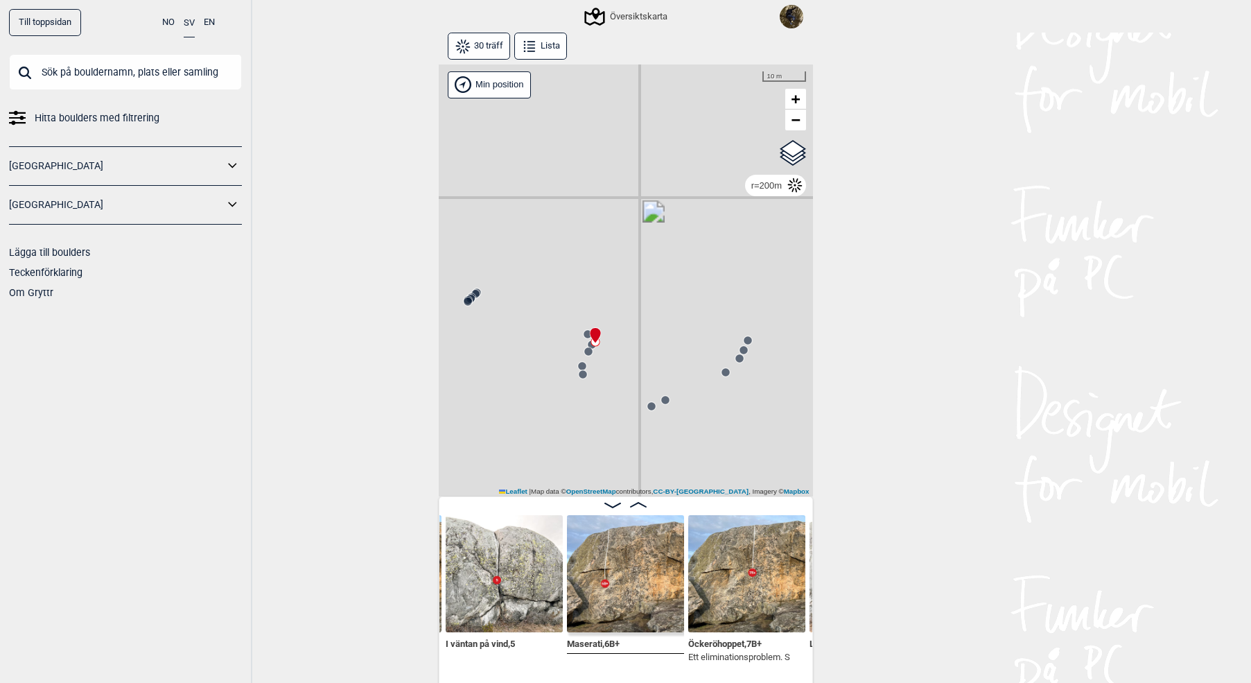
click at [584, 375] on circle at bounding box center [583, 374] width 8 height 8
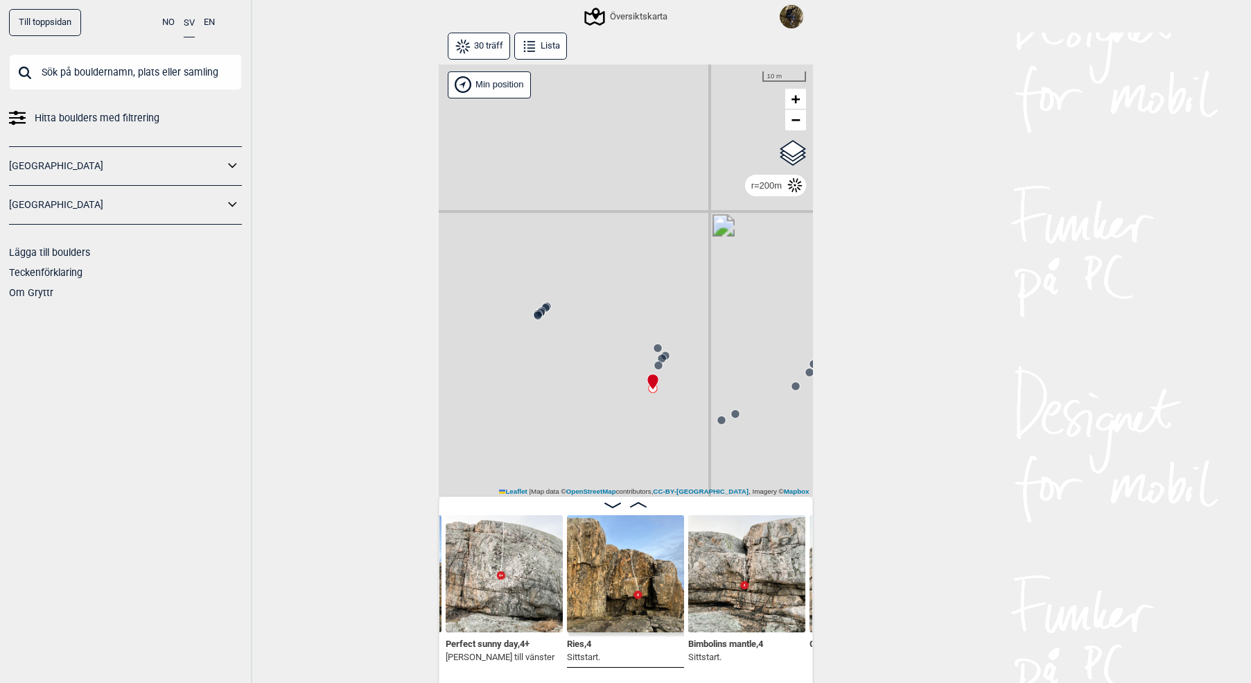
drag, startPoint x: 560, startPoint y: 358, endPoint x: 630, endPoint y: 372, distance: 71.4
click at [630, 372] on div "Gol [GEOGRAPHIC_DATA] Kolomoen [GEOGRAPHIC_DATA] [GEOGRAPHIC_DATA] [GEOGRAPHIC_…" at bounding box center [626, 280] width 374 height 433
click at [548, 306] on circle at bounding box center [545, 308] width 8 height 8
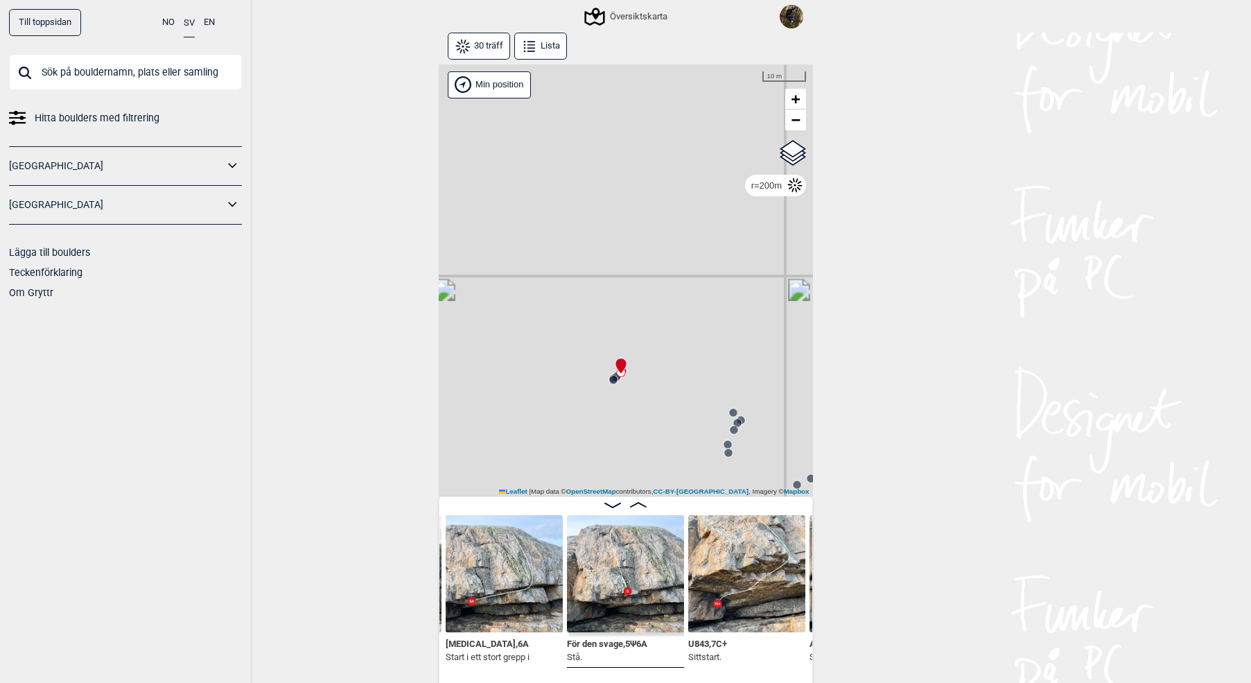
drag, startPoint x: 572, startPoint y: 335, endPoint x: 650, endPoint y: 405, distance: 104.6
click at [650, 401] on div "Gol [GEOGRAPHIC_DATA] Kolomoen [GEOGRAPHIC_DATA] [GEOGRAPHIC_DATA] [GEOGRAPHIC_…" at bounding box center [626, 280] width 374 height 433
drag, startPoint x: 604, startPoint y: 391, endPoint x: 640, endPoint y: 424, distance: 48.6
click at [640, 424] on div "Gol [GEOGRAPHIC_DATA] Kolomoen [GEOGRAPHIC_DATA] [GEOGRAPHIC_DATA] [GEOGRAPHIC_…" at bounding box center [626, 280] width 374 height 433
click at [623, 386] on circle at bounding box center [622, 385] width 8 height 8
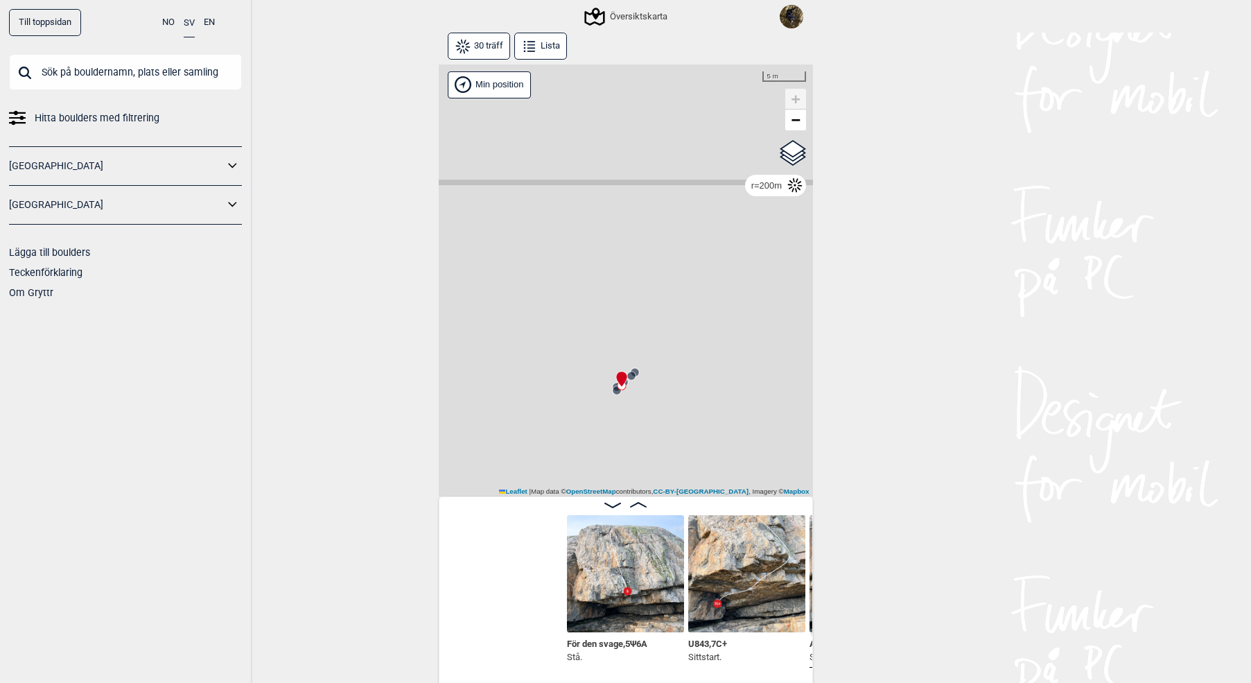
scroll to position [0, 1883]
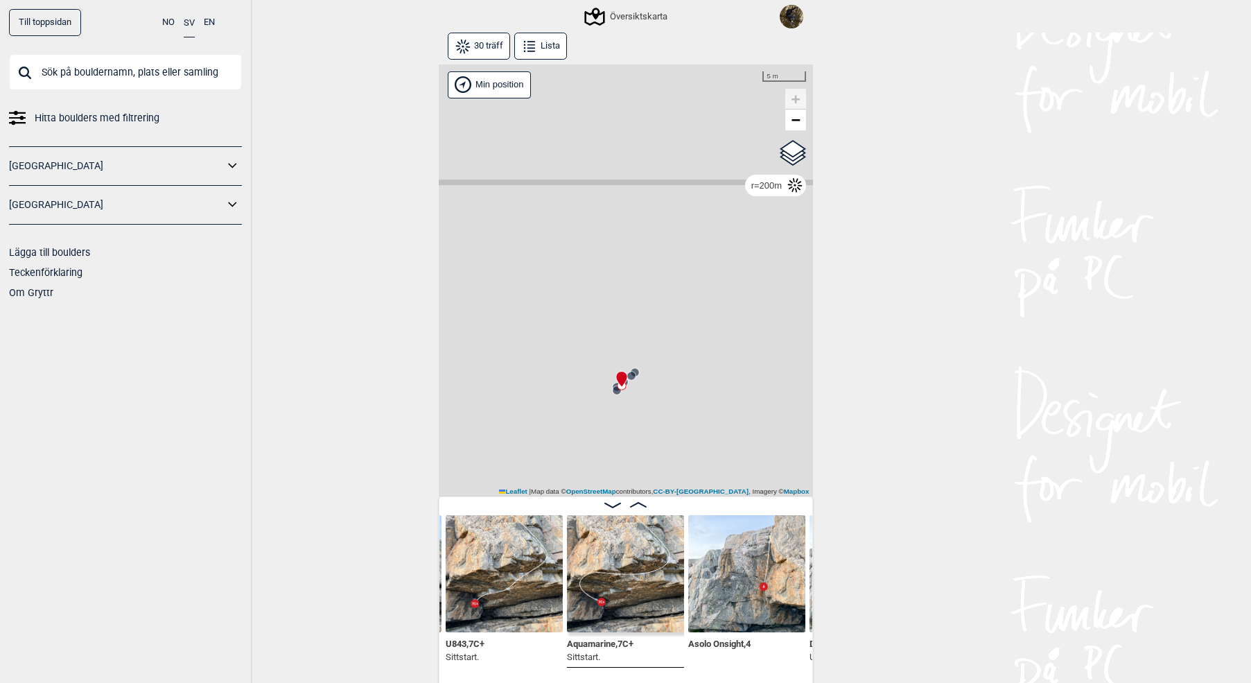
click at [615, 392] on circle at bounding box center [617, 390] width 8 height 8
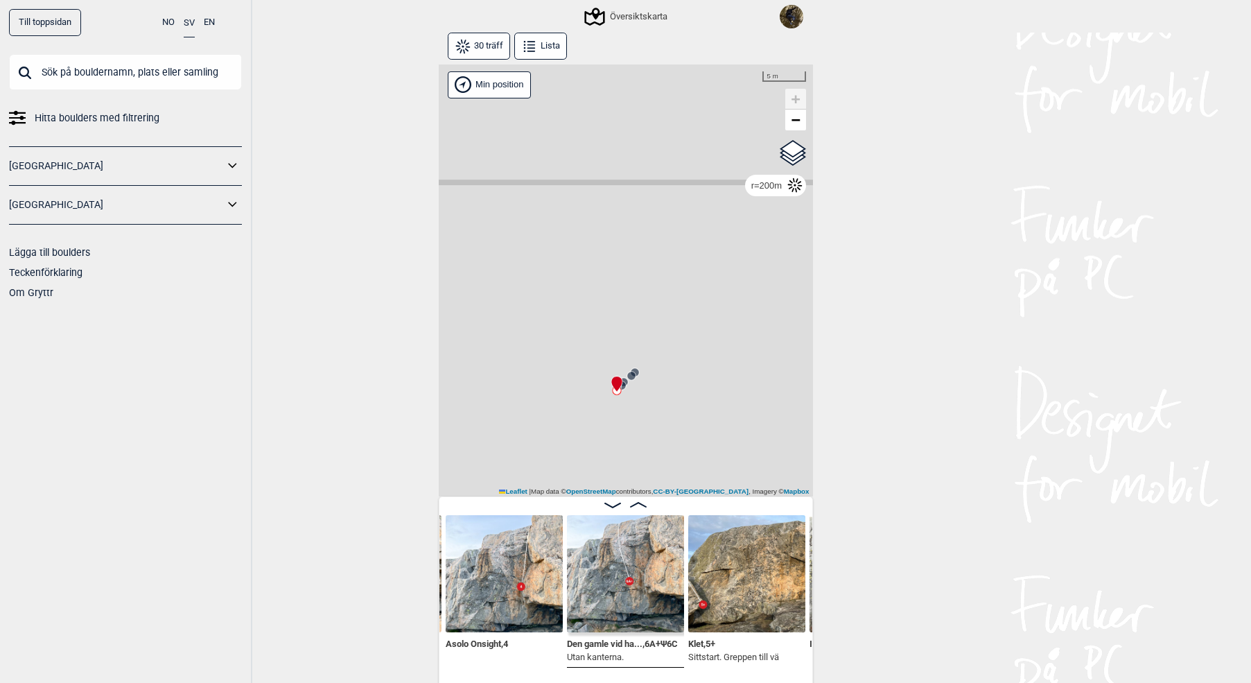
click at [625, 387] on circle at bounding box center [622, 385] width 8 height 8
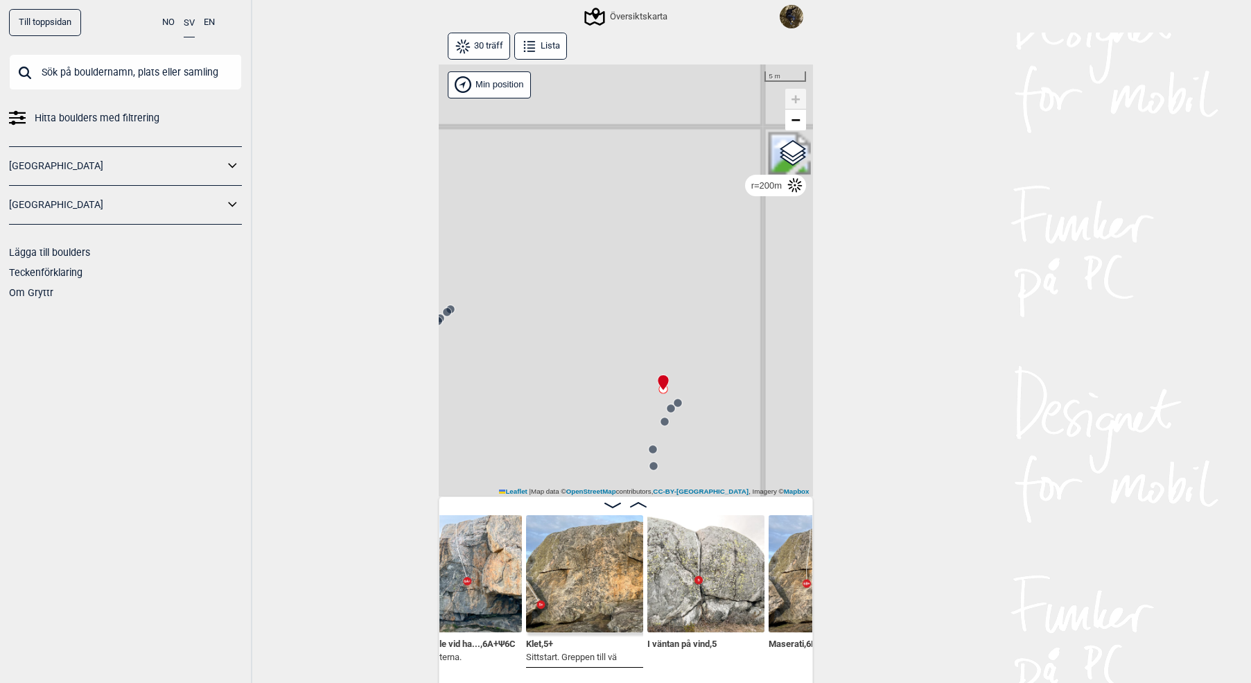
scroll to position [0, 2417]
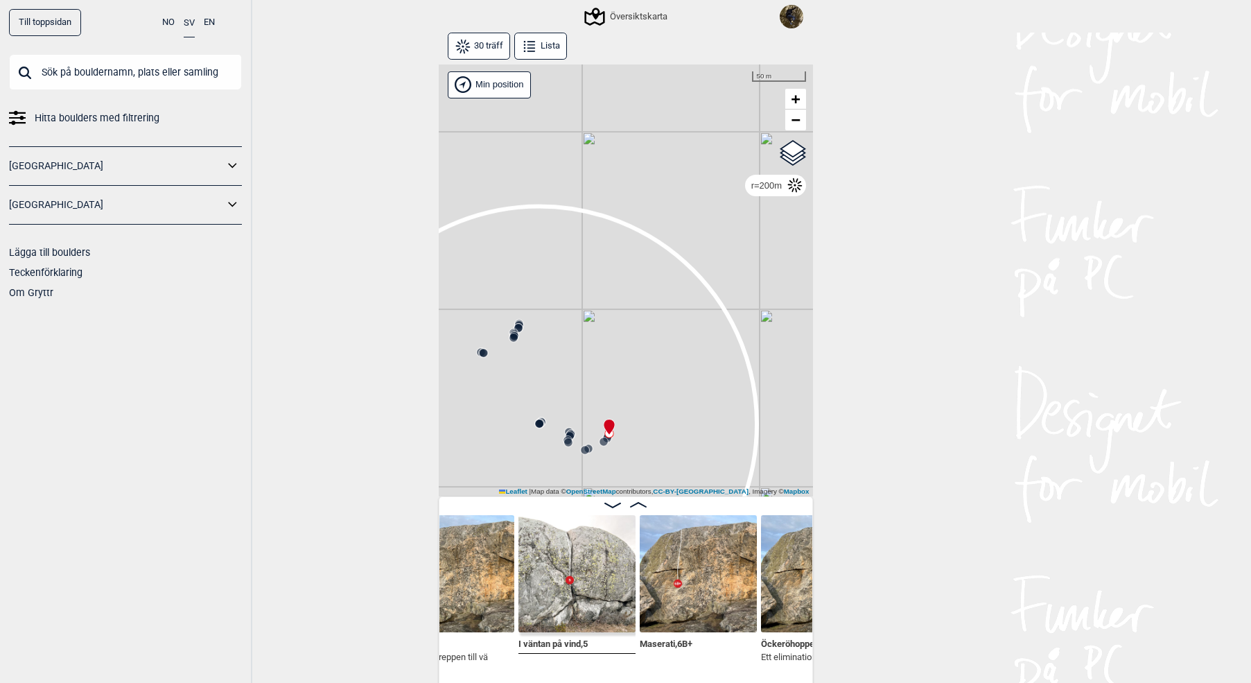
drag, startPoint x: 565, startPoint y: 383, endPoint x: 646, endPoint y: 421, distance: 89.3
click at [646, 421] on div "Gol [GEOGRAPHIC_DATA] Kolomoen [GEOGRAPHIC_DATA] [GEOGRAPHIC_DATA] [GEOGRAPHIC_…" at bounding box center [626, 280] width 374 height 433
click at [542, 380] on circle at bounding box center [545, 378] width 8 height 8
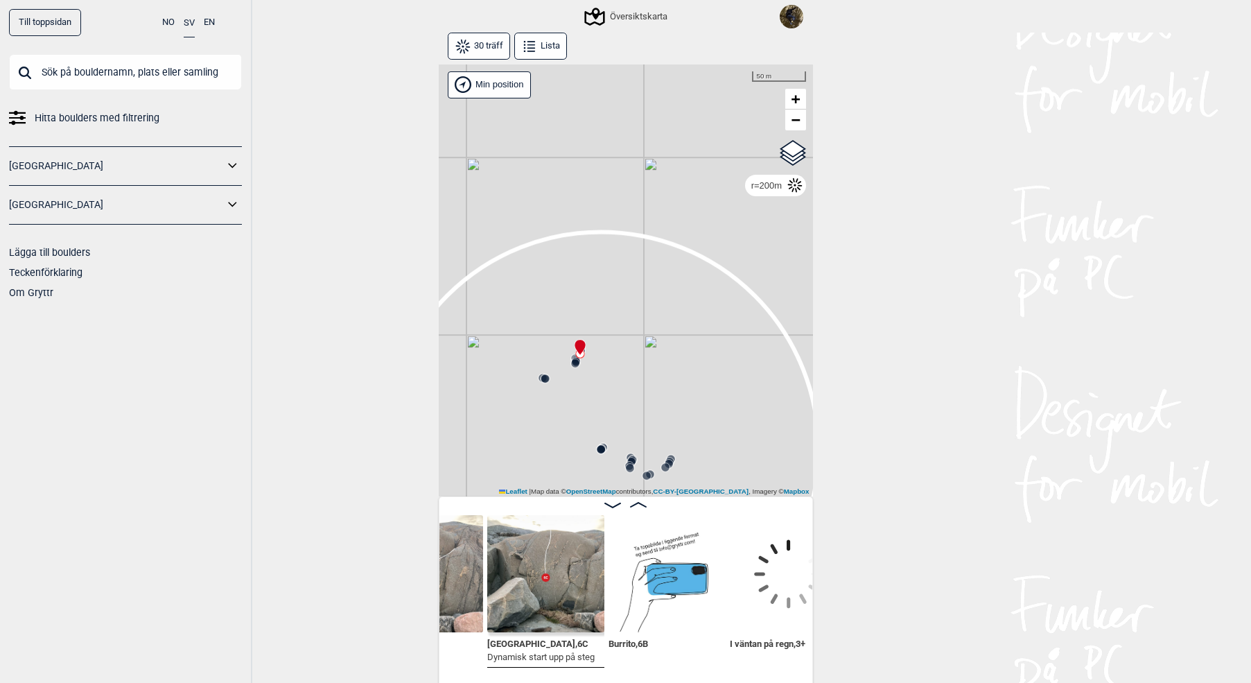
scroll to position [0, 774]
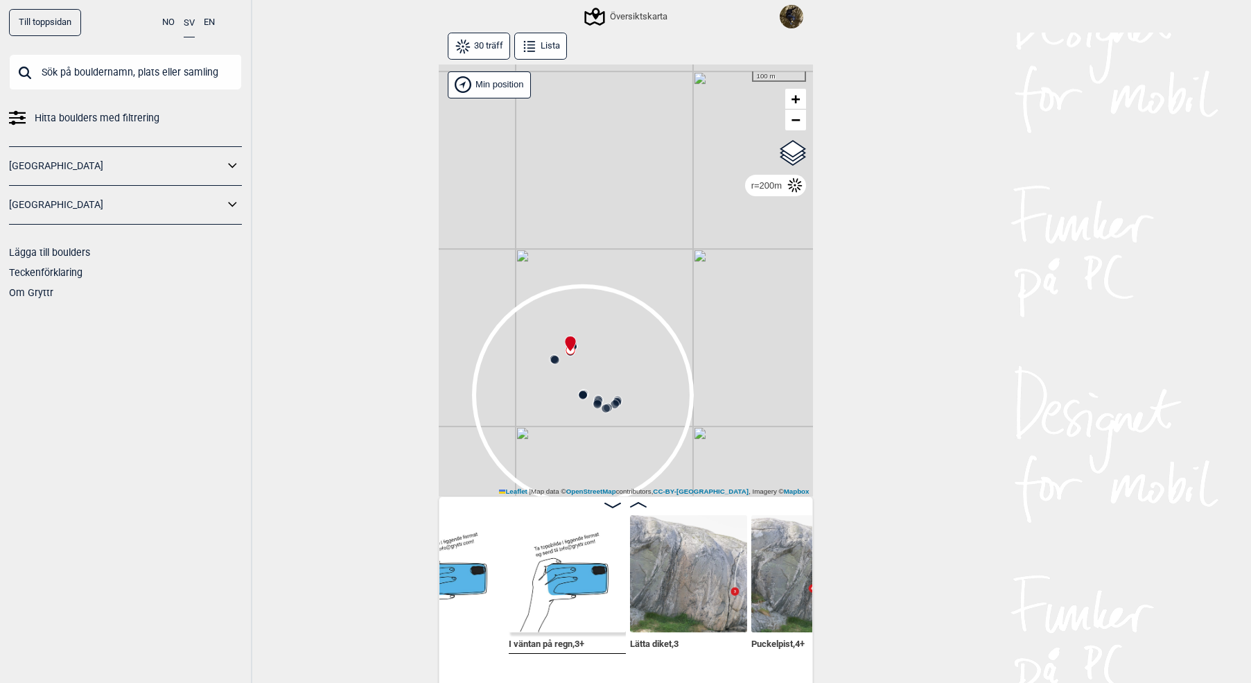
drag, startPoint x: 647, startPoint y: 383, endPoint x: 636, endPoint y: 286, distance: 97.7
click at [606, 347] on div "Gol [GEOGRAPHIC_DATA] Kolomoen [GEOGRAPHIC_DATA] [GEOGRAPHIC_DATA] [GEOGRAPHIC_…" at bounding box center [626, 280] width 374 height 433
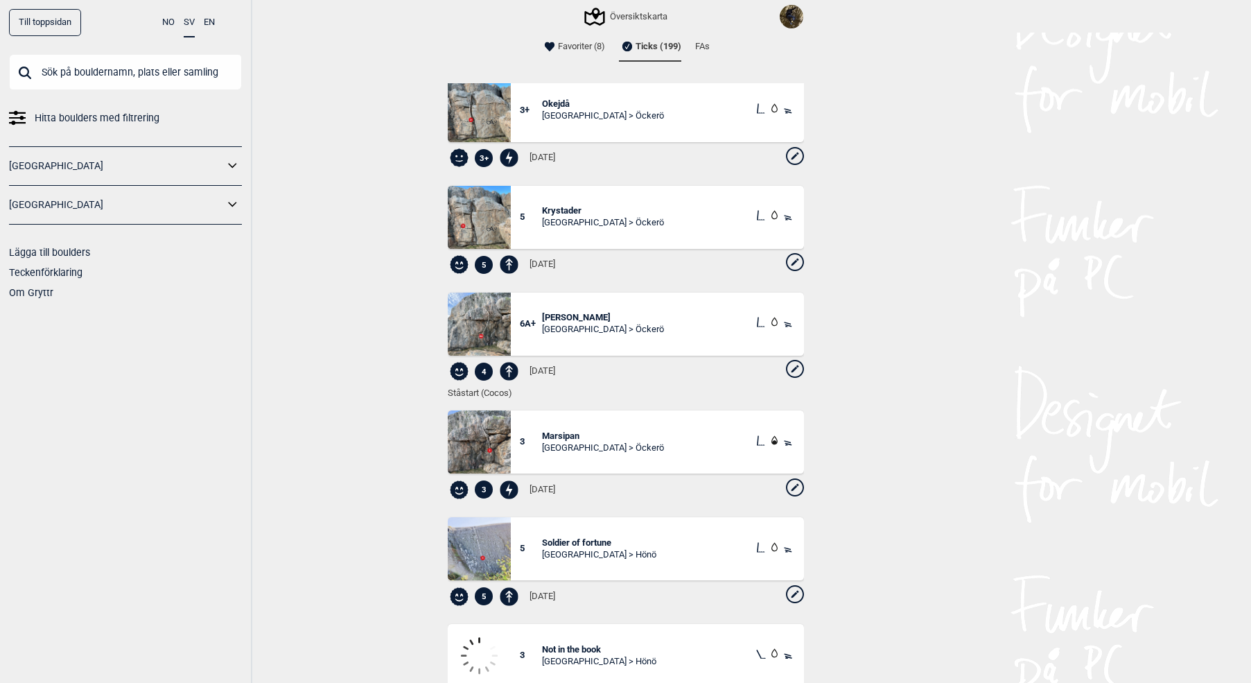
scroll to position [17712, 0]
click at [787, 370] on icon at bounding box center [795, 367] width 18 height 18
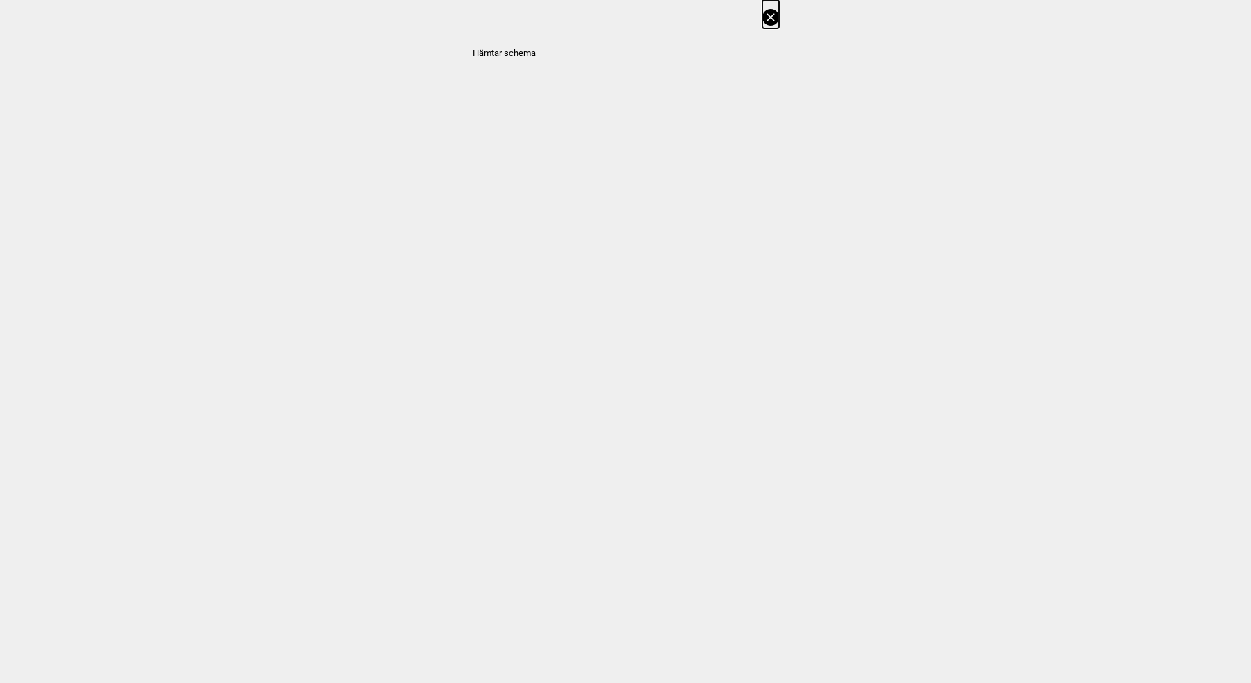
select select "61"
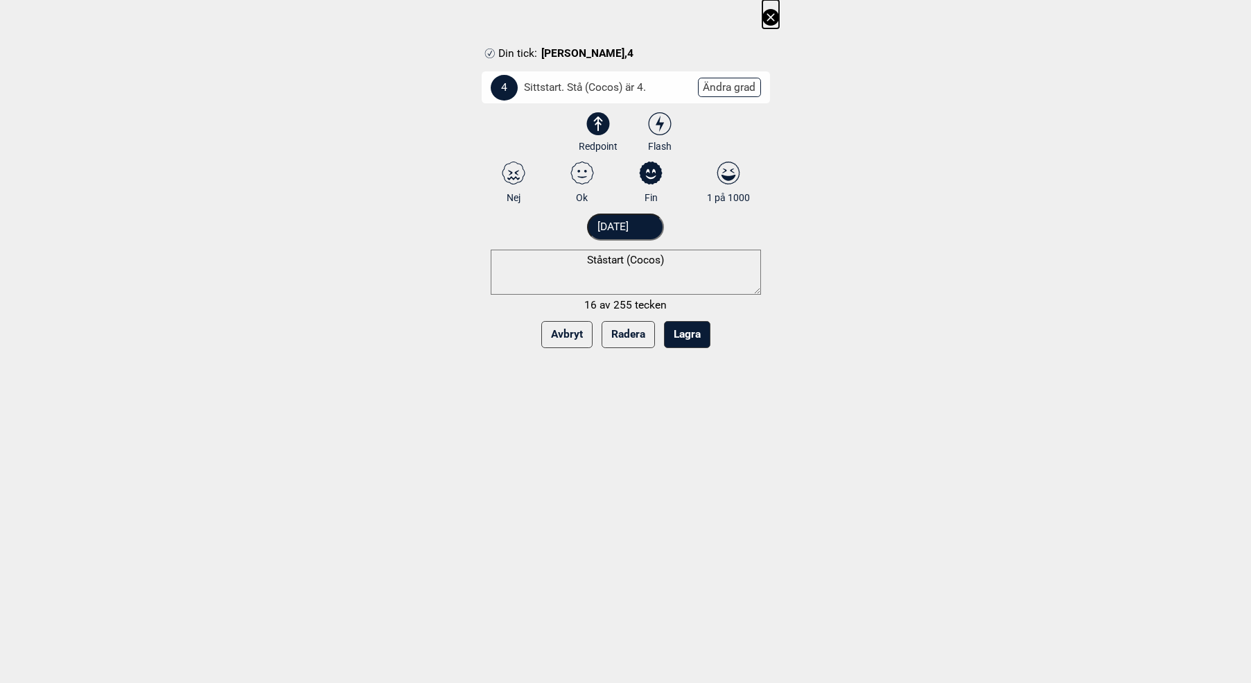
click at [634, 332] on button "Radera" at bounding box center [628, 334] width 53 height 27
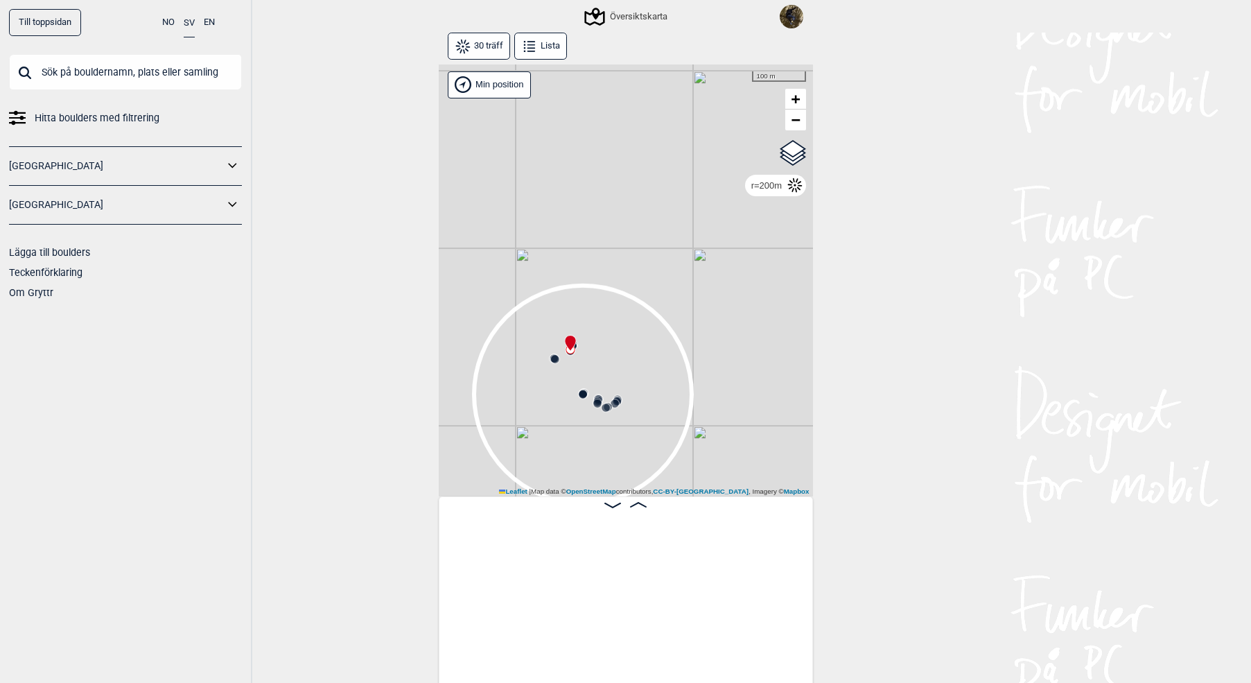
scroll to position [0, 774]
